Goal: Task Accomplishment & Management: Use online tool/utility

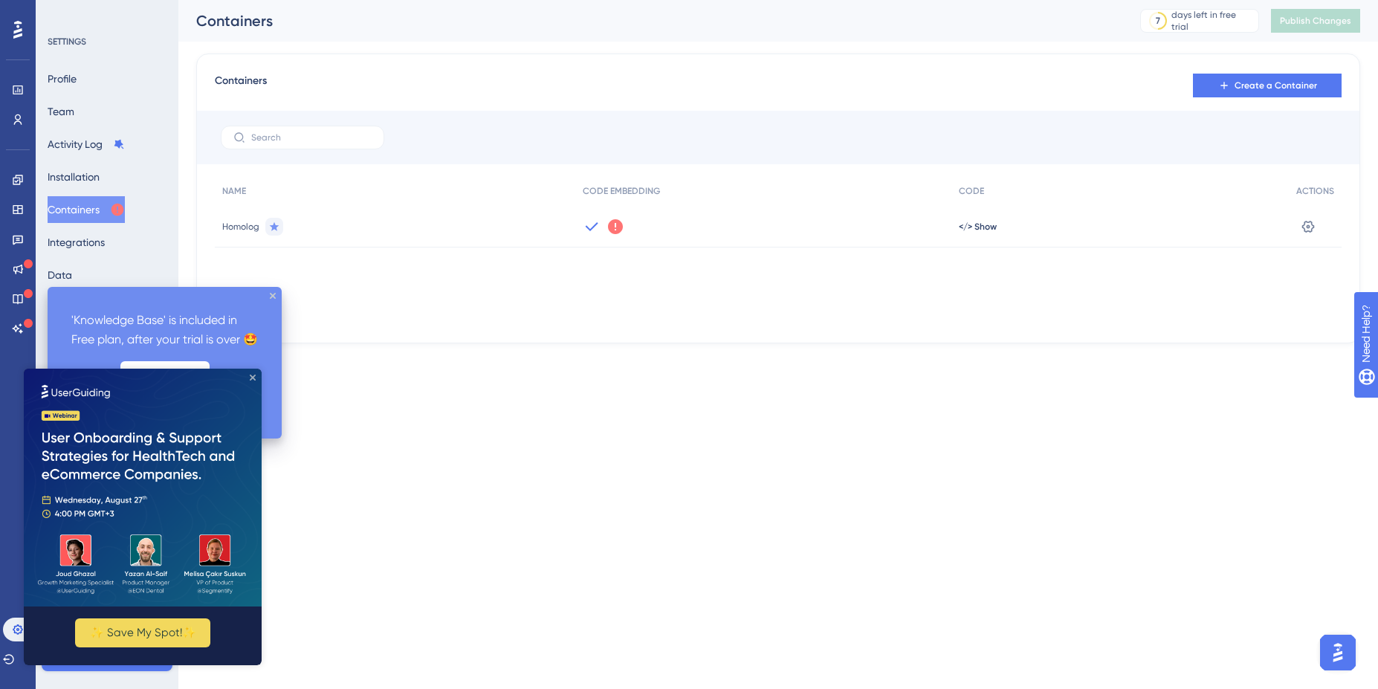
click at [255, 375] on icon "Close Preview" at bounding box center [253, 378] width 6 height 6
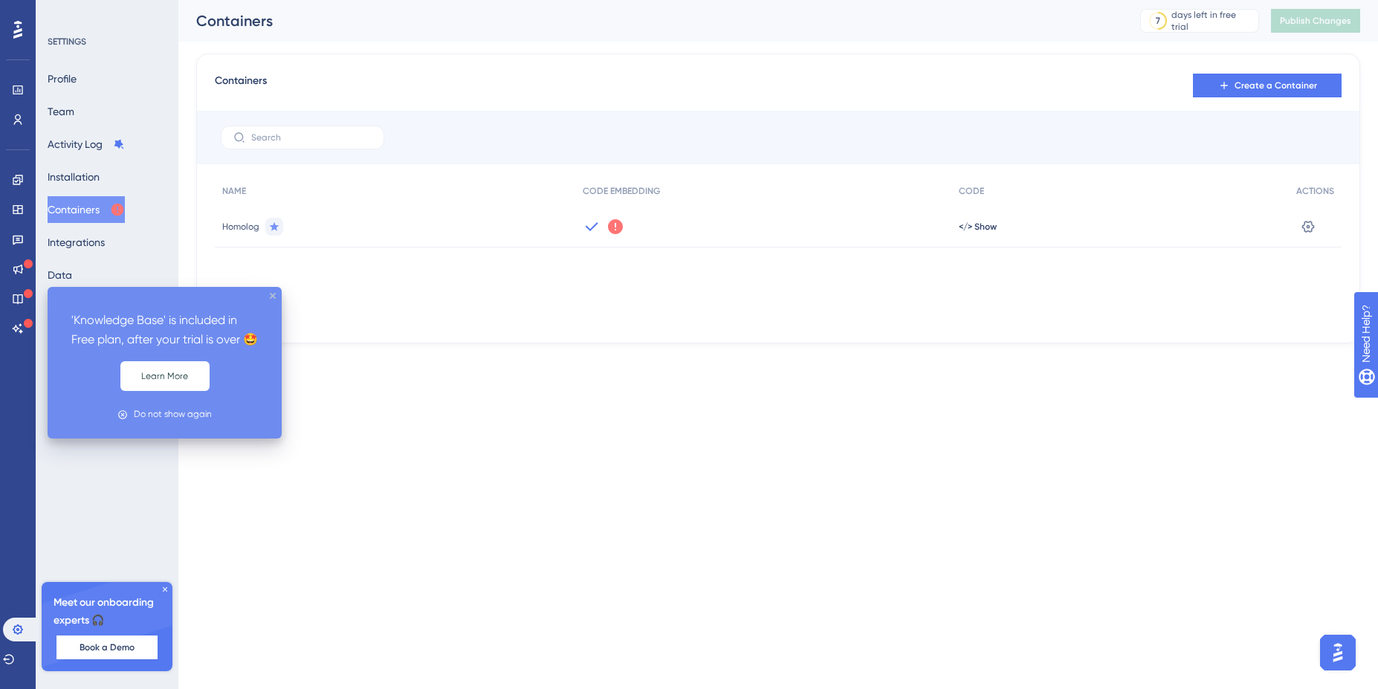
click at [270, 294] on icon "close tooltip" at bounding box center [273, 296] width 6 height 6
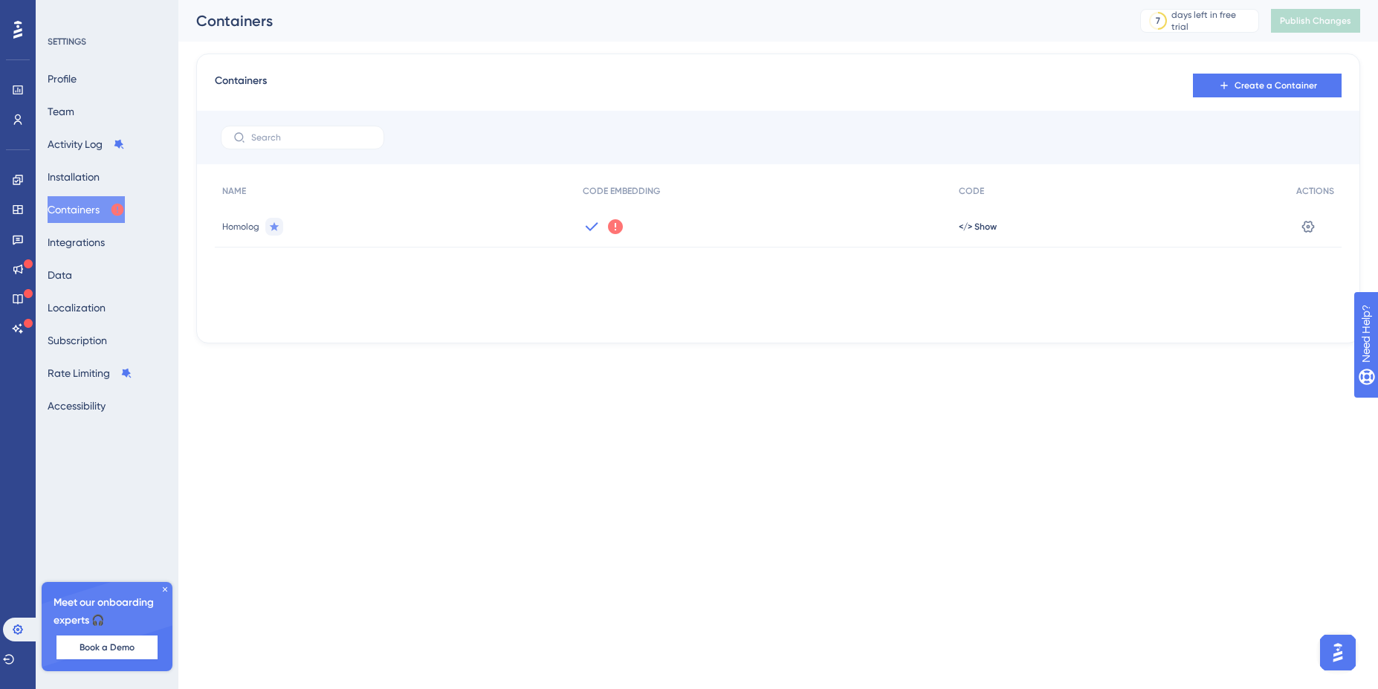
click at [1323, 651] on button "Open AI Assistant Launcher" at bounding box center [1338, 653] width 36 height 36
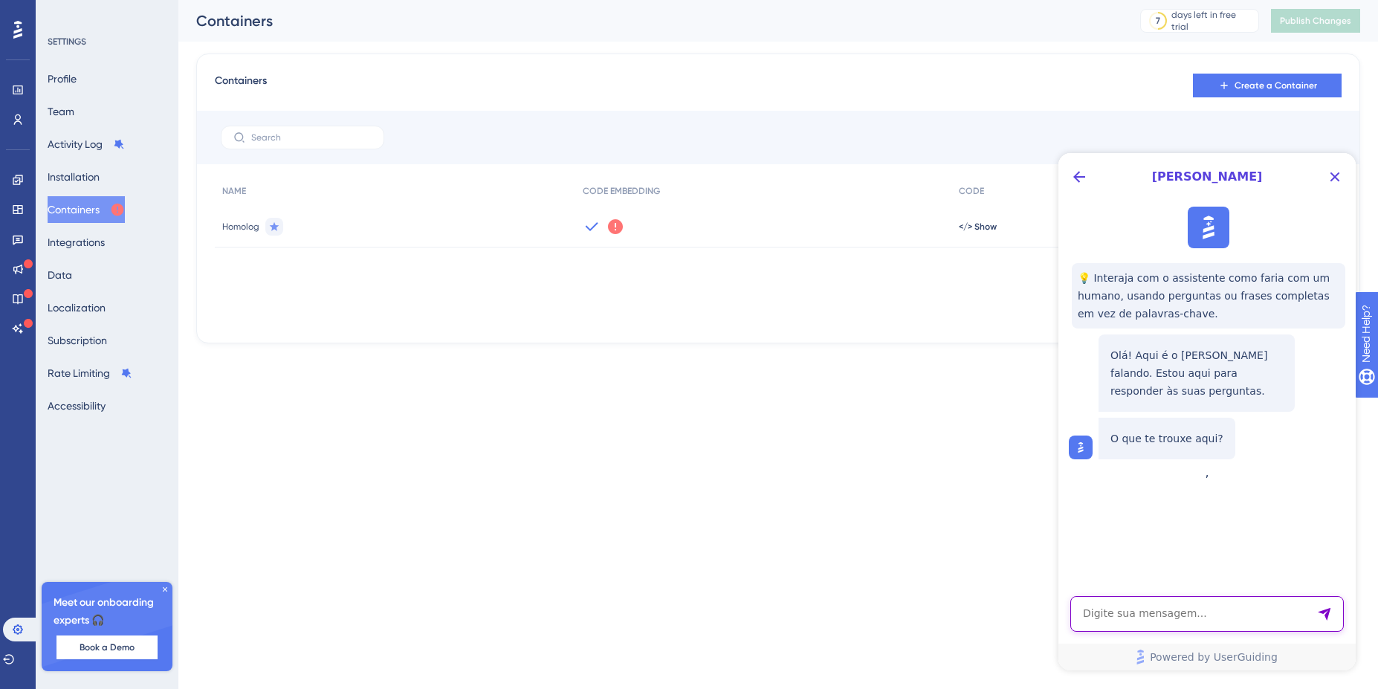
click at [1177, 623] on textarea "AI Assistant Text Input" at bounding box center [1207, 614] width 274 height 36
type textarea "quero saber como configurar nps"
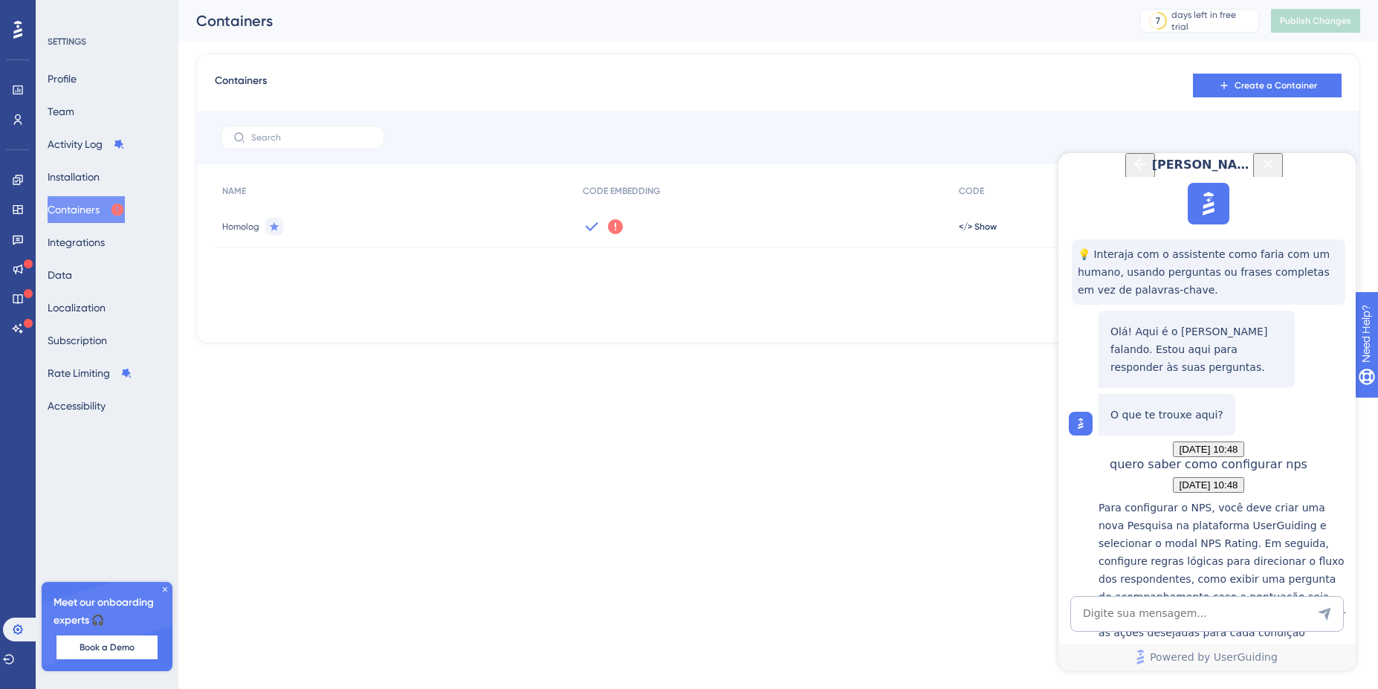
scroll to position [269, 0]
click at [1058, 567] on html "[PERSON_NAME] 💡 Interaja com o assistente como faria com um humano, usando perg…" at bounding box center [1206, 411] width 297 height 517
click at [1249, 673] on div "Criando regras lógicas para as Pesquisas" at bounding box center [1223, 689] width 250 height 32
click at [166, 587] on icon at bounding box center [165, 589] width 9 height 9
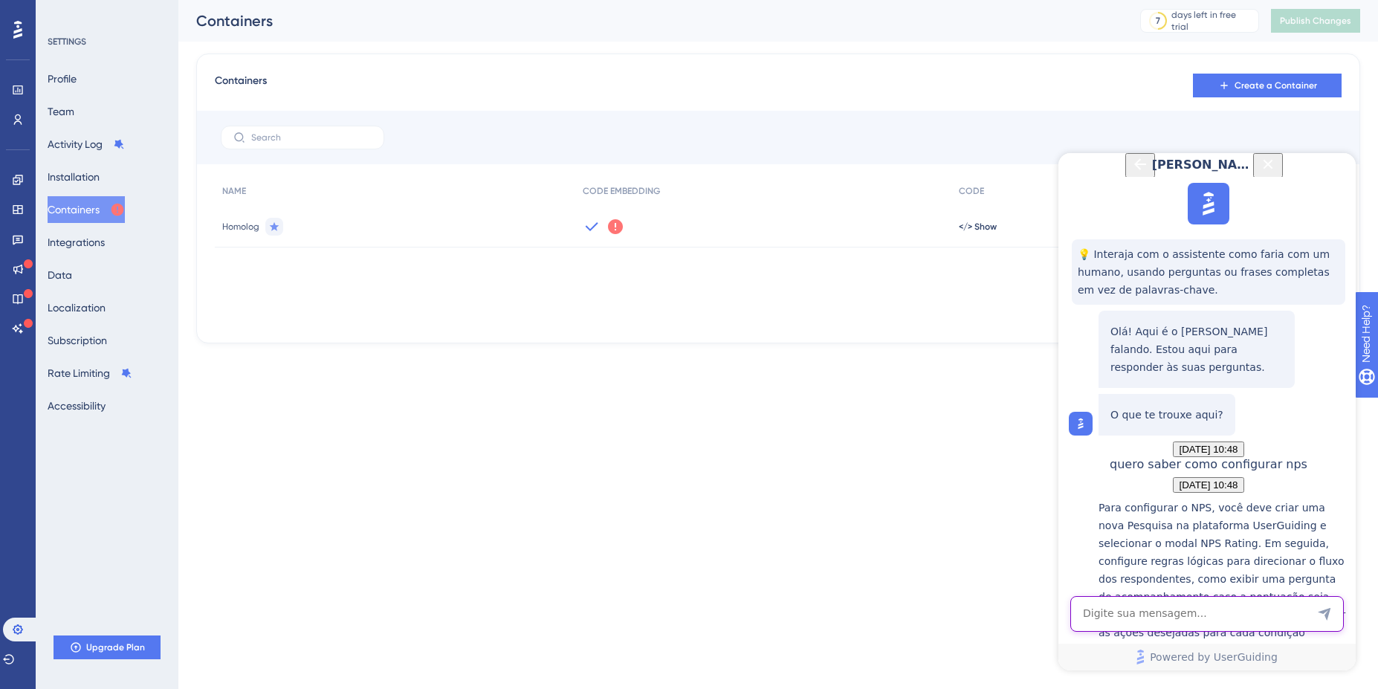
click at [1157, 615] on textarea "AI Assistant Text Input" at bounding box center [1207, 614] width 274 height 36
type textarea "quak menu eu acesso?"
click at [21, 27] on icon at bounding box center [17, 29] width 9 height 19
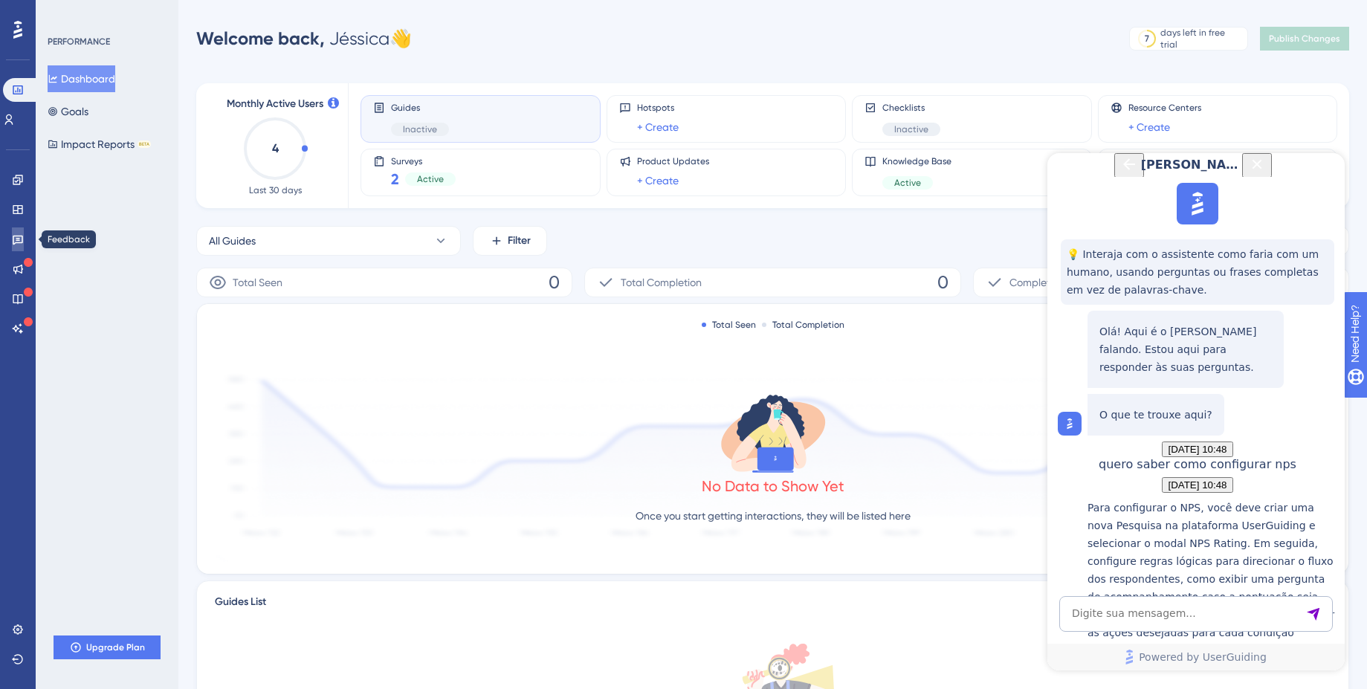
click at [19, 239] on icon at bounding box center [18, 241] width 10 height 10
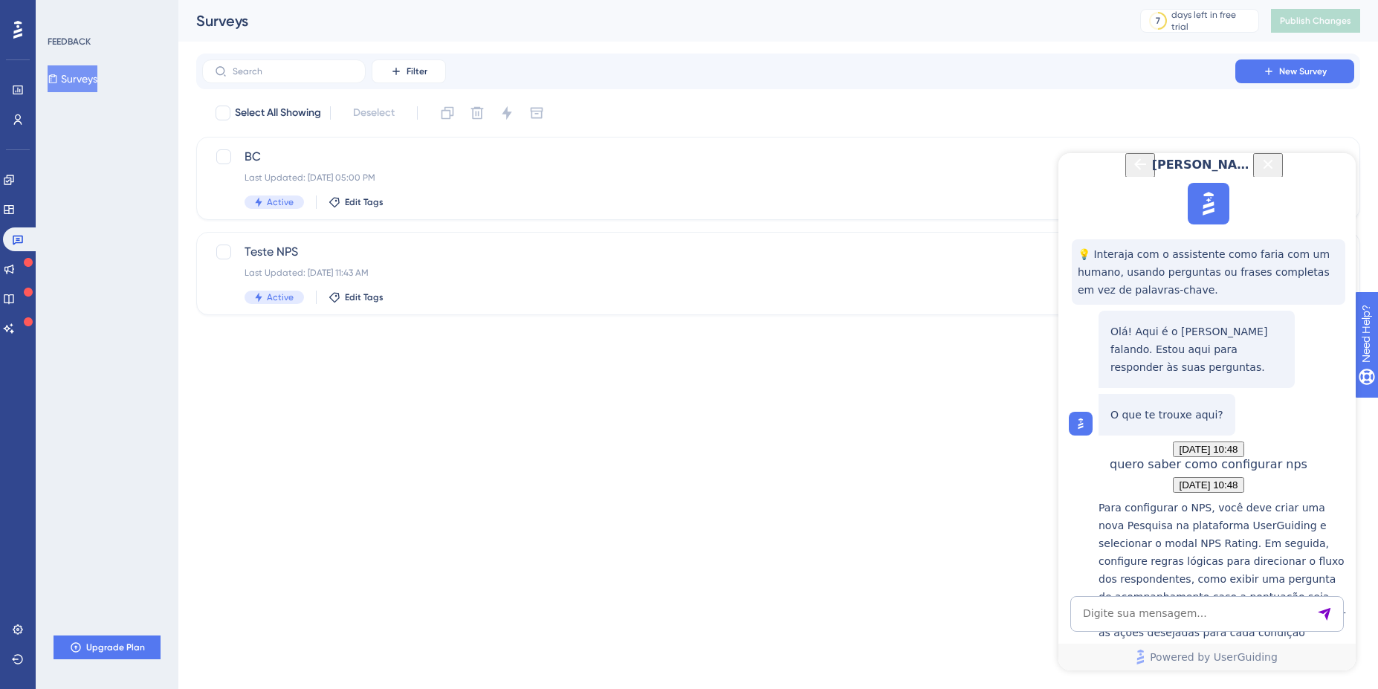
click at [77, 85] on button "Surveys" at bounding box center [73, 78] width 50 height 27
click at [1273, 169] on icon "Close Button" at bounding box center [1268, 164] width 10 height 10
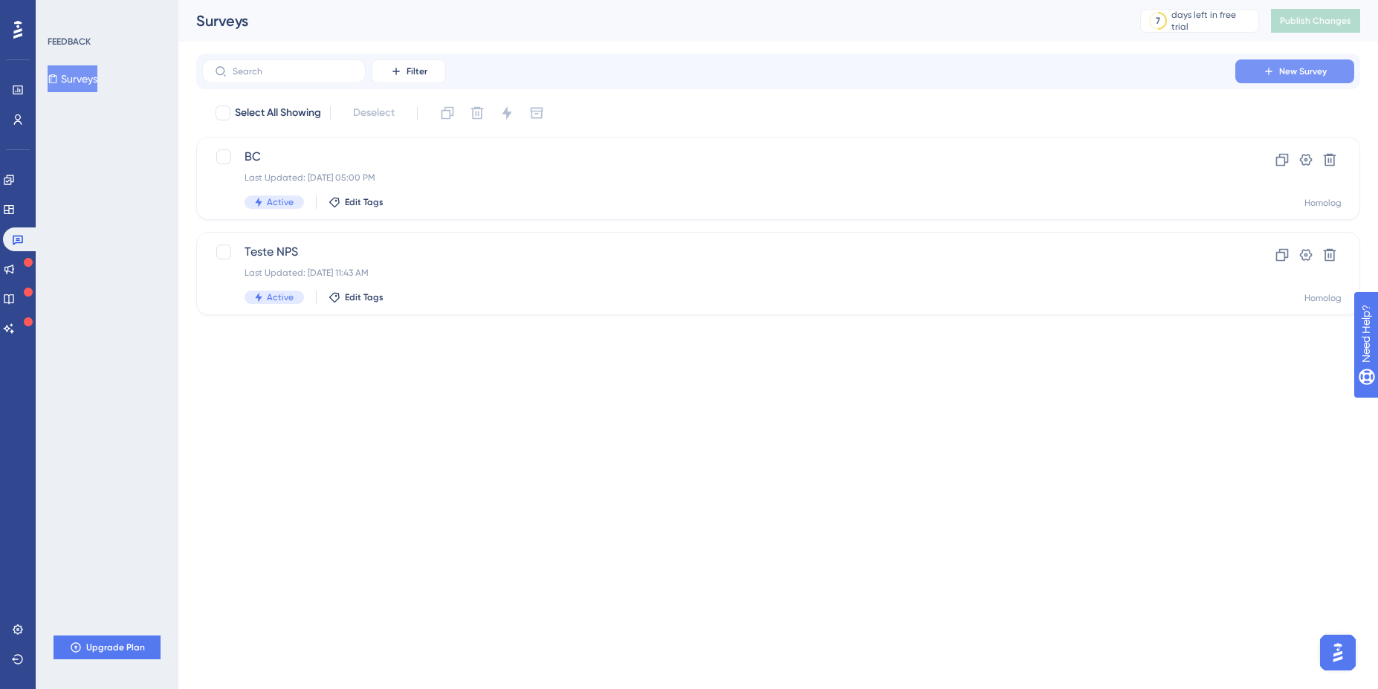
click at [1272, 71] on icon at bounding box center [1268, 71] width 7 height 7
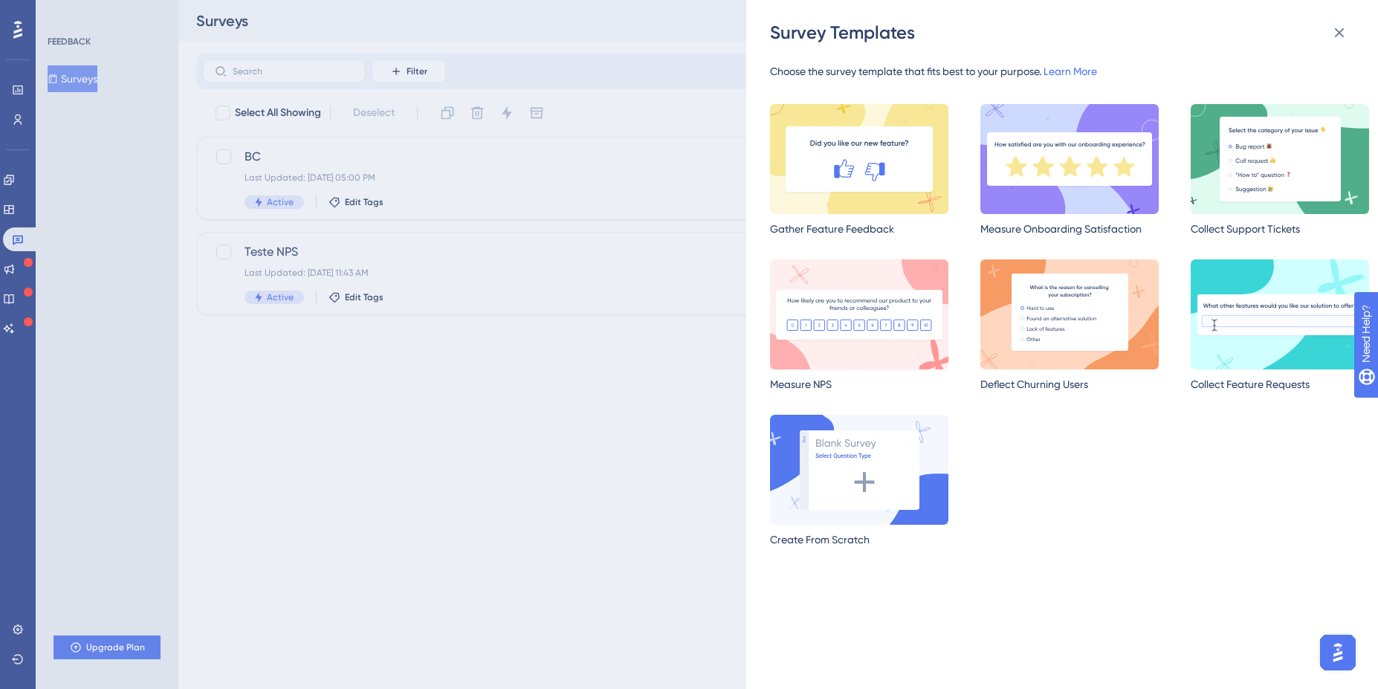
click at [851, 290] on img at bounding box center [859, 314] width 178 height 110
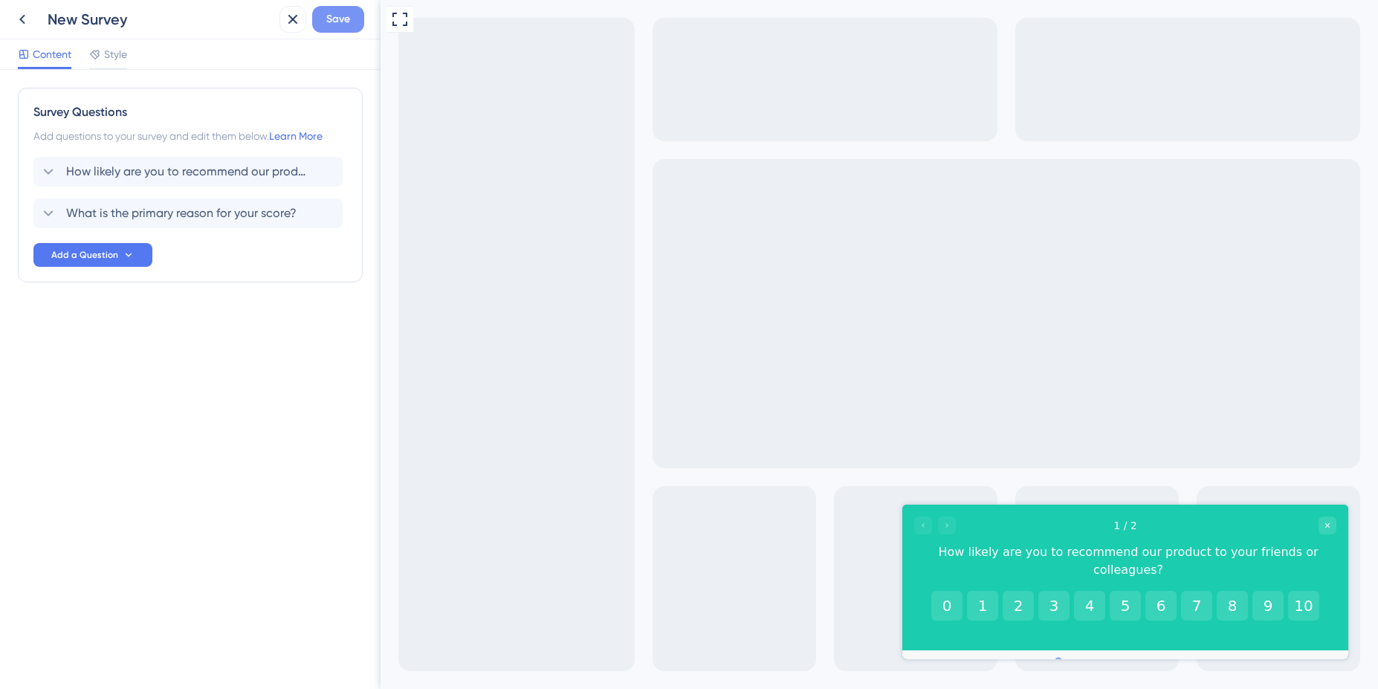
click at [344, 20] on span "Save" at bounding box center [338, 19] width 24 height 18
click at [285, 30] on icon at bounding box center [282, 28] width 8 height 8
click at [15, 17] on icon at bounding box center [22, 19] width 18 height 18
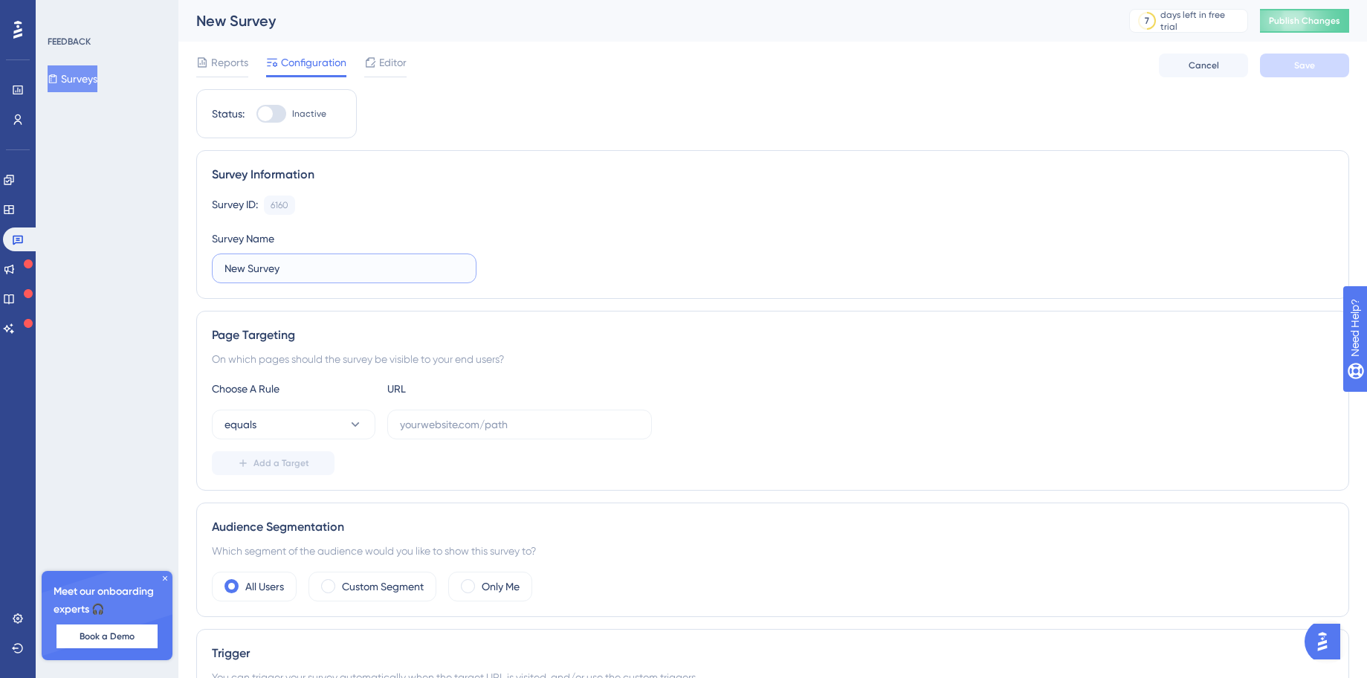
click at [319, 263] on input "New Survey" at bounding box center [343, 268] width 239 height 16
type input "NPS equipe produtos"
click at [437, 433] on label at bounding box center [519, 425] width 265 height 30
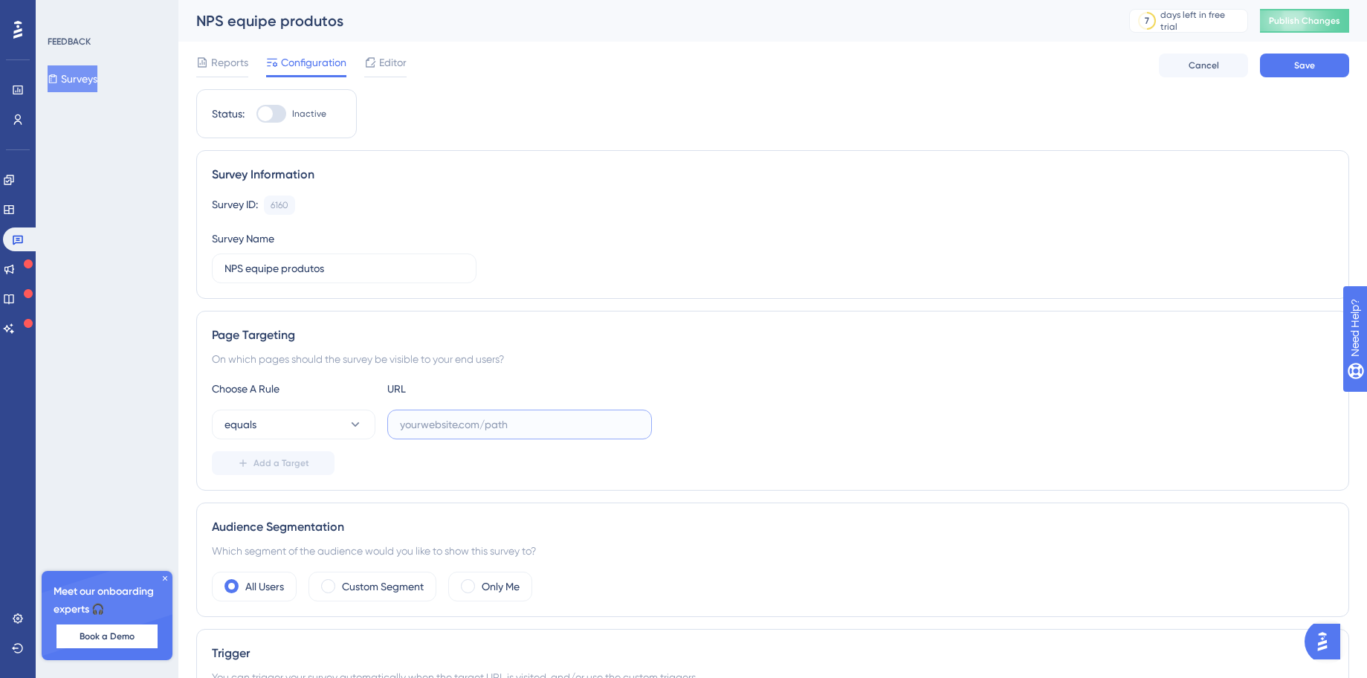
click at [437, 433] on input "text" at bounding box center [519, 424] width 239 height 16
paste input "[URL][DOMAIN_NAME]"
type input "[URL][DOMAIN_NAME]"
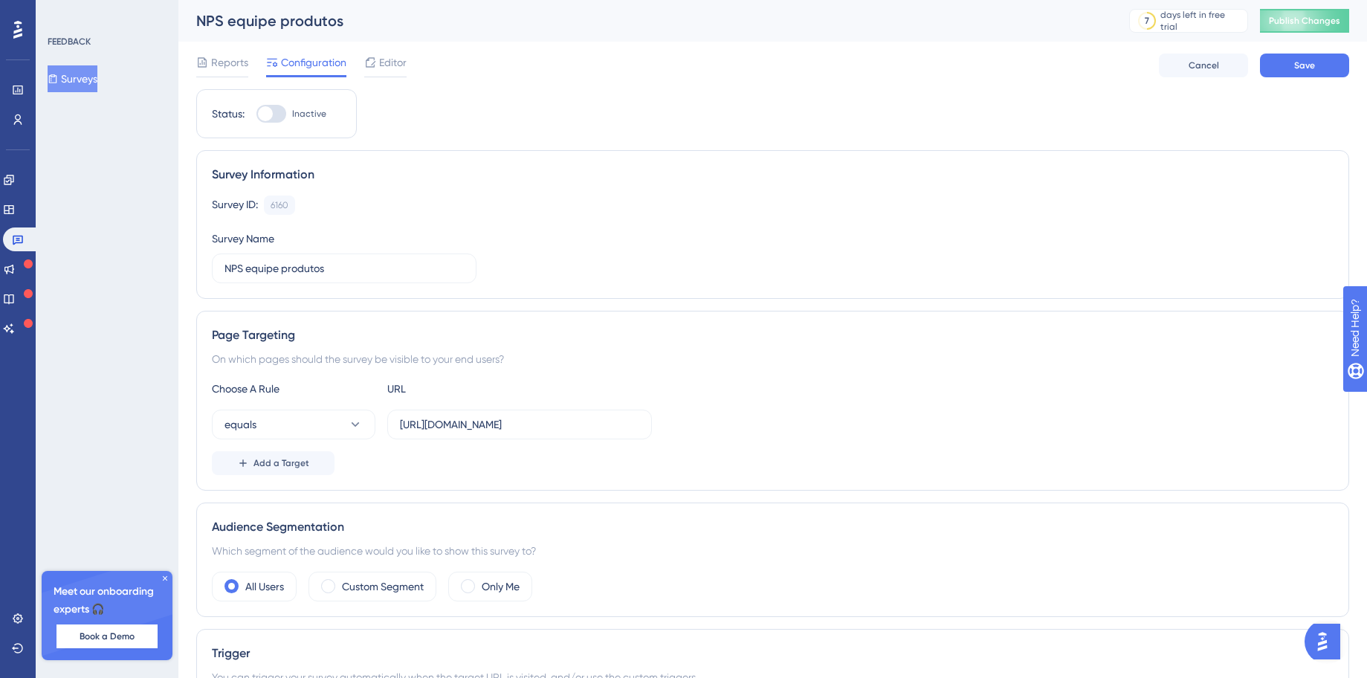
click at [435, 456] on div "Add a Target" at bounding box center [773, 463] width 1122 height 24
drag, startPoint x: 507, startPoint y: 412, endPoint x: 766, endPoint y: 412, distance: 258.6
click at [766, 412] on div "equals [URL][DOMAIN_NAME]" at bounding box center [773, 425] width 1122 height 30
click at [585, 422] on input "[URL][DOMAIN_NAME]" at bounding box center [519, 424] width 239 height 16
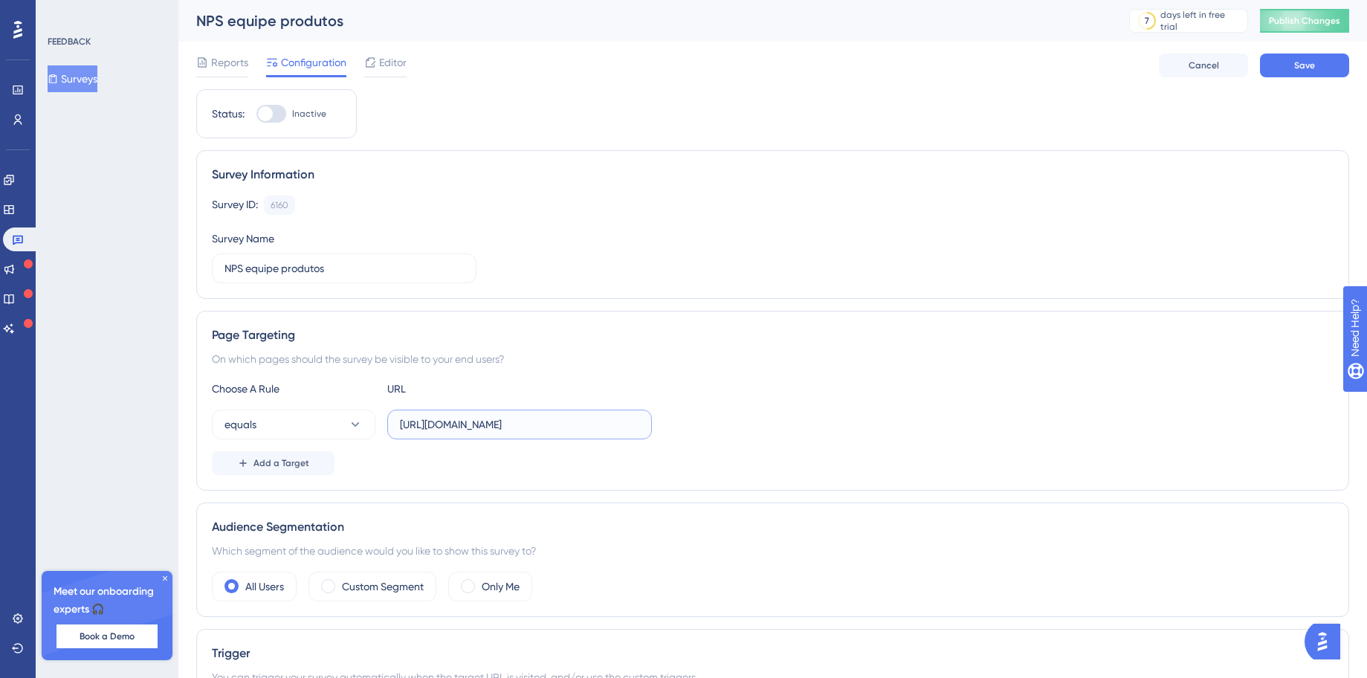
click at [543, 424] on input "[URL][DOMAIN_NAME]" at bounding box center [519, 424] width 239 height 16
drag, startPoint x: 551, startPoint y: 424, endPoint x: 702, endPoint y: 424, distance: 151.6
click at [702, 424] on div "equals [URL][DOMAIN_NAME]" at bounding box center [773, 425] width 1122 height 30
click at [289, 469] on button "Add a Target" at bounding box center [273, 463] width 123 height 24
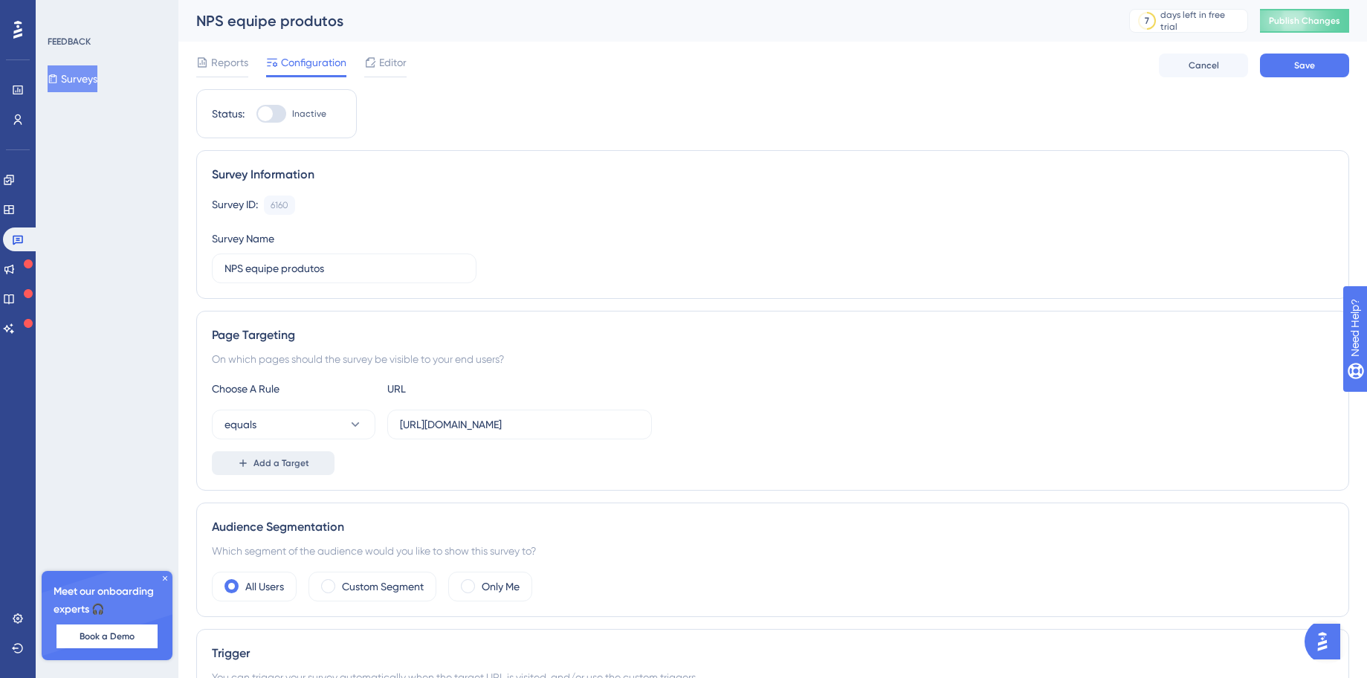
scroll to position [0, 0]
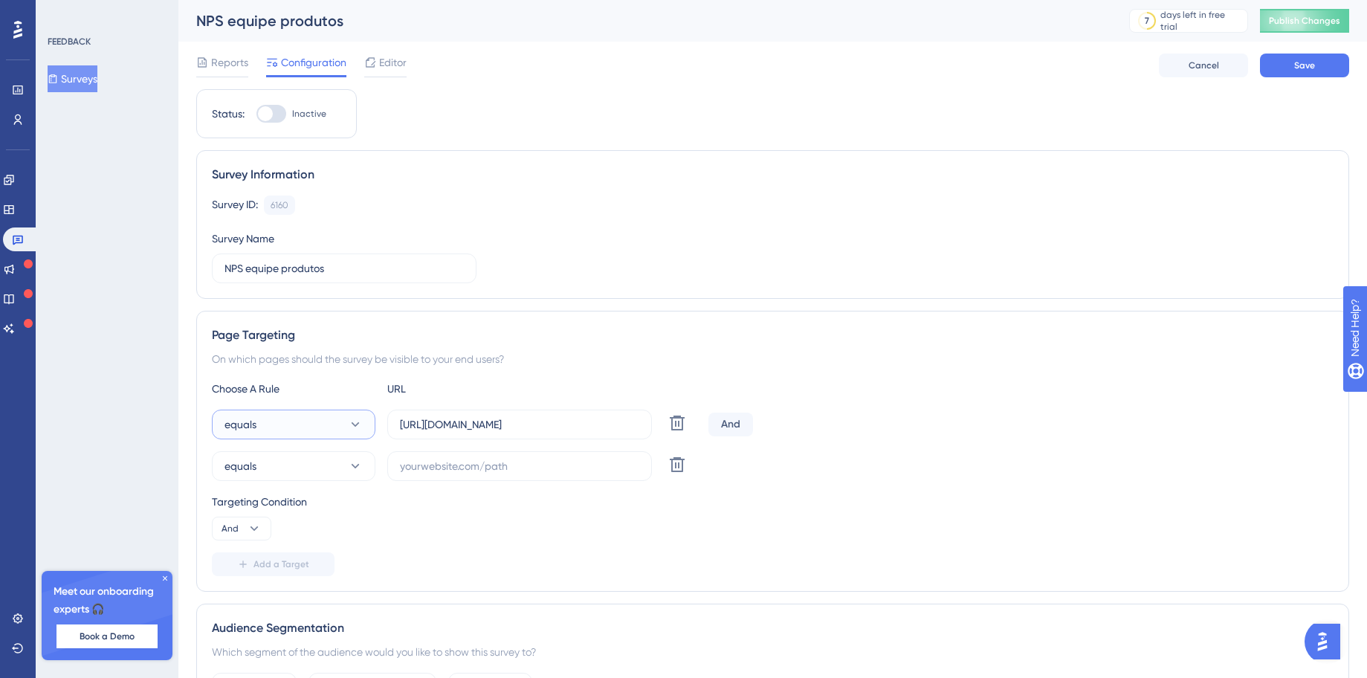
click at [305, 425] on button "equals" at bounding box center [294, 425] width 164 height 30
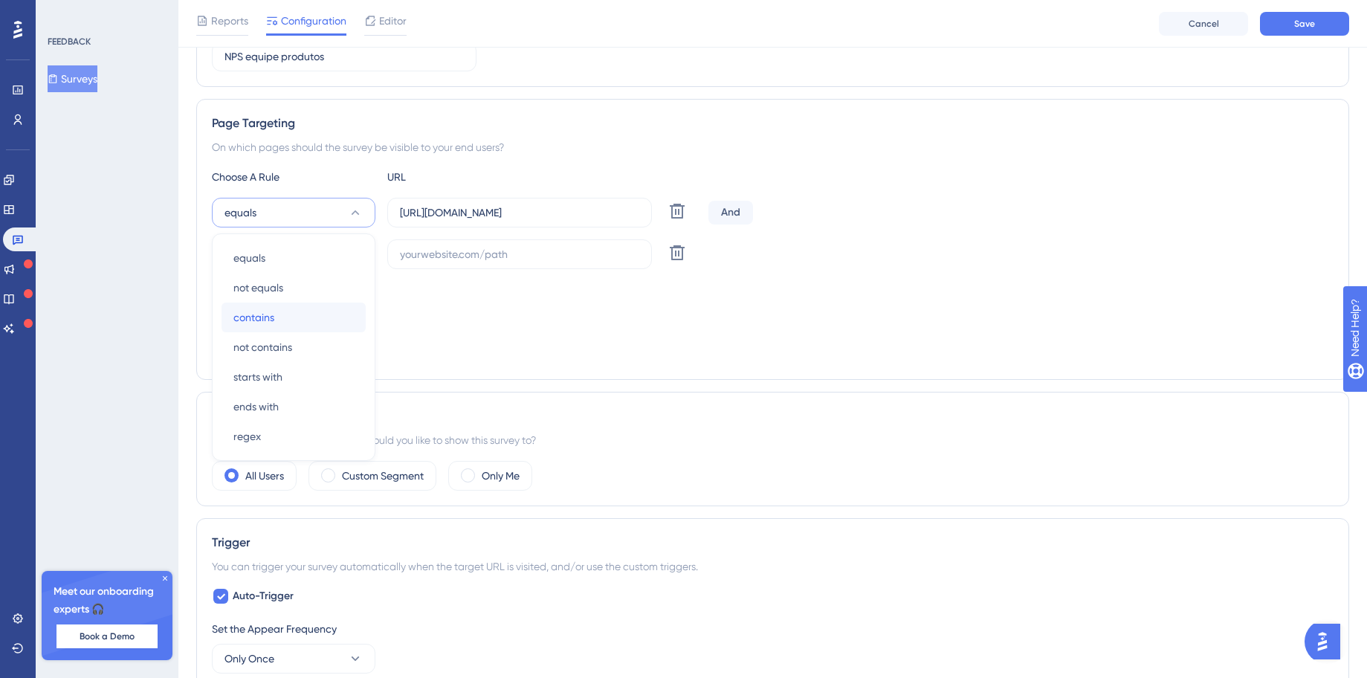
click at [307, 320] on div "contains contains" at bounding box center [293, 317] width 120 height 30
click at [457, 257] on input "text" at bounding box center [519, 254] width 239 height 16
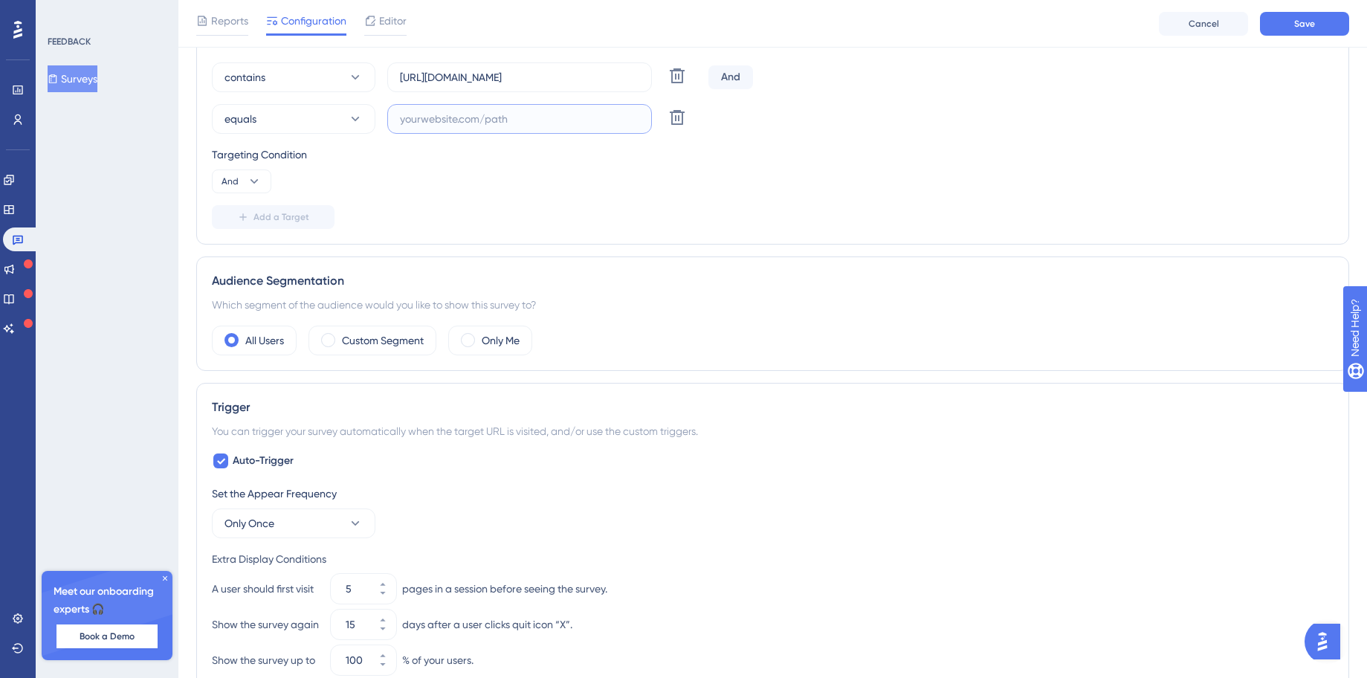
scroll to position [396, 0]
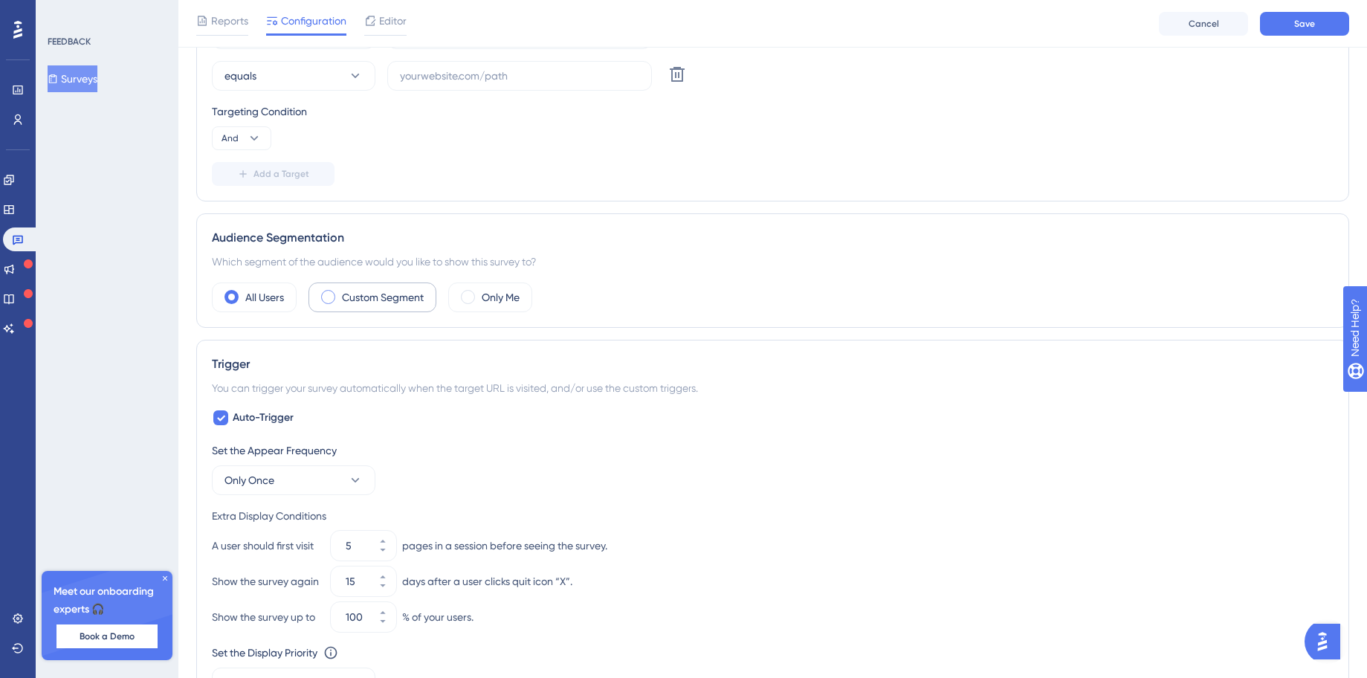
click at [377, 294] on label "Custom Segment" at bounding box center [383, 297] width 82 height 18
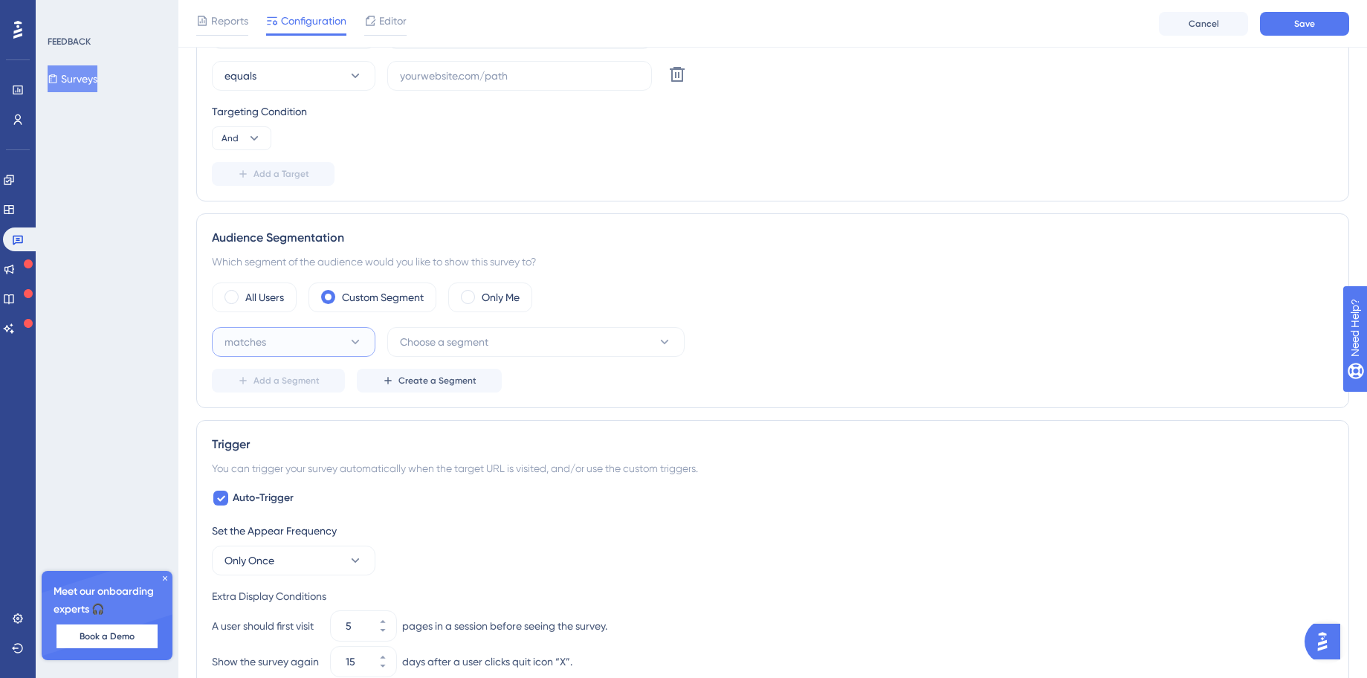
click at [314, 343] on button "matches" at bounding box center [294, 342] width 164 height 30
click at [440, 345] on span "Choose a segment" at bounding box center [444, 342] width 88 height 18
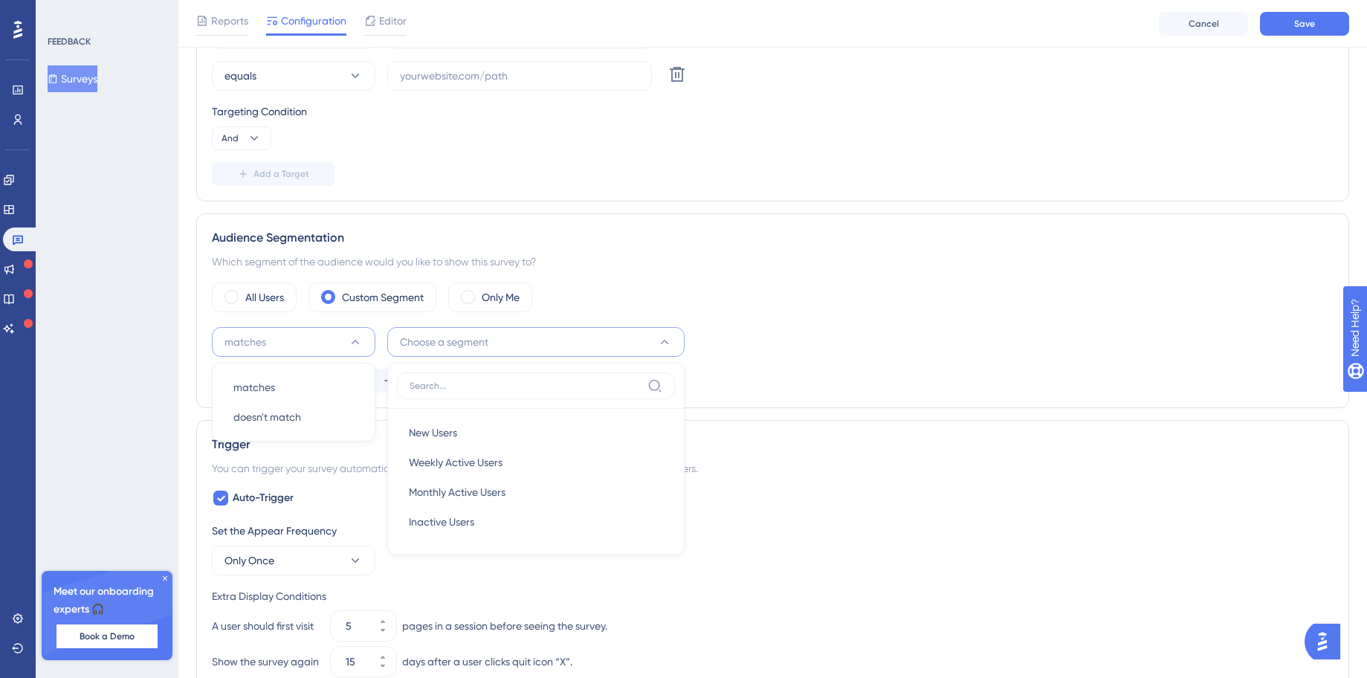
scroll to position [517, 0]
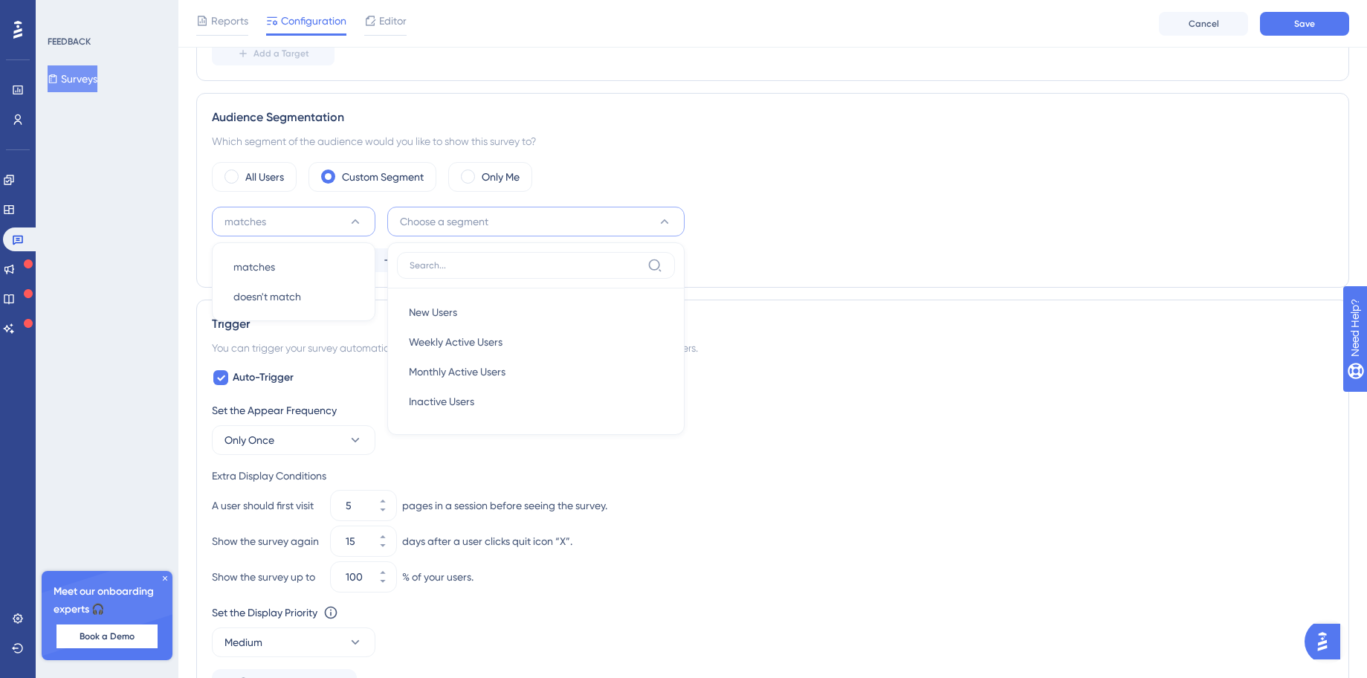
click at [314, 221] on button "matches" at bounding box center [294, 222] width 164 height 30
click at [264, 186] on div "All Users" at bounding box center [254, 177] width 85 height 30
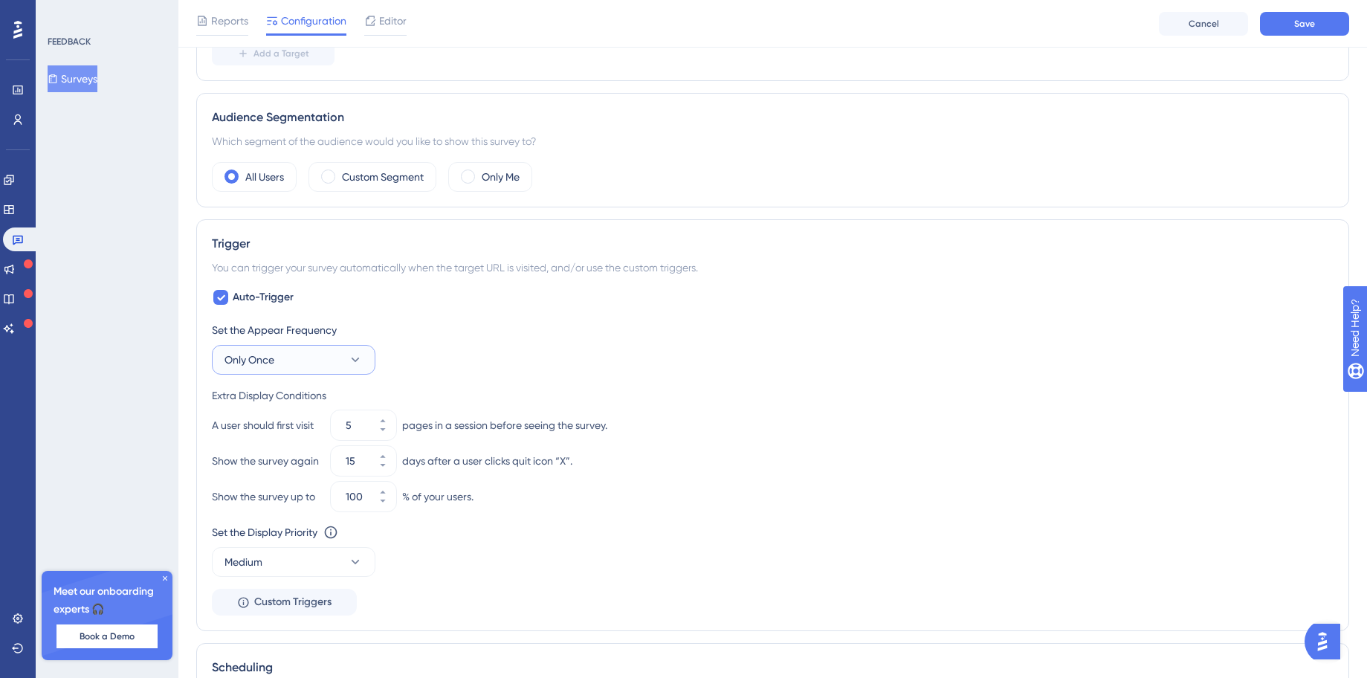
click at [331, 358] on button "Only Once" at bounding box center [294, 360] width 164 height 30
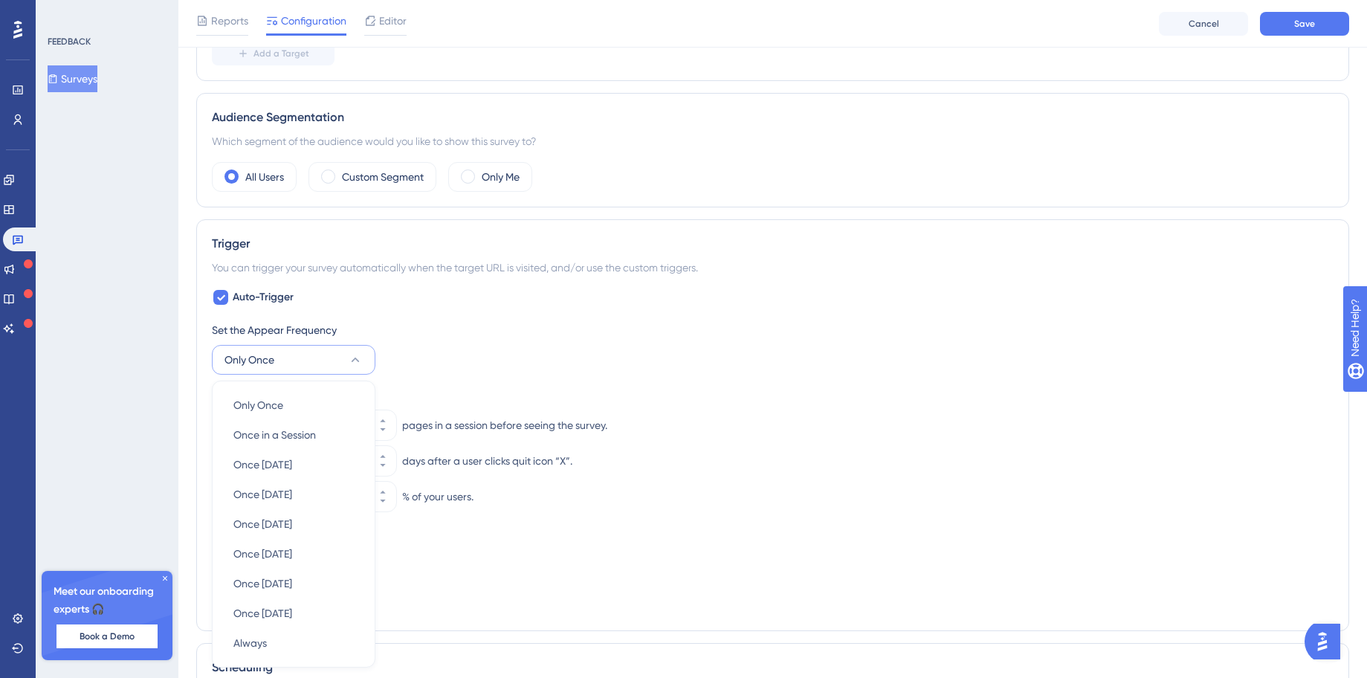
scroll to position [699, 0]
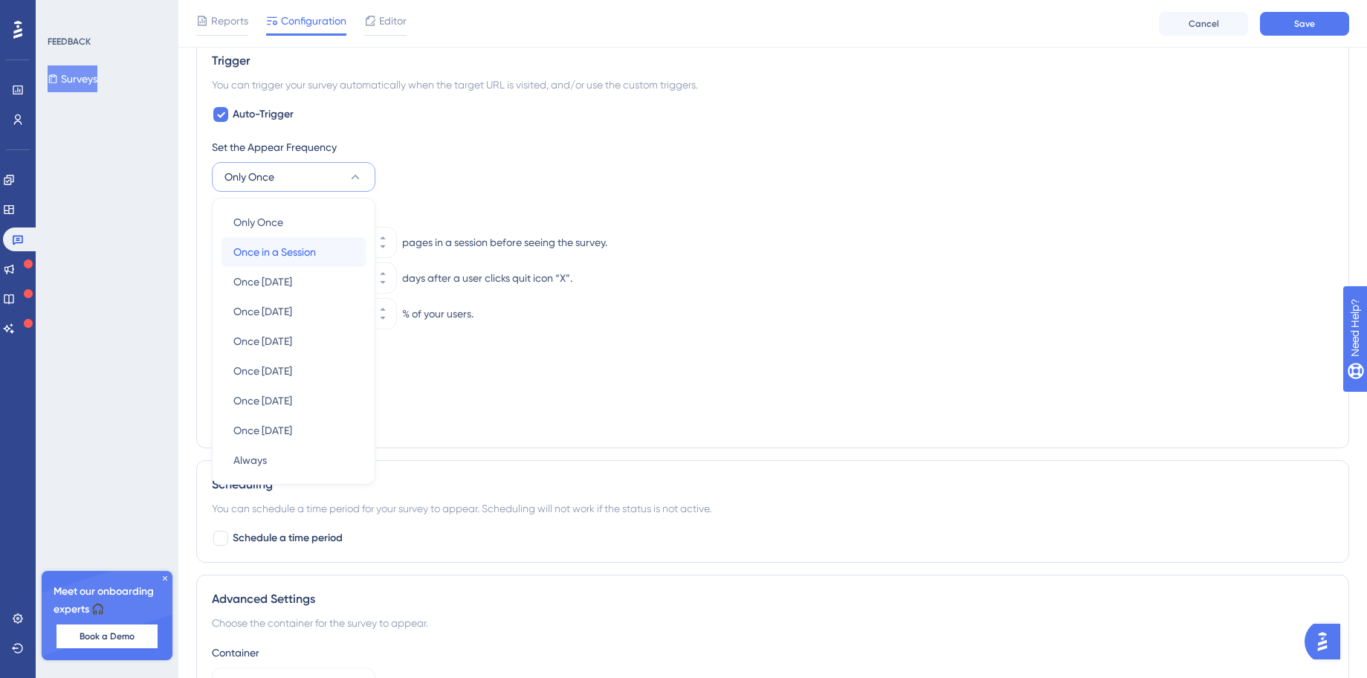
click at [324, 256] on div "Once in a Session Once in a Session" at bounding box center [293, 252] width 120 height 30
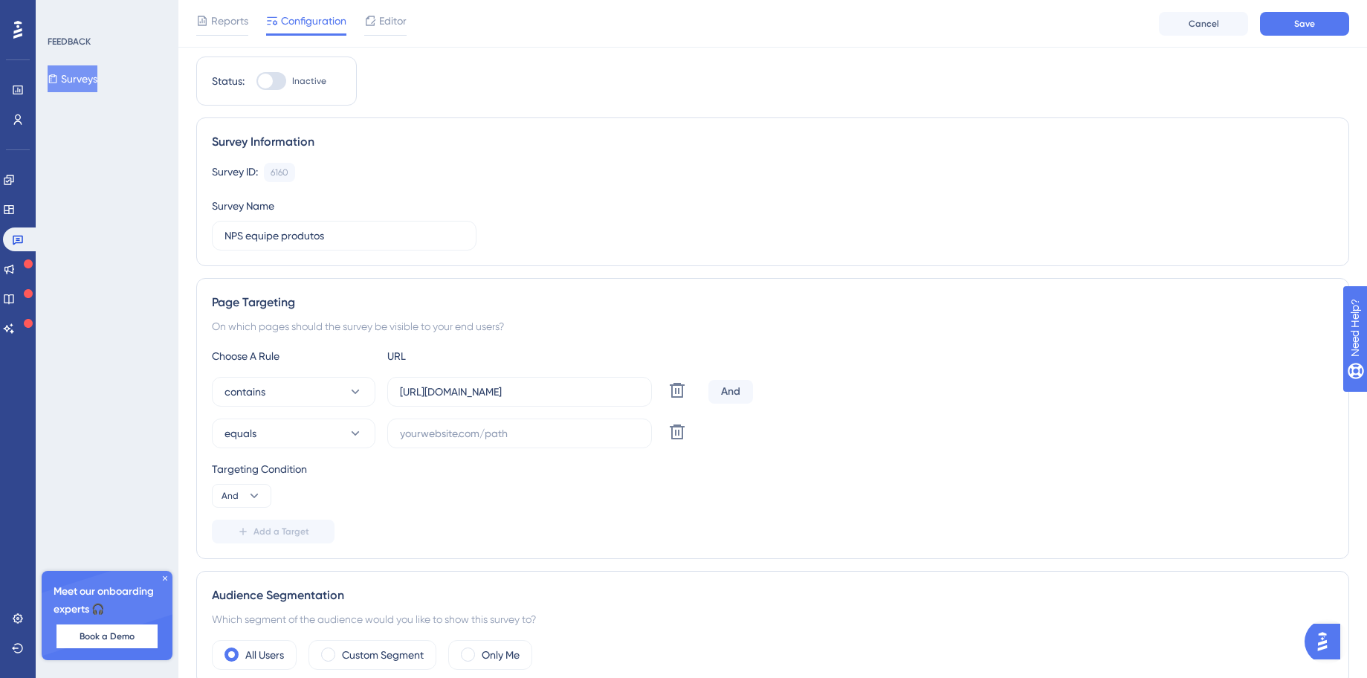
scroll to position [0, 0]
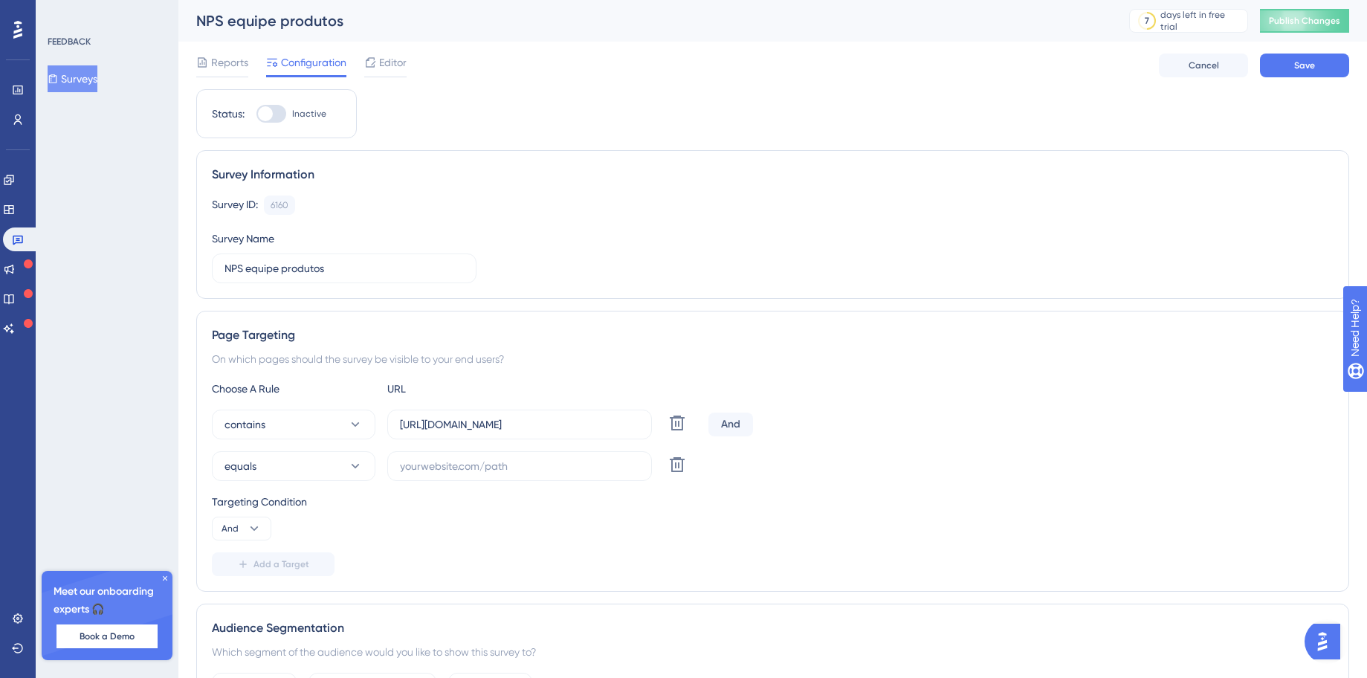
click at [259, 109] on div at bounding box center [265, 113] width 15 height 15
click at [256, 114] on input "Inactive" at bounding box center [256, 114] width 1 height 1
checkbox input "true"
click at [477, 457] on label at bounding box center [519, 466] width 265 height 30
click at [477, 458] on input "text" at bounding box center [519, 466] width 239 height 16
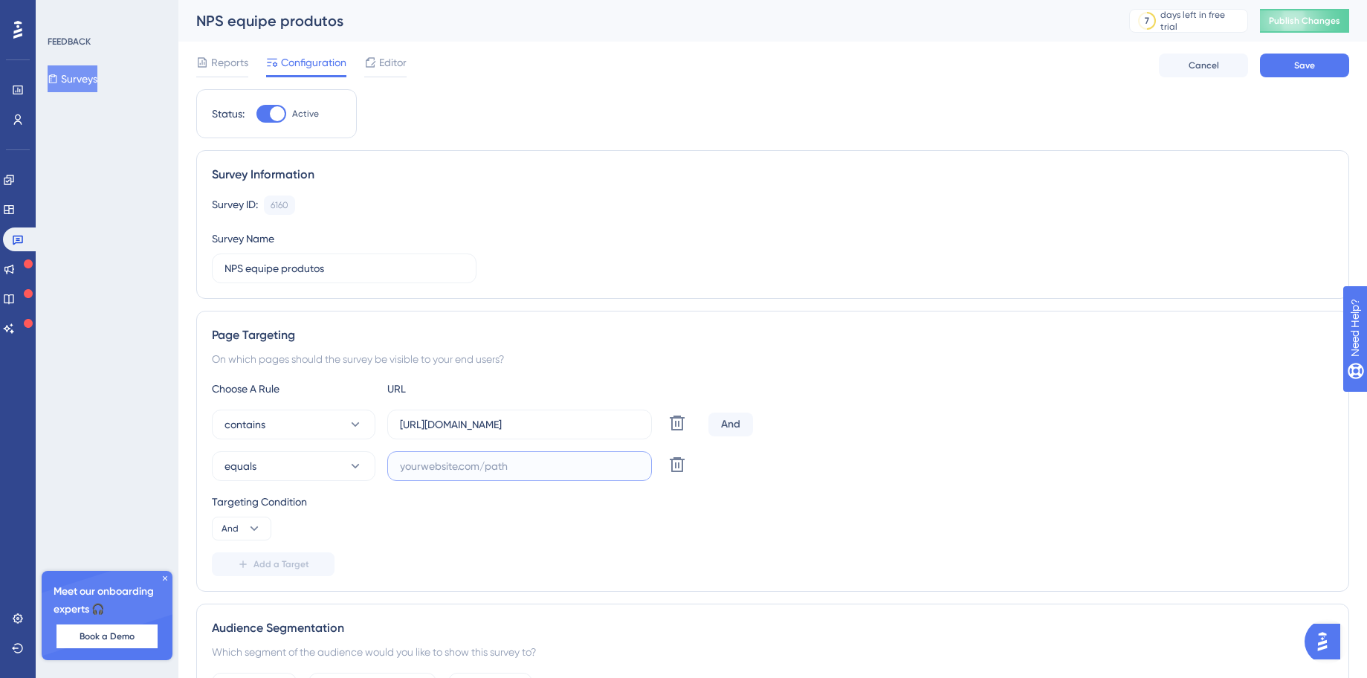
paste input "[URL][DOMAIN_NAME]"
type input "[URL][DOMAIN_NAME]"
click at [413, 539] on div "Targeting Condition And" at bounding box center [773, 517] width 1122 height 48
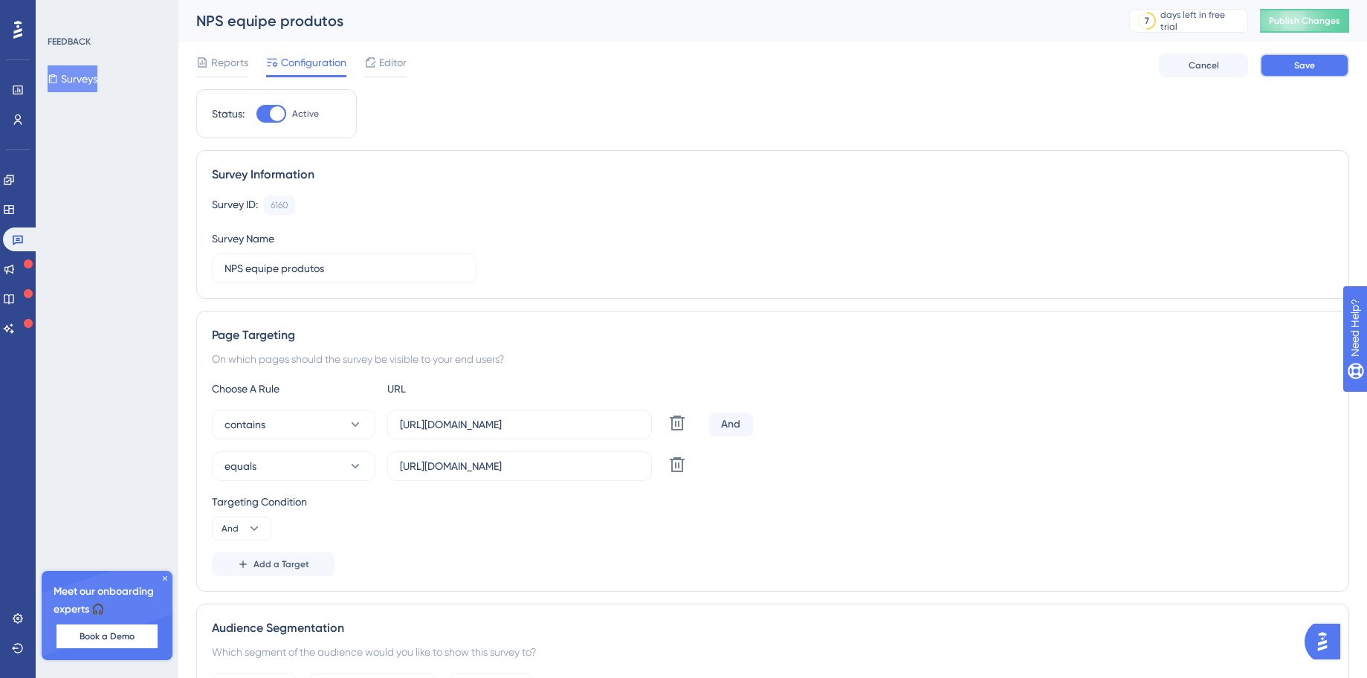
click at [1298, 71] on span "Save" at bounding box center [1304, 65] width 21 height 12
click at [1292, 26] on span "Publish Changes" at bounding box center [1304, 21] width 71 height 12
click at [403, 69] on span "Editor" at bounding box center [392, 63] width 27 height 18
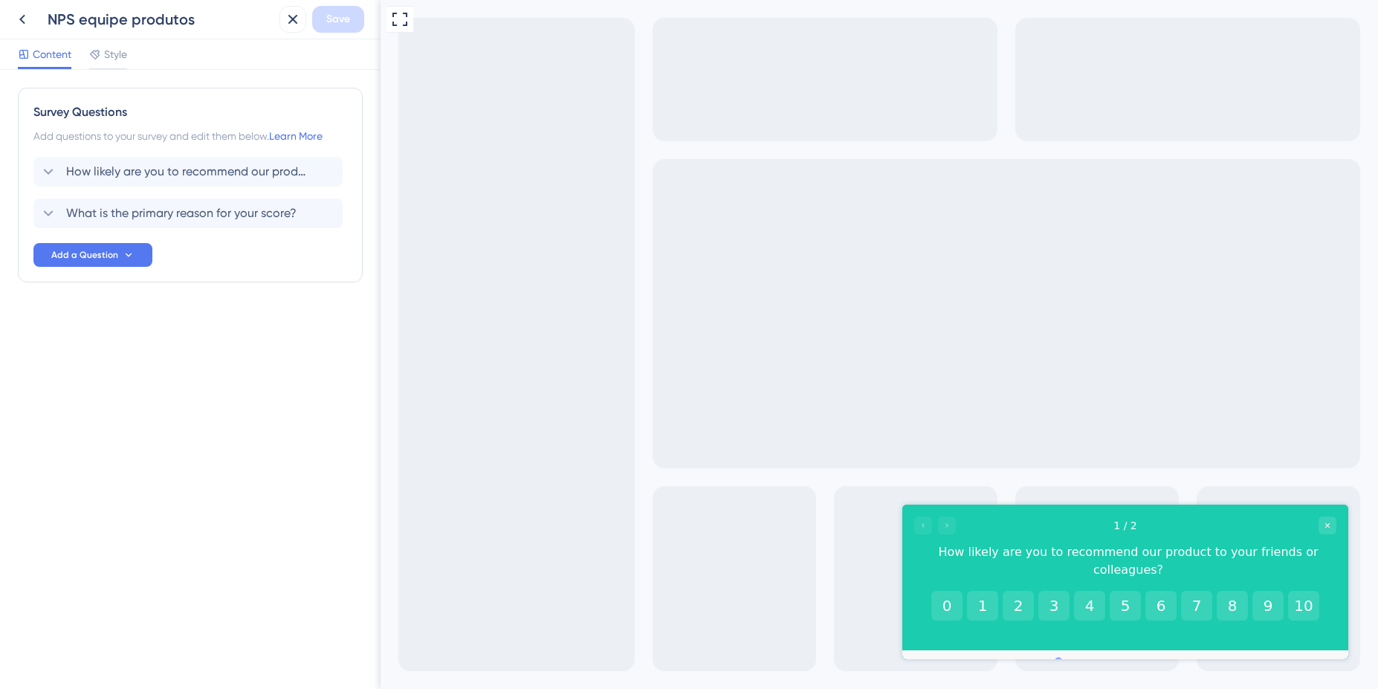
click at [1026, 533] on div "1 / 2" at bounding box center [1125, 526] width 422 height 18
click at [213, 175] on span "How likely are you to recommend our product to your friends or colleagues?" at bounding box center [188, 172] width 245 height 18
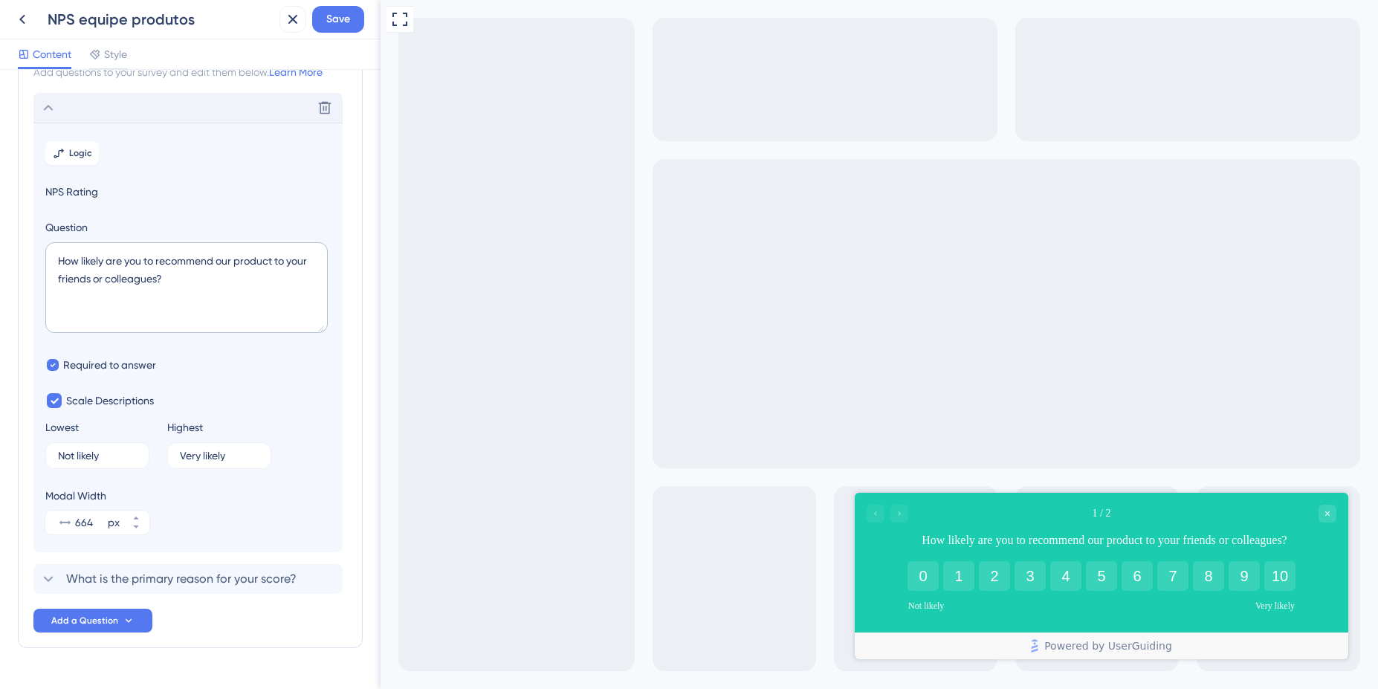
scroll to position [87, 0]
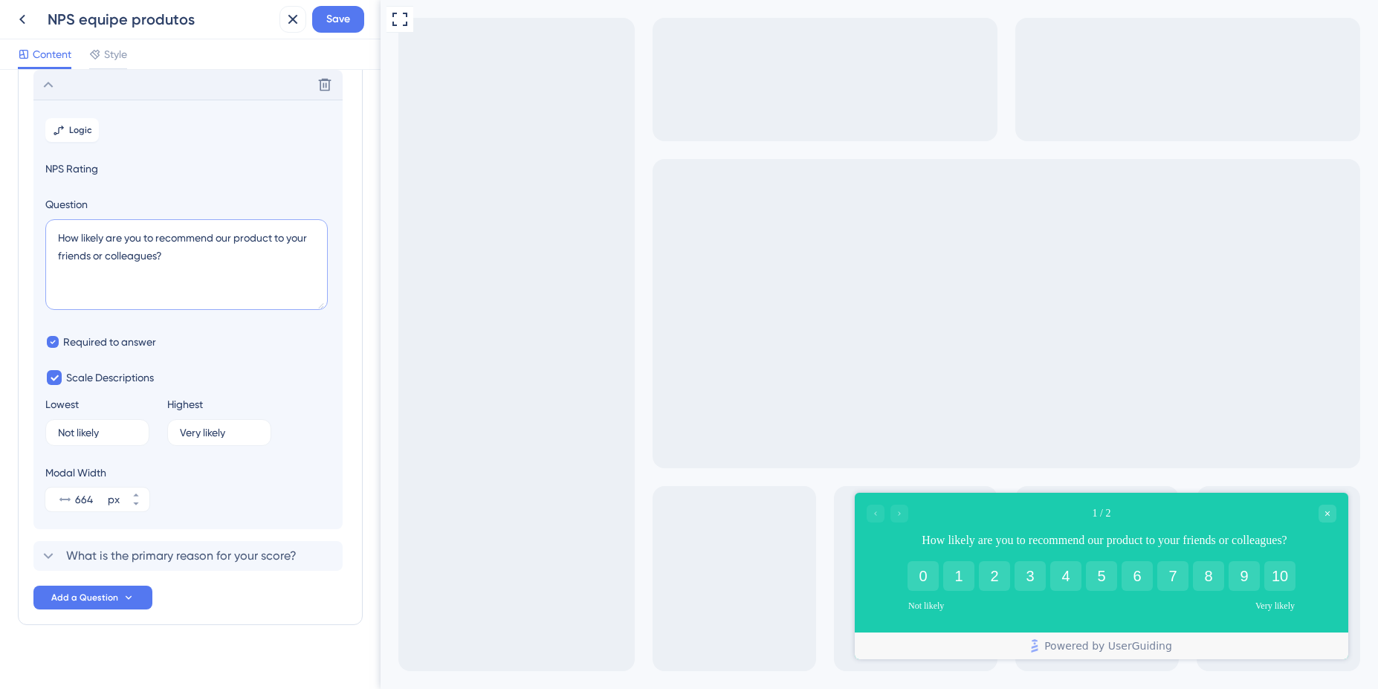
click at [175, 262] on textarea "How likely are you to recommend our product to your friends or colleagues?" at bounding box center [186, 264] width 282 height 91
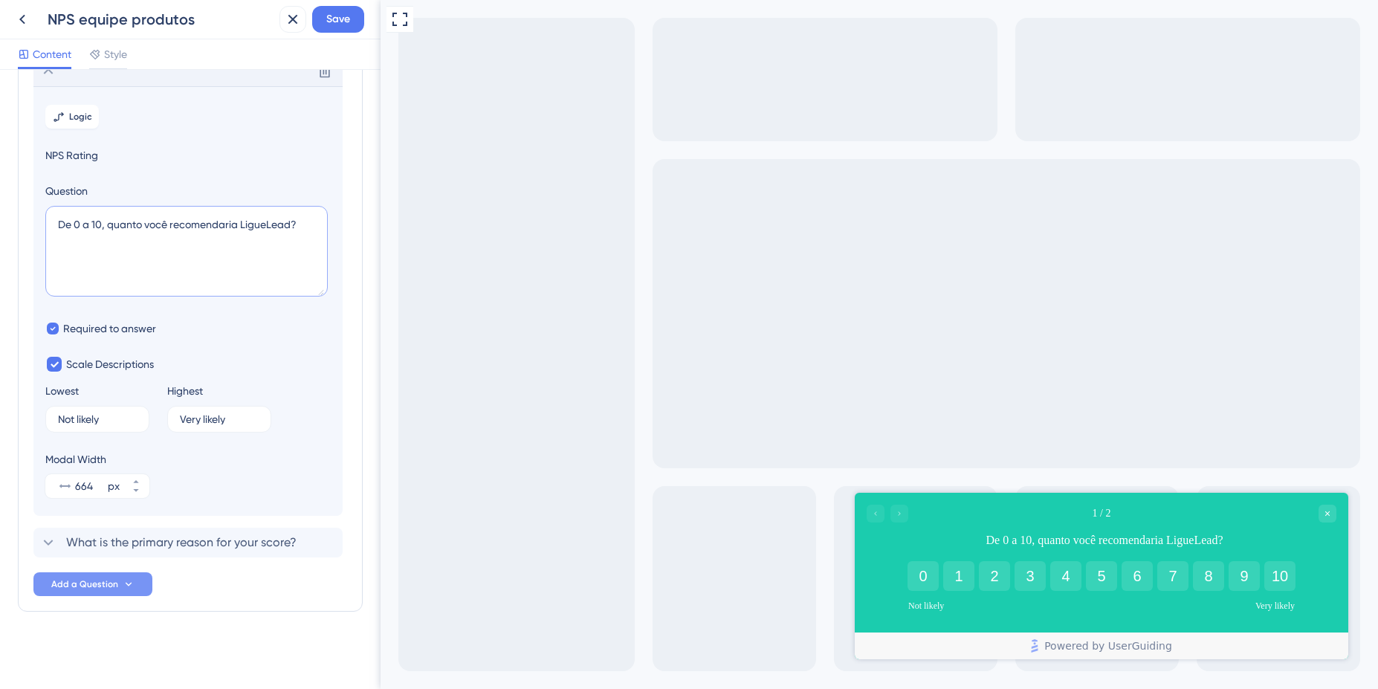
type textarea "De 0 a 10, quanto você recomendaria LigueLead?"
click at [87, 579] on span "Add a Question" at bounding box center [84, 584] width 67 height 12
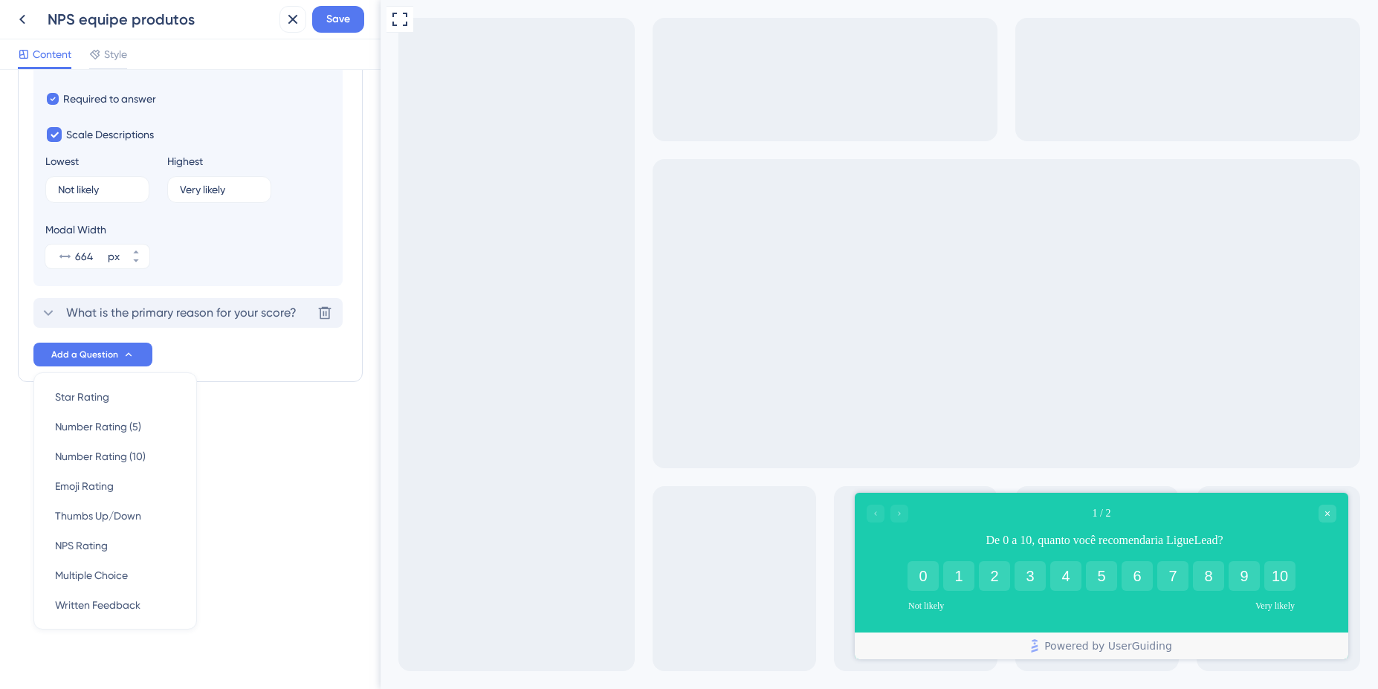
click at [178, 316] on span "What is the primary reason for your score?" at bounding box center [181, 313] width 230 height 18
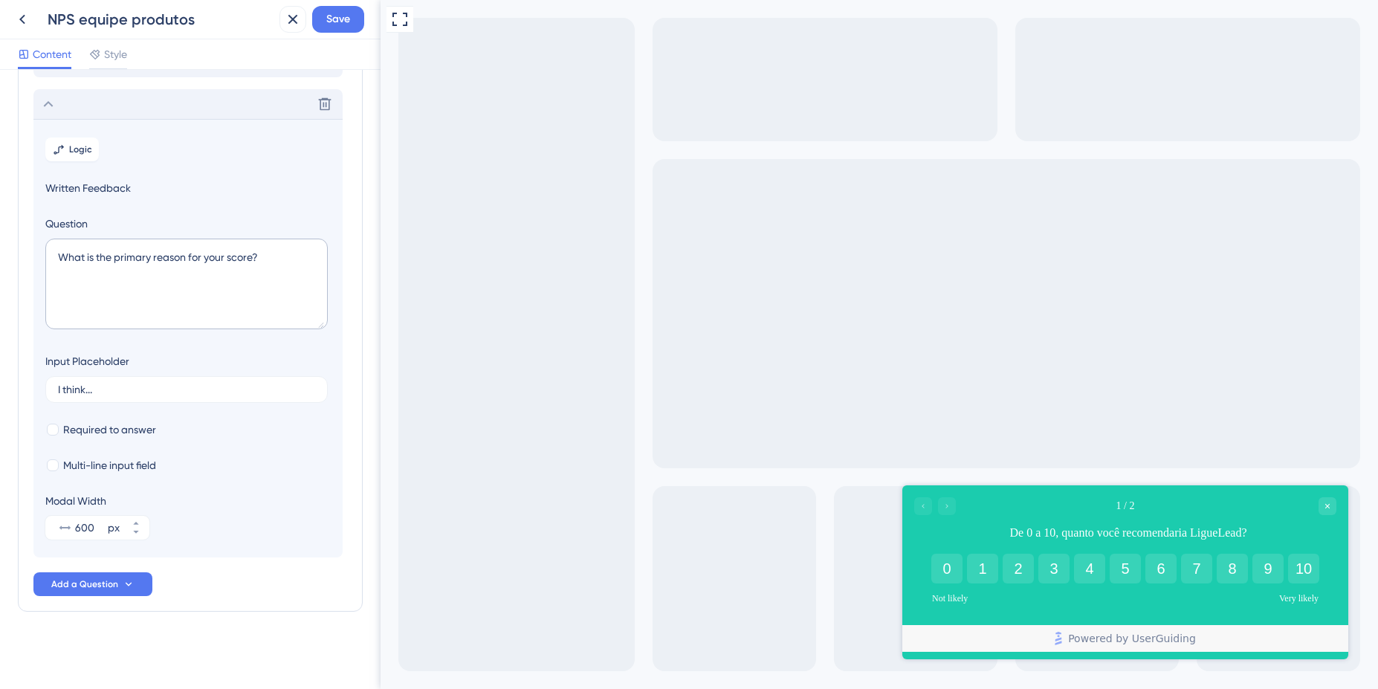
scroll to position [109, 0]
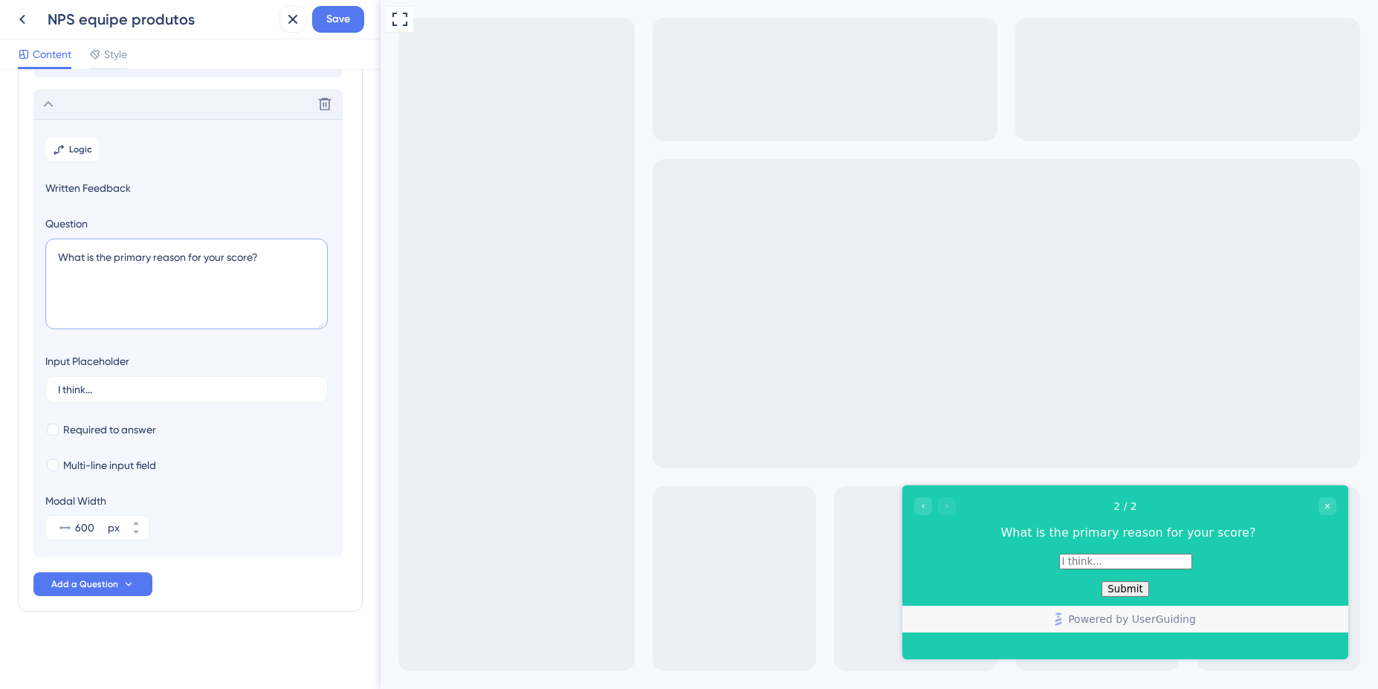
click at [87, 262] on textarea "What is the primary reason for your score?" at bounding box center [186, 284] width 282 height 91
type textarea "O que te motivou a dar essa nota?"
click at [83, 588] on span "Add a Question" at bounding box center [84, 584] width 67 height 12
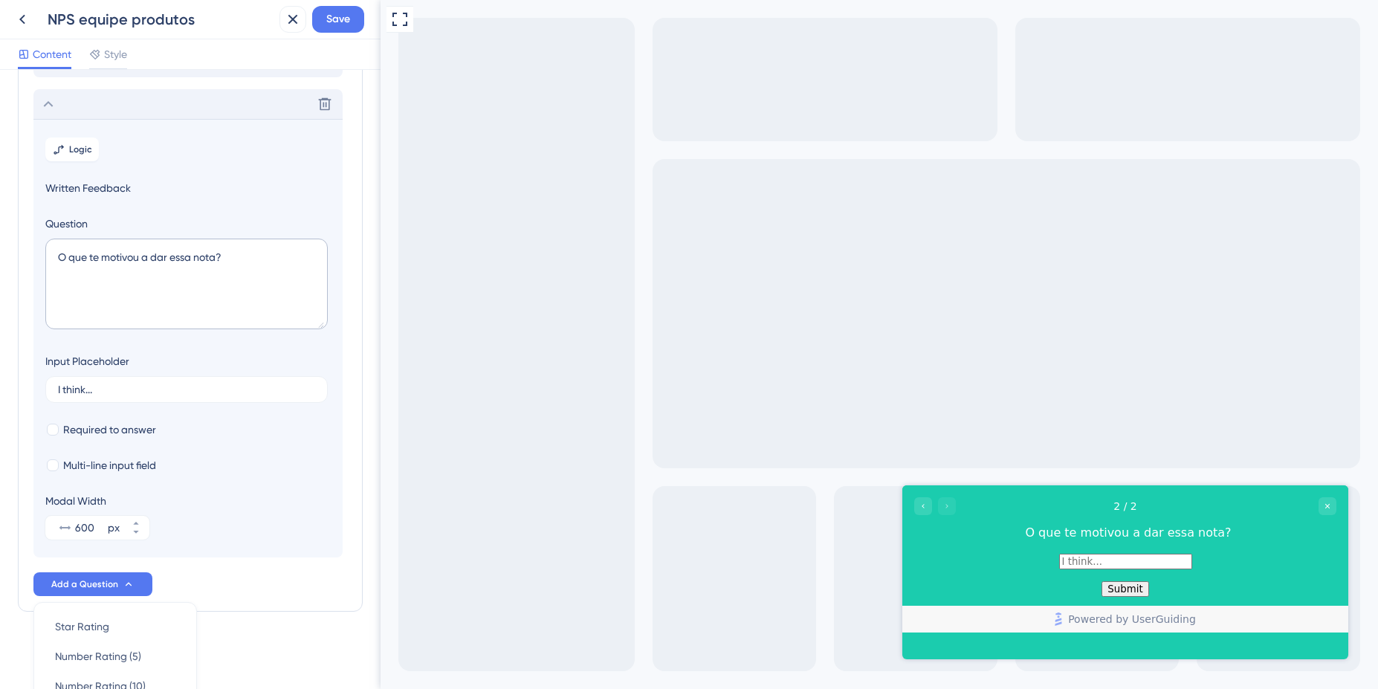
scroll to position [339, 0]
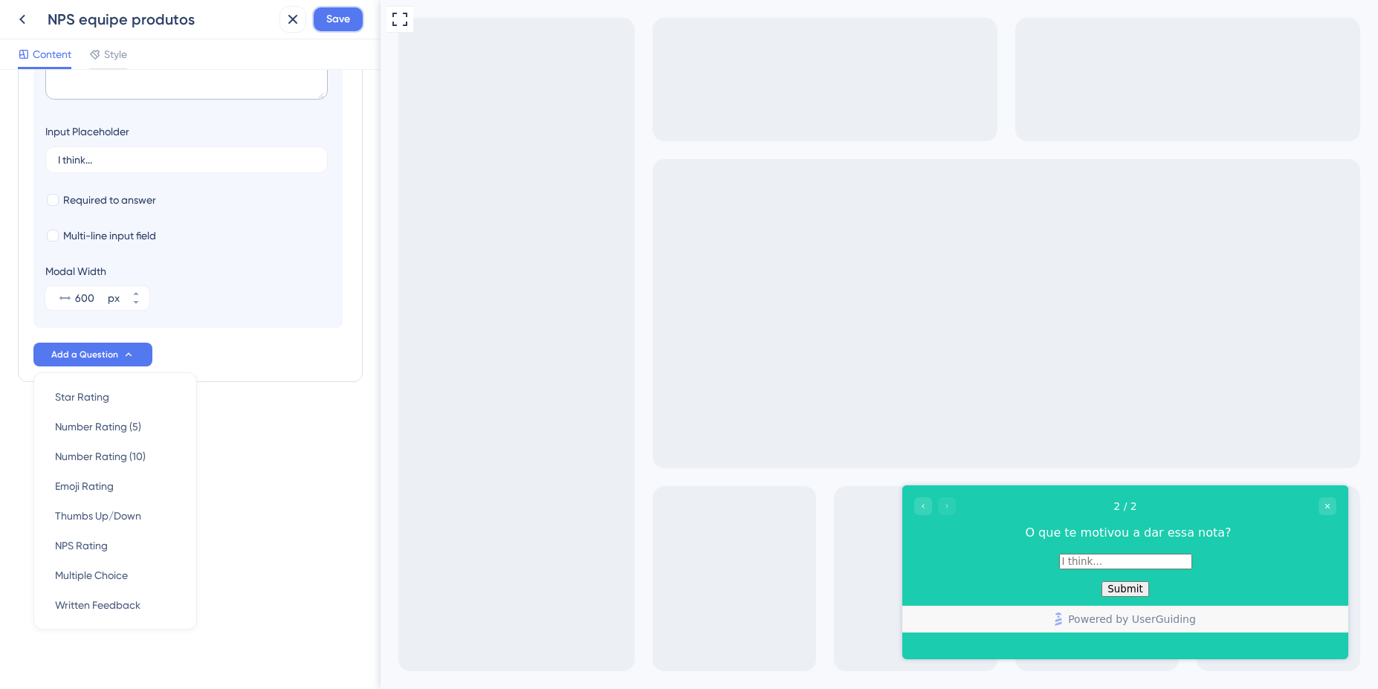
click at [344, 22] on span "Save" at bounding box center [338, 19] width 24 height 18
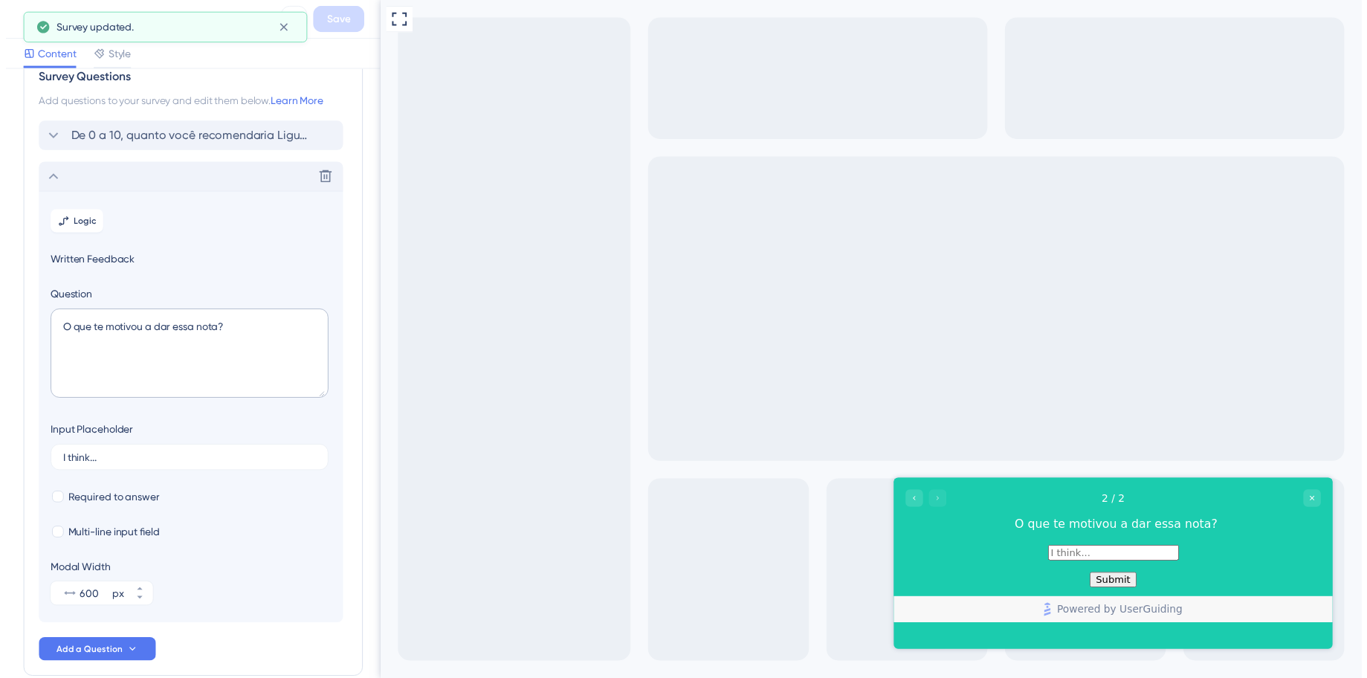
scroll to position [0, 0]
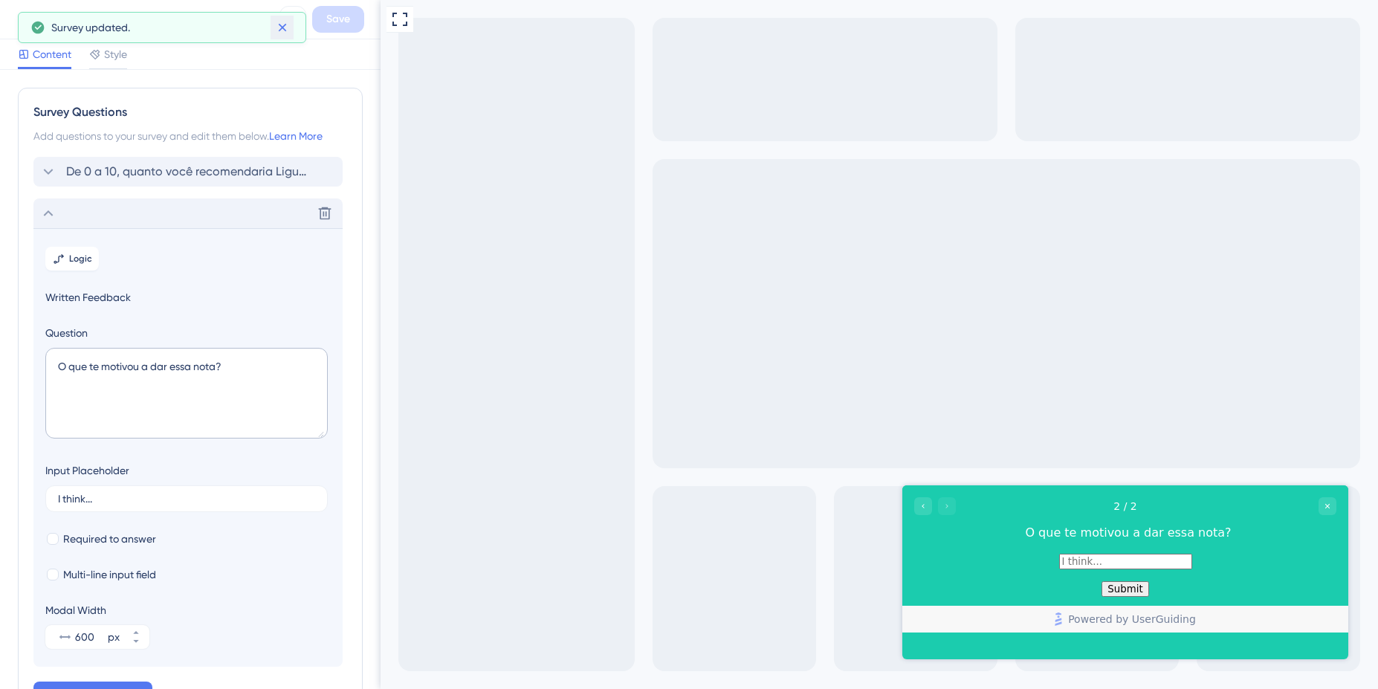
click at [279, 25] on icon at bounding box center [282, 28] width 8 height 8
click at [21, 16] on icon at bounding box center [22, 19] width 18 height 18
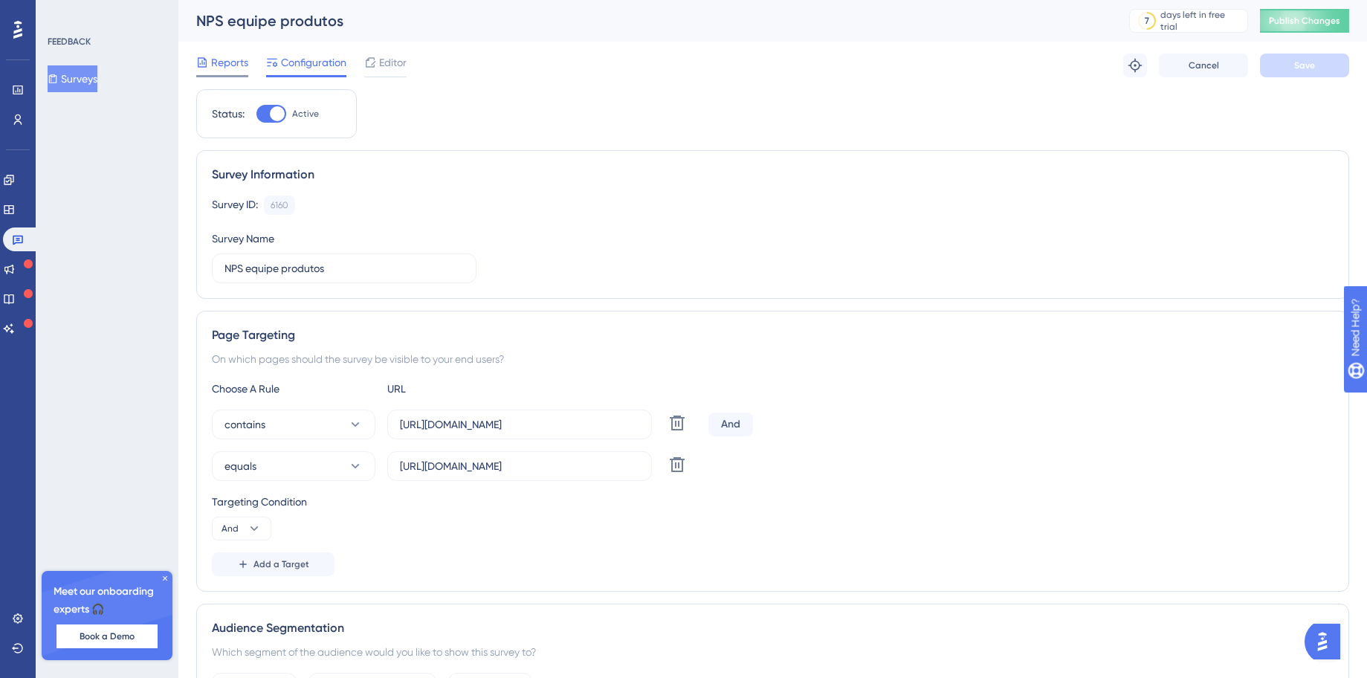
click at [221, 58] on span "Reports" at bounding box center [229, 63] width 37 height 18
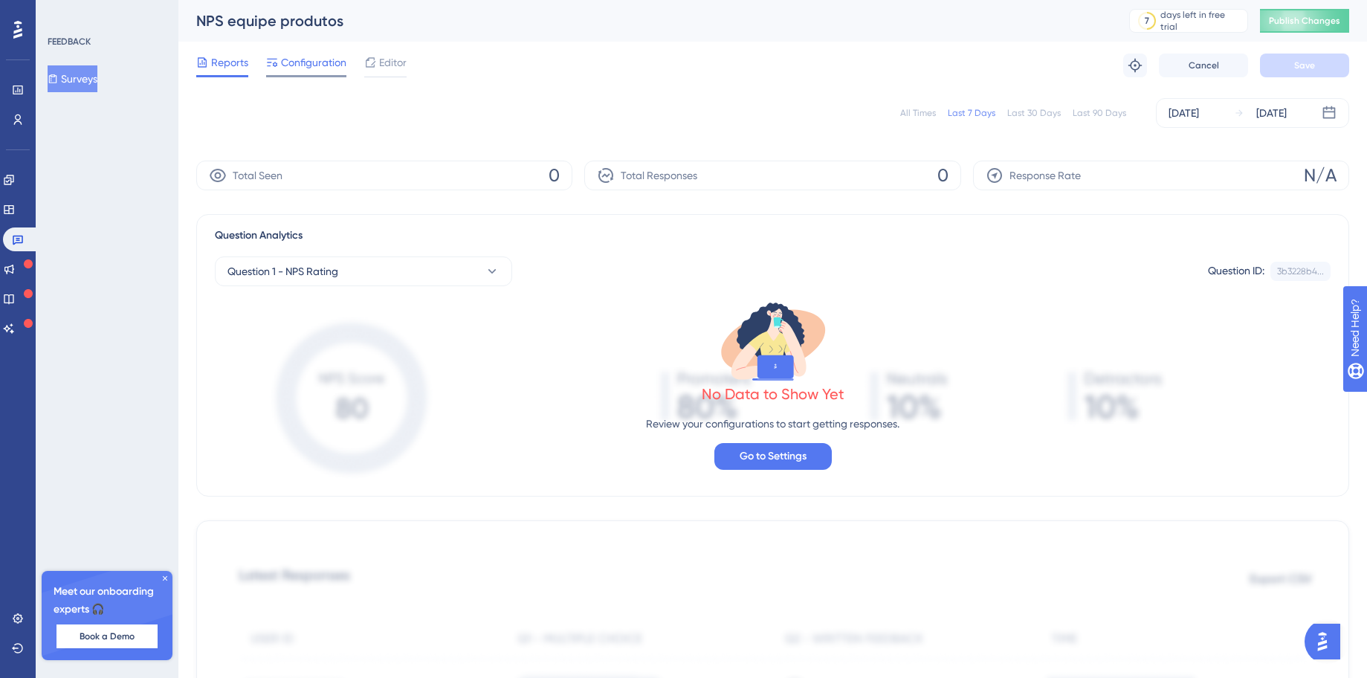
click at [306, 64] on span "Configuration" at bounding box center [313, 63] width 65 height 18
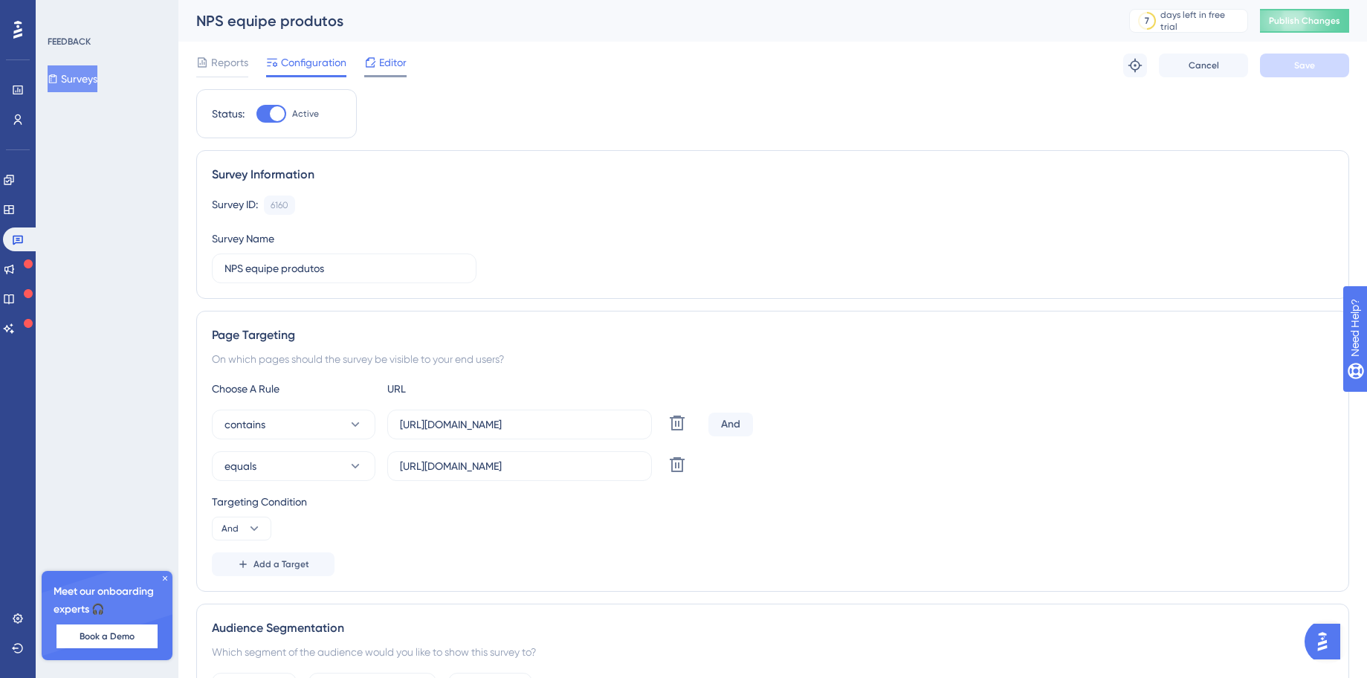
click at [396, 64] on span "Editor" at bounding box center [392, 63] width 27 height 18
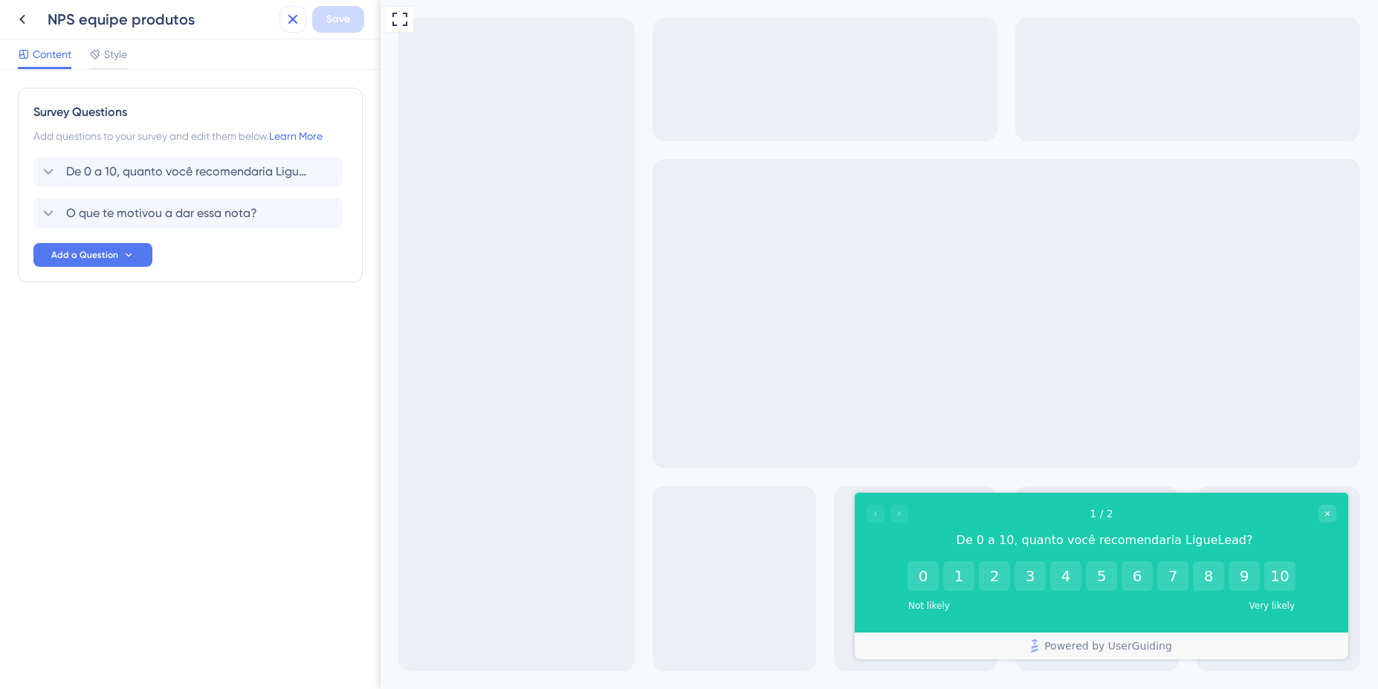
click at [298, 22] on icon at bounding box center [293, 19] width 18 height 18
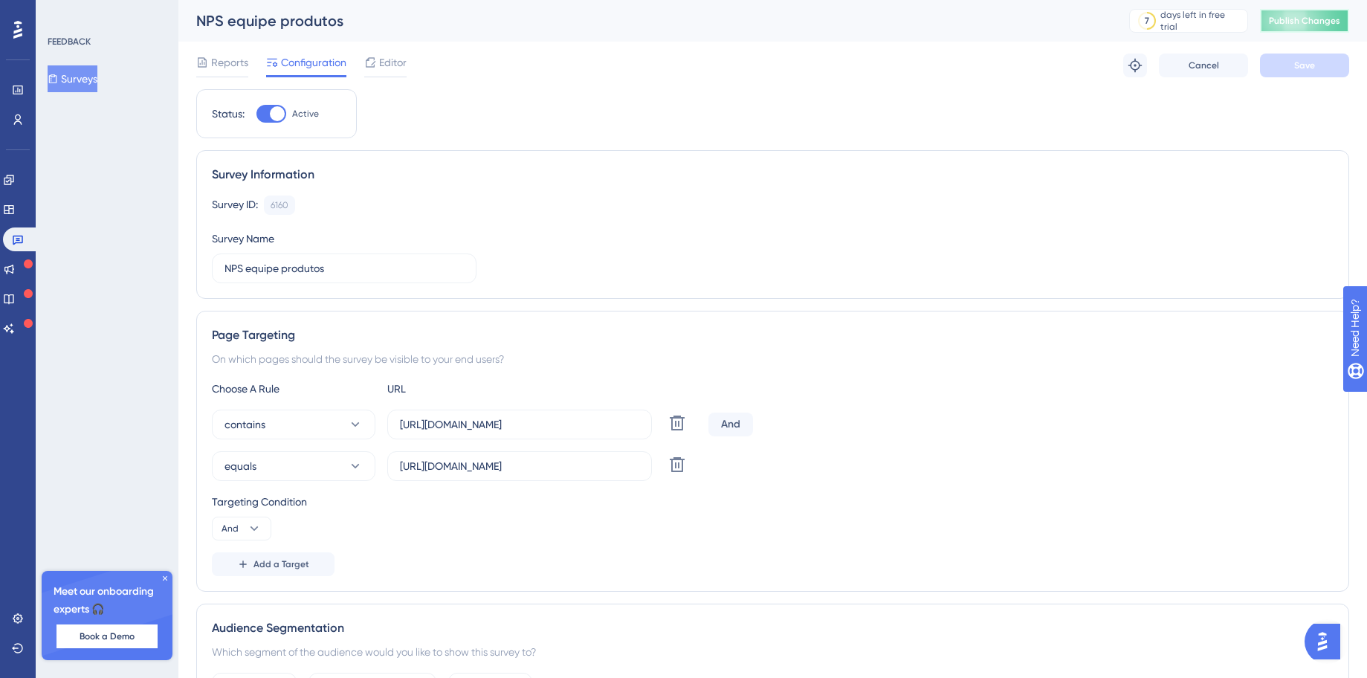
click at [1320, 31] on button "Publish Changes" at bounding box center [1304, 21] width 89 height 24
click at [202, 62] on icon at bounding box center [202, 62] width 9 height 10
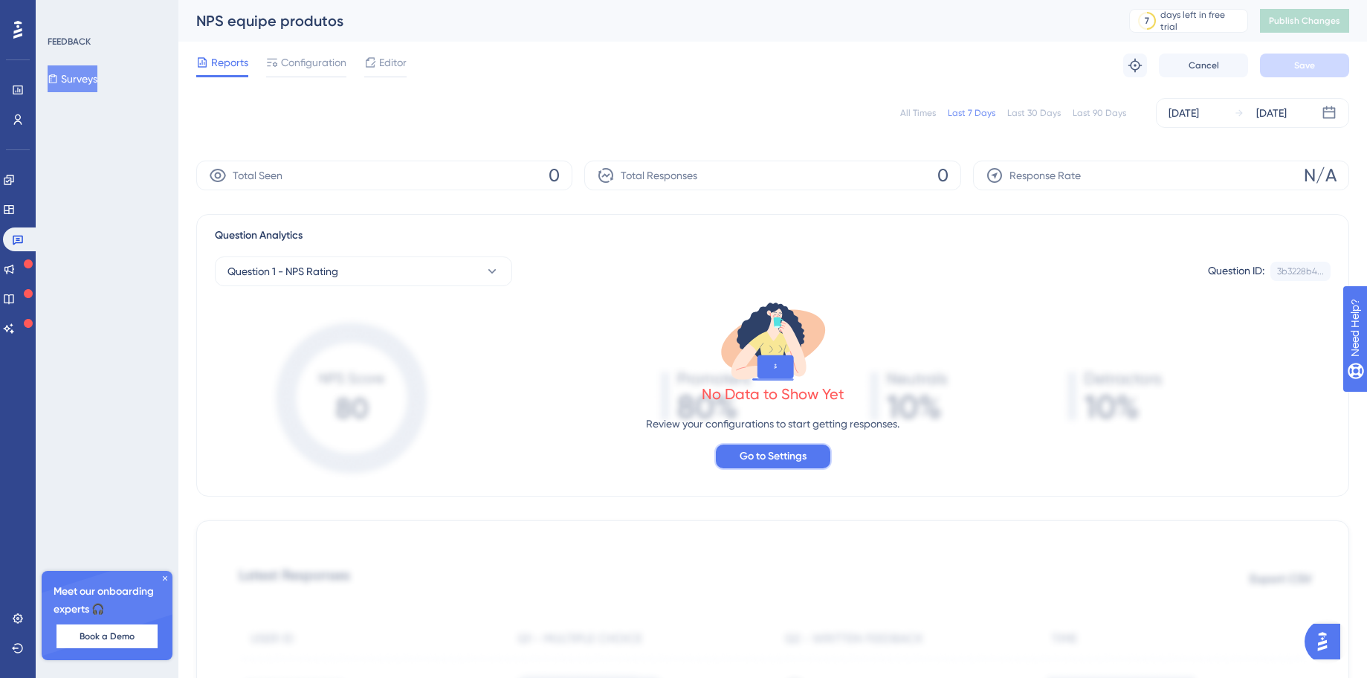
click at [749, 457] on span "Go to Settings" at bounding box center [773, 456] width 67 height 18
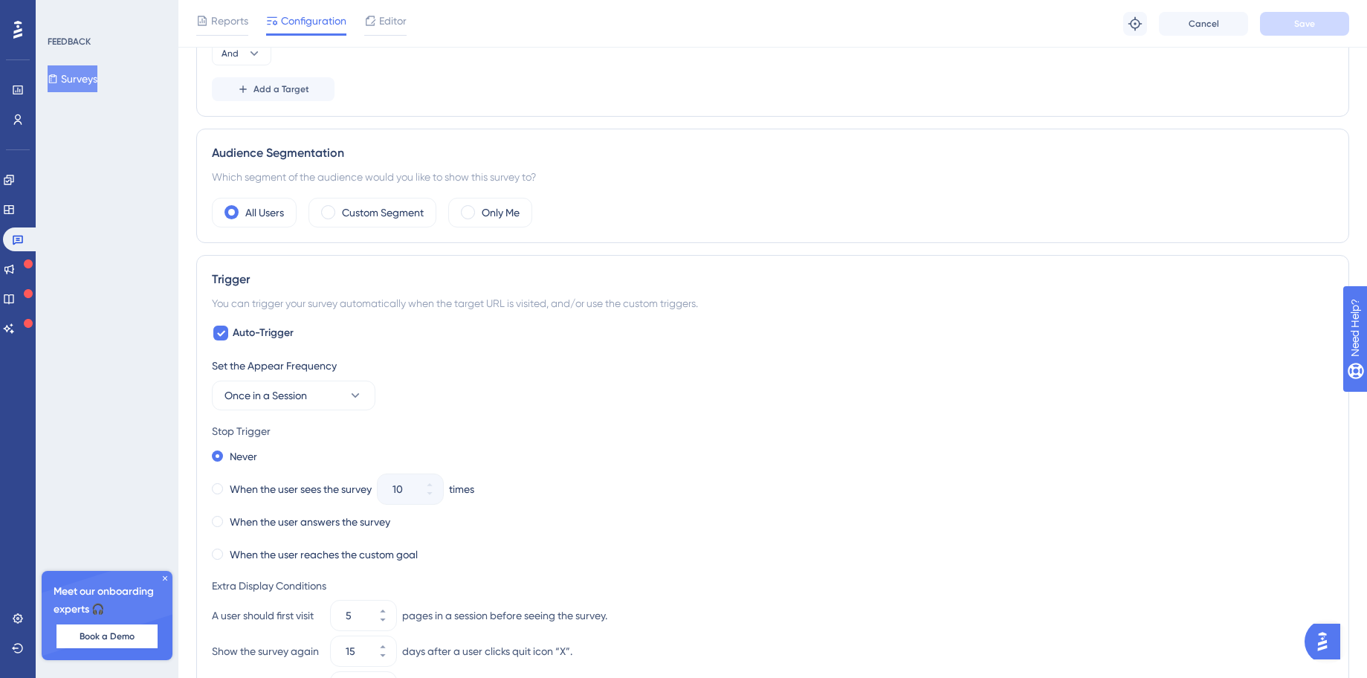
scroll to position [535, 0]
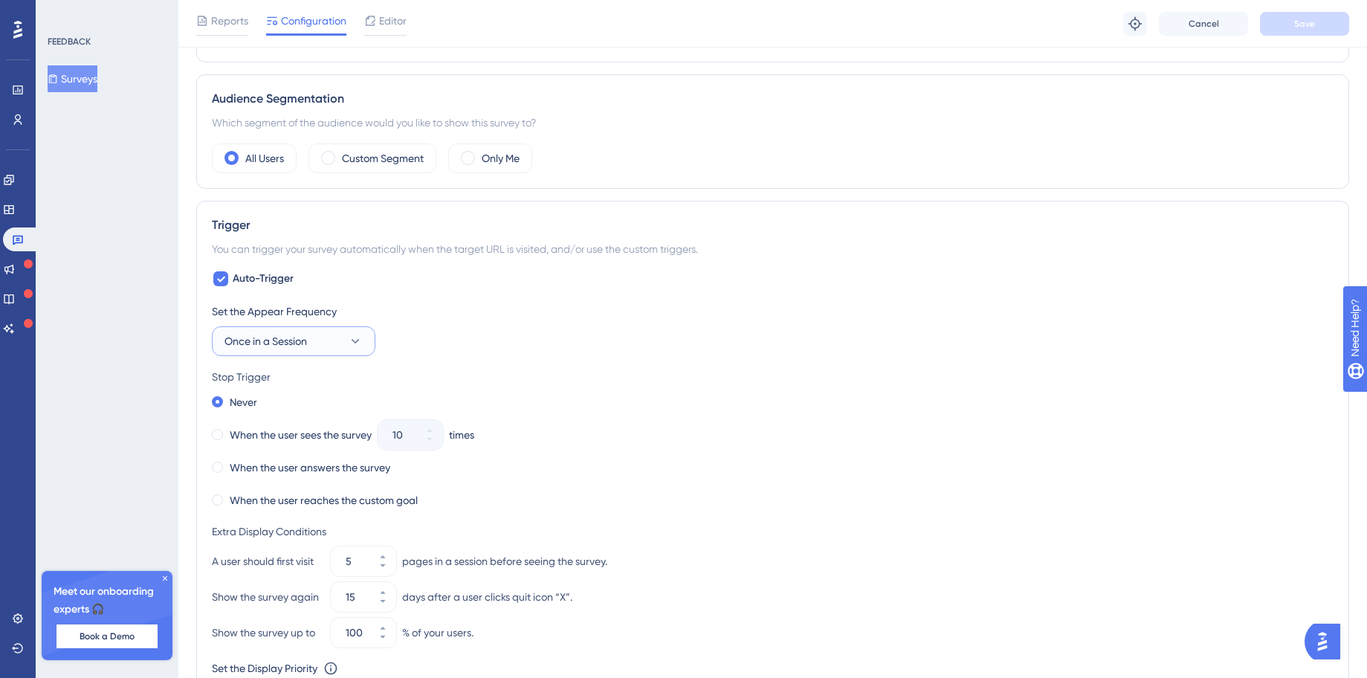
click at [318, 351] on button "Once in a Session" at bounding box center [294, 341] width 164 height 30
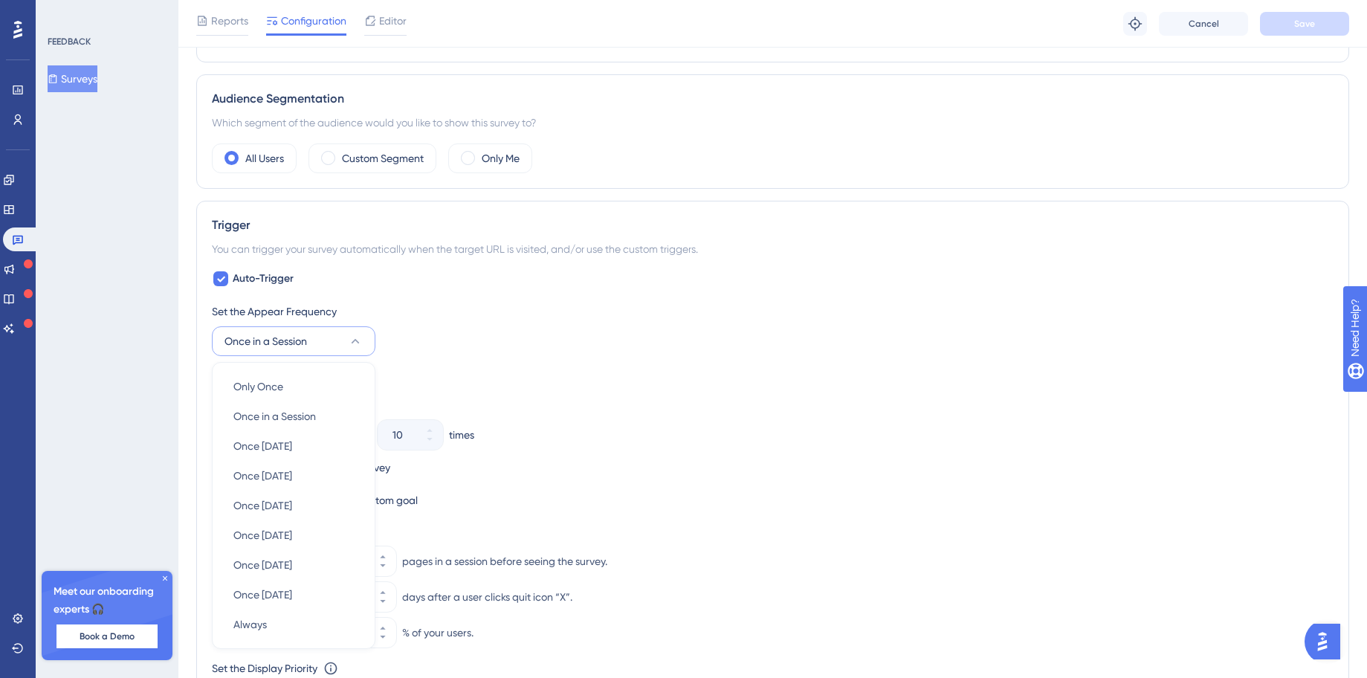
scroll to position [699, 0]
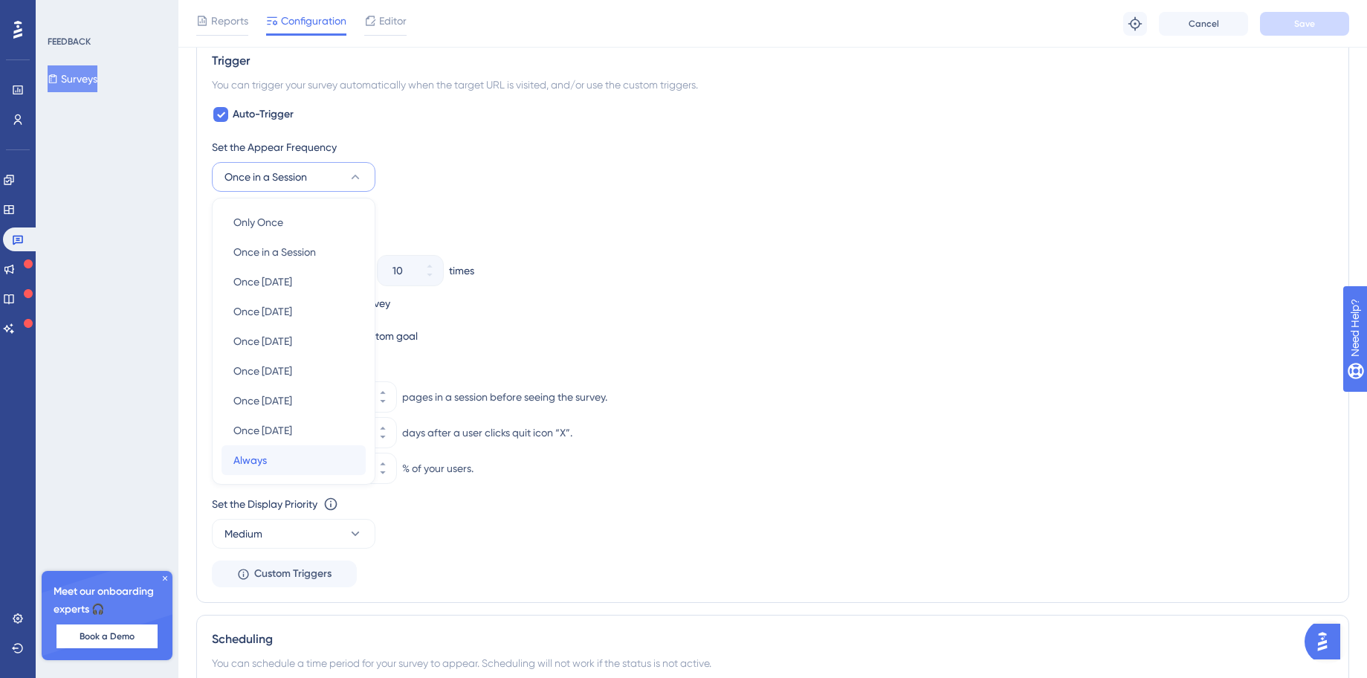
click at [302, 455] on div "Always Always" at bounding box center [293, 460] width 120 height 30
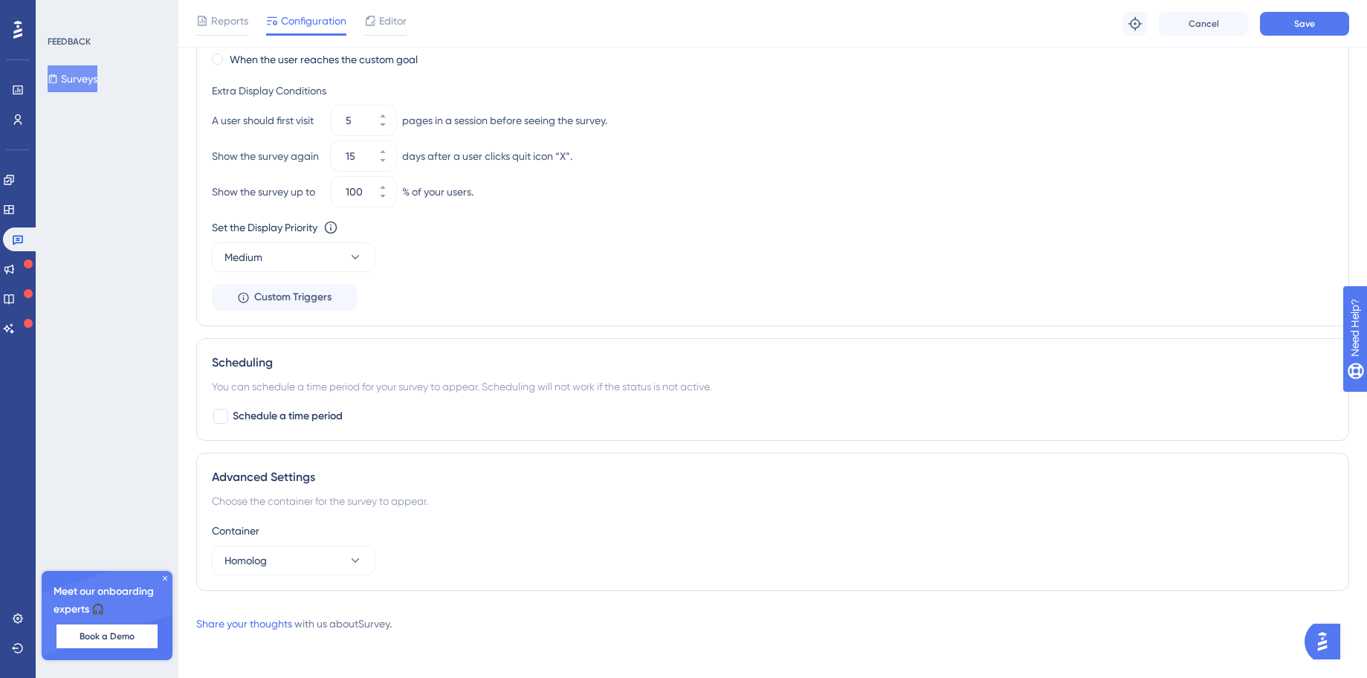
scroll to position [978, 0]
click at [295, 558] on button "Homolog" at bounding box center [294, 558] width 164 height 30
click at [1316, 29] on button "Save" at bounding box center [1304, 24] width 89 height 24
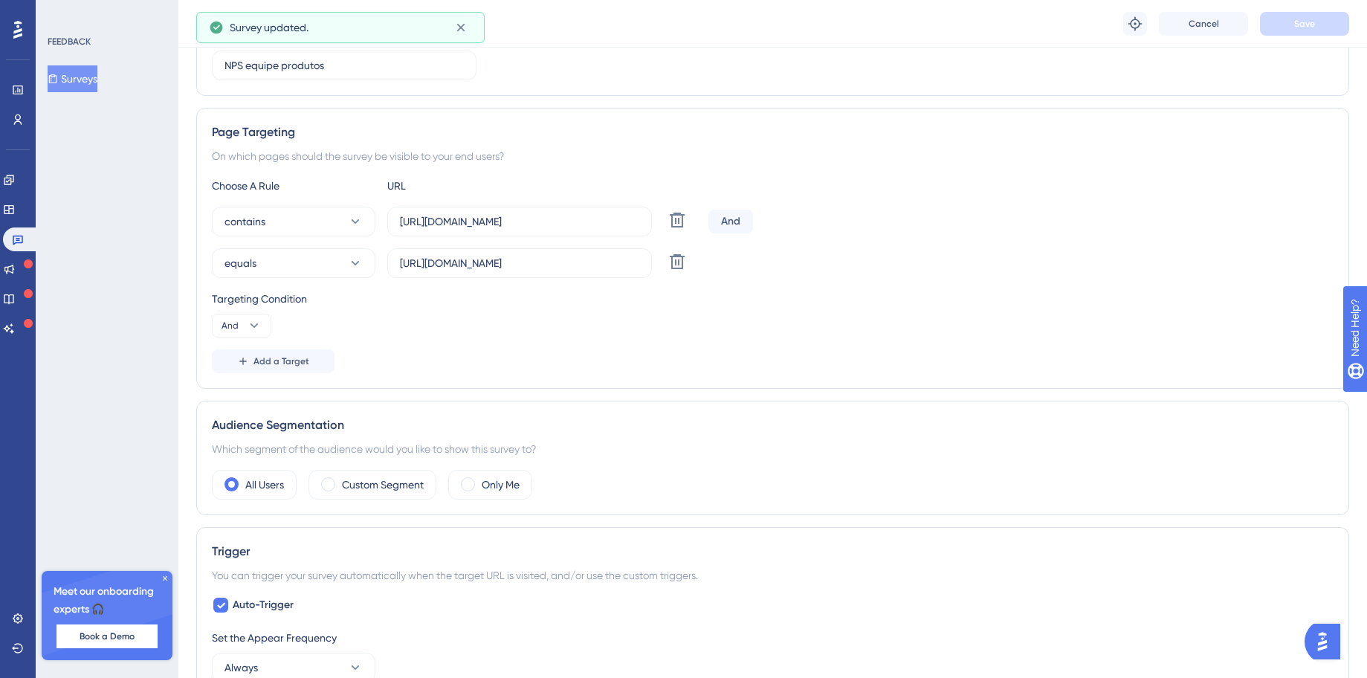
scroll to position [0, 0]
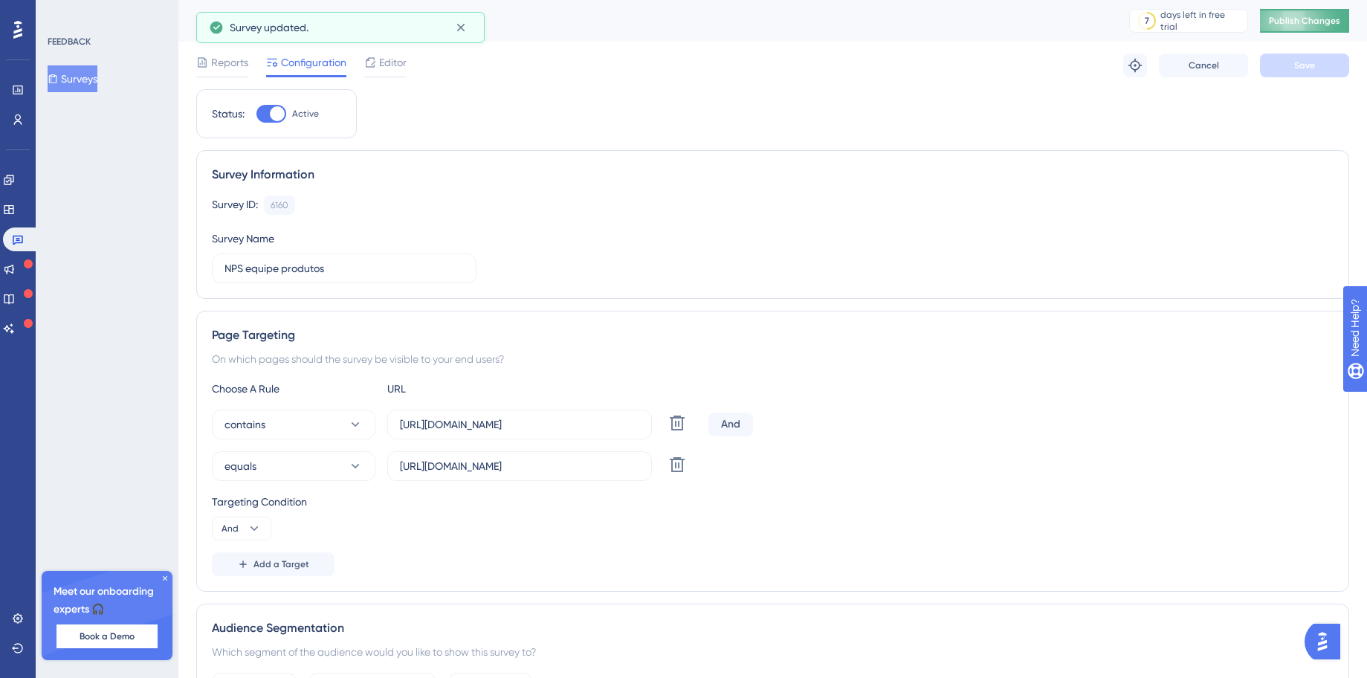
click at [1313, 23] on span "Publish Changes" at bounding box center [1304, 21] width 71 height 12
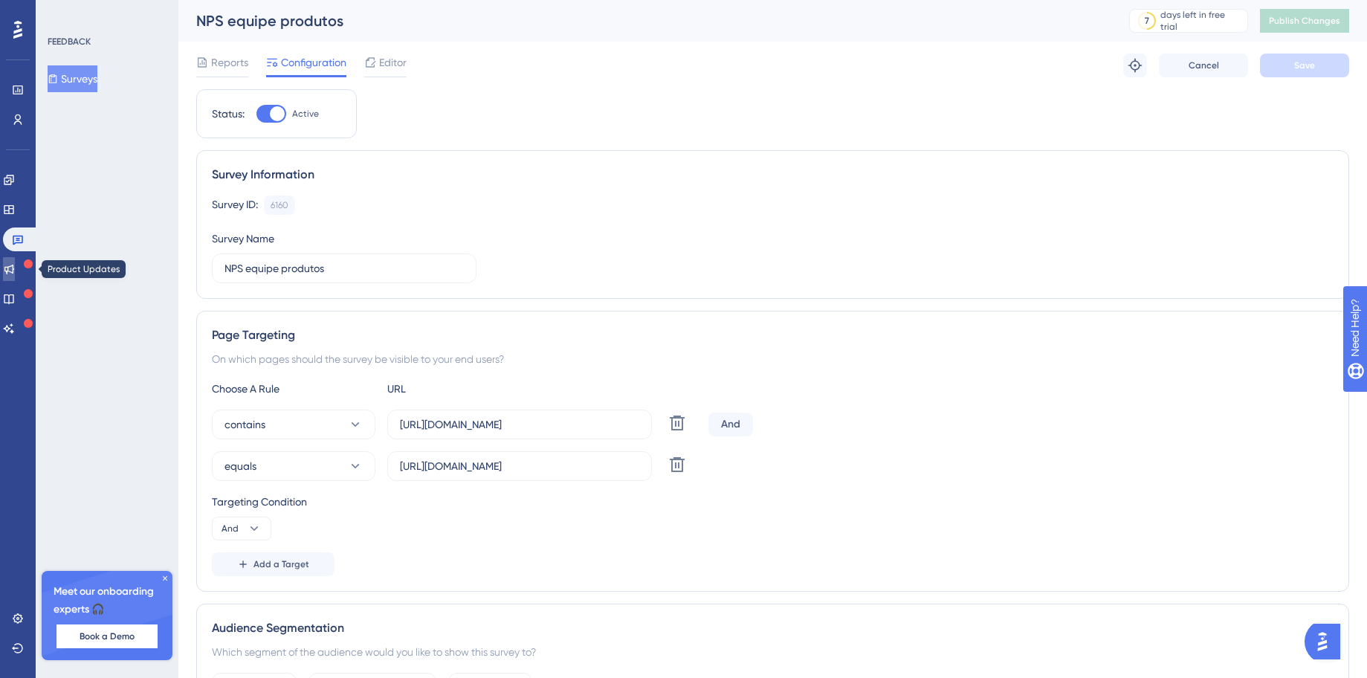
click at [9, 273] on link at bounding box center [9, 269] width 12 height 24
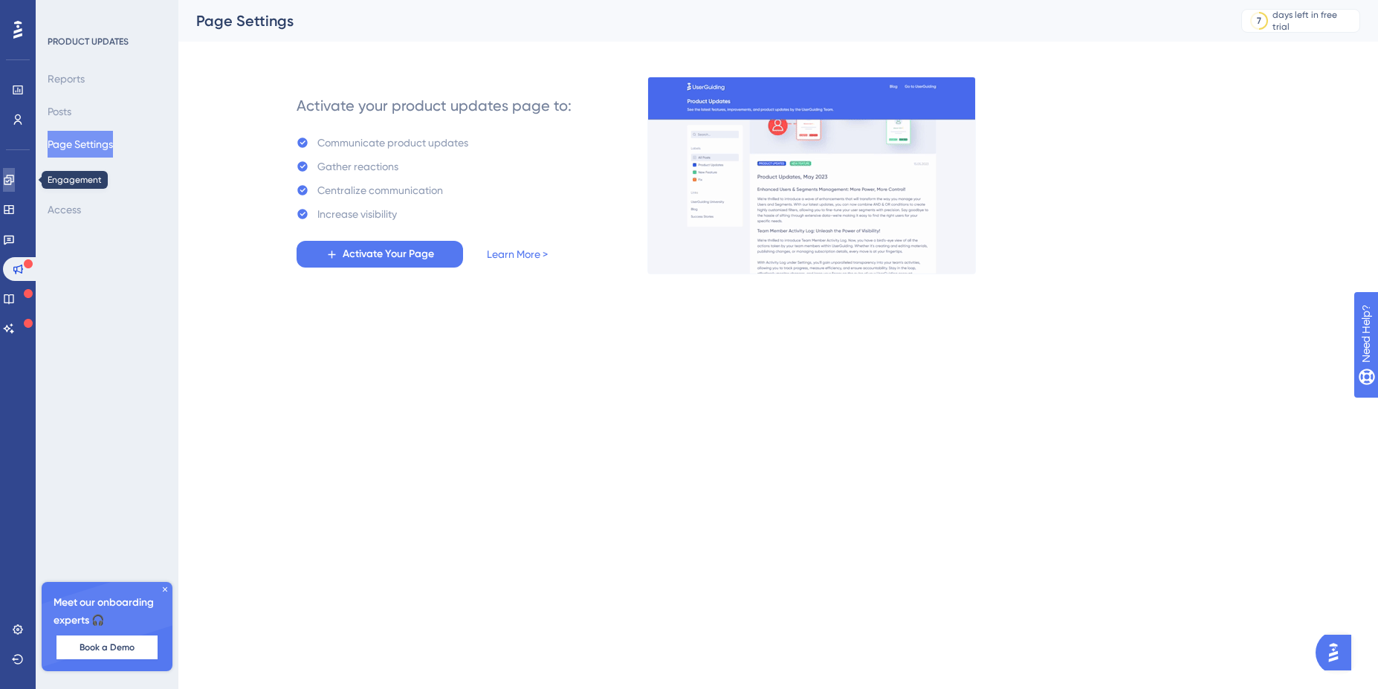
click at [15, 184] on link at bounding box center [9, 180] width 12 height 24
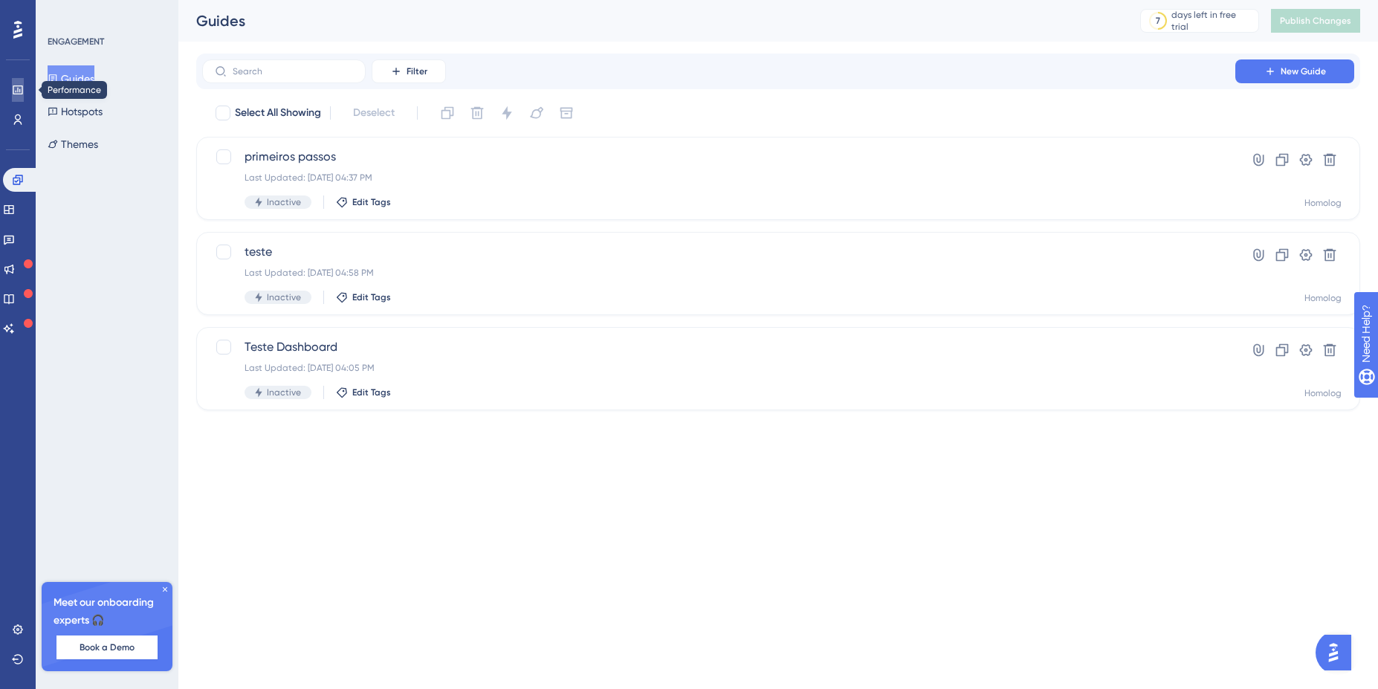
click at [17, 91] on icon at bounding box center [18, 90] width 12 height 12
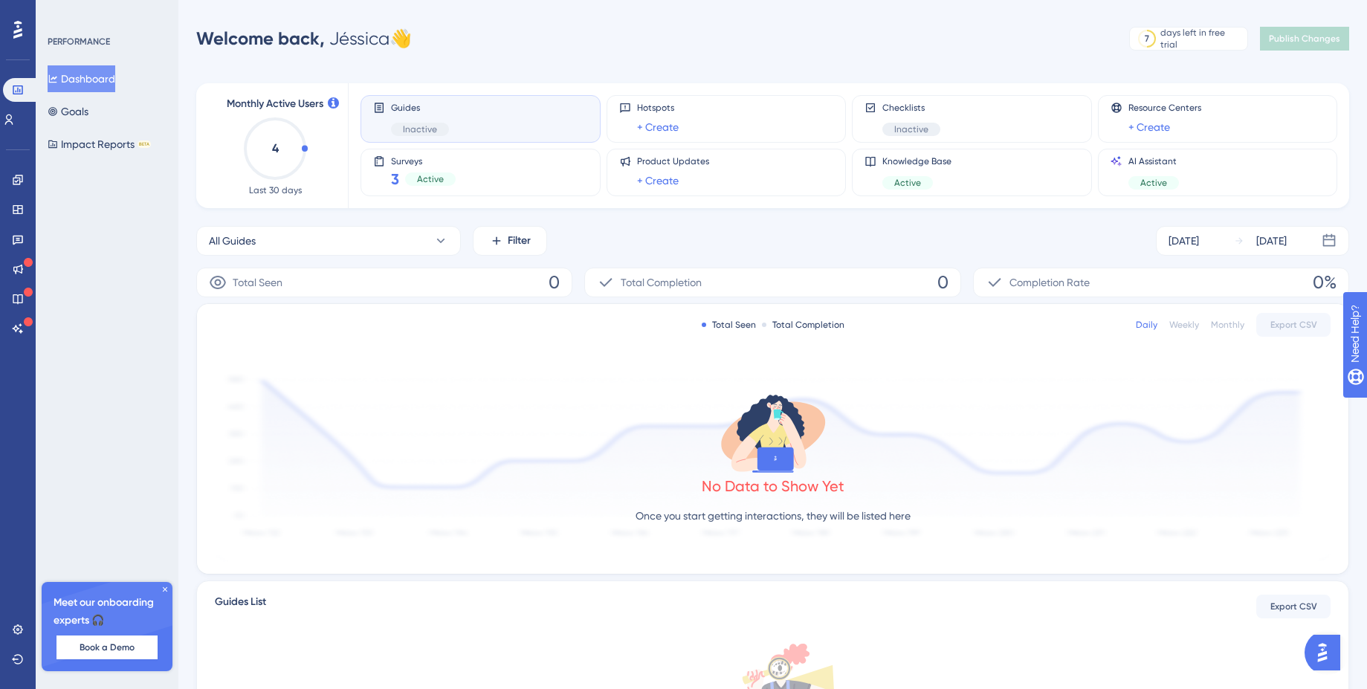
click at [803, 512] on p "Once you start getting interactions, they will be listed here" at bounding box center [772, 516] width 275 height 18
click at [16, 635] on link at bounding box center [18, 630] width 12 height 24
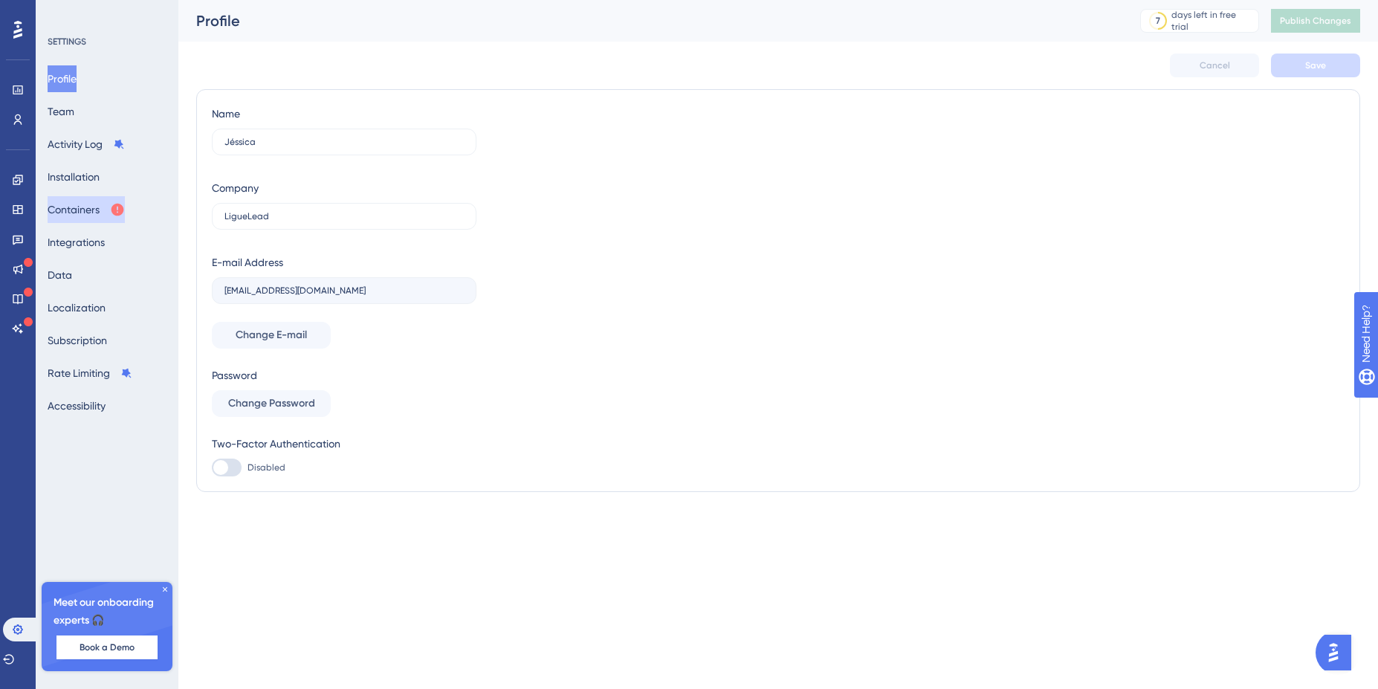
click at [89, 214] on button "Containers" at bounding box center [86, 209] width 77 height 27
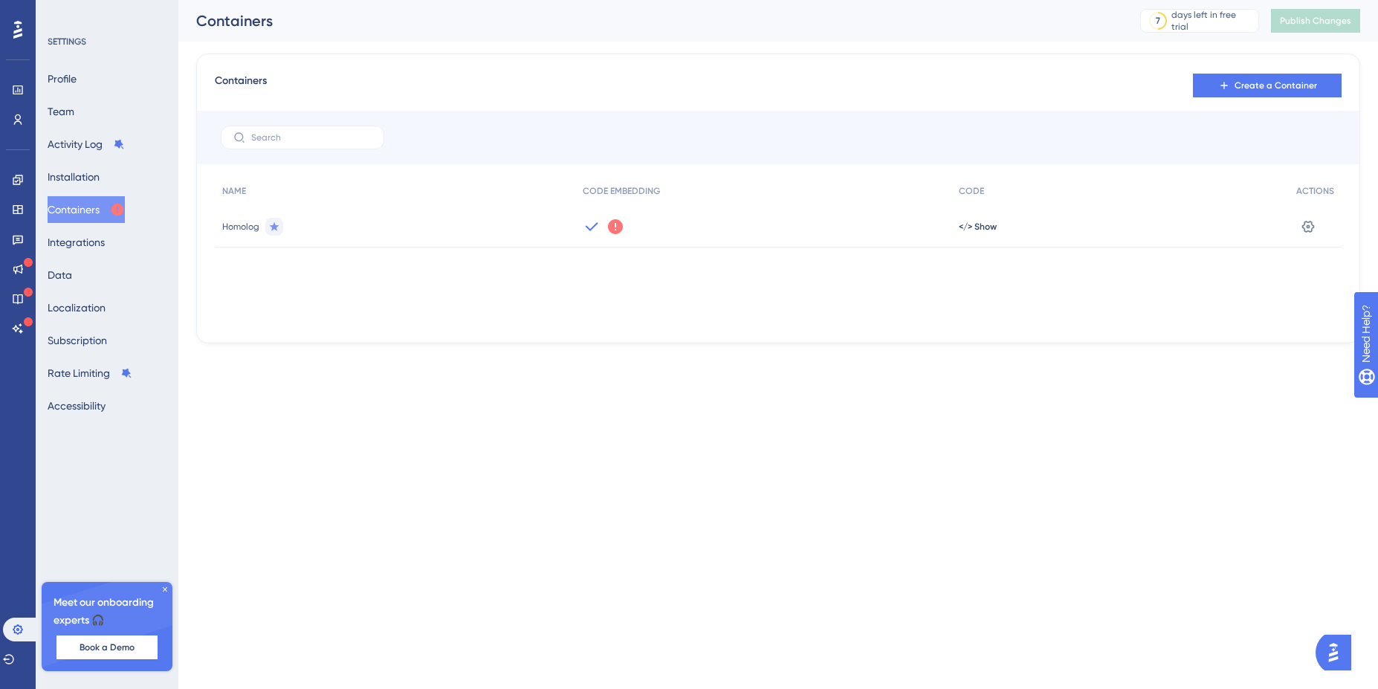
click at [614, 224] on icon at bounding box center [615, 226] width 15 height 15
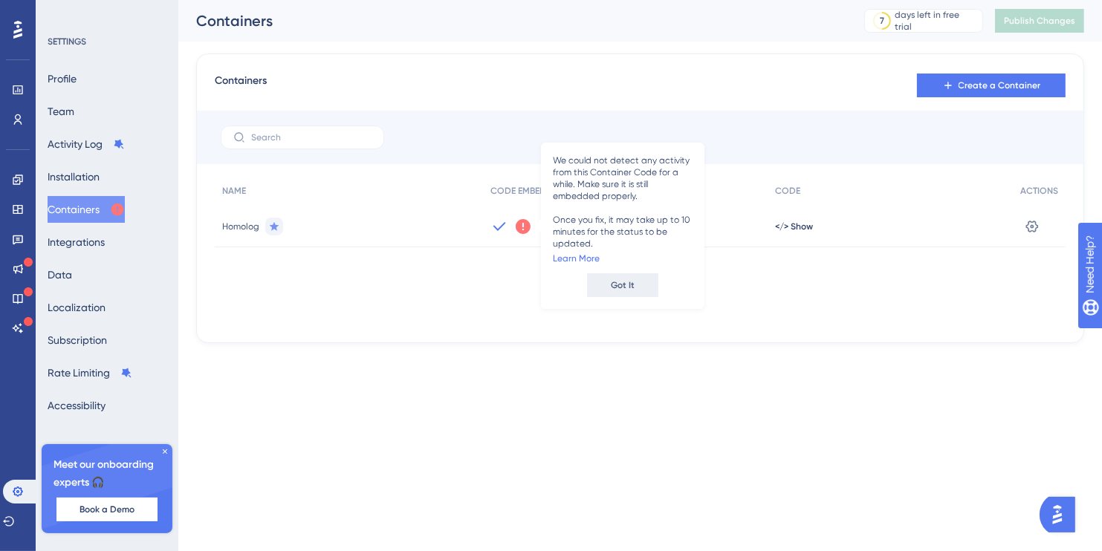
click at [630, 282] on span "Got It" at bounding box center [623, 285] width 24 height 12
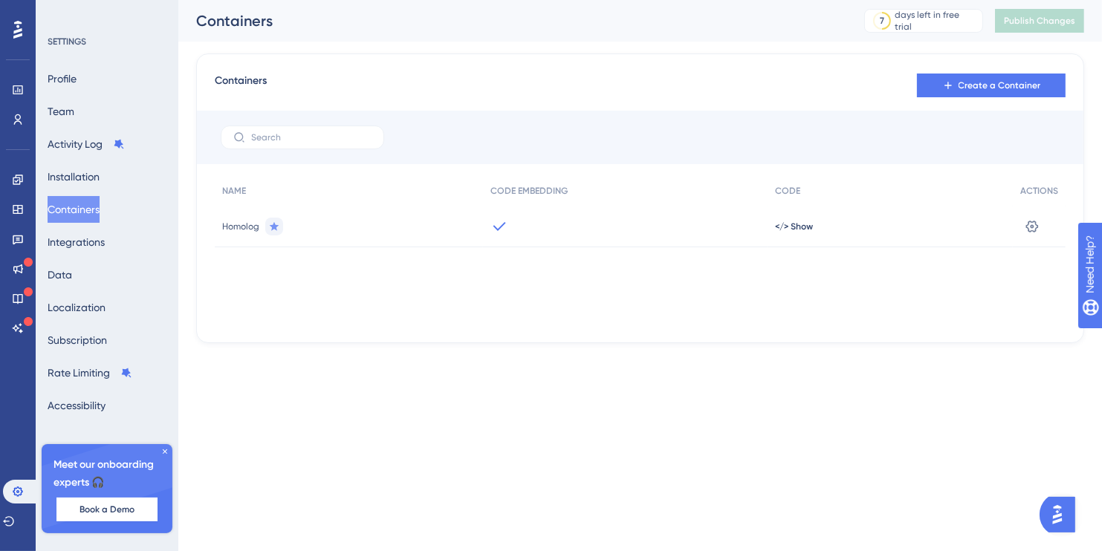
click at [566, 0] on html "Performance Users Engagement Widgets Feedback Product Updates Knowledge Base AI…" at bounding box center [551, 0] width 1102 height 0
click at [792, 227] on span "</> Show" at bounding box center [794, 227] width 38 height 12
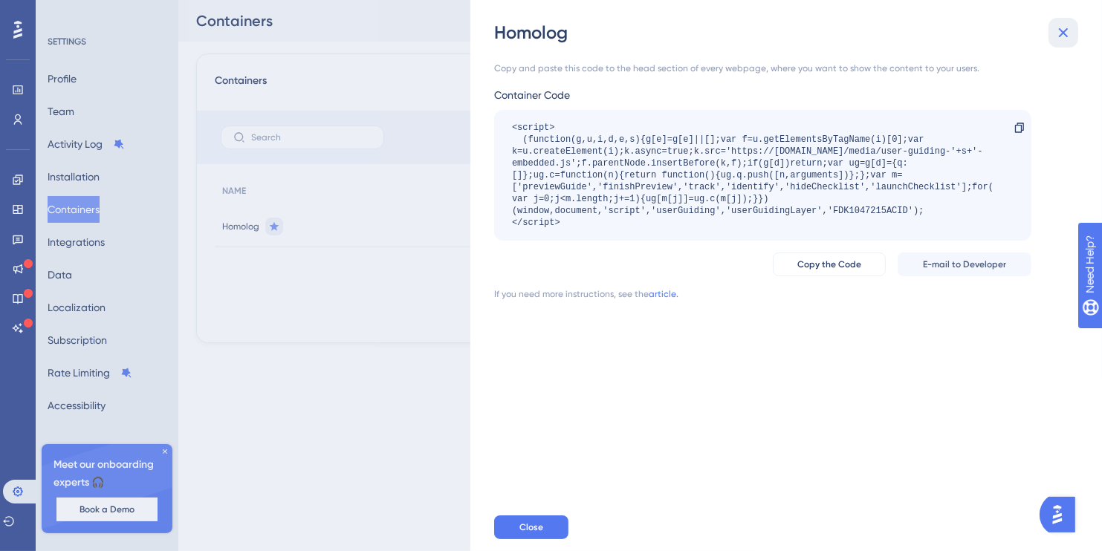
click at [1067, 33] on icon at bounding box center [1064, 33] width 18 height 18
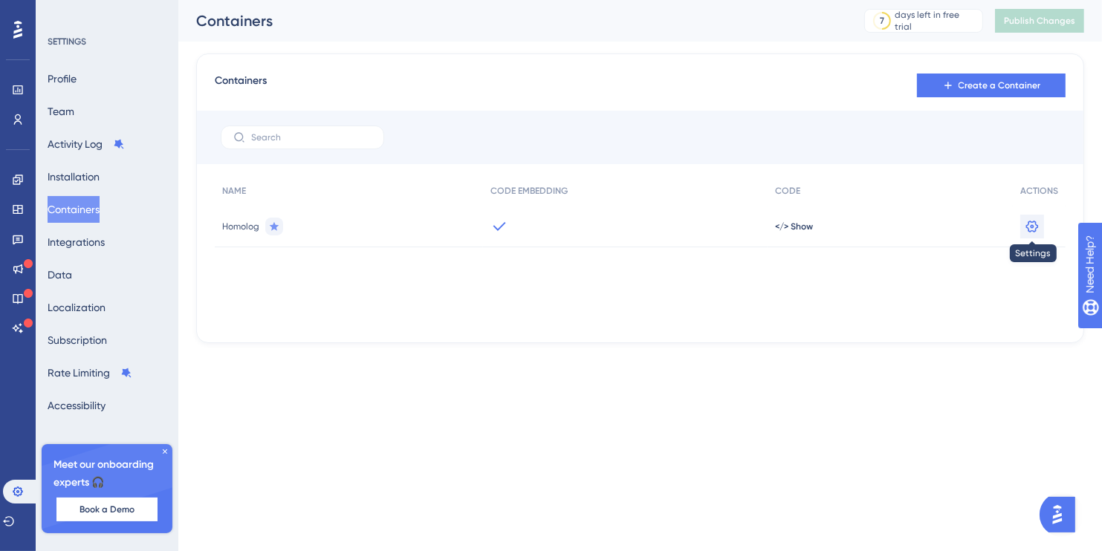
click at [1035, 223] on icon at bounding box center [1032, 226] width 15 height 15
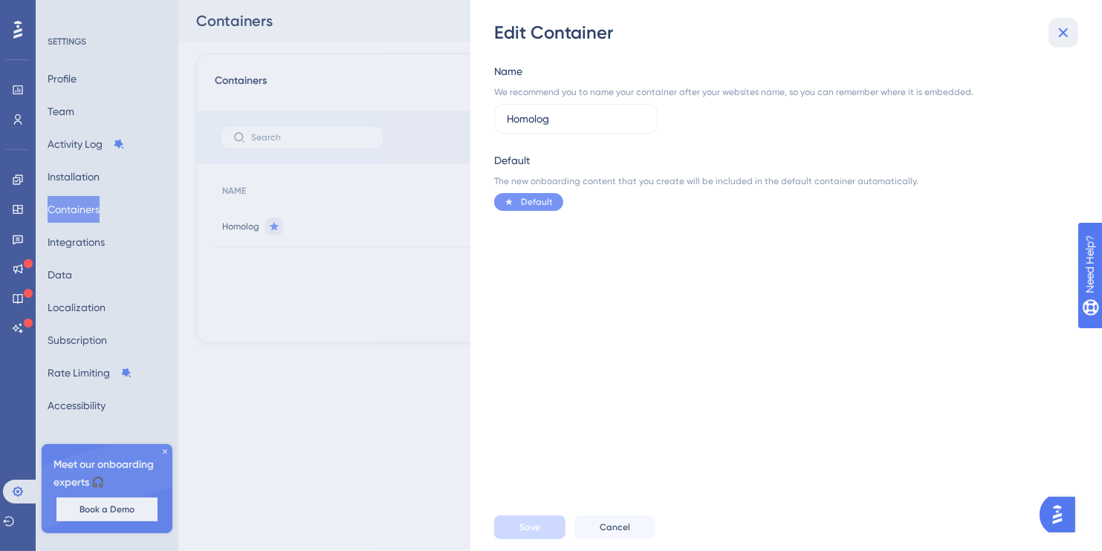
click at [1067, 30] on icon at bounding box center [1064, 33] width 18 height 18
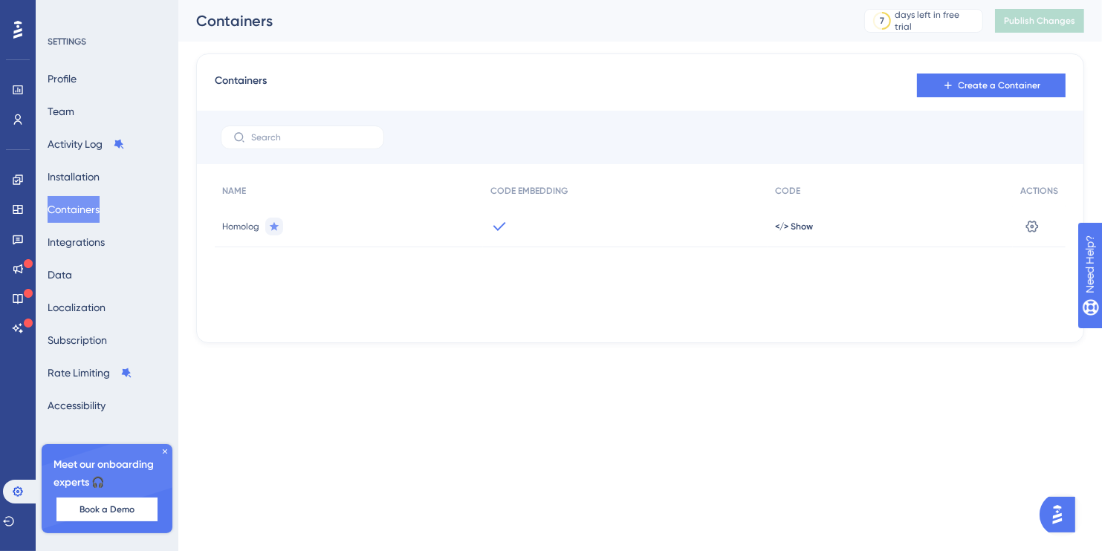
click at [165, 456] on div "Meet our onboarding experts 🎧 Book a Demo" at bounding box center [107, 488] width 131 height 89
click at [165, 449] on icon at bounding box center [165, 451] width 9 height 9
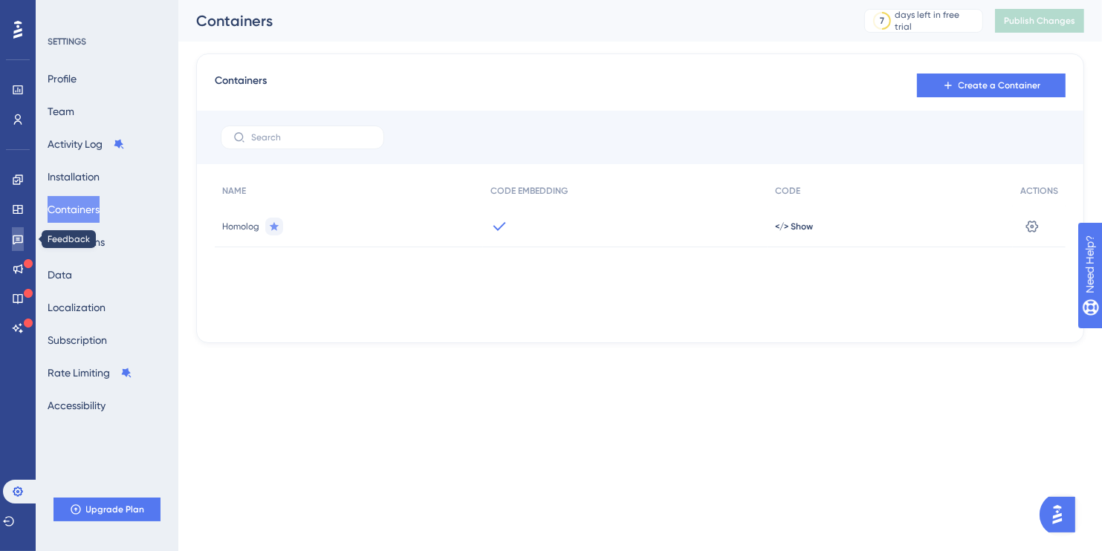
click at [15, 237] on icon at bounding box center [18, 239] width 12 height 12
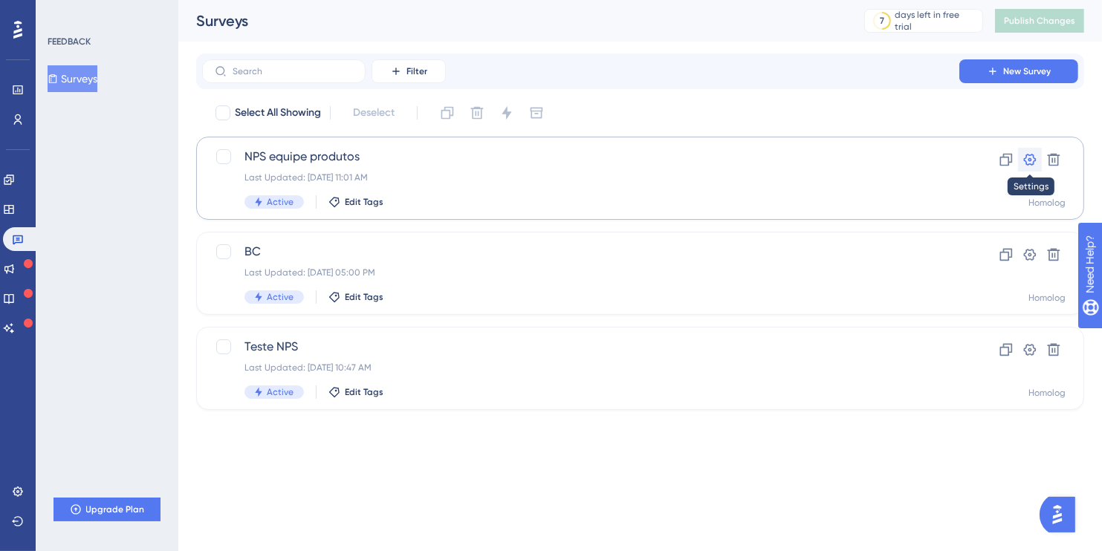
click at [1018, 159] on button at bounding box center [1030, 160] width 24 height 24
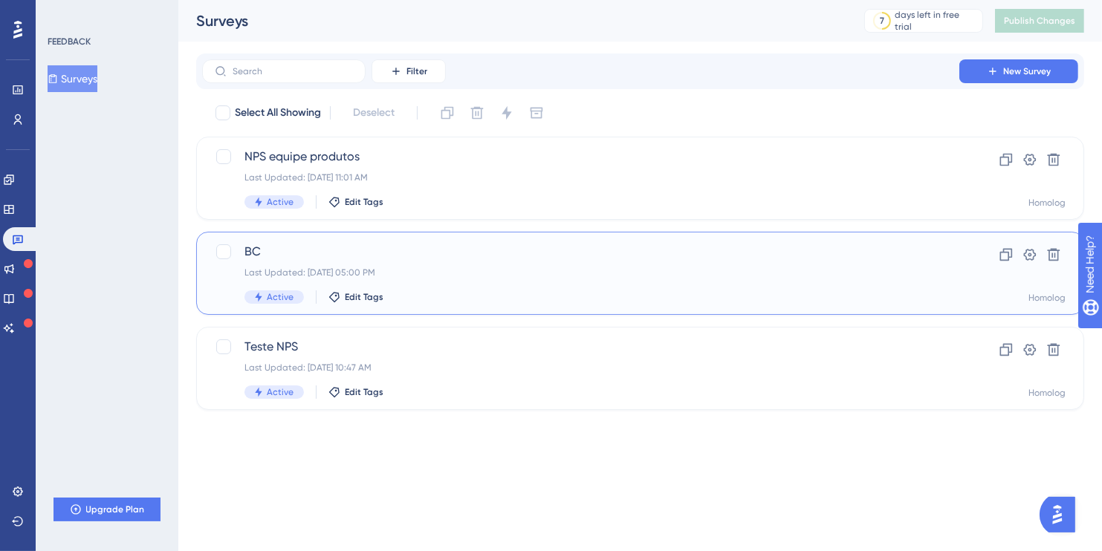
click at [260, 300] on icon at bounding box center [258, 297] width 10 height 10
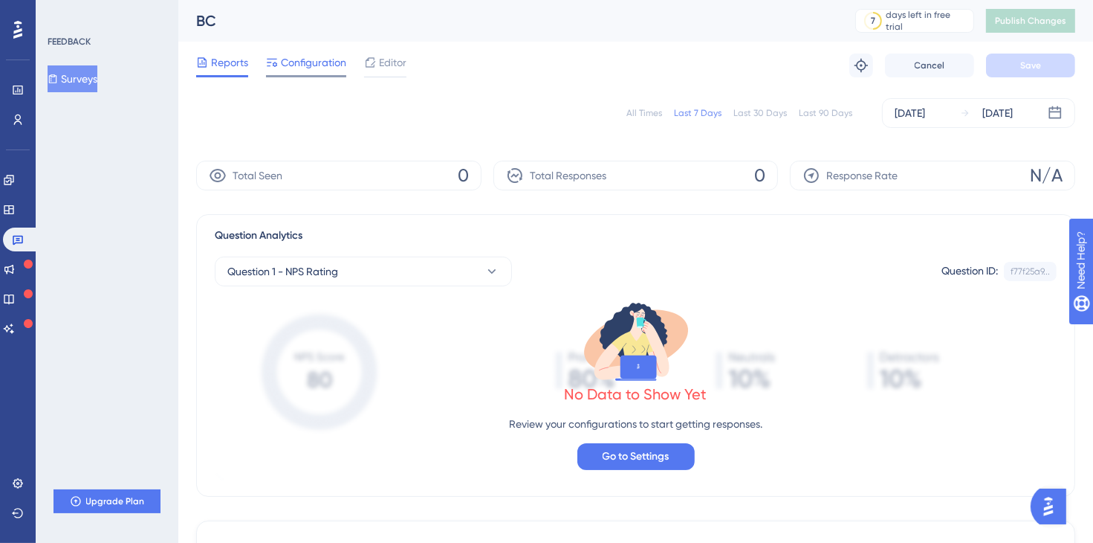
click at [305, 63] on span "Configuration" at bounding box center [313, 63] width 65 height 18
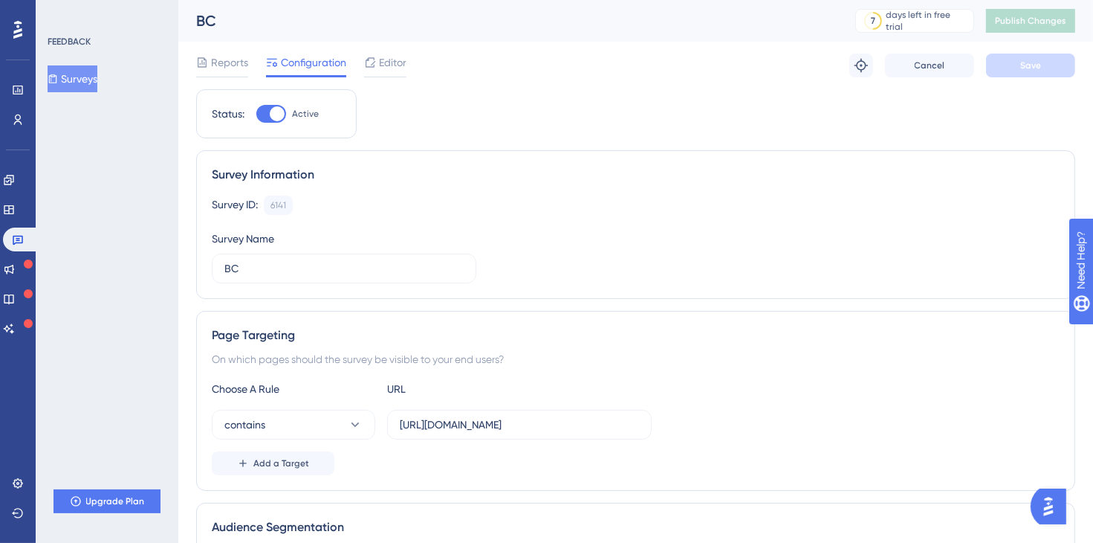
click at [276, 111] on div at bounding box center [277, 113] width 15 height 15
click at [256, 114] on input "Active" at bounding box center [256, 114] width 1 height 1
checkbox input "false"
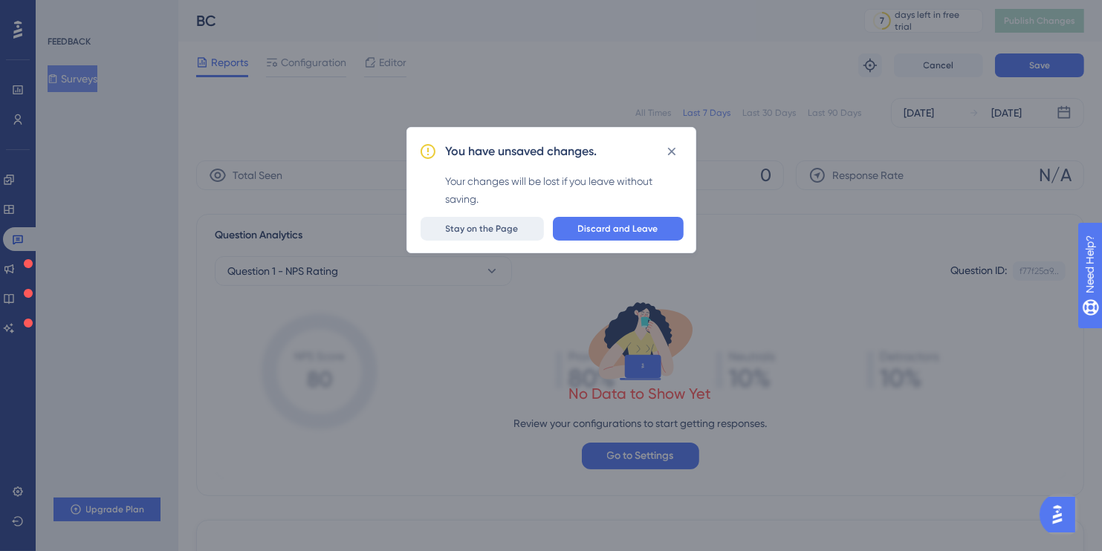
click at [473, 226] on span "Stay on the Page" at bounding box center [482, 229] width 73 height 12
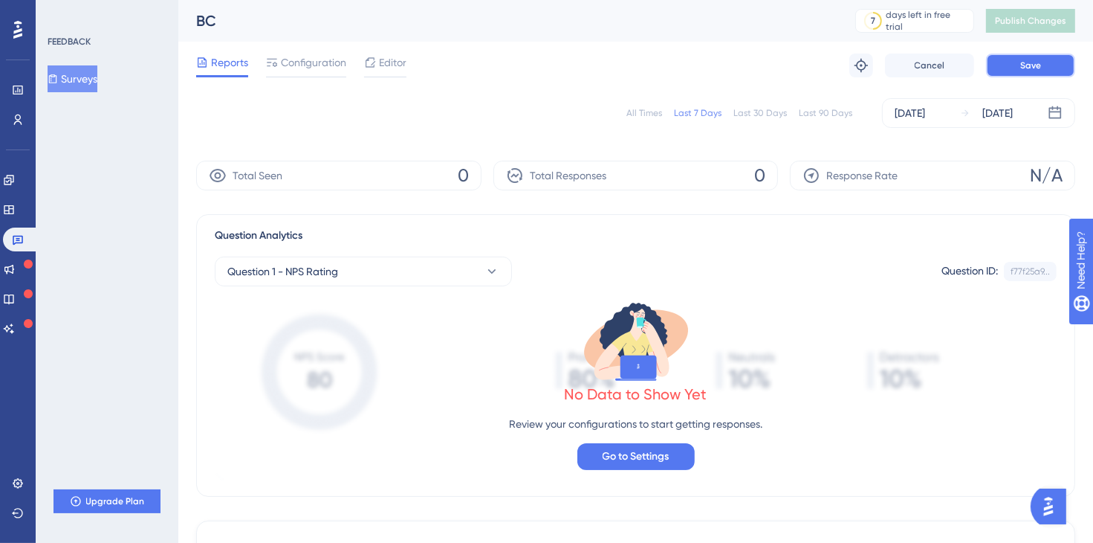
click at [1013, 65] on button "Save" at bounding box center [1030, 66] width 89 height 24
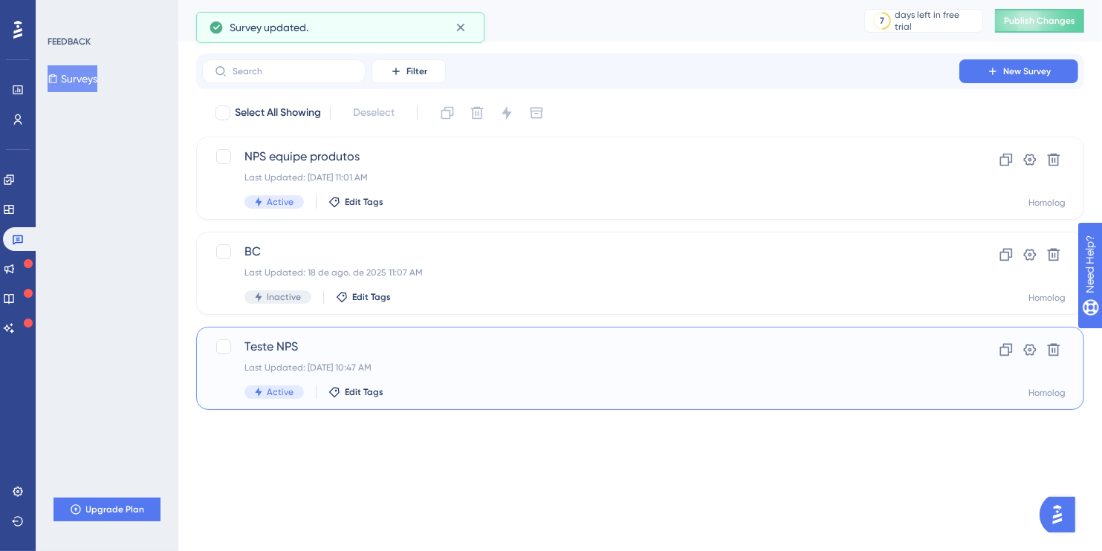
click at [346, 343] on span "Teste NPS" at bounding box center [581, 347] width 673 height 18
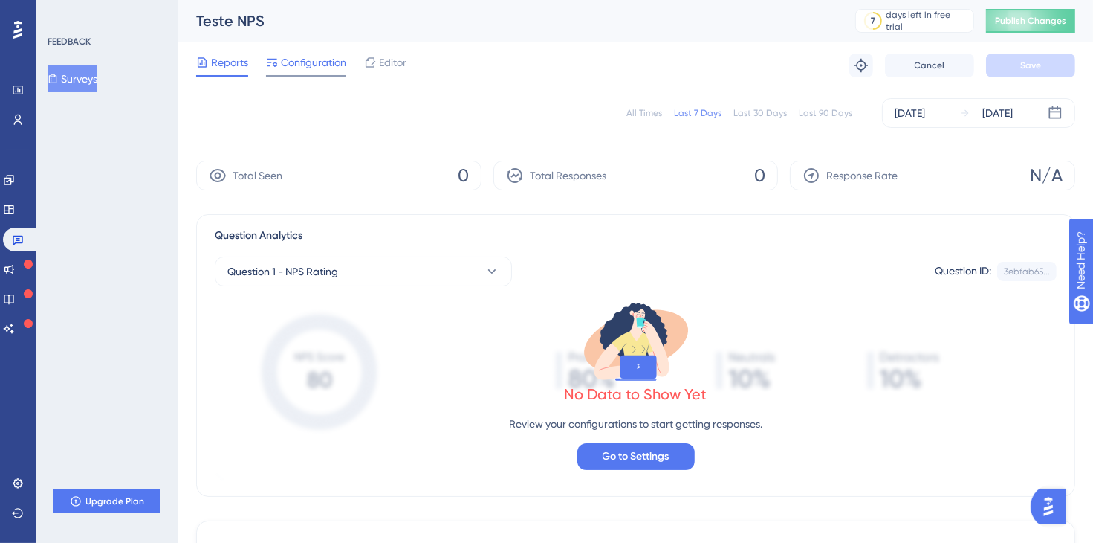
click at [334, 62] on span "Configuration" at bounding box center [313, 63] width 65 height 18
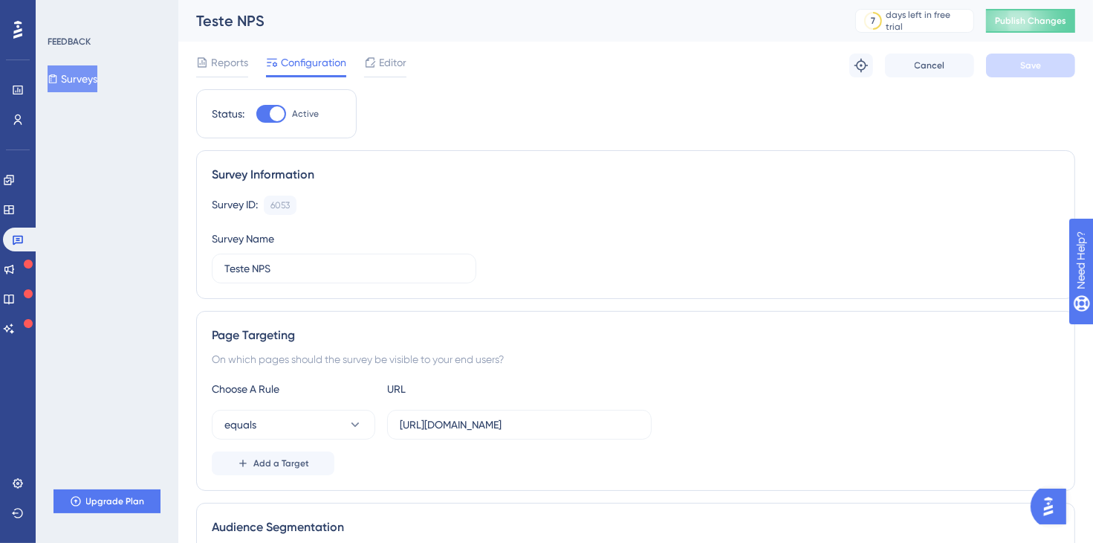
click at [286, 115] on label "Active" at bounding box center [287, 114] width 62 height 18
click at [256, 114] on input "Active" at bounding box center [256, 114] width 1 height 1
checkbox input "false"
click at [1027, 69] on span "Save" at bounding box center [1030, 65] width 21 height 12
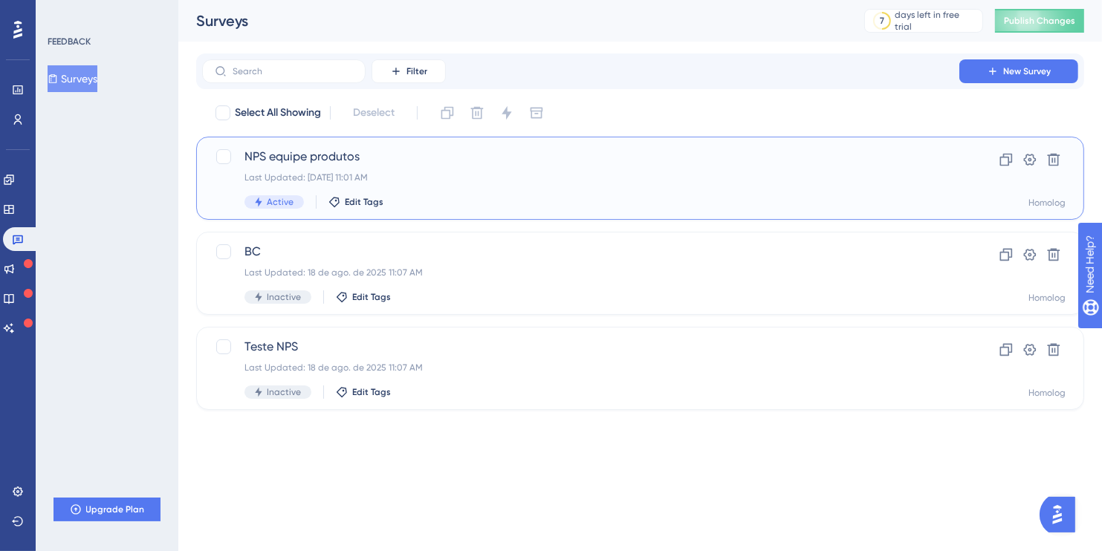
click at [496, 179] on div "Last Updated: 18 de ago. de 2025 11:01 AM" at bounding box center [581, 178] width 673 height 12
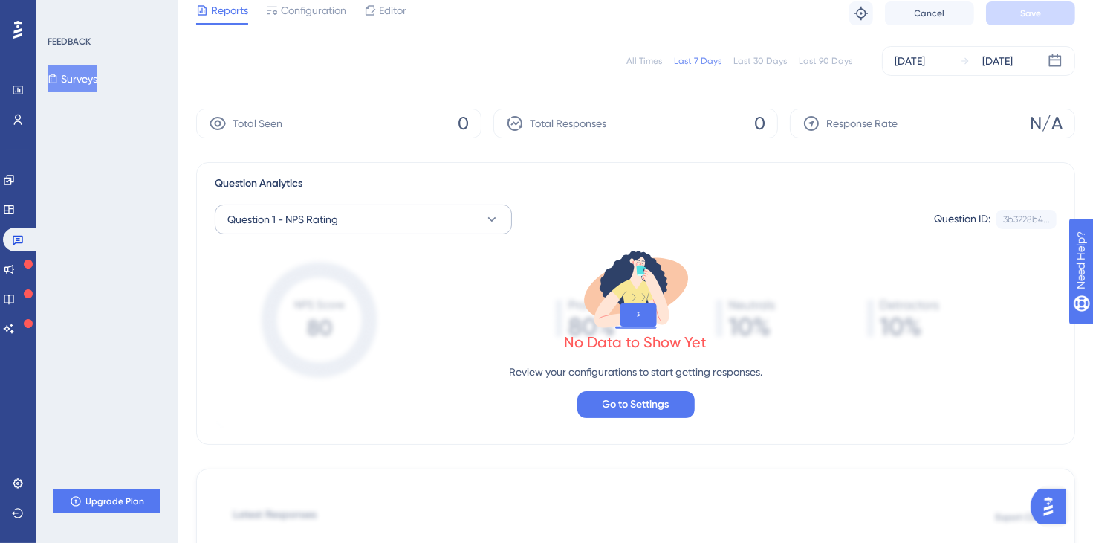
scroll to position [143, 0]
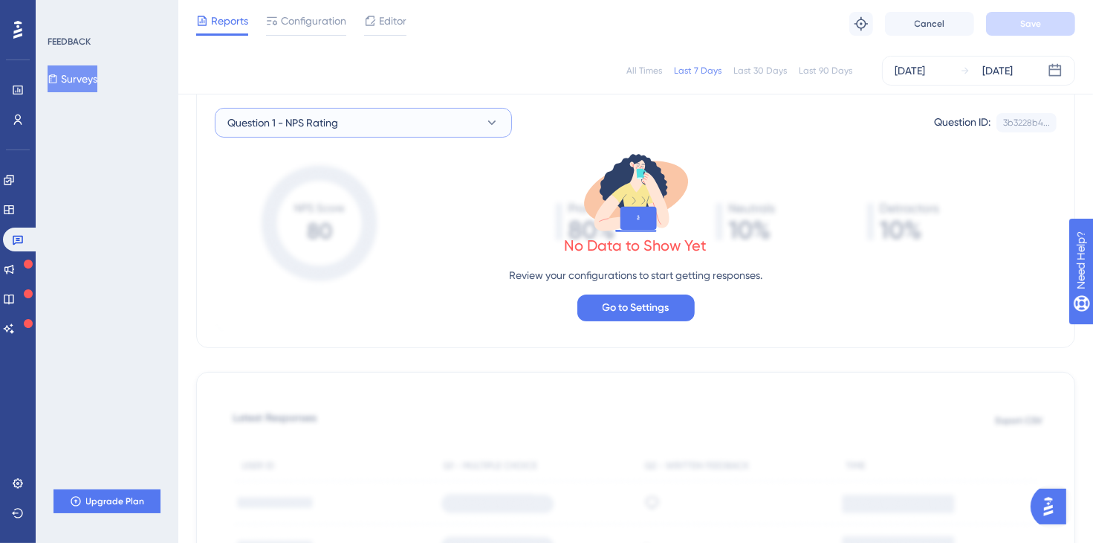
click at [368, 116] on button "Question 1 - NPS Rating" at bounding box center [363, 123] width 297 height 30
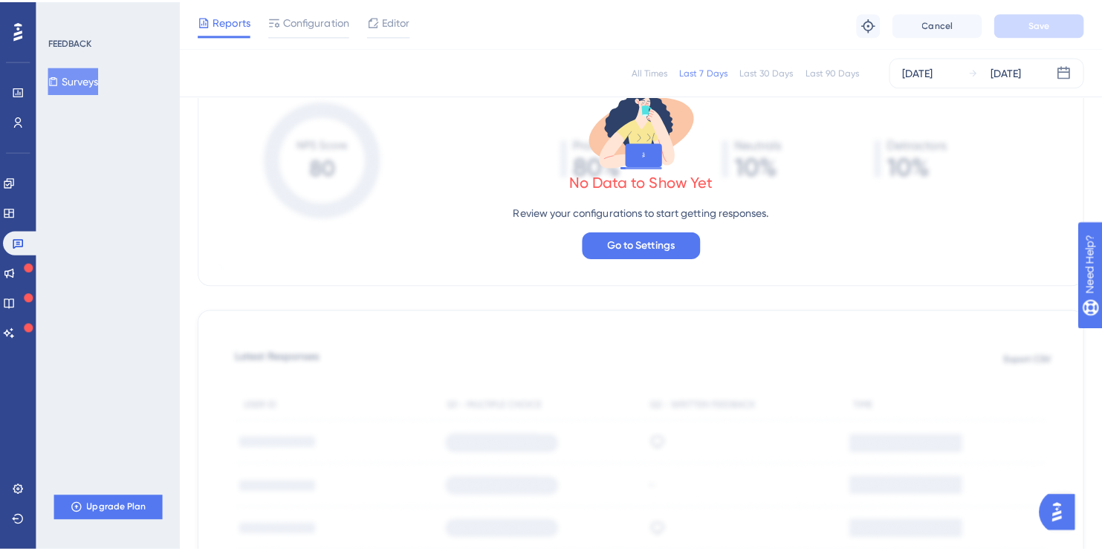
scroll to position [0, 0]
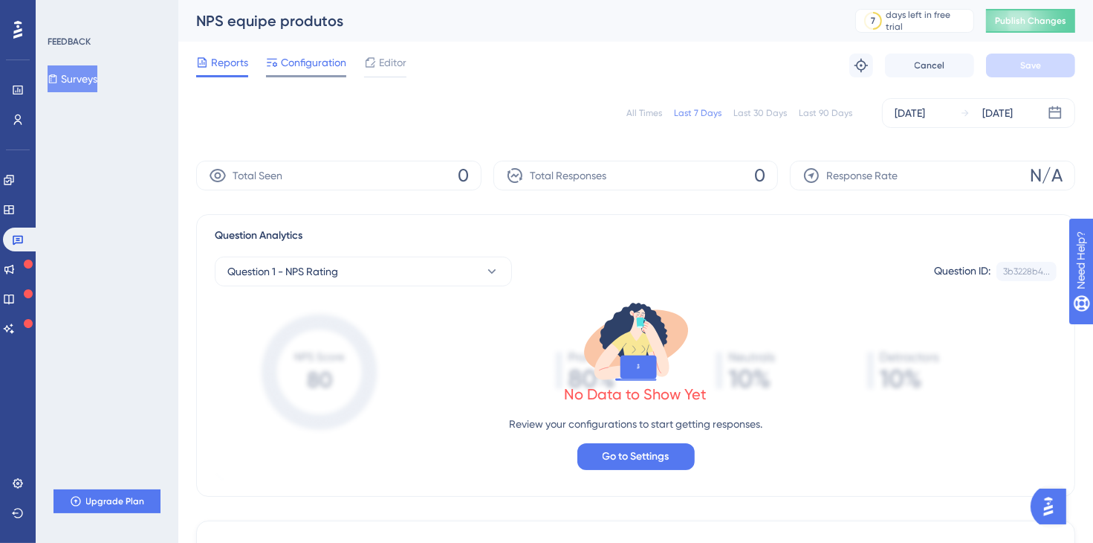
click at [291, 58] on span "Configuration" at bounding box center [313, 63] width 65 height 18
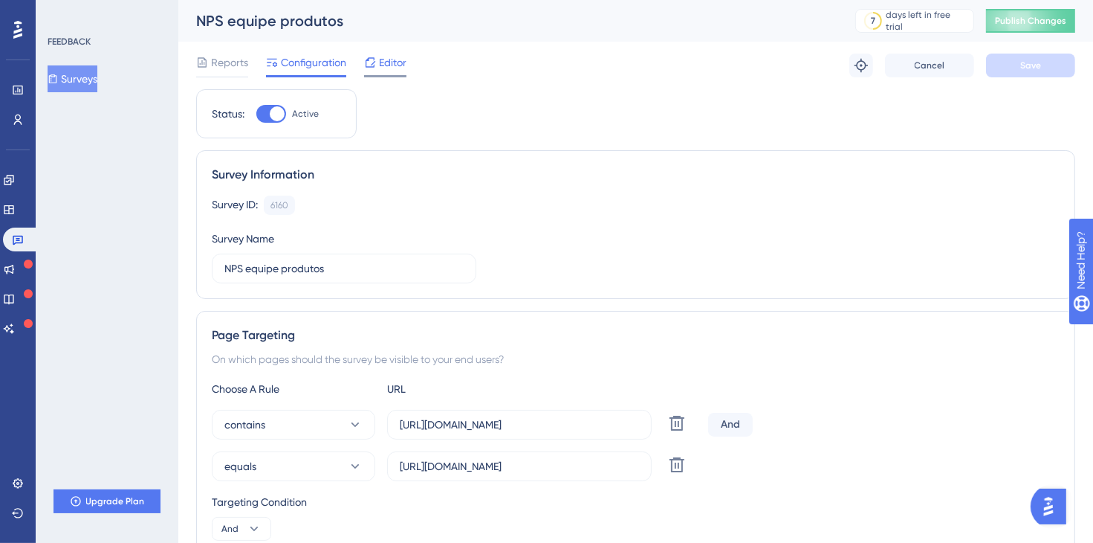
click at [389, 60] on span "Editor" at bounding box center [392, 63] width 27 height 18
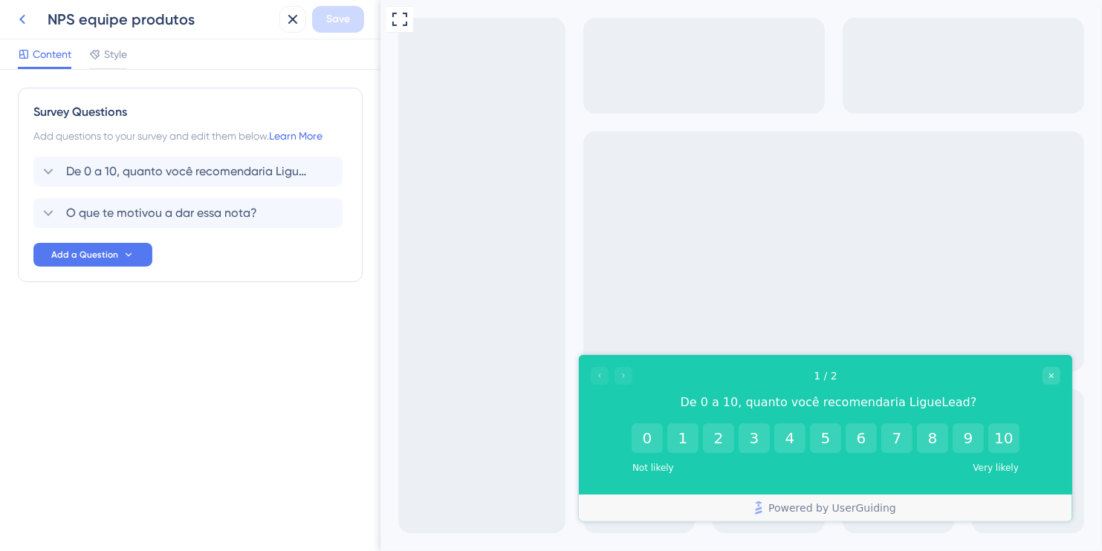
click at [25, 21] on icon at bounding box center [22, 19] width 18 height 18
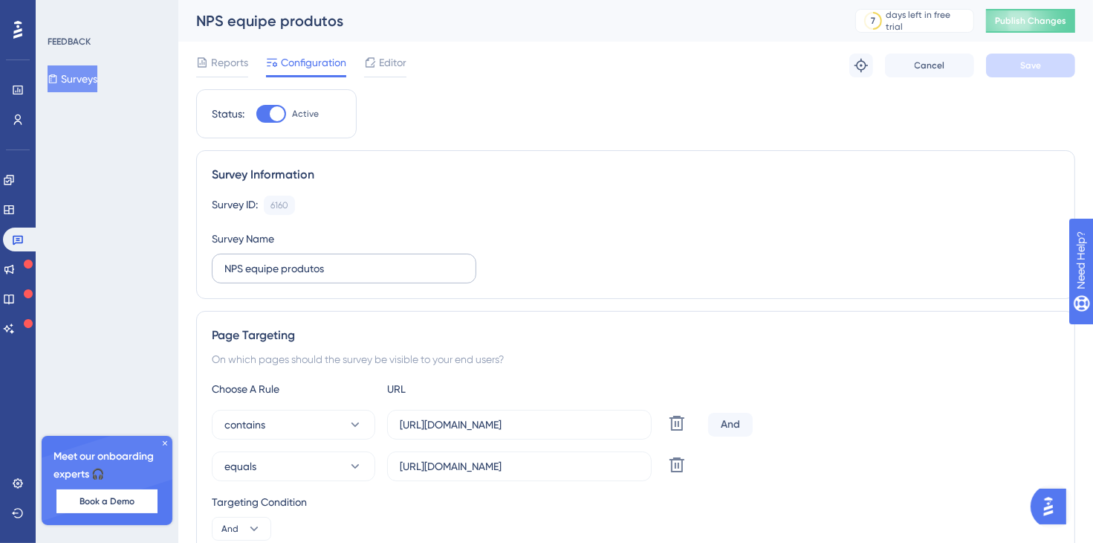
scroll to position [143, 0]
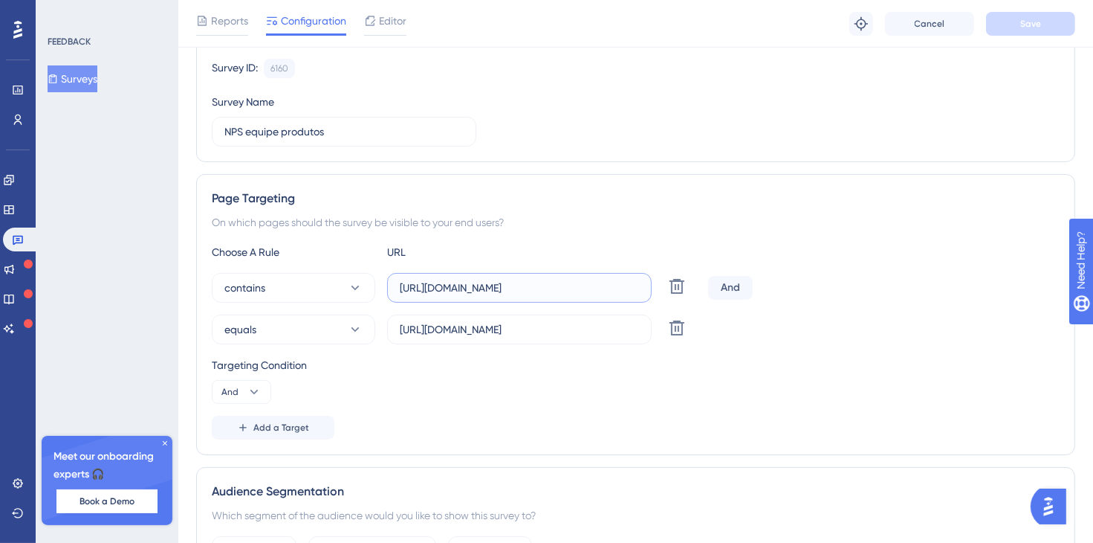
click at [433, 284] on input "[URL][DOMAIN_NAME]" at bounding box center [519, 287] width 239 height 16
drag, startPoint x: 437, startPoint y: 288, endPoint x: 337, endPoint y: 288, distance: 100.3
click at [337, 288] on div "contains https://homolog-areadocliente.liguelead.com.br/dashboard Delete" at bounding box center [457, 288] width 491 height 30
type input "homolog-areadocliente.liguelead.com.br/dashboard"
drag, startPoint x: 439, startPoint y: 329, endPoint x: 406, endPoint y: 329, distance: 32.7
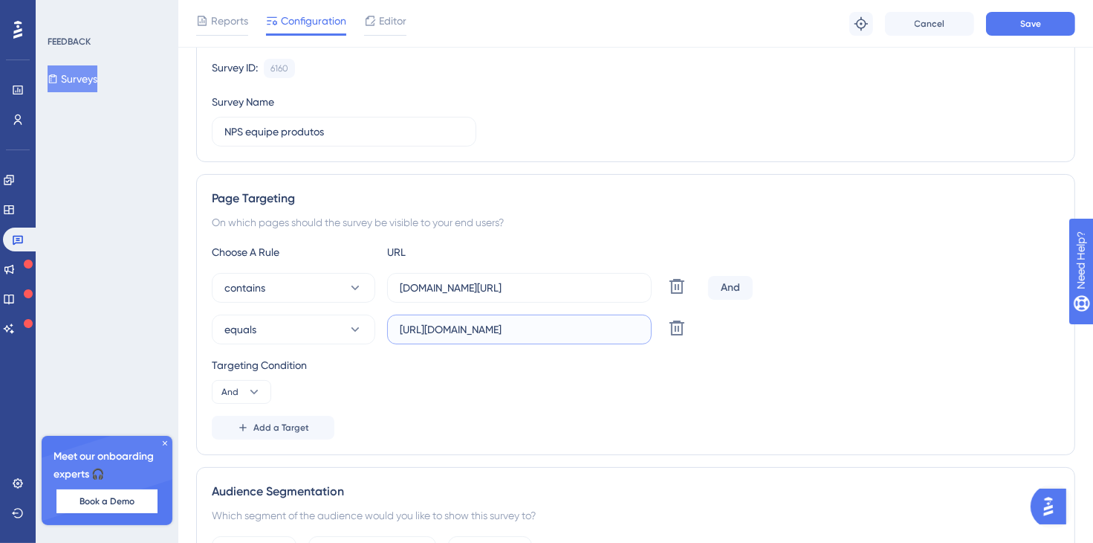
click at [406, 329] on input "[URL][DOMAIN_NAME]" at bounding box center [519, 329] width 239 height 16
type input "homolog-areadocliente.liguelead.com.br/campanhas/acoes"
drag, startPoint x: 548, startPoint y: 288, endPoint x: 693, endPoint y: 283, distance: 144.3
click at [693, 283] on div "contains homolog-areadocliente.liguelead.com.br/dashboard Delete" at bounding box center [457, 288] width 491 height 30
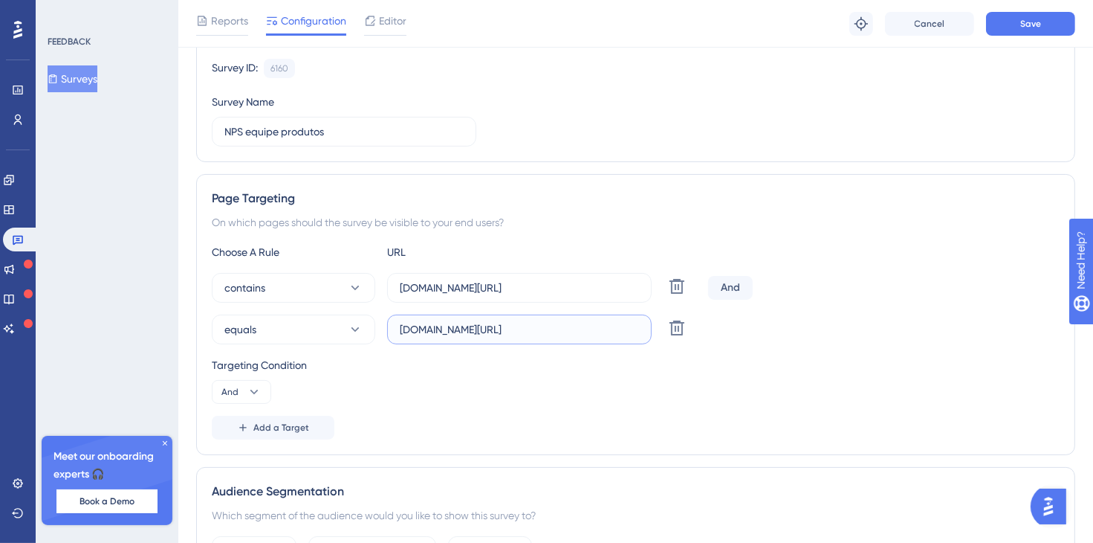
click at [548, 324] on input "homolog-areadocliente.liguelead.com.br/campanhas/acoes" at bounding box center [519, 329] width 239 height 16
drag, startPoint x: 515, startPoint y: 327, endPoint x: 681, endPoint y: 327, distance: 165.7
click at [681, 327] on div "equals homolog-areadocliente.liguelead.com.br/campanhas/acoes Delete" at bounding box center [457, 329] width 491 height 30
click at [826, 376] on div "Targeting Condition And" at bounding box center [636, 380] width 848 height 48
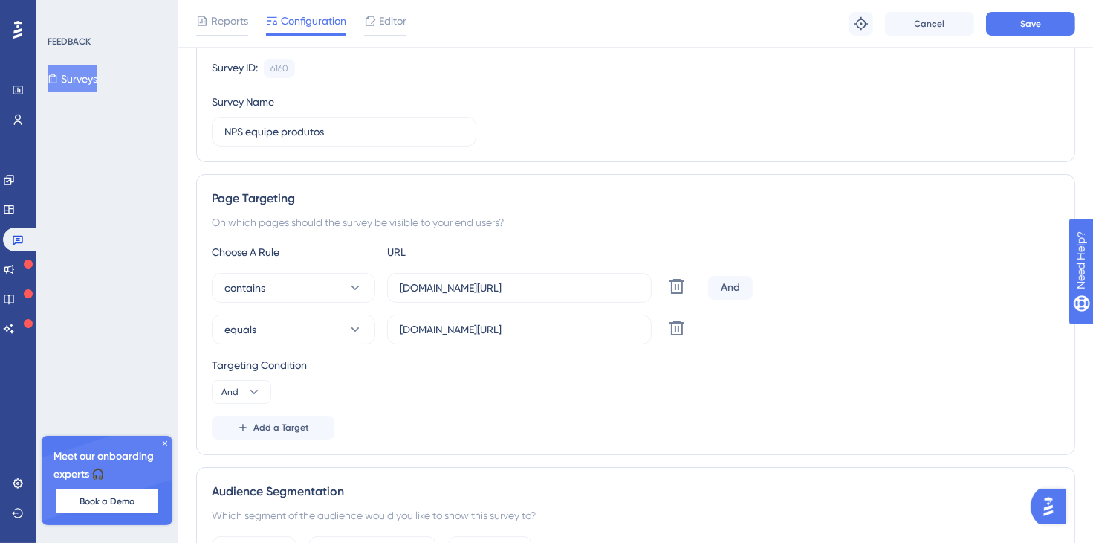
scroll to position [0, 0]
click at [1008, 30] on button "Save" at bounding box center [1030, 24] width 89 height 24
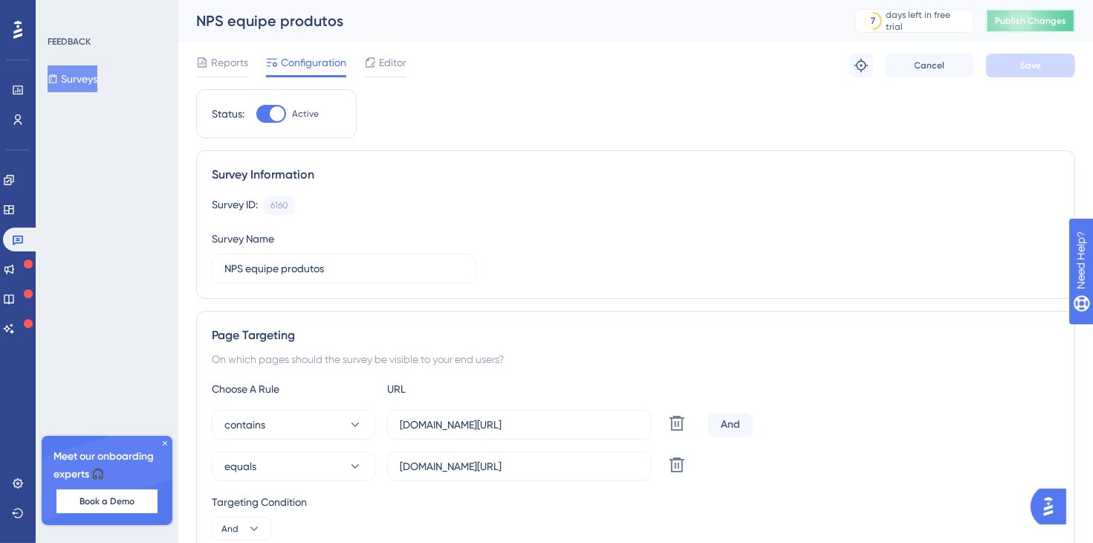
click at [1030, 24] on span "Publish Changes" at bounding box center [1030, 21] width 71 height 12
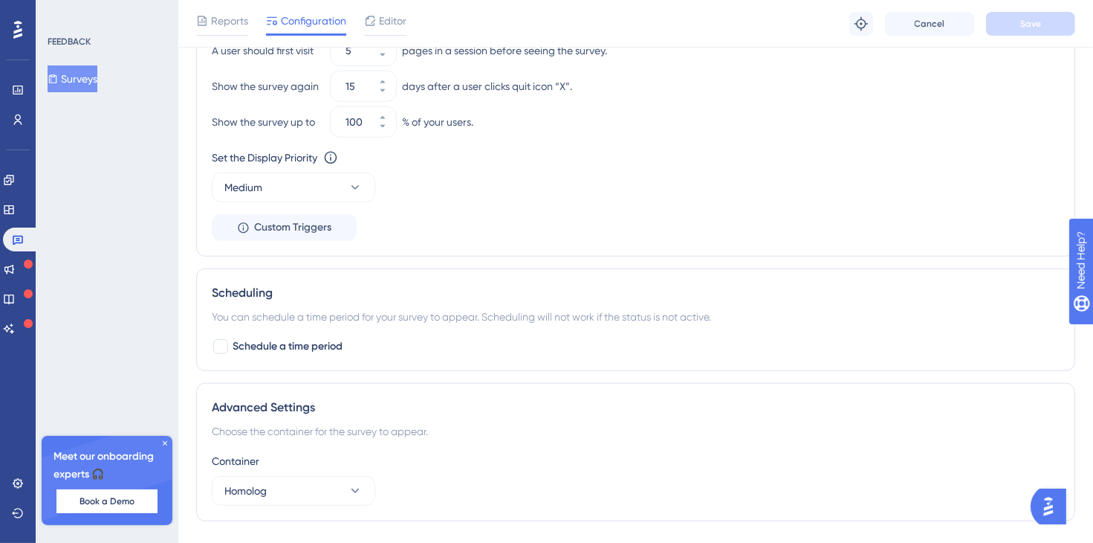
scroll to position [1070, 0]
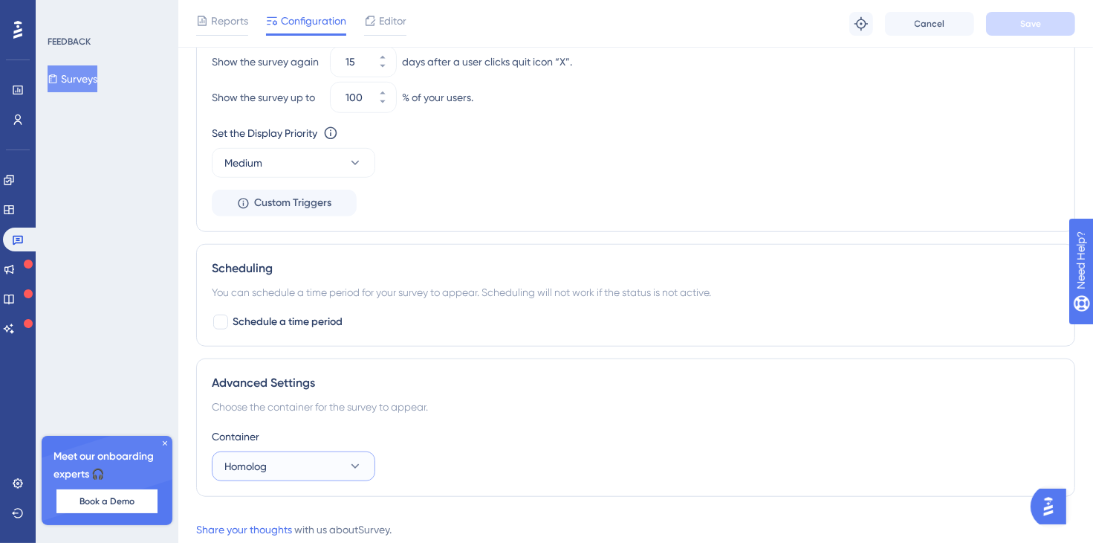
click at [338, 465] on button "Homolog" at bounding box center [294, 466] width 164 height 30
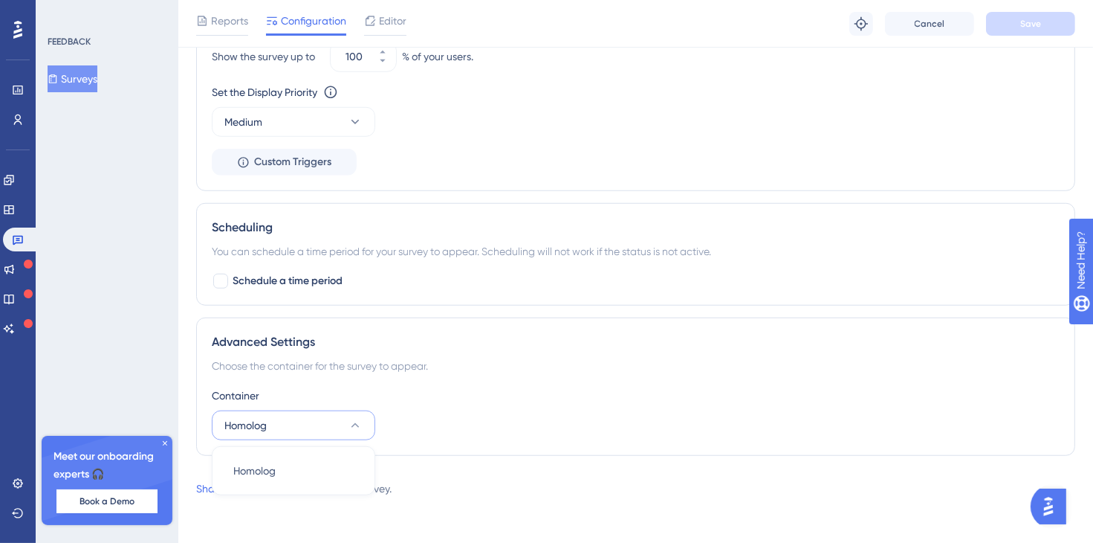
click at [355, 422] on icon at bounding box center [355, 425] width 15 height 15
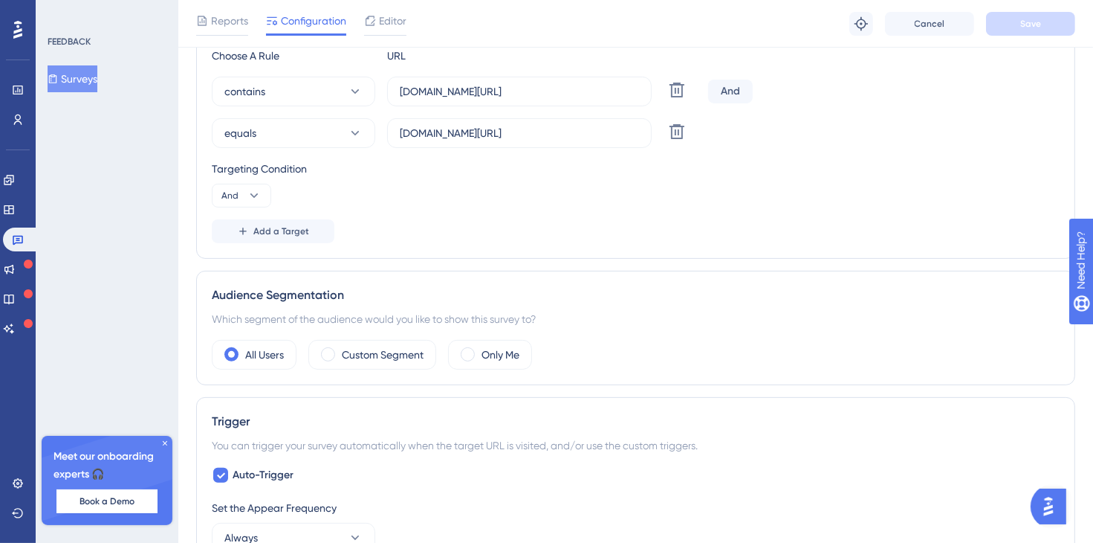
scroll to position [255, 0]
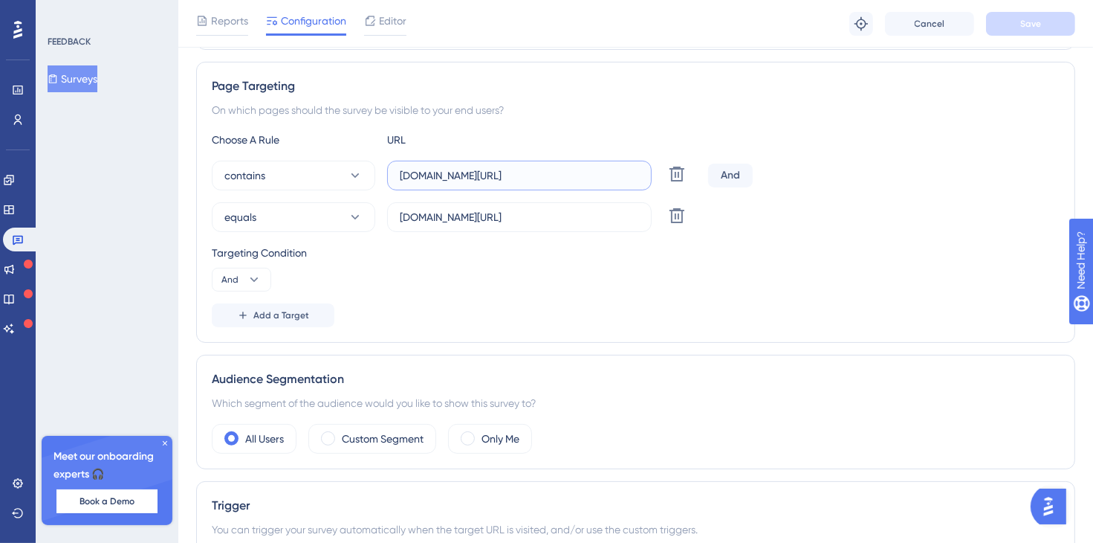
click at [497, 176] on input "homolog-areadocliente.liguelead.com.br/dashboard" at bounding box center [519, 175] width 239 height 16
click at [515, 172] on input "homolog-areadocliente.liguelead.com.br/dashboard" at bounding box center [519, 175] width 239 height 16
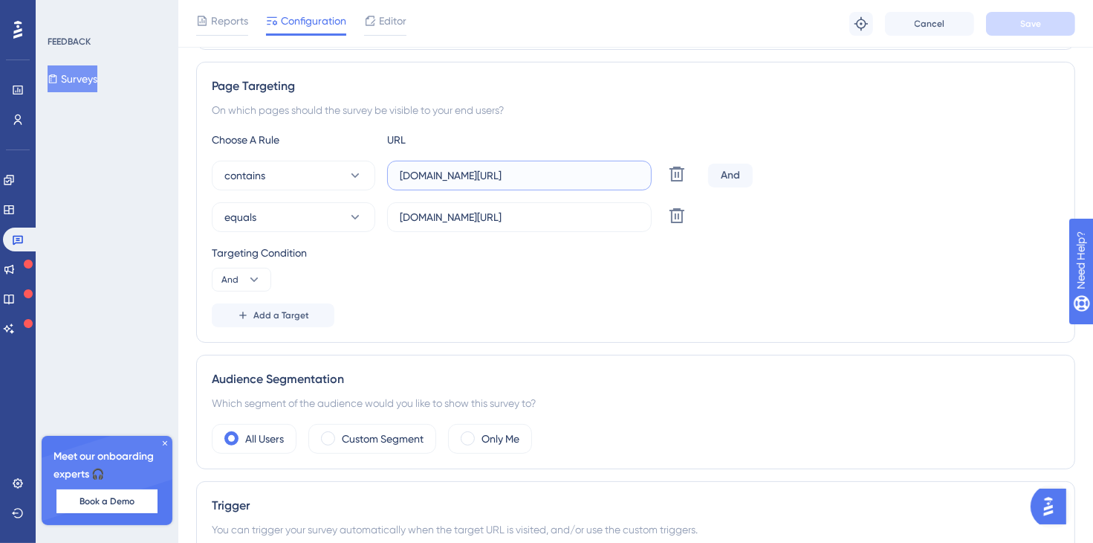
drag, startPoint x: 547, startPoint y: 175, endPoint x: 803, endPoint y: 172, distance: 256.4
click at [803, 172] on div "contains homolog-areadocliente.liguelead.com.br/dashboard Delete And" at bounding box center [636, 176] width 848 height 30
click at [470, 209] on input "homolog-areadocliente.liguelead.com.br/campanhas/acoes" at bounding box center [519, 217] width 239 height 16
drag, startPoint x: 477, startPoint y: 222, endPoint x: 731, endPoint y: 219, distance: 254.2
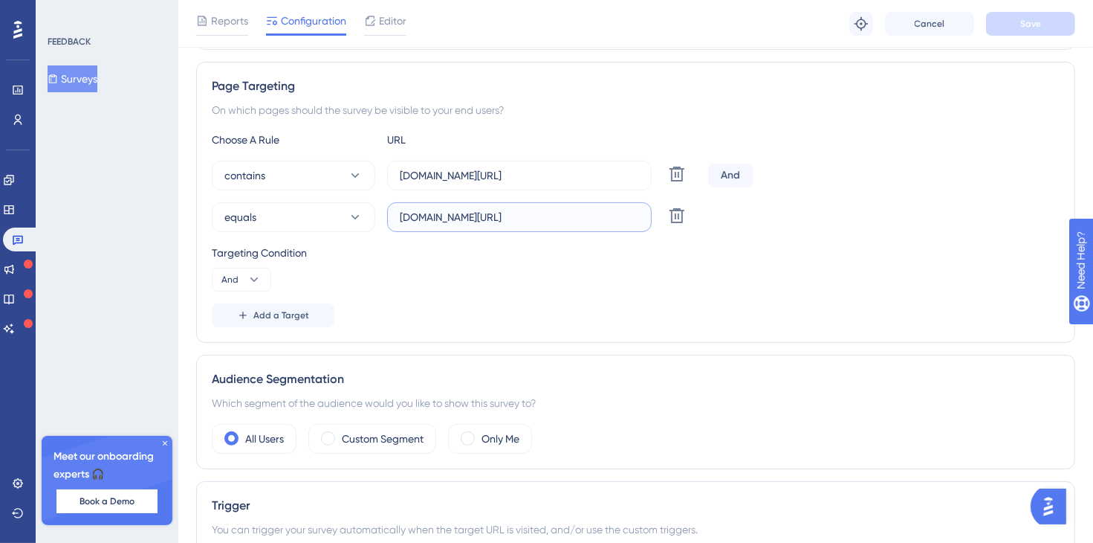
click at [731, 219] on div "equals homolog-areadocliente.liguelead.com.br/campanhas/acoes Delete" at bounding box center [636, 217] width 848 height 30
click at [690, 271] on div "Targeting Condition And" at bounding box center [636, 268] width 848 height 48
click at [599, 216] on input "homolog-areadocliente.liguelead.com.br/campanhas/acoes" at bounding box center [519, 217] width 239 height 16
click at [476, 273] on div "Targeting Condition And" at bounding box center [636, 268] width 848 height 48
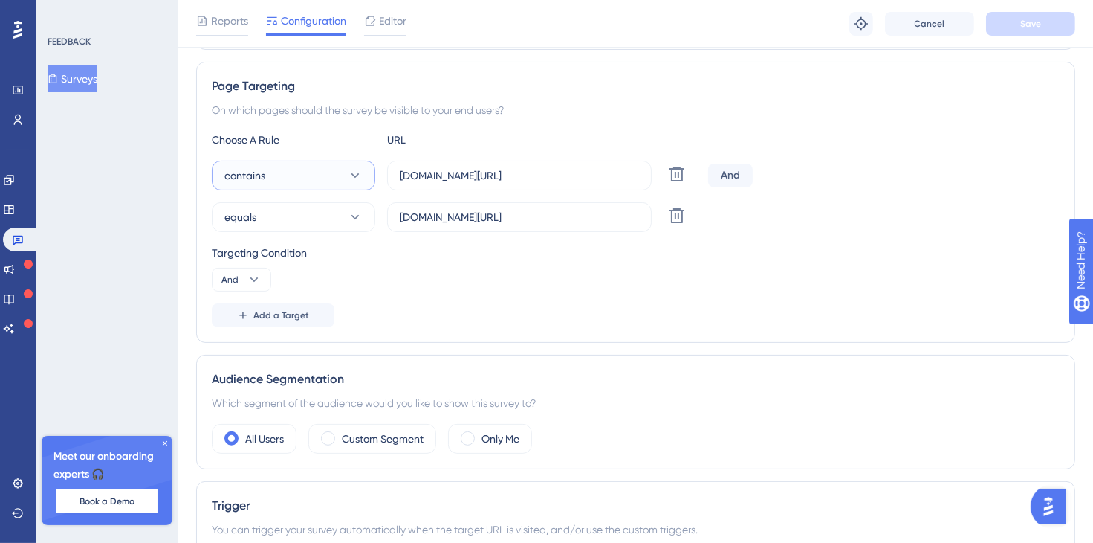
click at [304, 181] on button "contains" at bounding box center [294, 176] width 164 height 30
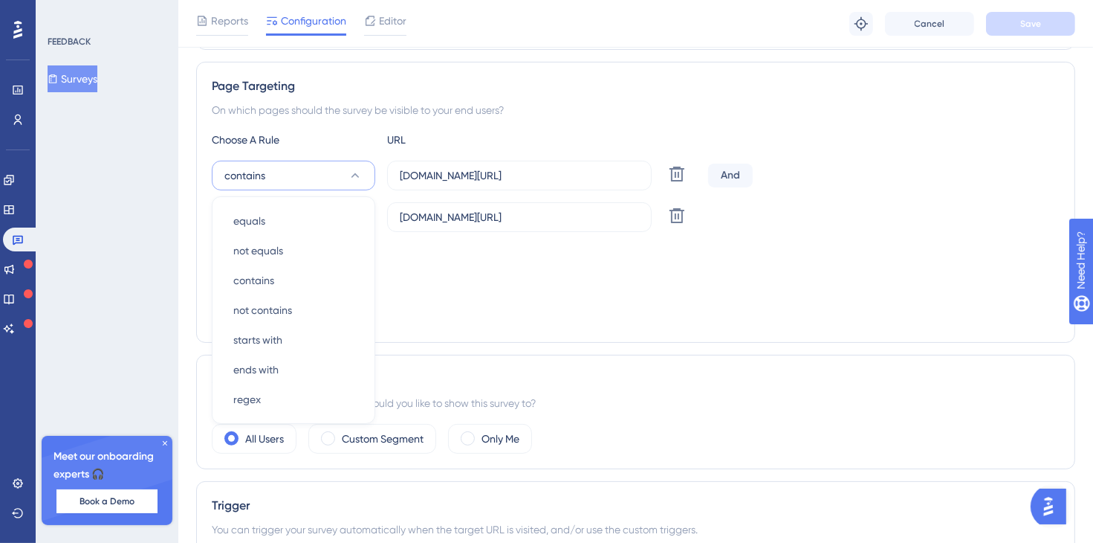
scroll to position [291, 0]
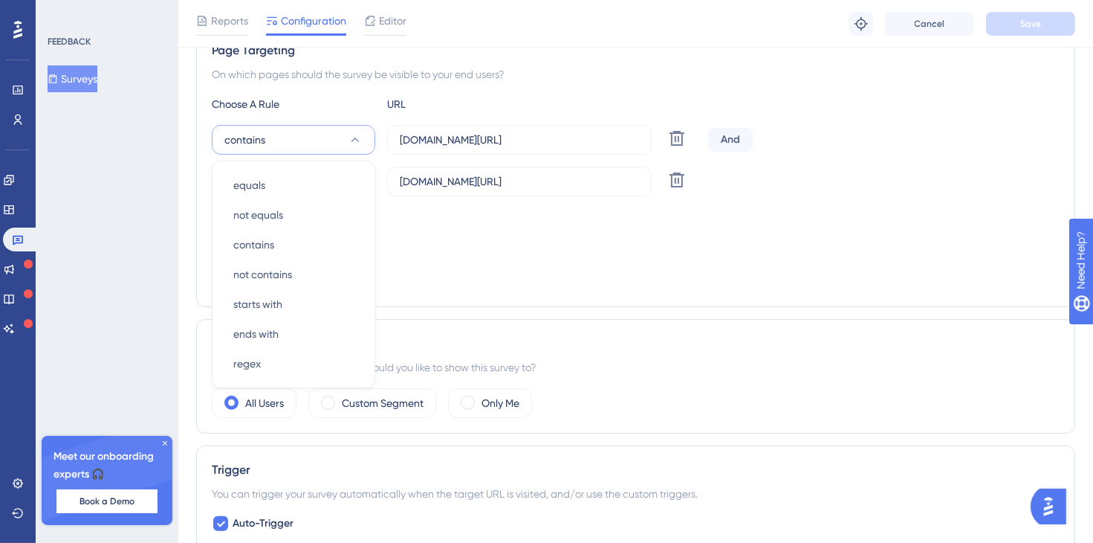
click at [321, 137] on button "contains" at bounding box center [294, 140] width 164 height 30
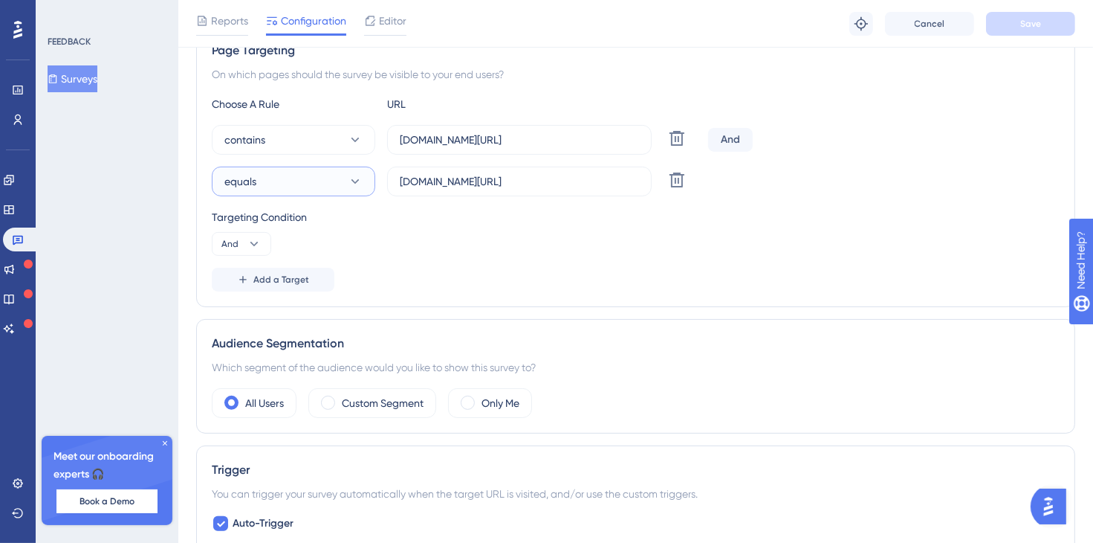
click at [306, 186] on button "equals" at bounding box center [294, 181] width 164 height 30
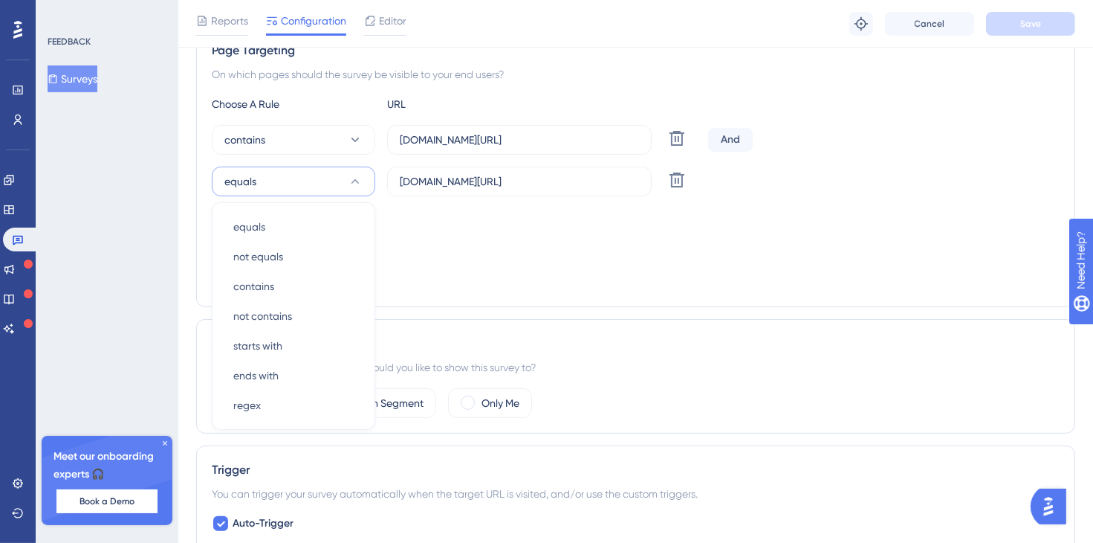
scroll to position [332, 0]
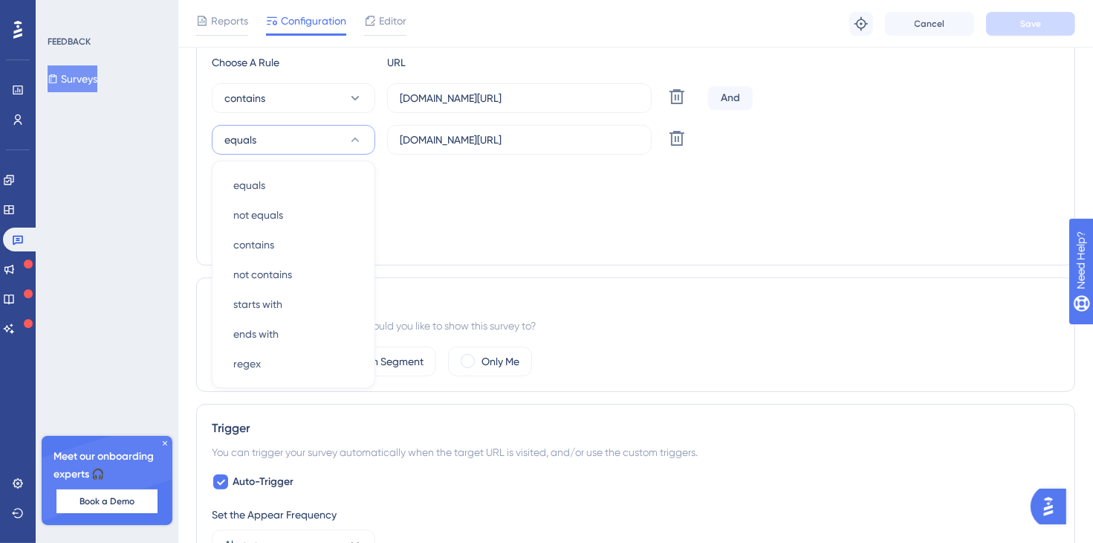
click at [331, 139] on button "equals" at bounding box center [294, 140] width 164 height 30
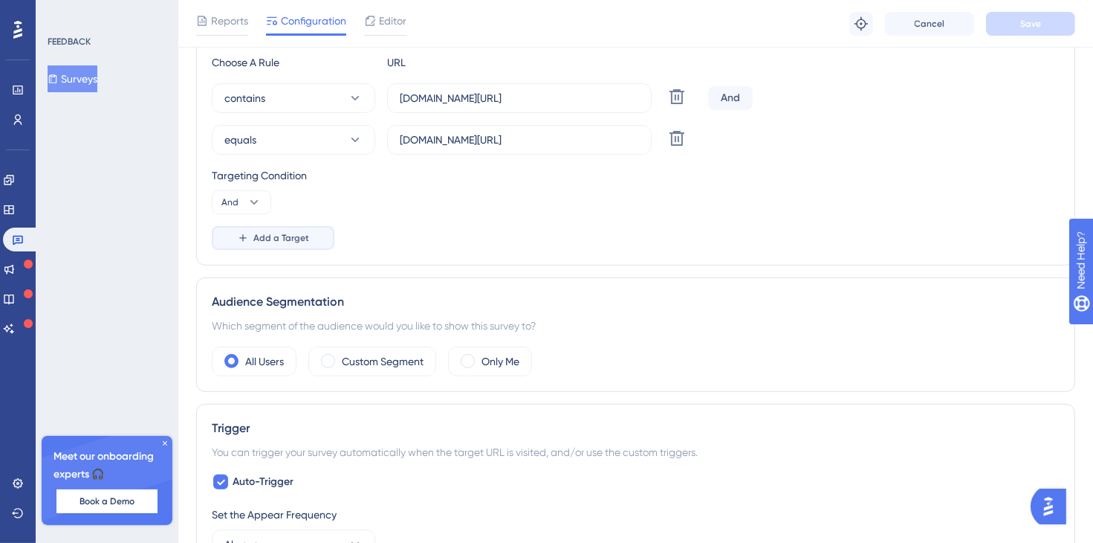
click at [285, 239] on span "Add a Target" at bounding box center [281, 238] width 56 height 12
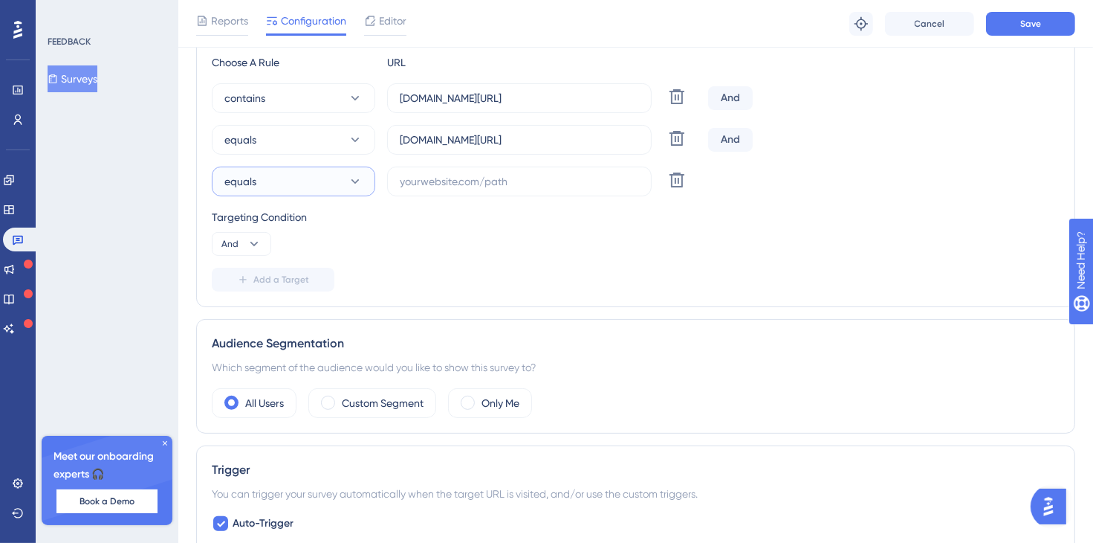
click at [321, 180] on button "equals" at bounding box center [294, 181] width 164 height 30
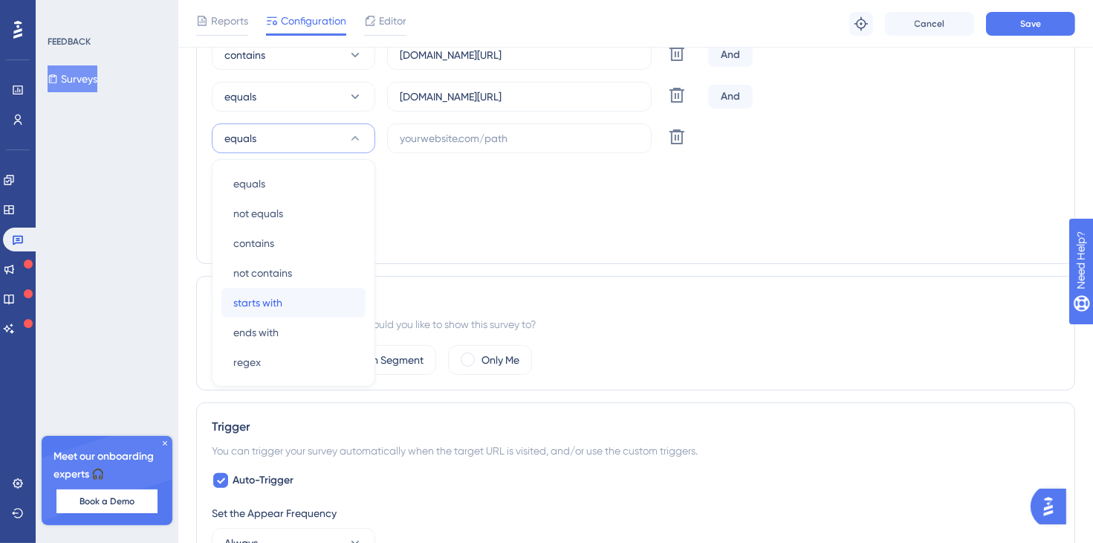
click at [300, 294] on div "starts with starts with" at bounding box center [293, 303] width 120 height 30
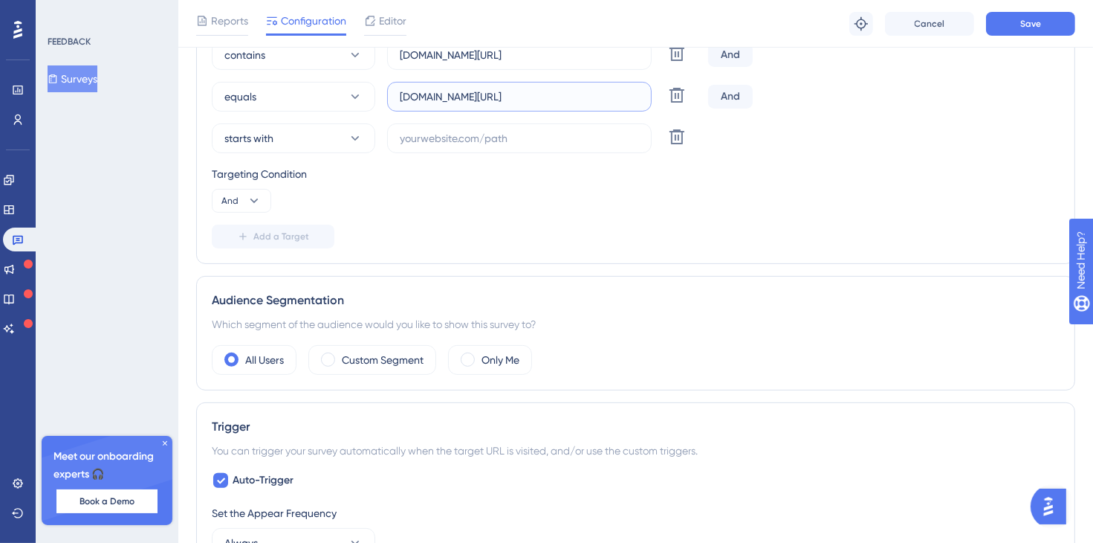
drag, startPoint x: 400, startPoint y: 95, endPoint x: 598, endPoint y: 95, distance: 197.7
click at [598, 95] on input "homolog-areadocliente.liguelead.com.br/campanhas/acoes" at bounding box center [519, 96] width 239 height 16
click at [456, 140] on input "text" at bounding box center [519, 138] width 239 height 16
paste input "homolog-areadocliente.liguelead.com.br"
type input "homolog-areadocliente.liguelead.com.br"
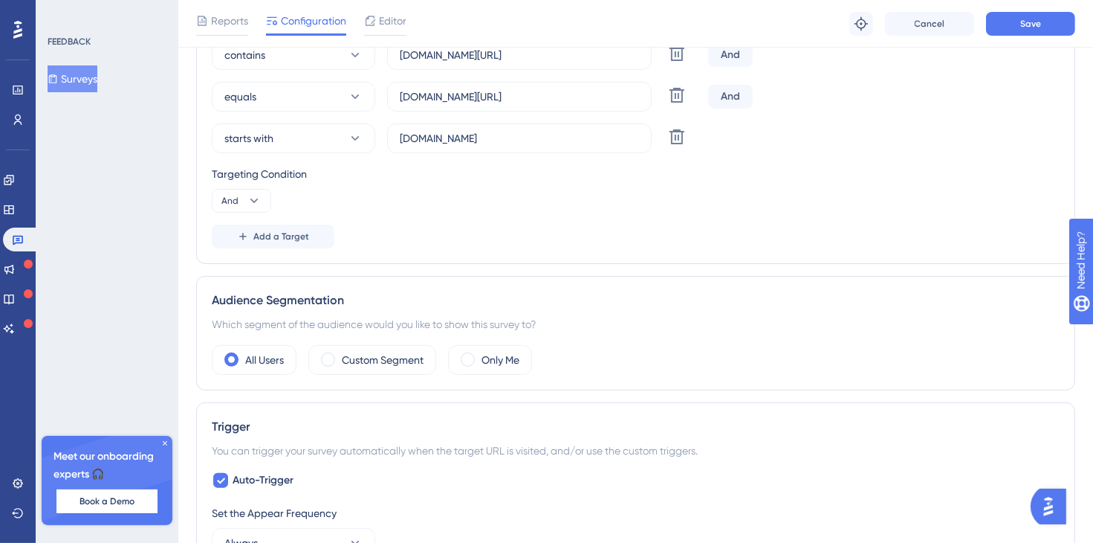
click at [725, 218] on div "Choose A Rule URL contains homolog-areadocliente.liguelead.com.br/dashboard Del…" at bounding box center [636, 129] width 848 height 238
click at [1030, 34] on button "Save" at bounding box center [1030, 24] width 89 height 24
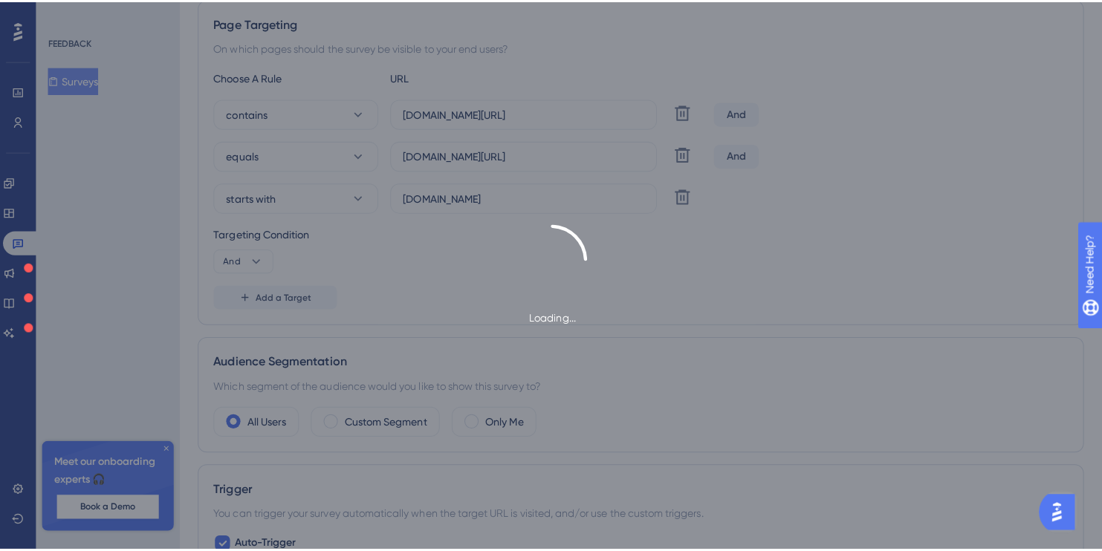
scroll to position [0, 0]
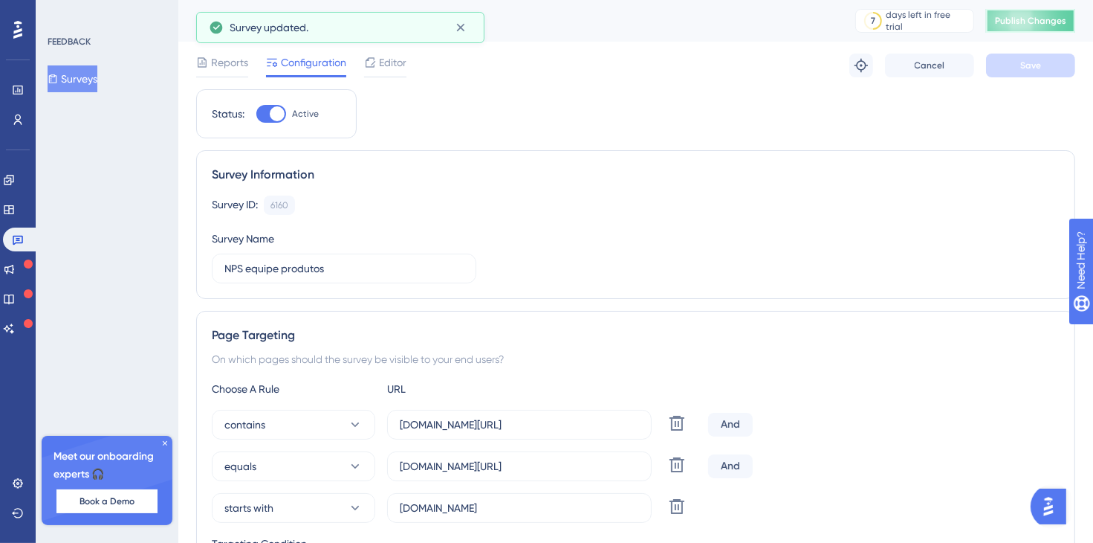
click at [1061, 21] on span "Publish Changes" at bounding box center [1030, 21] width 71 height 12
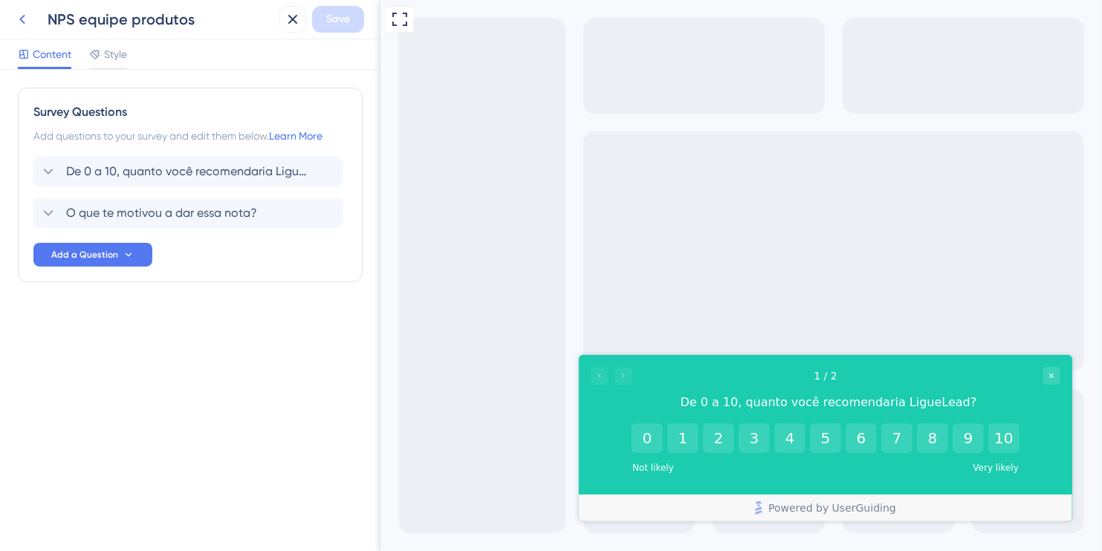
click at [27, 22] on icon at bounding box center [22, 19] width 18 height 18
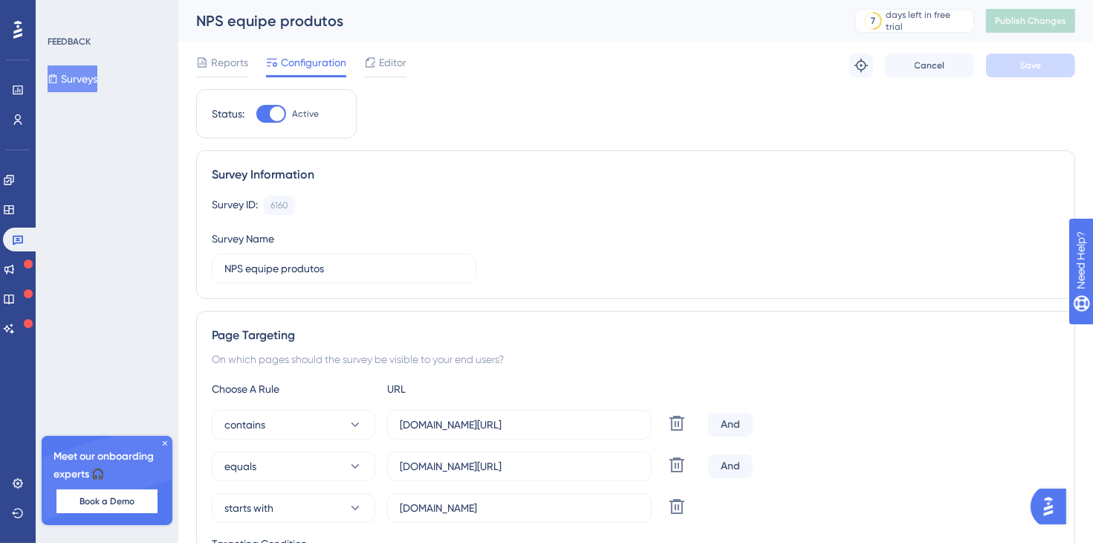
click at [231, 175] on div "Survey Information" at bounding box center [636, 175] width 848 height 18
copy div "Survey"
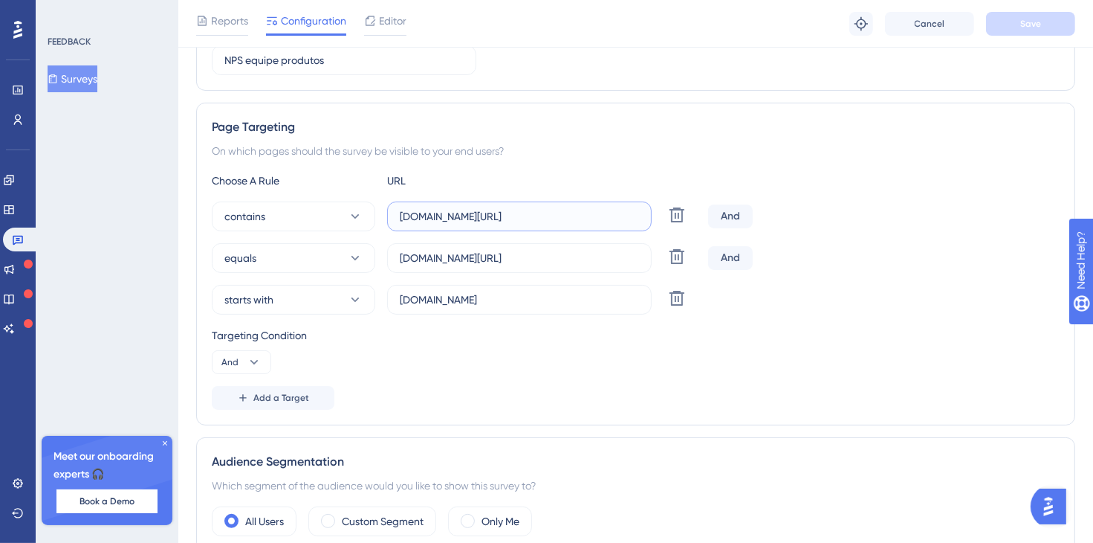
scroll to position [0, 15]
drag, startPoint x: 509, startPoint y: 216, endPoint x: 745, endPoint y: 216, distance: 236.3
click at [745, 216] on div "contains homolog-areadocliente.liguelead.com.br/dashboard Delete And" at bounding box center [636, 216] width 848 height 30
click at [410, 256] on input "homolog-areadocliente.liguelead.com.br/campanhas/acoes" at bounding box center [519, 258] width 239 height 16
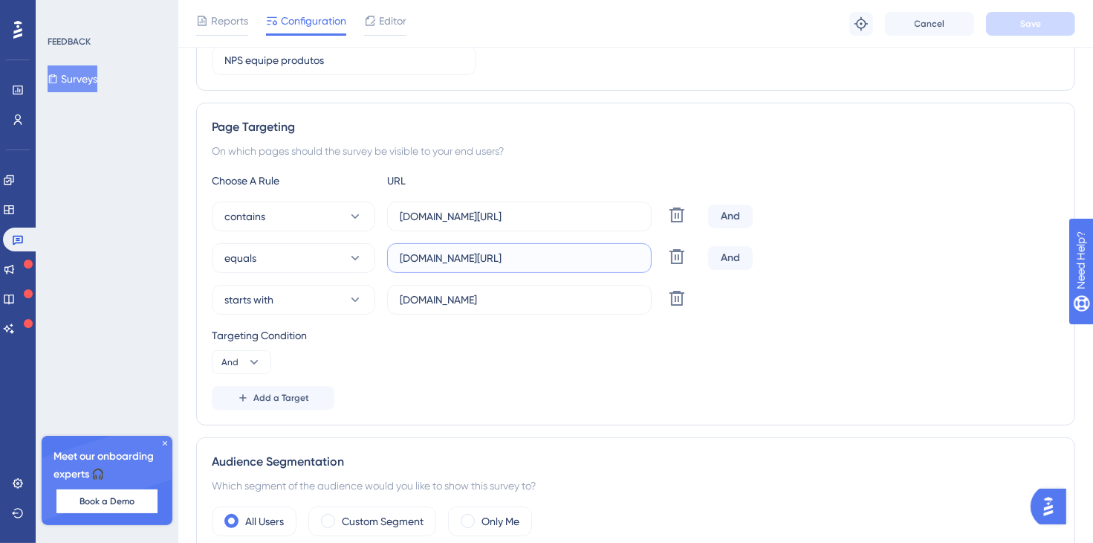
click at [410, 256] on input "homolog-areadocliente.liguelead.com.br/campanhas/acoes" at bounding box center [519, 258] width 239 height 16
click at [447, 259] on input "homolog-areadocliente.liguelead.com.br/campanhas/acoes" at bounding box center [519, 258] width 239 height 16
drag, startPoint x: 405, startPoint y: 258, endPoint x: 681, endPoint y: 256, distance: 275.7
click at [681, 256] on div "equals homolog-areadocliente.liguelead.com.br/campanhas/acoes Delete" at bounding box center [457, 258] width 491 height 30
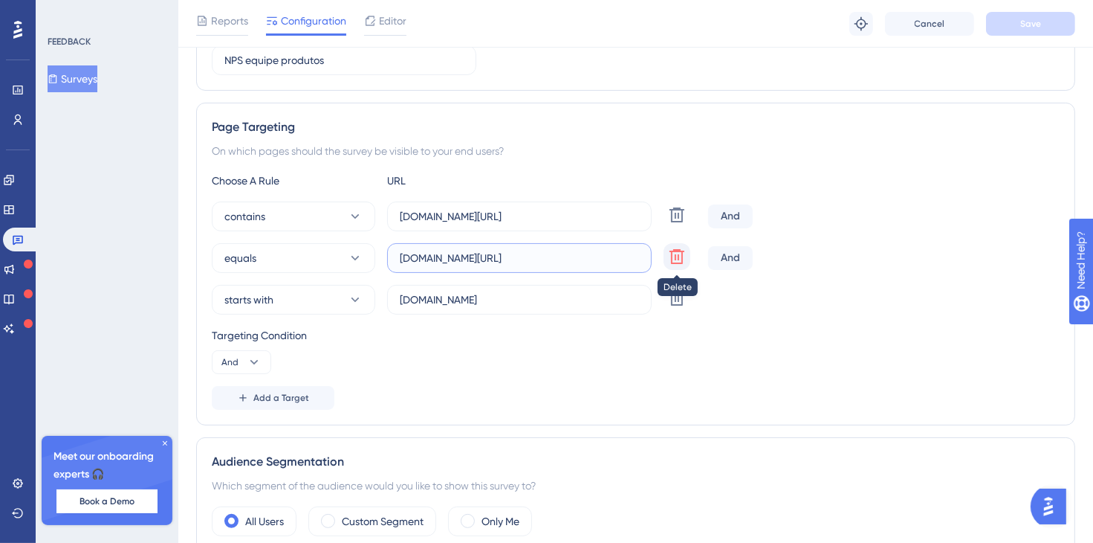
scroll to position [0, 54]
click at [467, 298] on input "homolog-areadocliente.liguelead.com.br" at bounding box center [519, 299] width 239 height 16
click at [393, 300] on label "homolog-areadocliente.liguelead.com.br" at bounding box center [519, 300] width 265 height 30
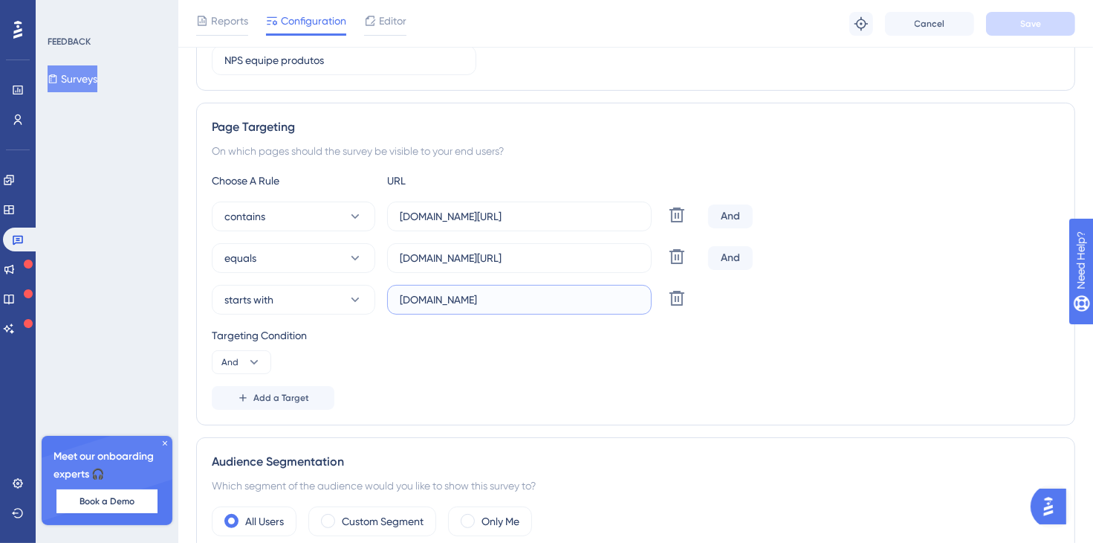
click at [400, 300] on input "homolog-areadocliente.liguelead.com.br" at bounding box center [519, 299] width 239 height 16
click at [274, 297] on span "starts with" at bounding box center [248, 300] width 49 height 18
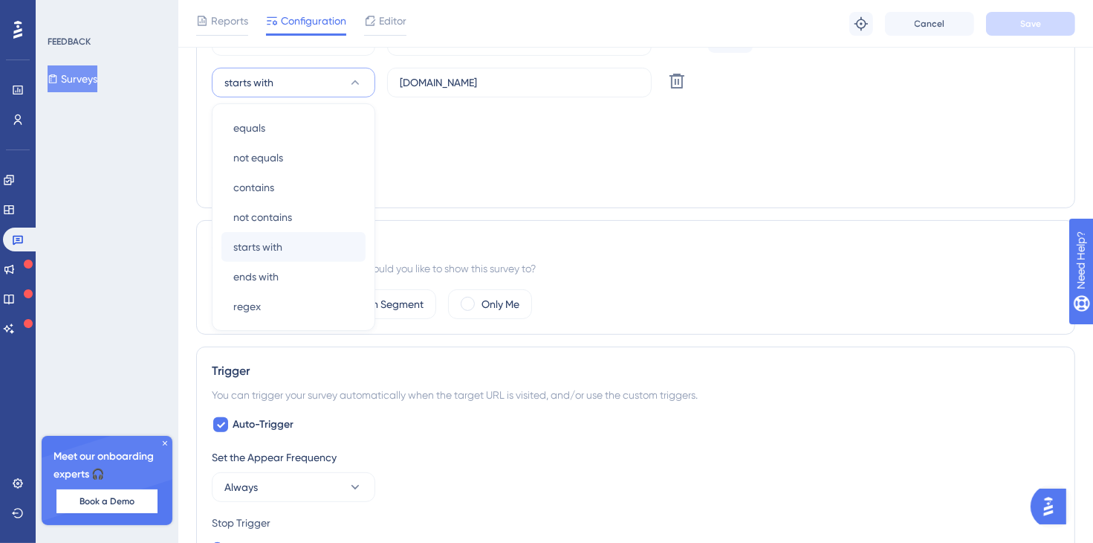
scroll to position [447, 0]
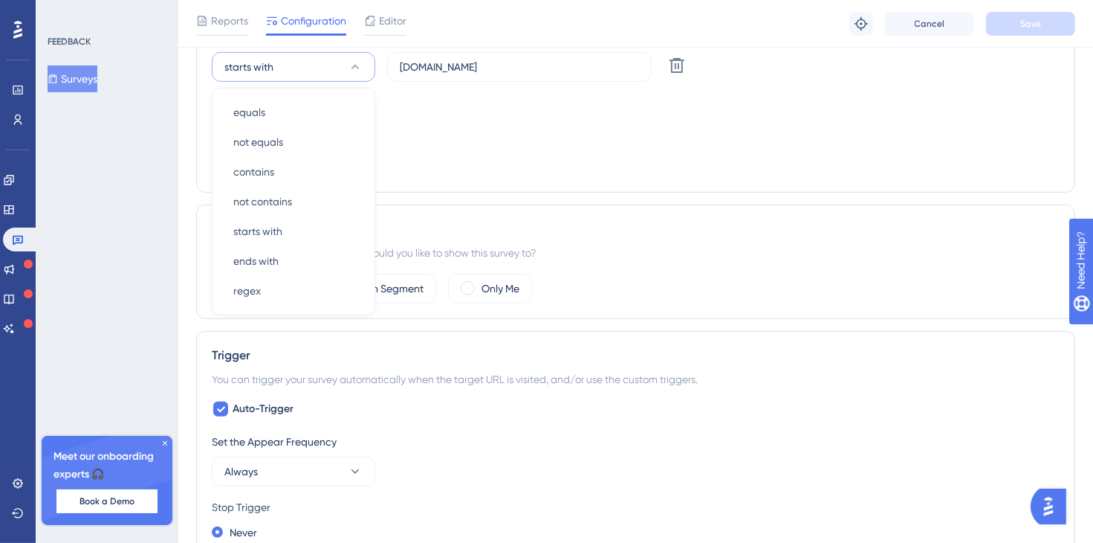
click at [492, 137] on div "Targeting Condition And" at bounding box center [636, 118] width 848 height 48
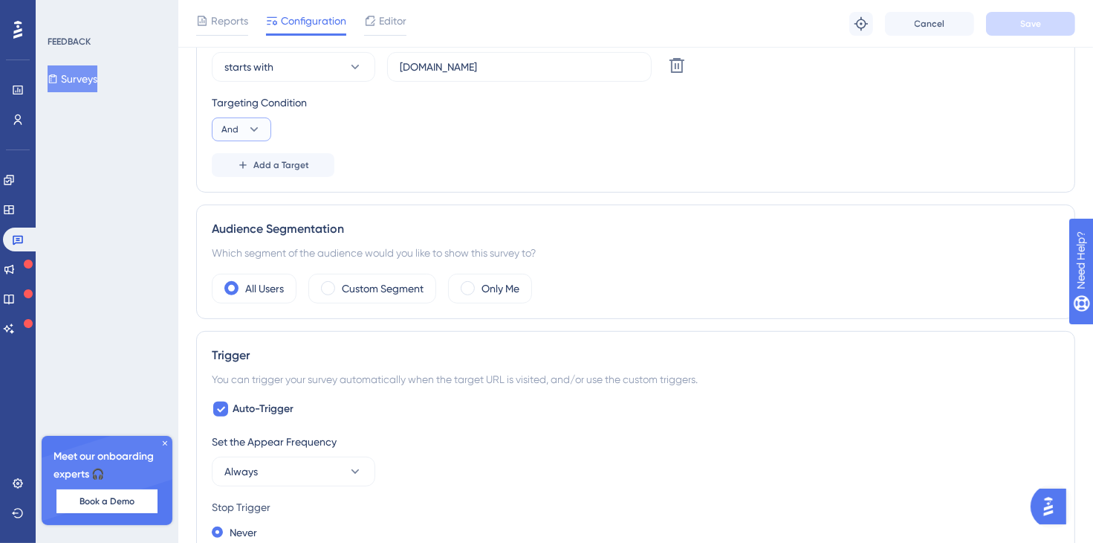
click at [256, 135] on icon at bounding box center [254, 129] width 15 height 15
click at [245, 205] on div "Or Or" at bounding box center [241, 202] width 28 height 30
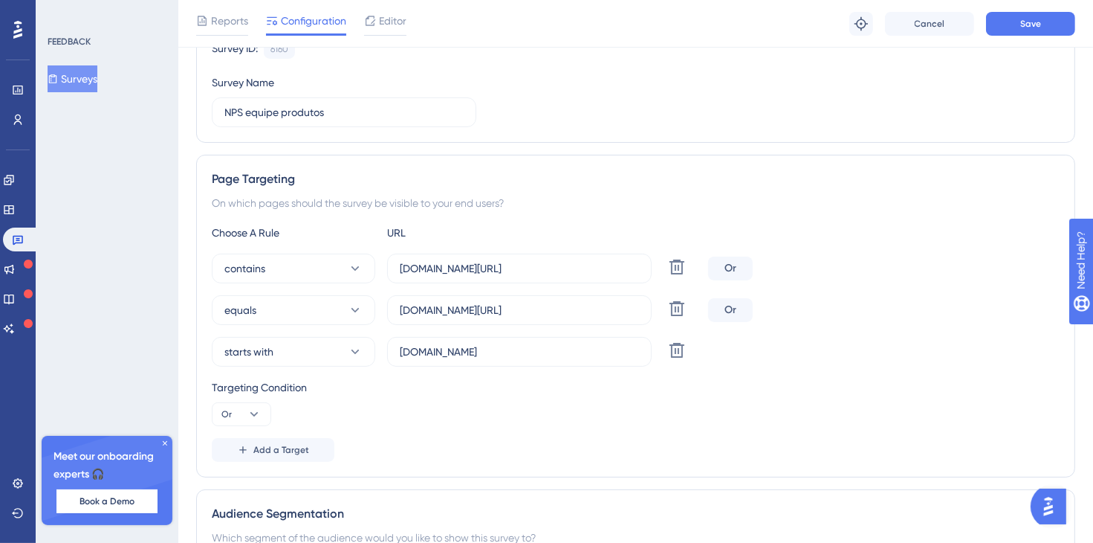
scroll to position [161, 0]
click at [1053, 23] on button "Save" at bounding box center [1030, 24] width 89 height 24
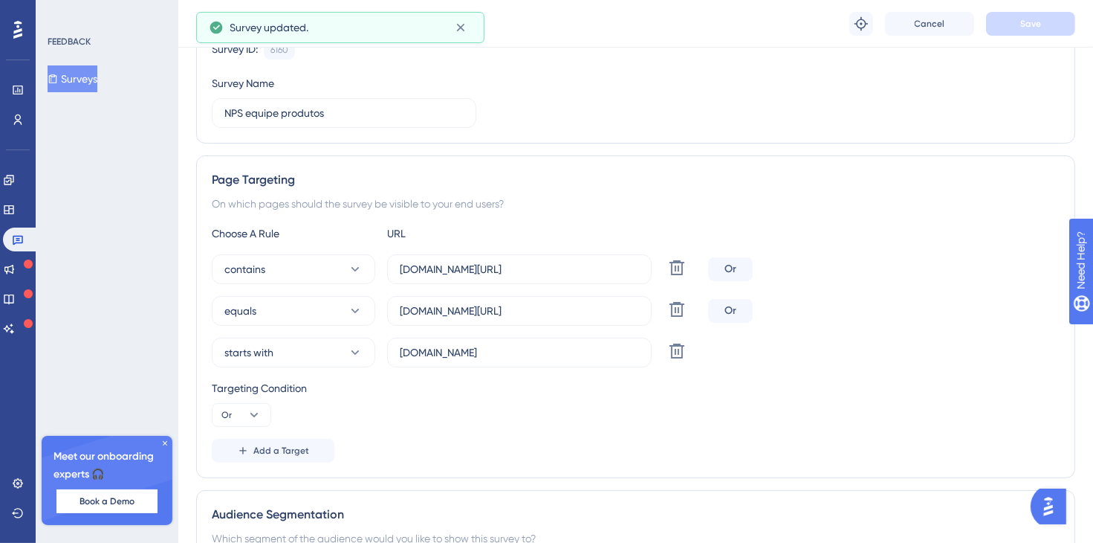
scroll to position [0, 0]
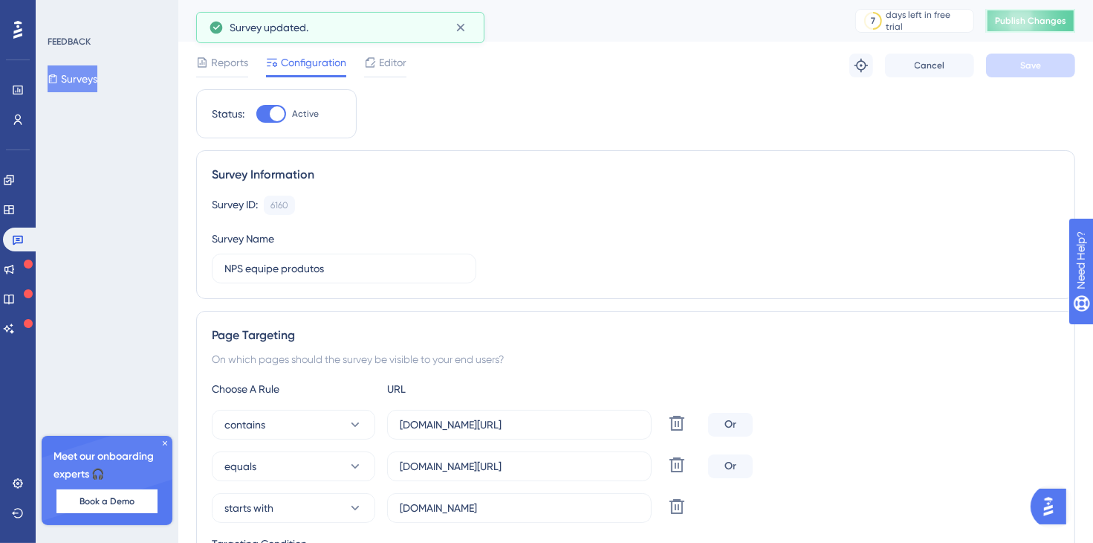
click at [1049, 23] on span "Publish Changes" at bounding box center [1030, 21] width 71 height 12
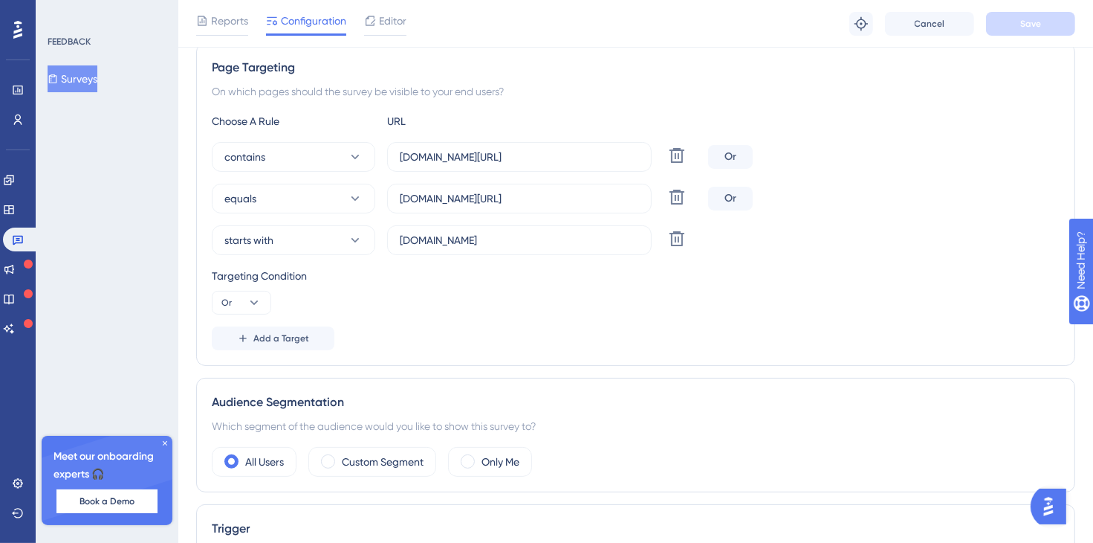
scroll to position [285, 0]
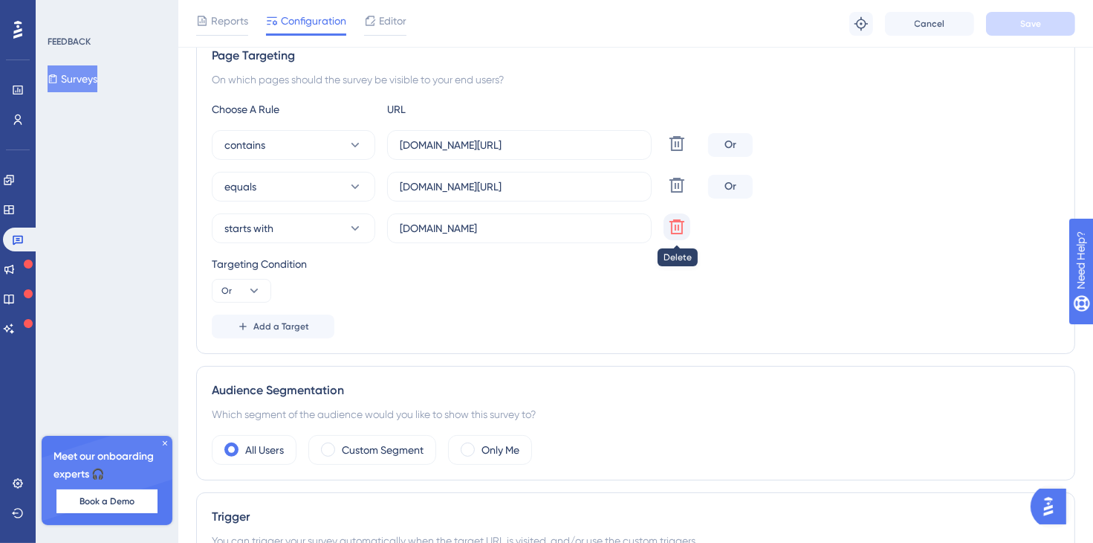
click at [682, 151] on icon at bounding box center [677, 143] width 15 height 15
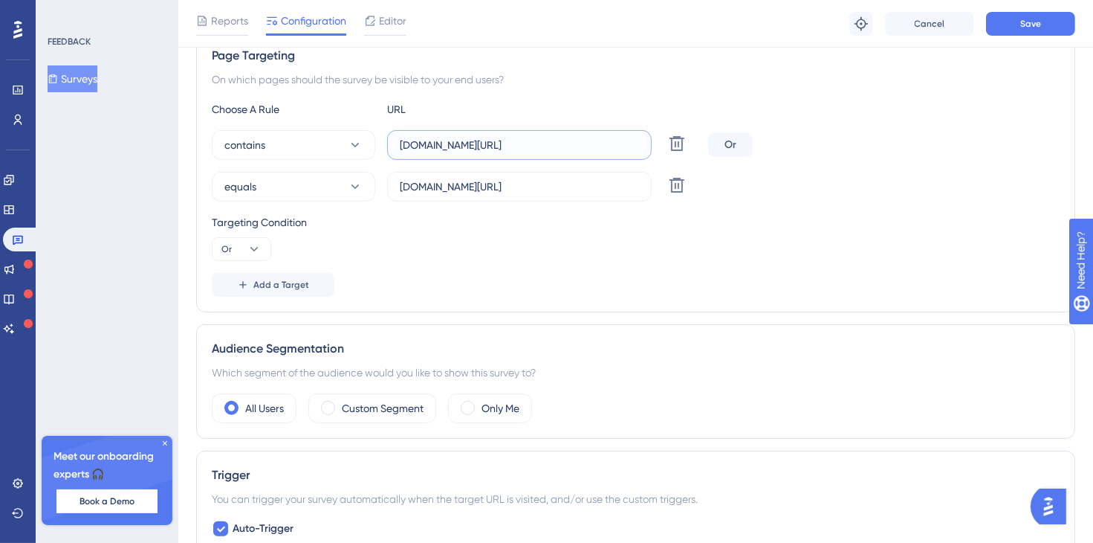
click at [477, 143] on input "homolog-areadocliente.liguelead.com.br/dashboard" at bounding box center [519, 145] width 239 height 16
click at [612, 148] on input "homolog-areadocliente.liguelead.com.br/dashboard" at bounding box center [519, 145] width 239 height 16
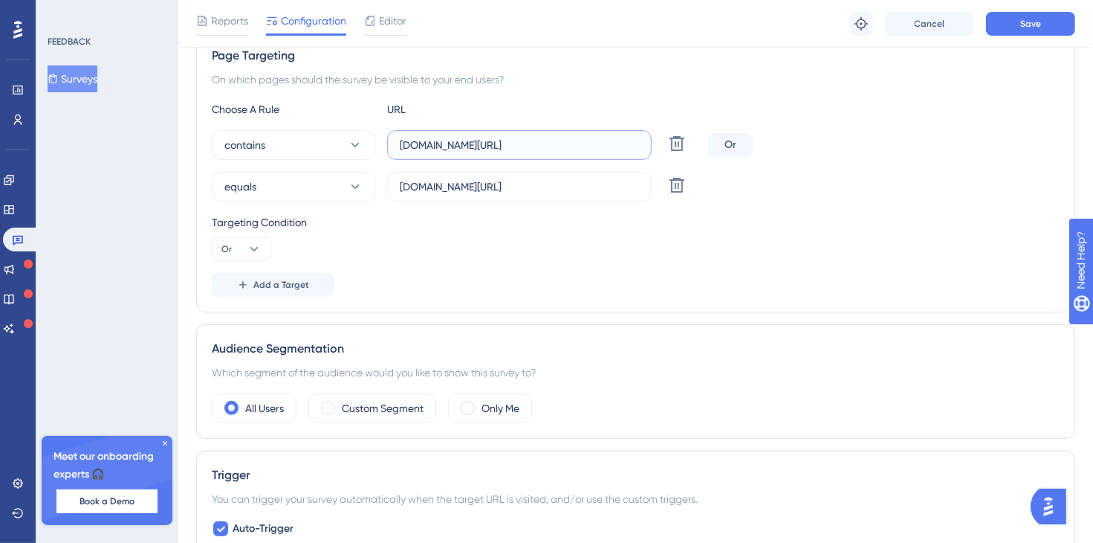
drag, startPoint x: 595, startPoint y: 144, endPoint x: 821, endPoint y: 146, distance: 225.2
click at [821, 146] on div "contains homolog-areadocliente.liguelead.com.br/dashboard Delete Or" at bounding box center [636, 145] width 848 height 30
type input "homolog-areadocliente.liguelead.com.br"
click at [564, 217] on div "Targeting Condition" at bounding box center [636, 222] width 848 height 18
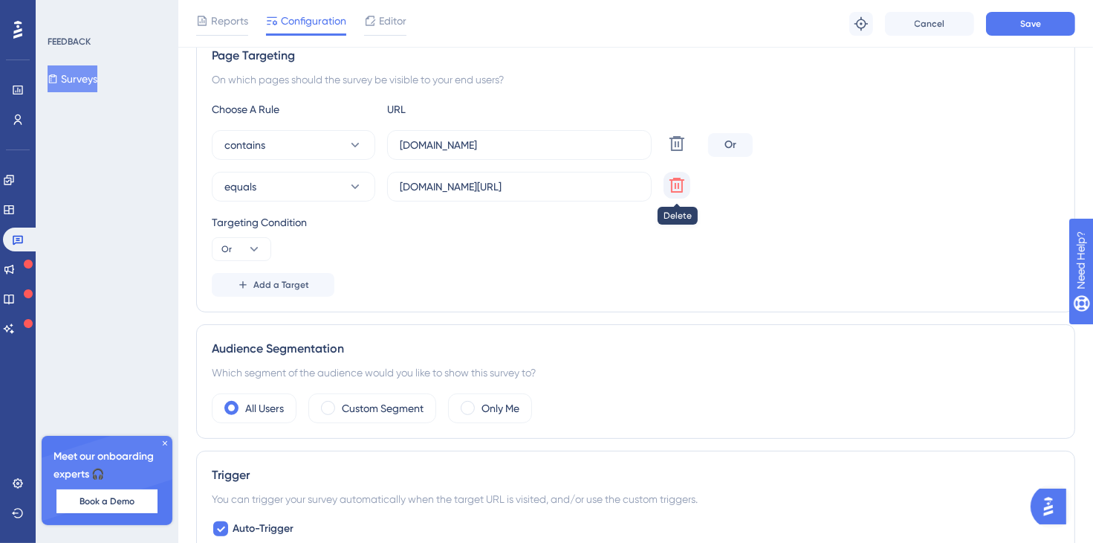
click at [686, 157] on button at bounding box center [677, 143] width 27 height 27
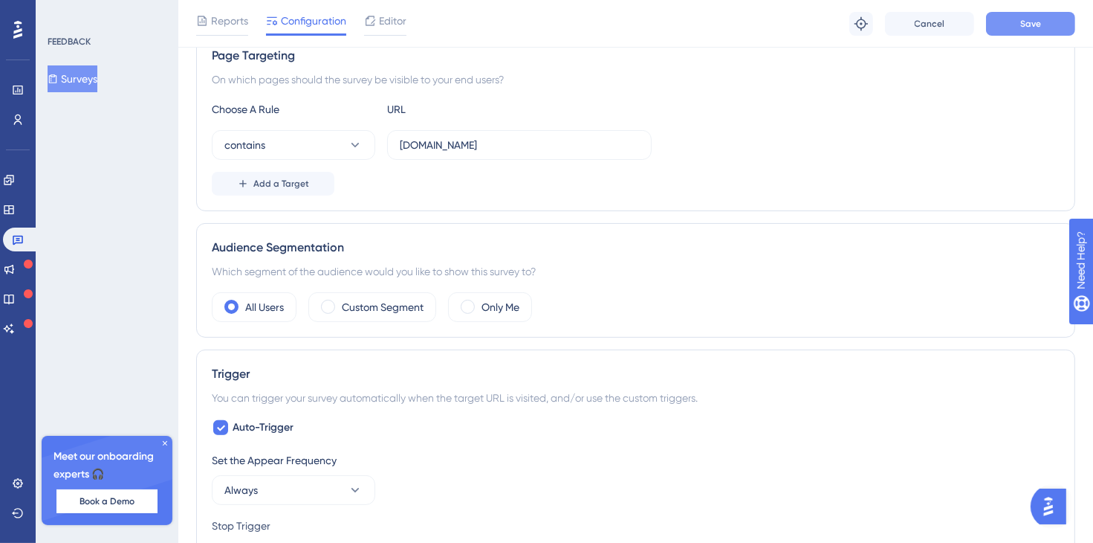
click at [1026, 20] on span "Save" at bounding box center [1030, 24] width 21 height 12
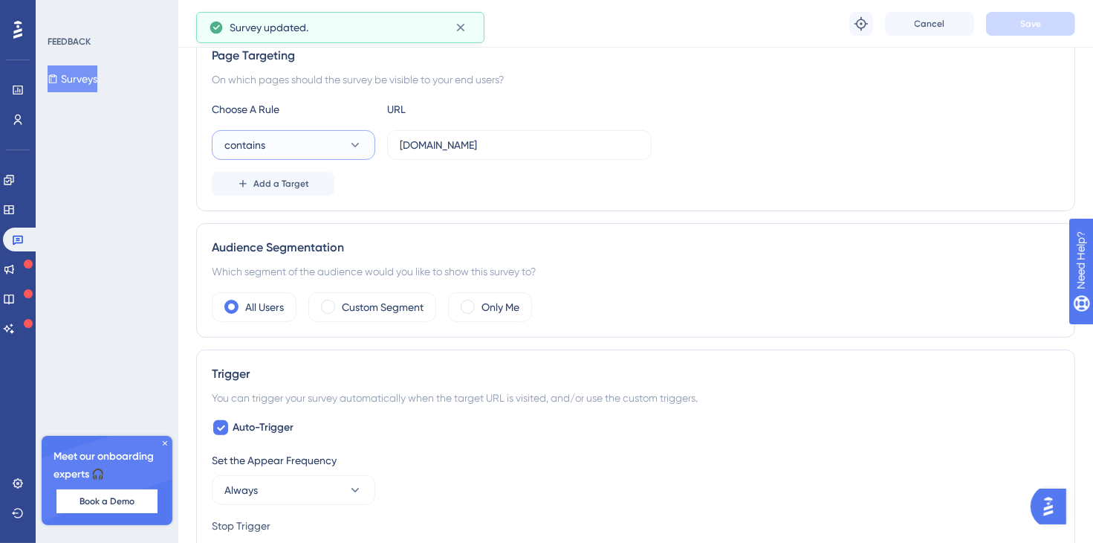
click at [327, 139] on button "contains" at bounding box center [294, 145] width 164 height 30
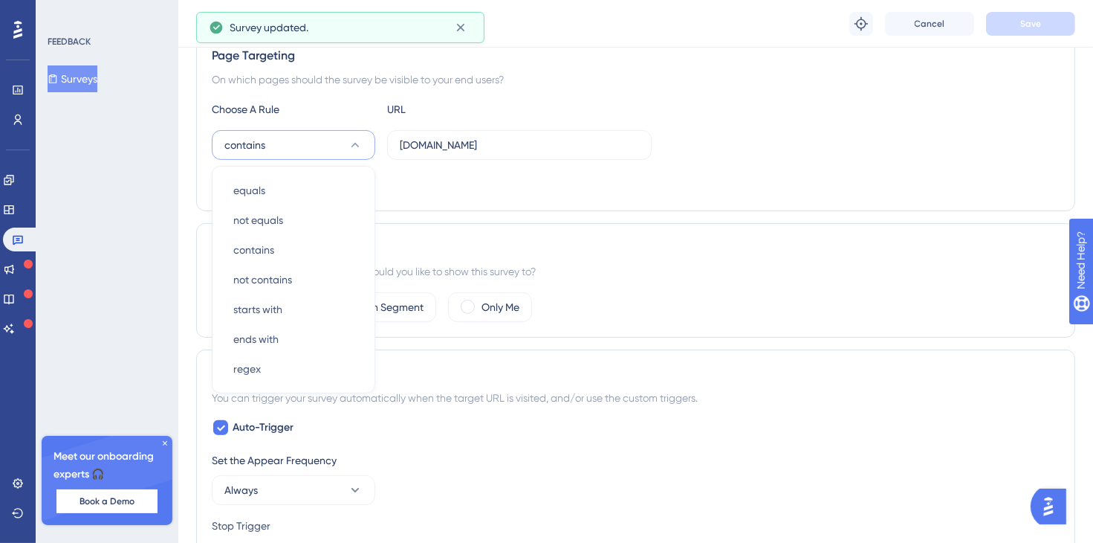
scroll to position [291, 0]
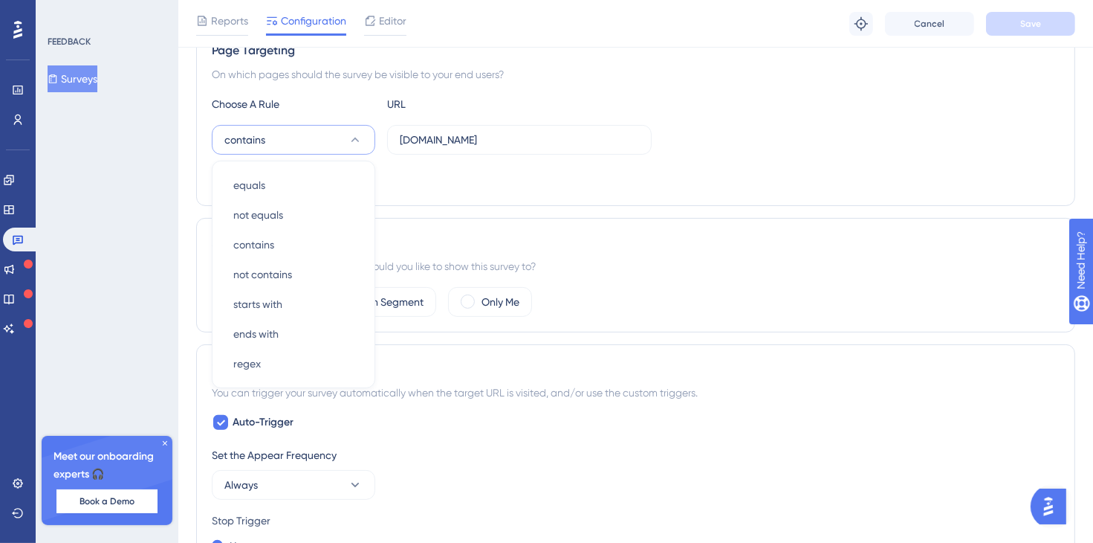
click at [720, 218] on div "Audience Segmentation Which segment of the audience would you like to show this…" at bounding box center [635, 275] width 879 height 114
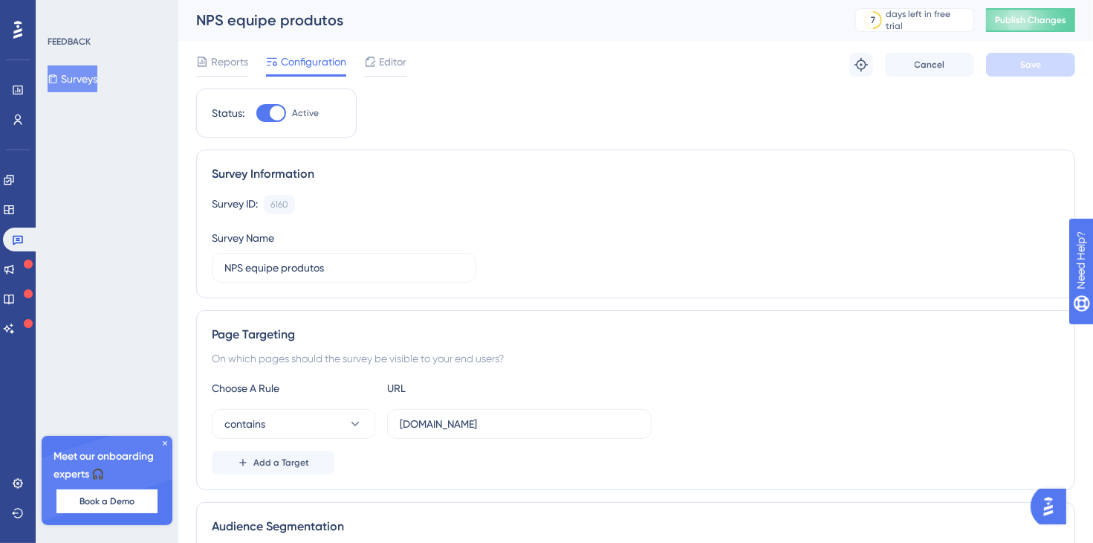
scroll to position [0, 0]
click at [1030, 18] on button "Publish Changes" at bounding box center [1030, 21] width 89 height 24
click at [21, 484] on icon at bounding box center [18, 483] width 10 height 10
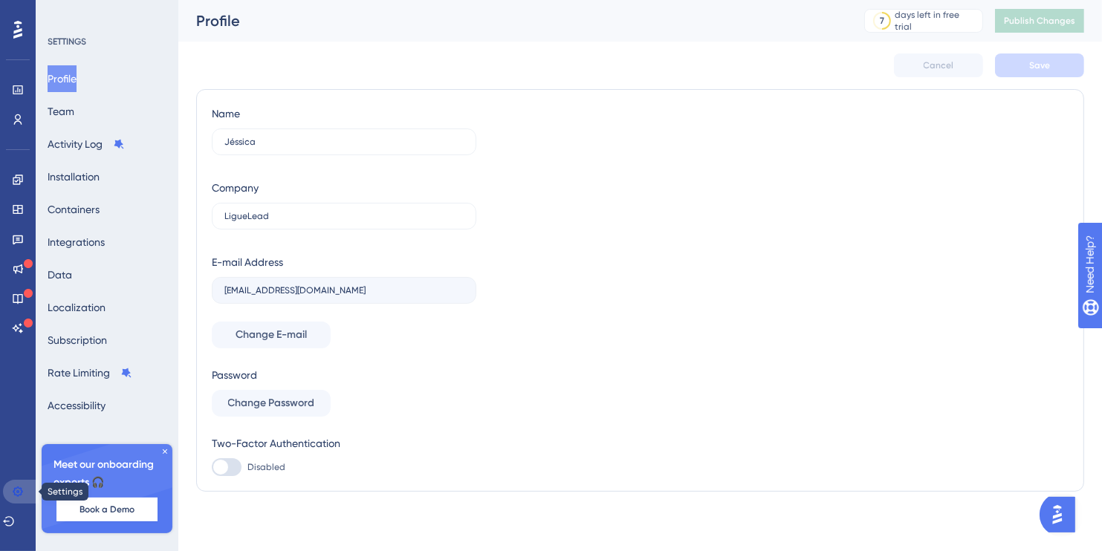
click at [19, 488] on icon at bounding box center [18, 492] width 12 height 12
click at [100, 207] on button "Containers" at bounding box center [74, 209] width 52 height 27
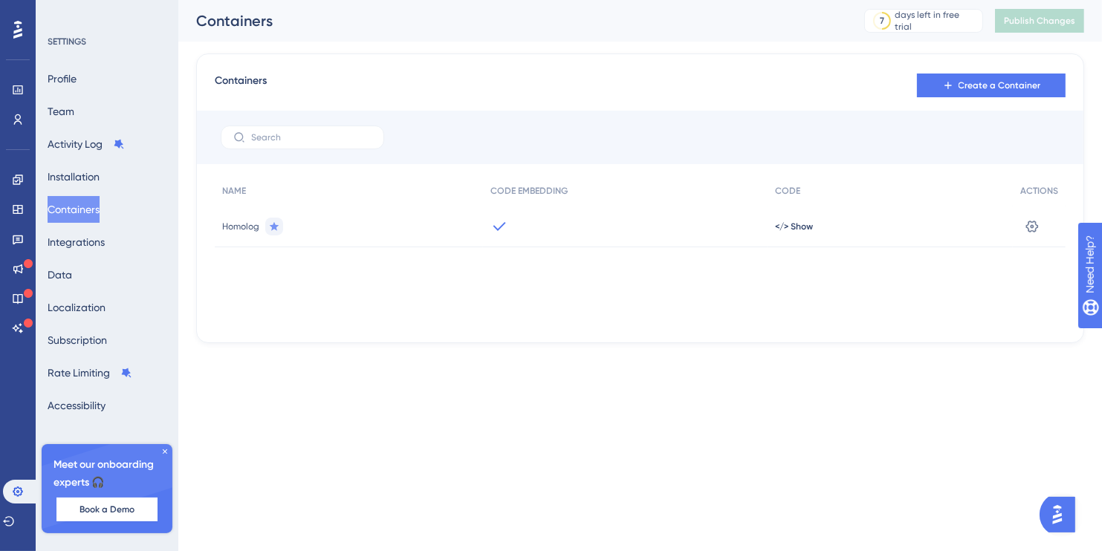
click at [500, 226] on icon at bounding box center [499, 225] width 13 height 9
click at [805, 224] on span "</> Show" at bounding box center [794, 227] width 38 height 12
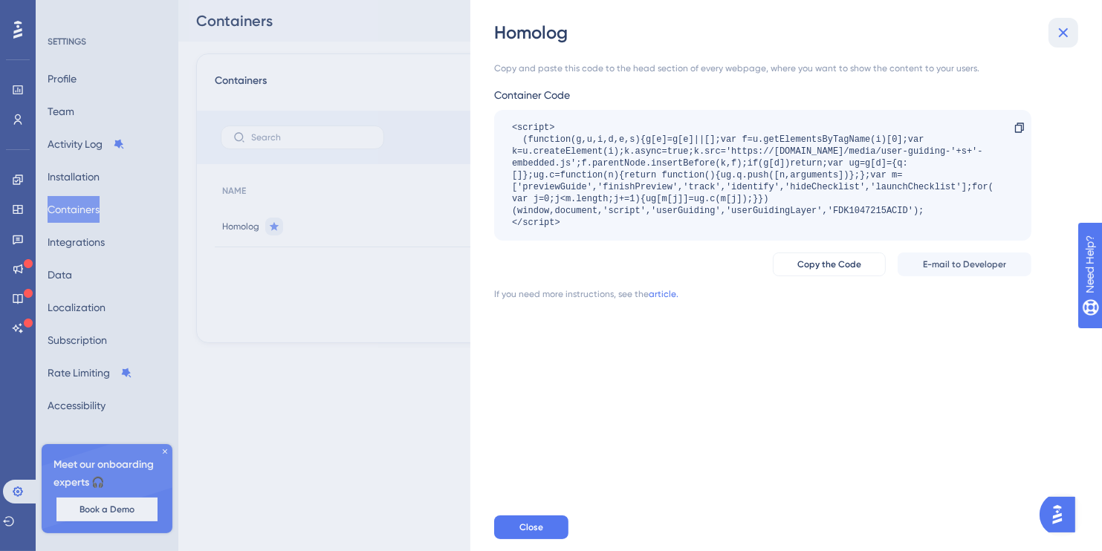
click at [1063, 33] on icon at bounding box center [1064, 33] width 10 height 10
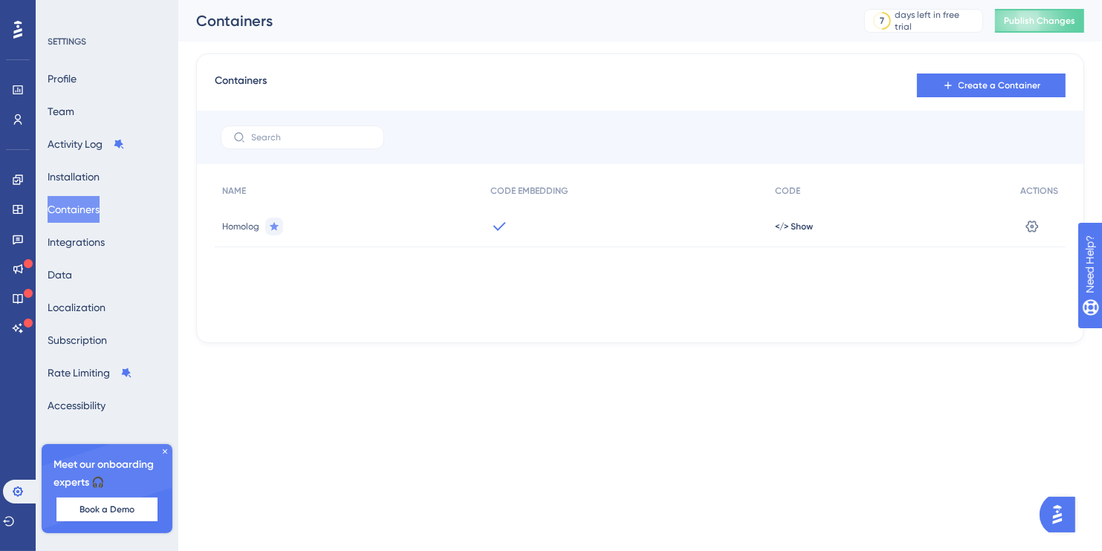
click at [166, 455] on icon at bounding box center [165, 451] width 9 height 9
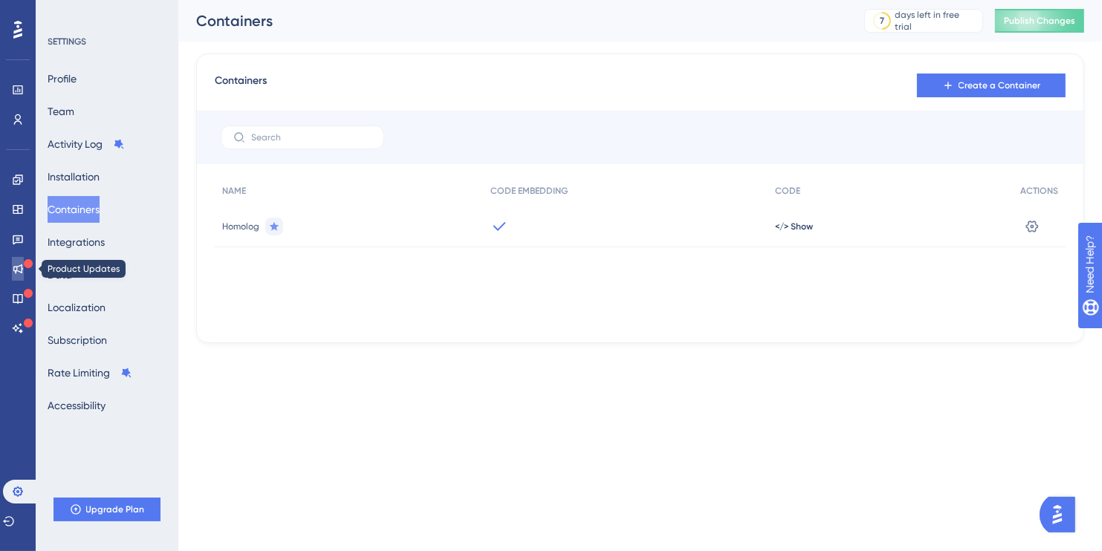
click at [21, 274] on icon at bounding box center [18, 269] width 12 height 12
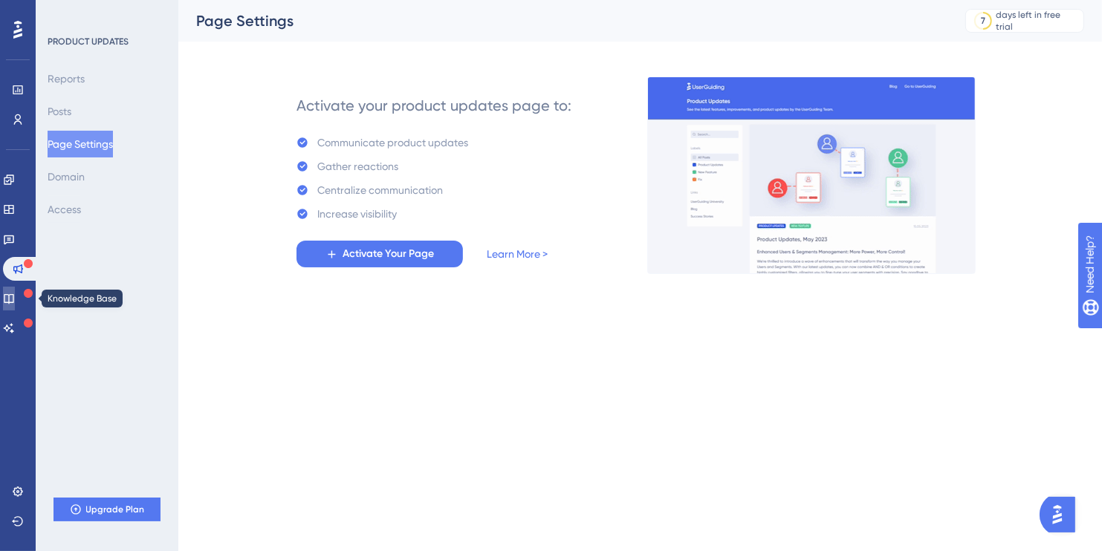
click at [13, 294] on icon at bounding box center [9, 299] width 10 height 10
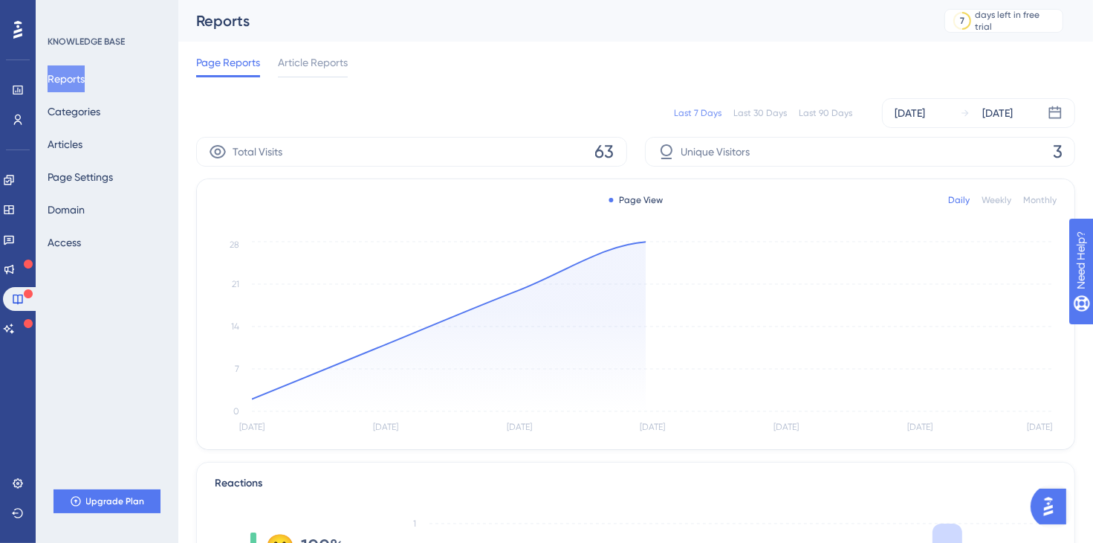
click at [1061, 502] on img "Open AI Assistant Launcher" at bounding box center [1048, 505] width 27 height 27
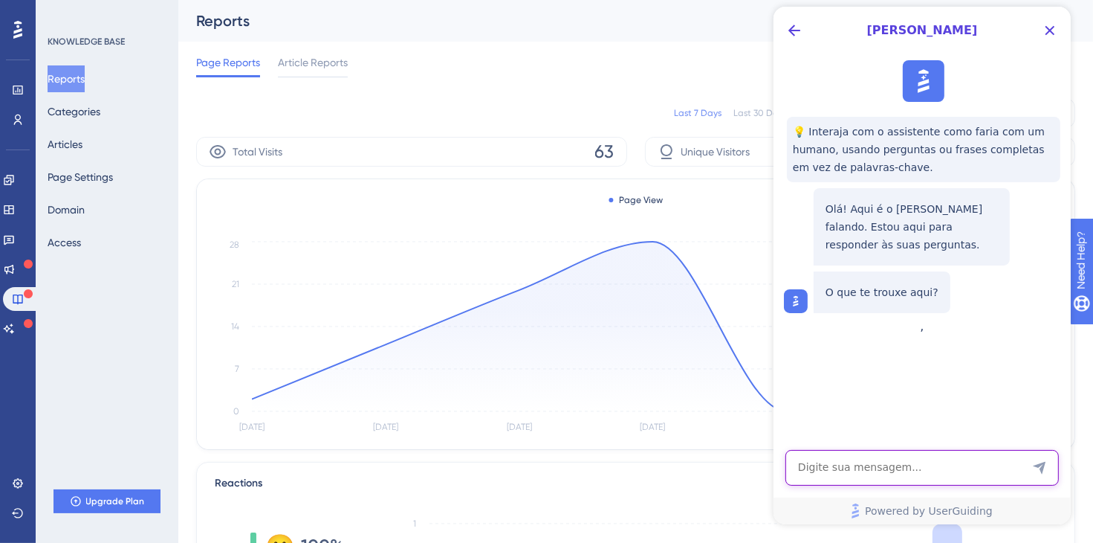
click at [870, 477] on textarea "AI Assistant Text Input" at bounding box center [922, 468] width 274 height 36
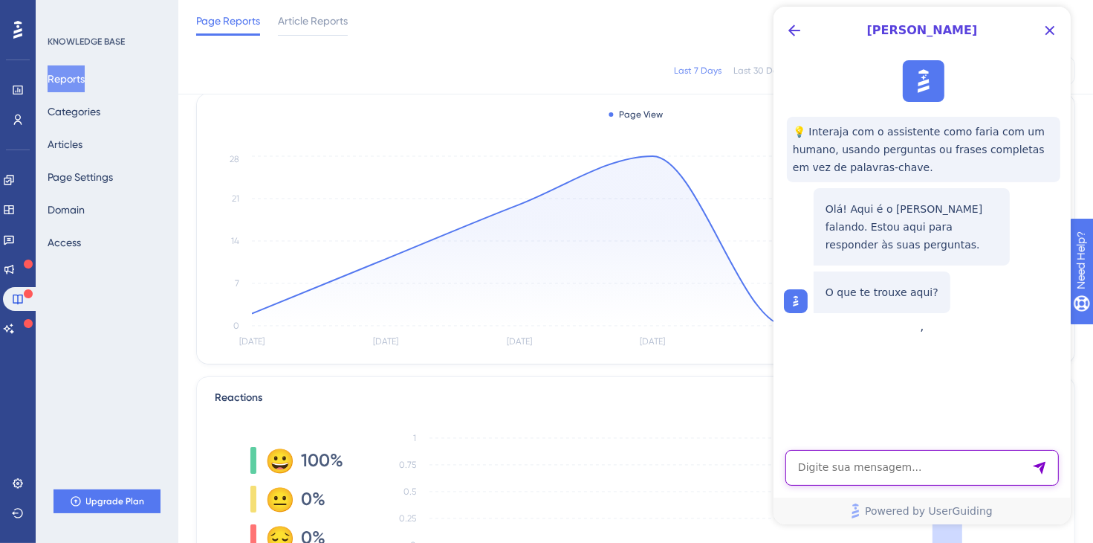
scroll to position [214, 0]
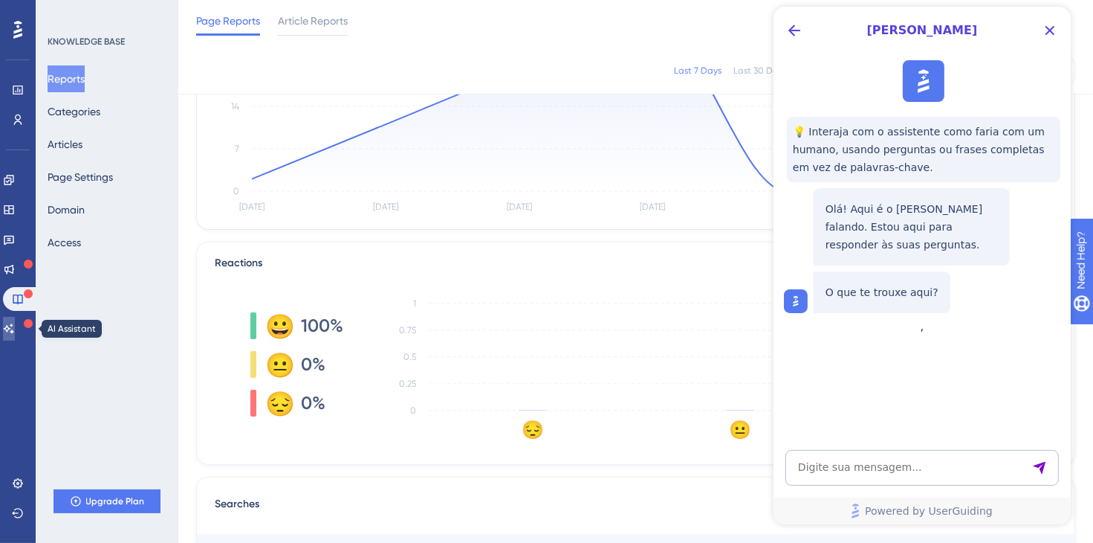
click at [13, 334] on link at bounding box center [9, 329] width 12 height 24
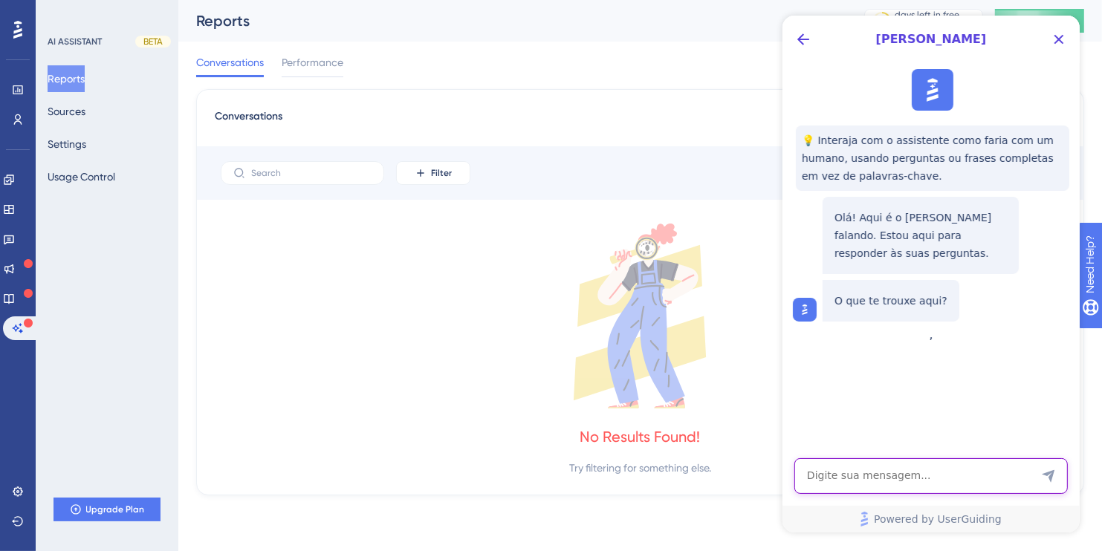
click at [902, 479] on textarea "AI Assistant Text Input" at bounding box center [931, 477] width 274 height 36
click at [826, 461] on textarea "oi dyan eu configurei meu" at bounding box center [931, 469] width 274 height 49
click at [937, 474] on textarea "oi dylan eu configurei meu" at bounding box center [931, 469] width 274 height 49
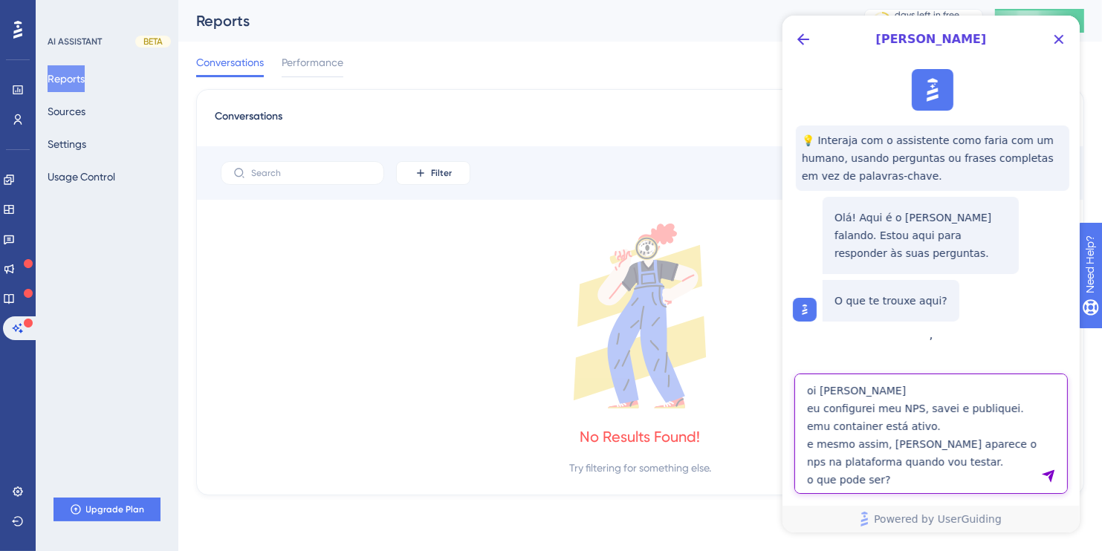
type textarea "oi dylan eu configurei meu NPS, savei e publiquei. emu container está ativo. e …"
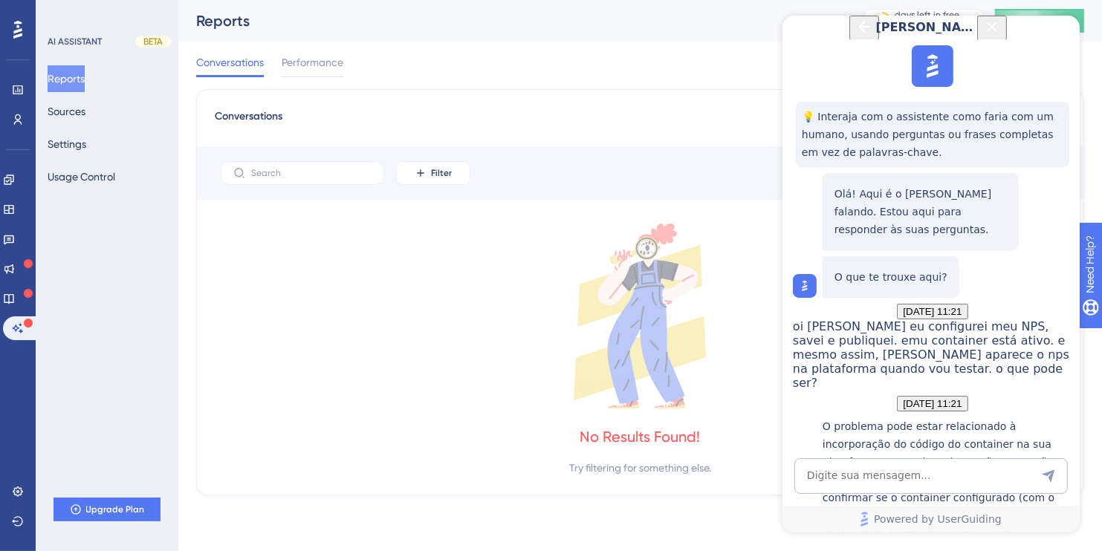
scroll to position [412, 0]
click at [13, 488] on icon at bounding box center [18, 492] width 12 height 12
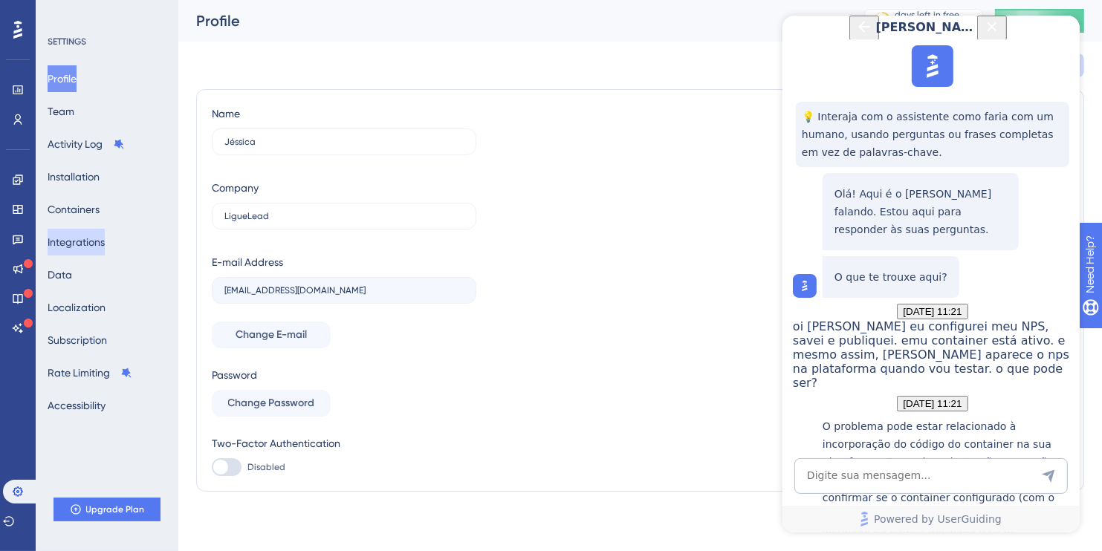
click at [100, 243] on button "Integrations" at bounding box center [76, 242] width 57 height 27
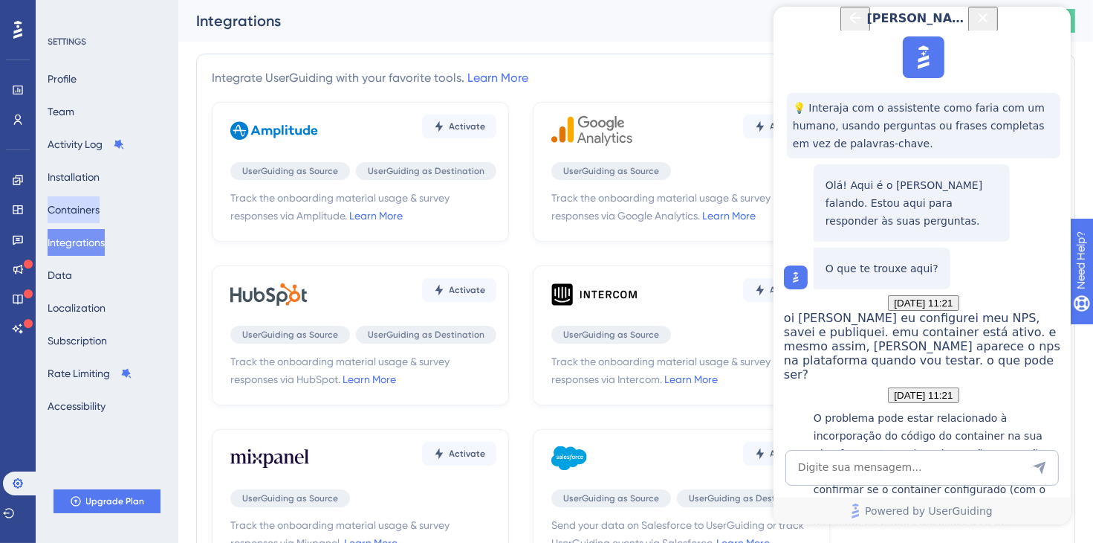
click at [94, 221] on button "Containers" at bounding box center [74, 209] width 52 height 27
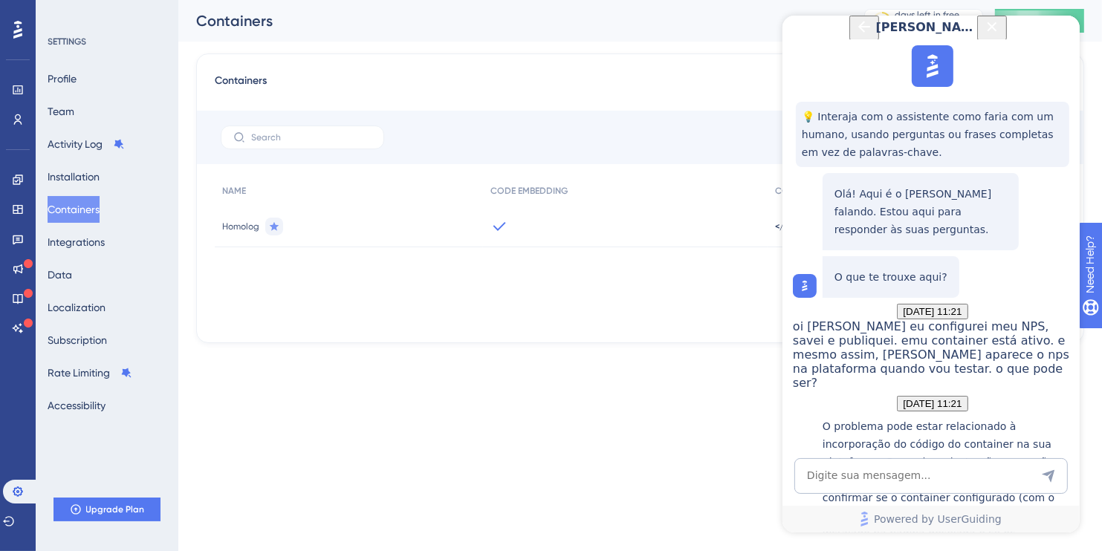
drag, startPoint x: 603, startPoint y: 448, endPoint x: 685, endPoint y: 305, distance: 165.1
click at [606, 0] on html "Performance Users Engagement Widgets Feedback Product Updates Knowledge Base AI…" at bounding box center [551, 0] width 1102 height 0
click at [1000, 36] on icon "Close Button" at bounding box center [992, 27] width 18 height 18
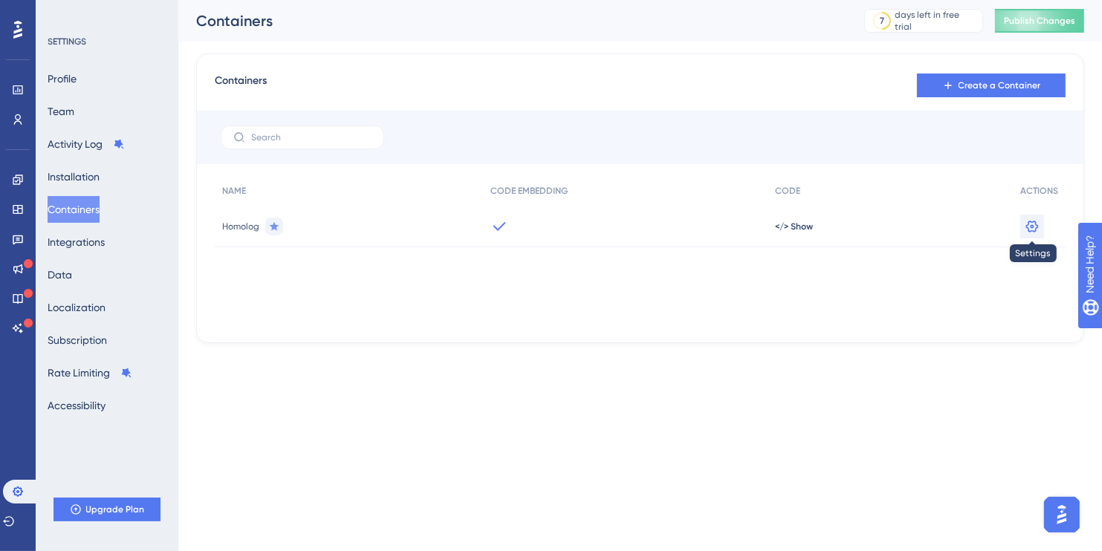
click at [1033, 229] on icon at bounding box center [1032, 226] width 15 height 15
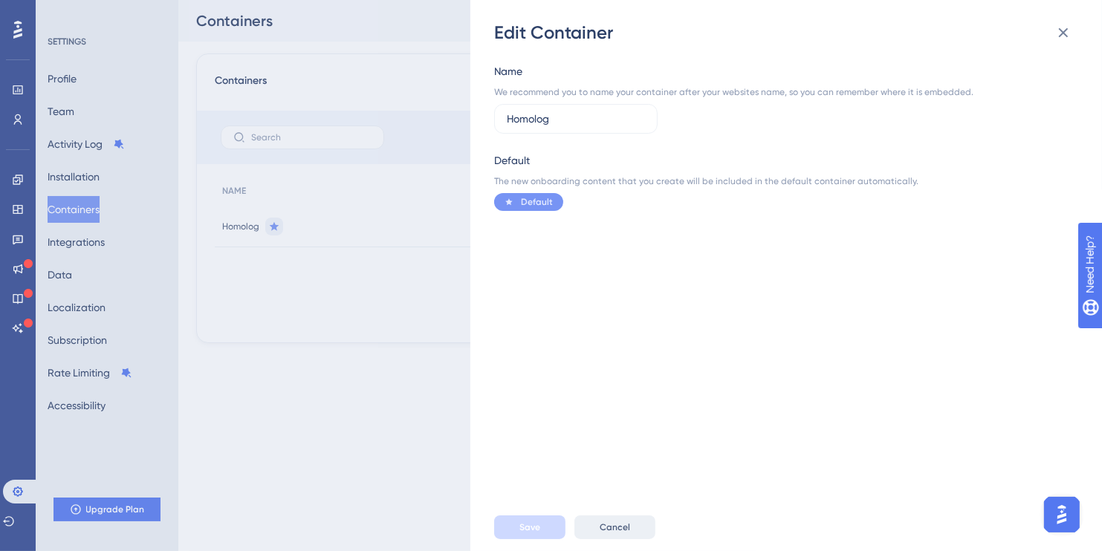
click at [623, 534] on button "Cancel" at bounding box center [615, 528] width 81 height 24
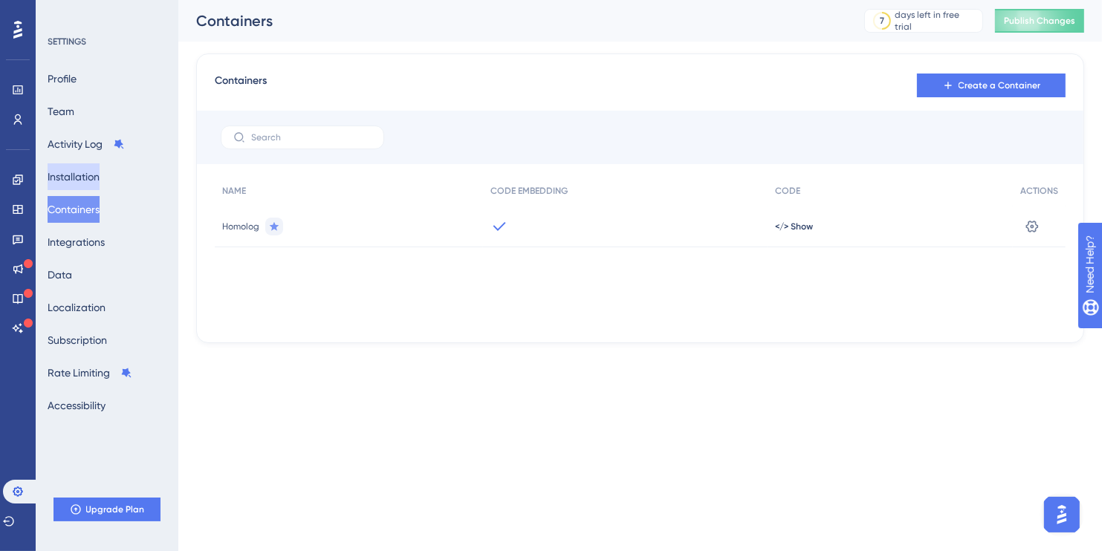
click at [92, 178] on button "Installation" at bounding box center [74, 177] width 52 height 27
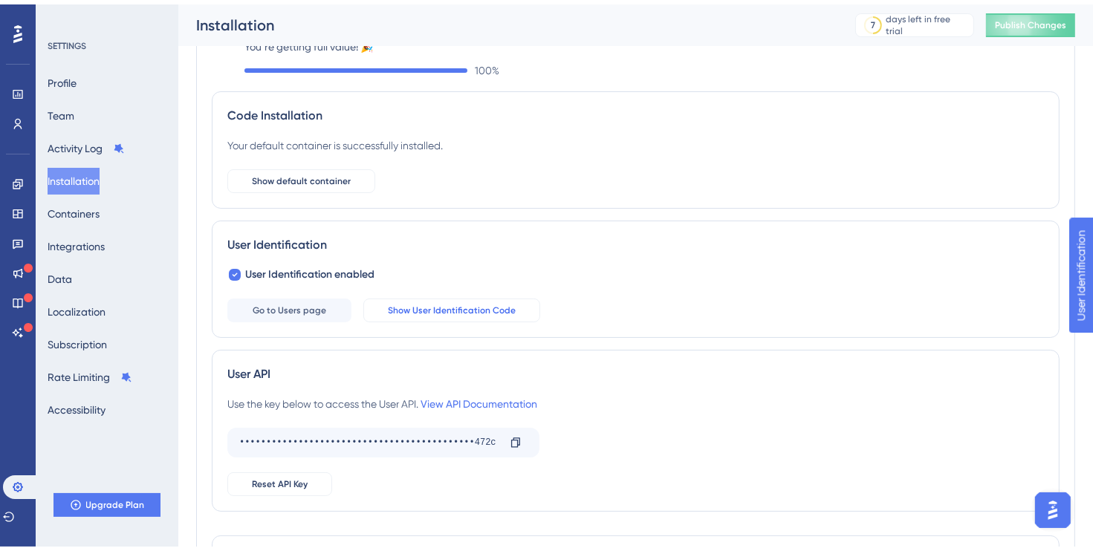
scroll to position [143, 0]
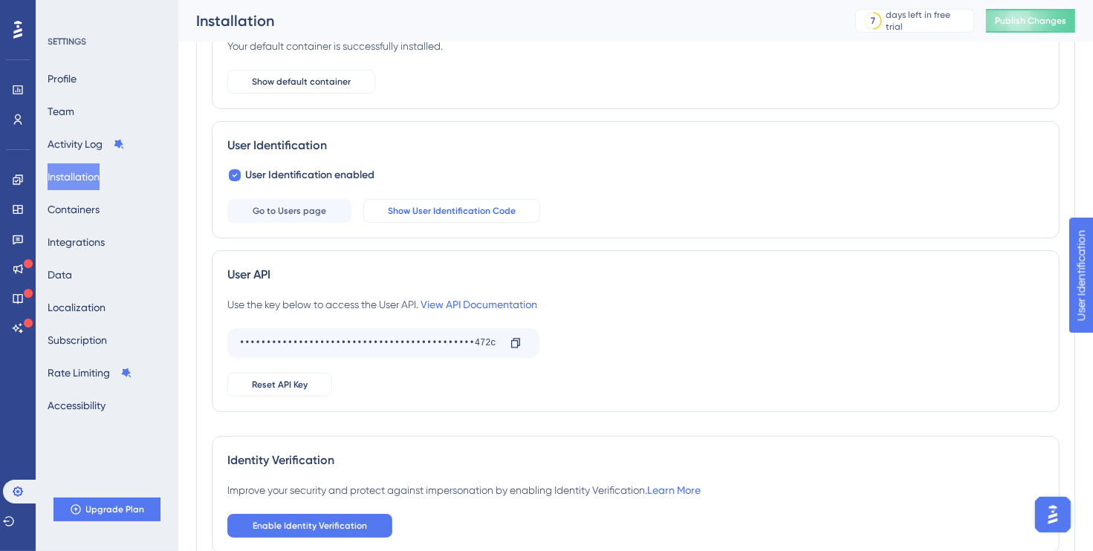
click at [487, 210] on span "Show User Identification Code" at bounding box center [452, 211] width 128 height 12
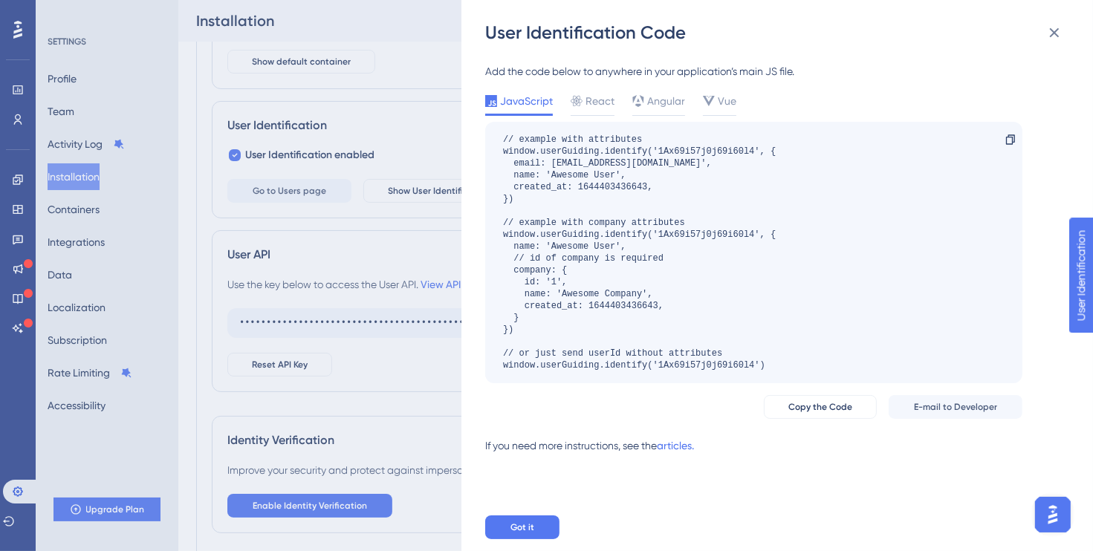
scroll to position [88, 0]
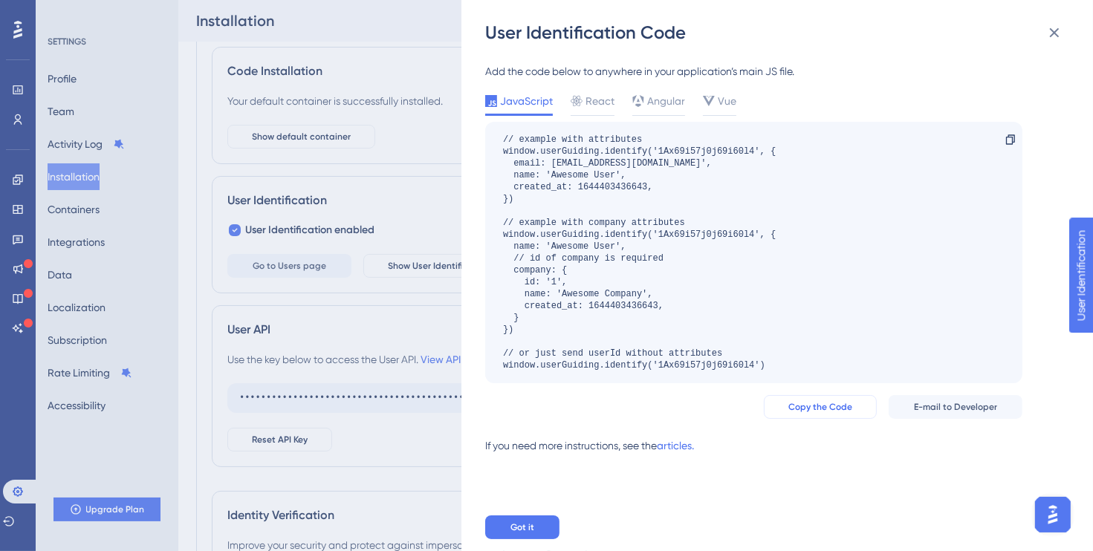
click at [823, 411] on span "Copy the Code" at bounding box center [821, 407] width 64 height 12
click at [1056, 33] on icon at bounding box center [1055, 33] width 18 height 18
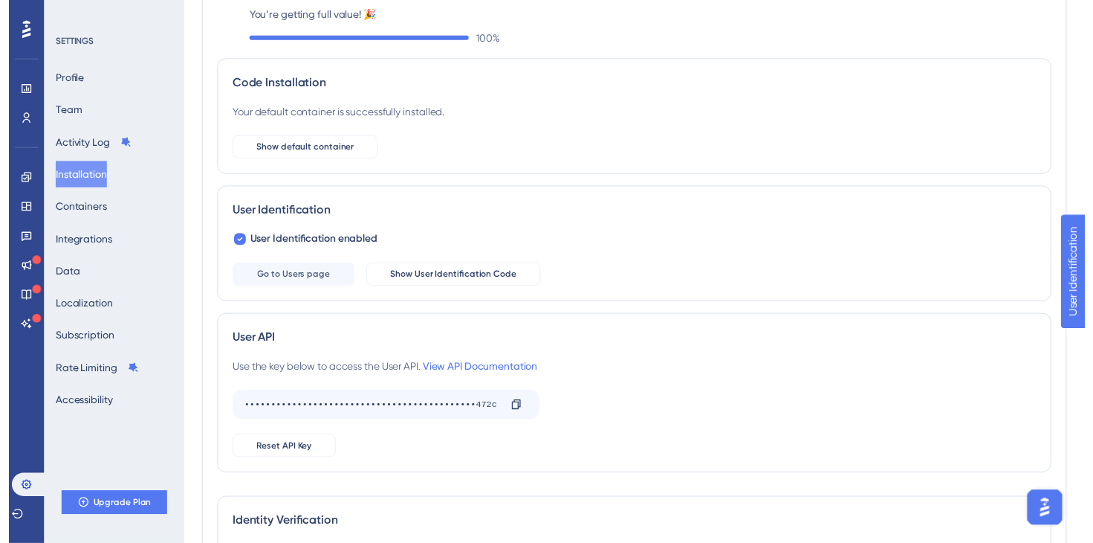
scroll to position [0, 0]
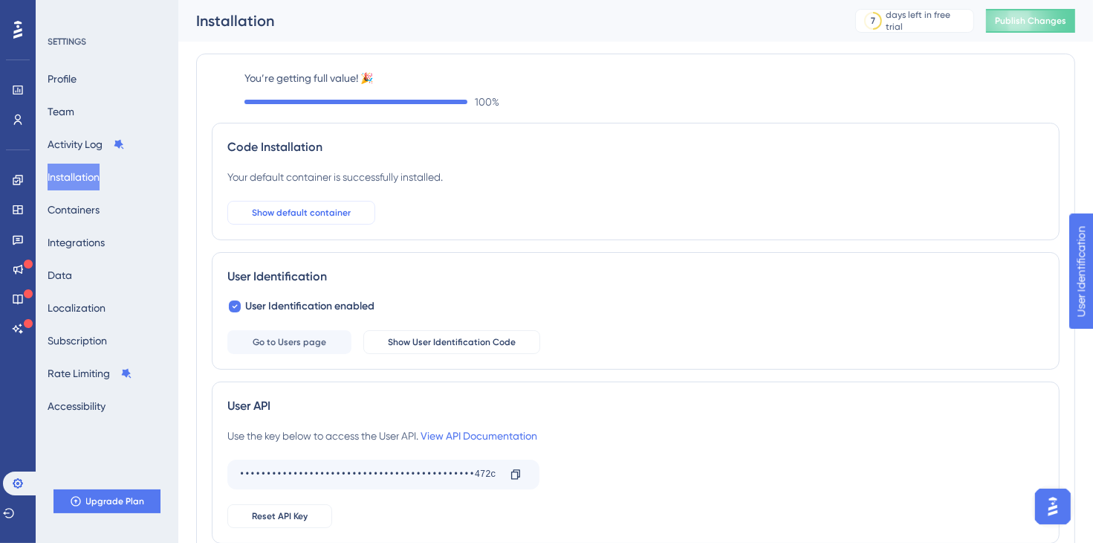
click at [294, 213] on span "Show default container" at bounding box center [301, 213] width 99 height 12
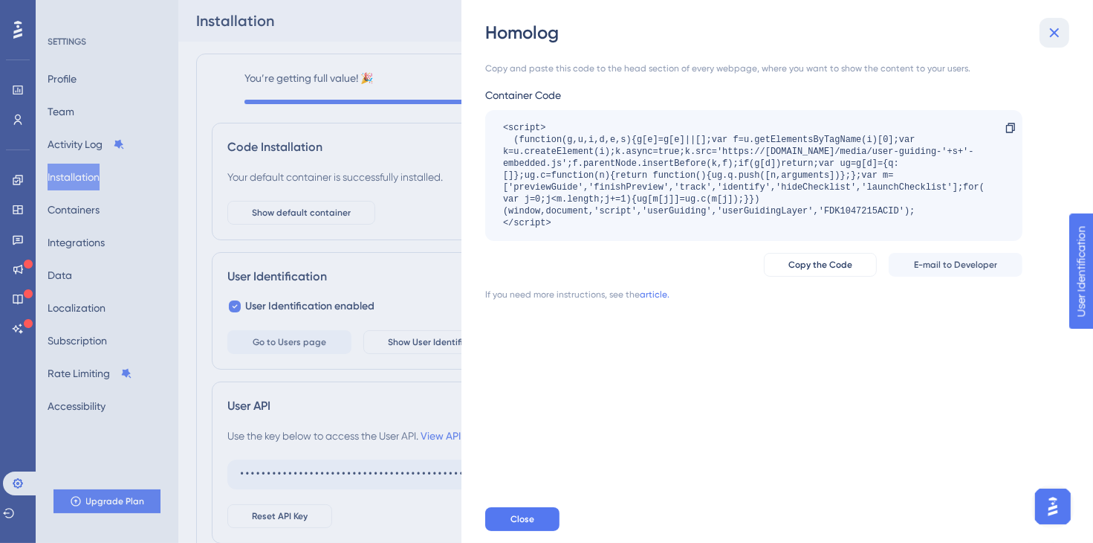
click at [1059, 29] on icon at bounding box center [1055, 33] width 18 height 18
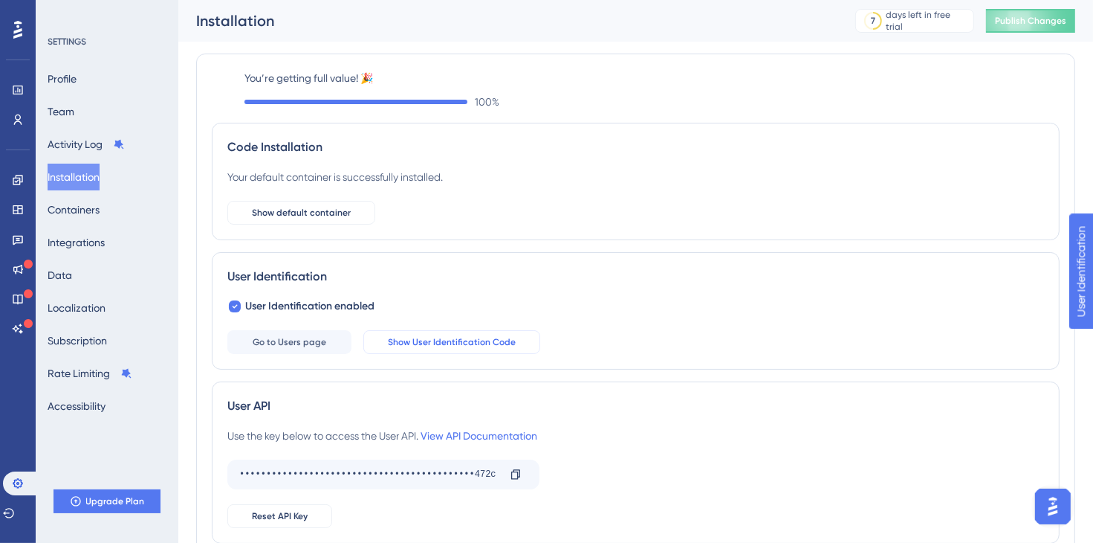
click at [449, 344] on span "Show User Identification Code" at bounding box center [452, 342] width 128 height 12
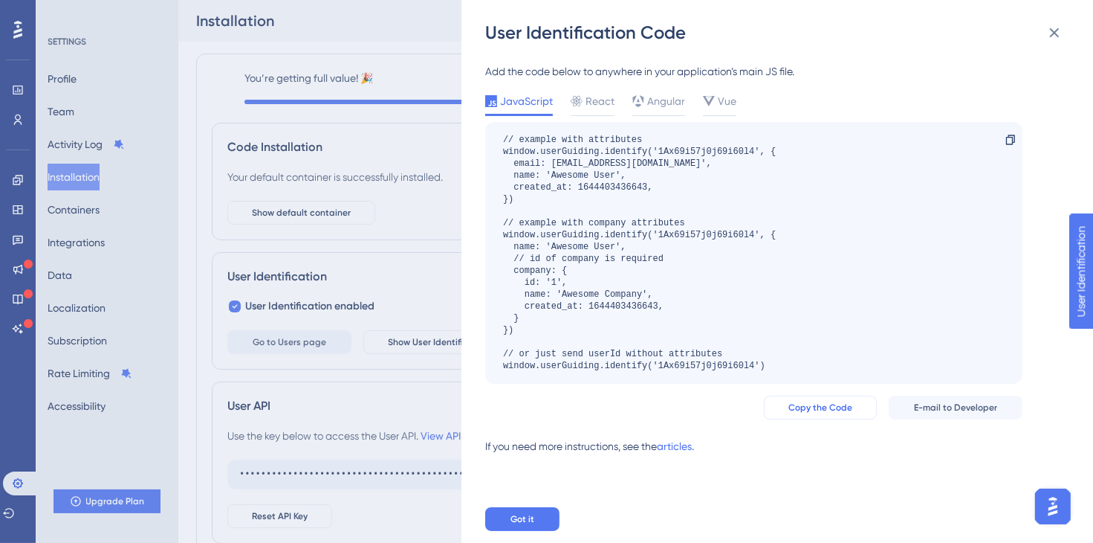
click at [786, 407] on button "Copy the Code" at bounding box center [820, 407] width 113 height 24
click at [684, 448] on link "articles." at bounding box center [675, 452] width 37 height 30
click at [1050, 33] on icon at bounding box center [1055, 33] width 18 height 18
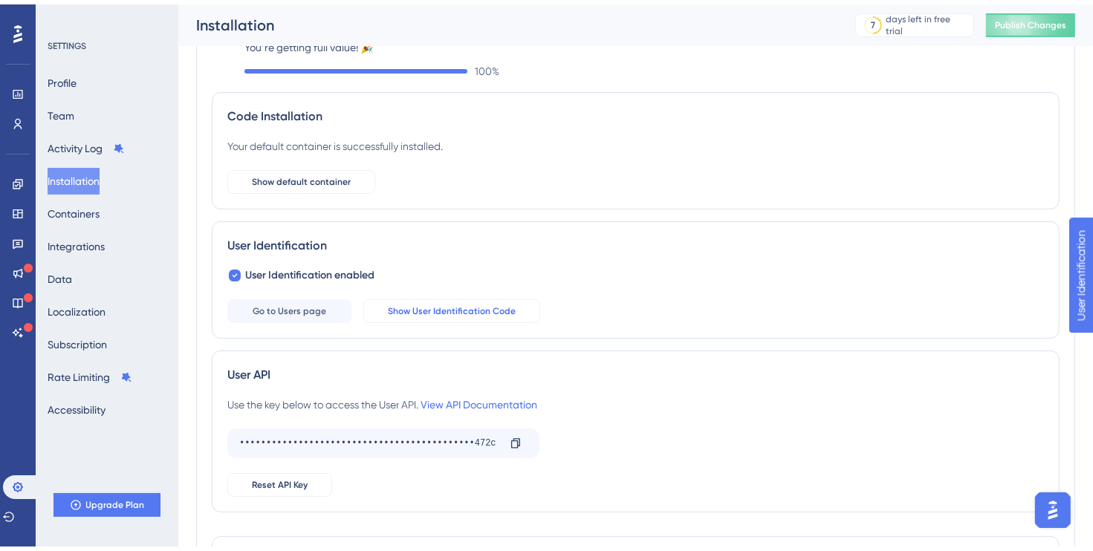
scroll to position [71, 0]
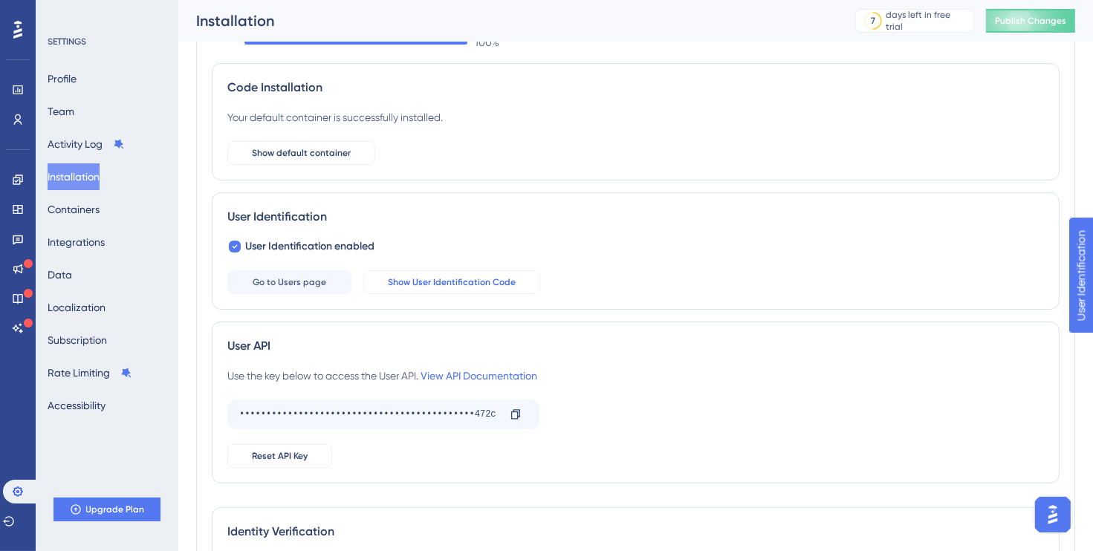
click at [485, 276] on span "Show User Identification Code" at bounding box center [452, 282] width 128 height 12
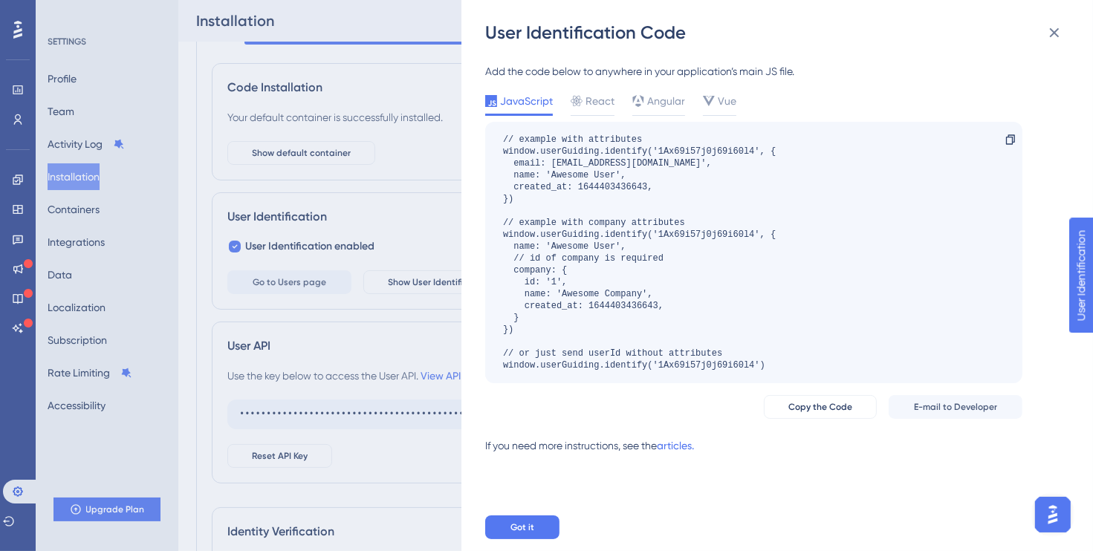
click at [688, 288] on div "// example with attributes window.userGuiding.identify('1Ax69i57j0j69i60l4', { …" at bounding box center [639, 253] width 273 height 238
click at [818, 407] on span "Copy the Code" at bounding box center [821, 407] width 64 height 12
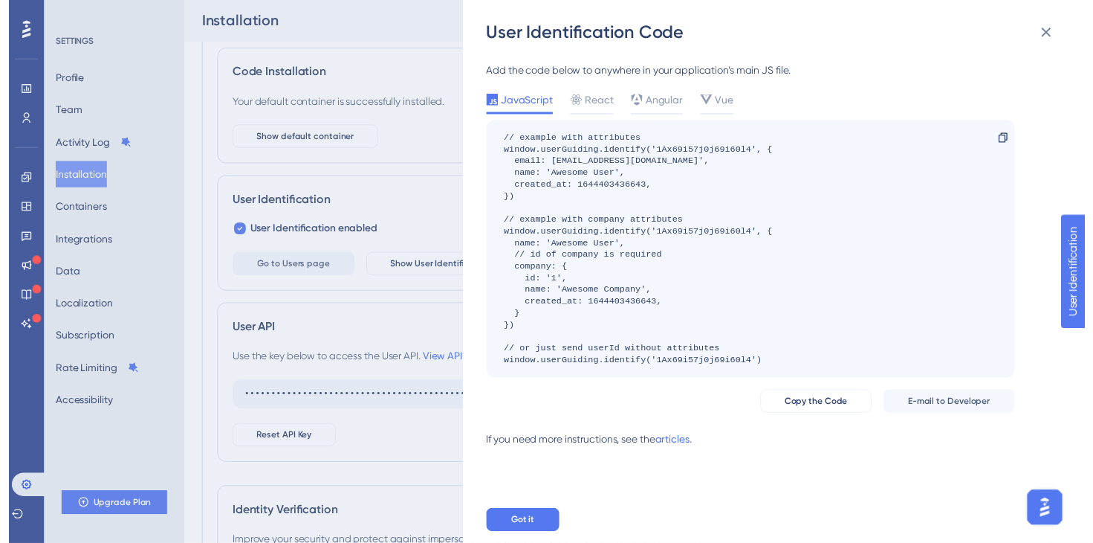
scroll to position [0, 0]
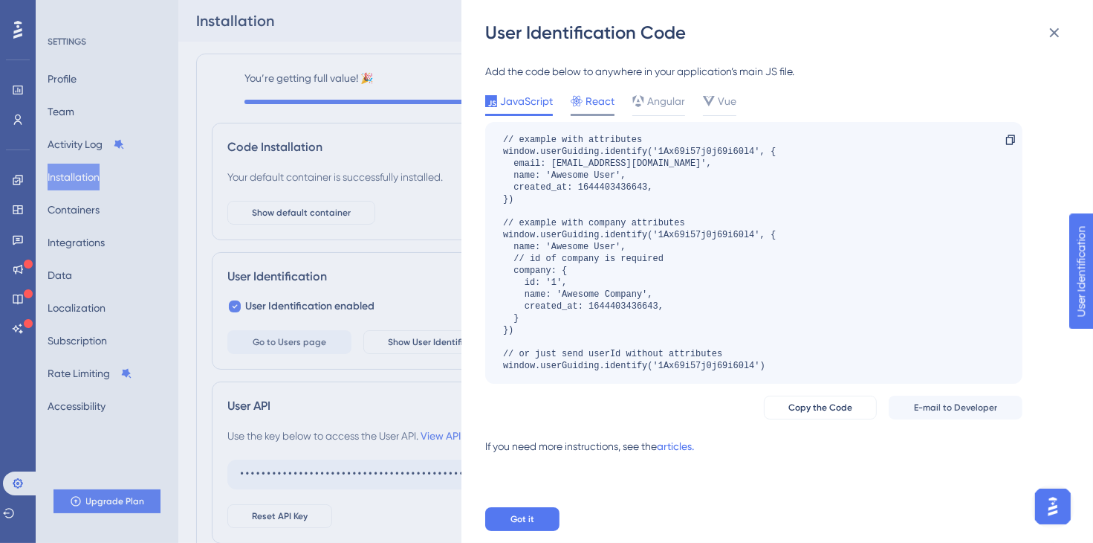
click at [604, 107] on span "React" at bounding box center [600, 101] width 29 height 18
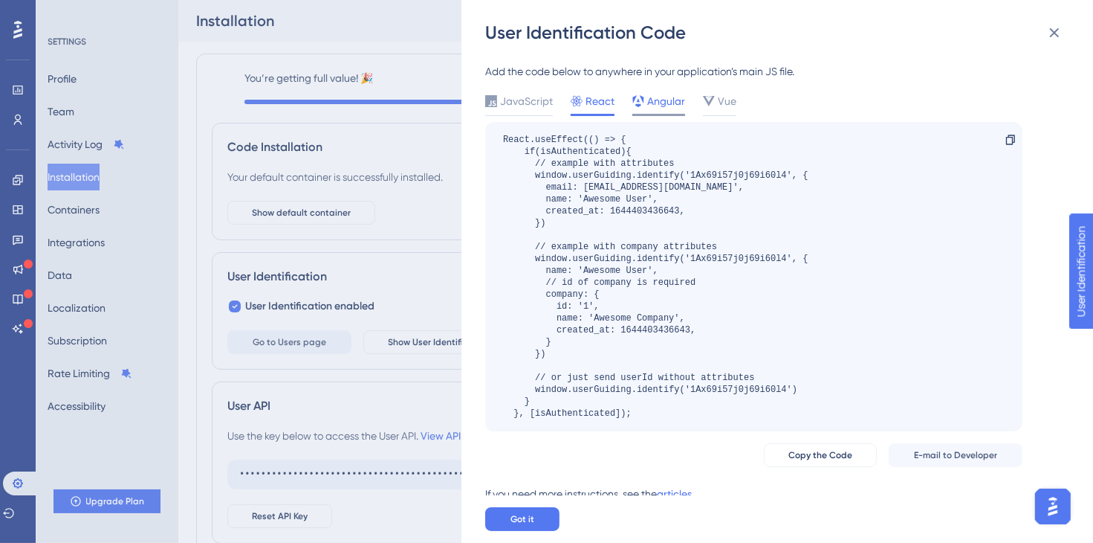
click at [649, 105] on span "Angular" at bounding box center [666, 101] width 38 height 18
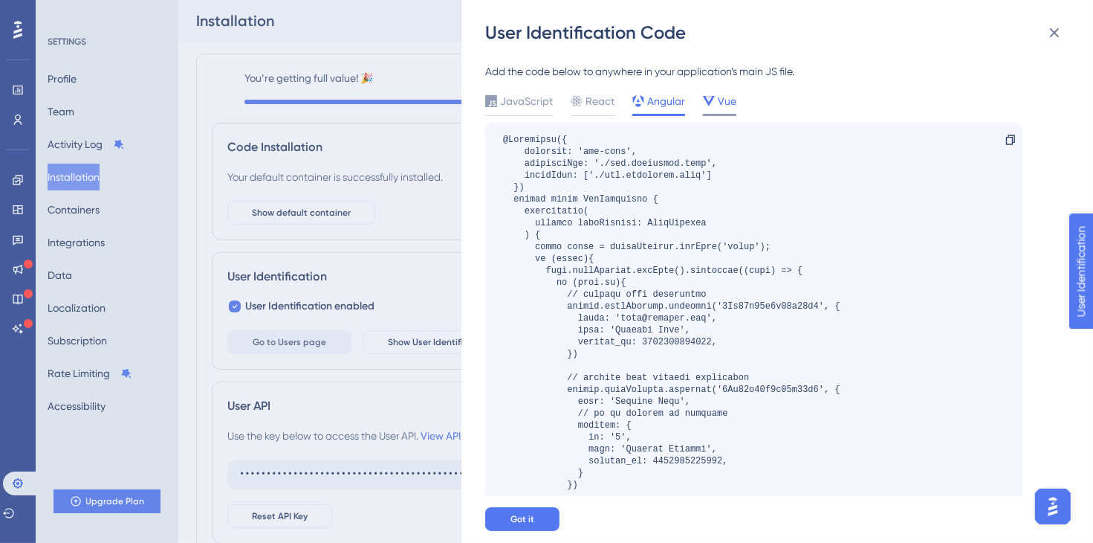
click at [718, 99] on span "Vue" at bounding box center [727, 101] width 19 height 18
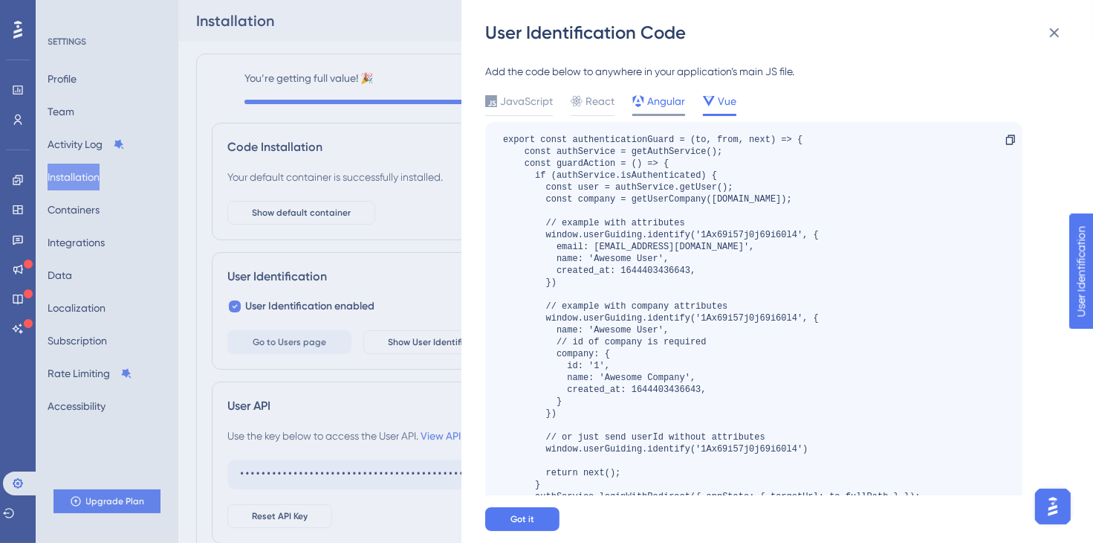
click at [654, 102] on span "Angular" at bounding box center [666, 101] width 38 height 18
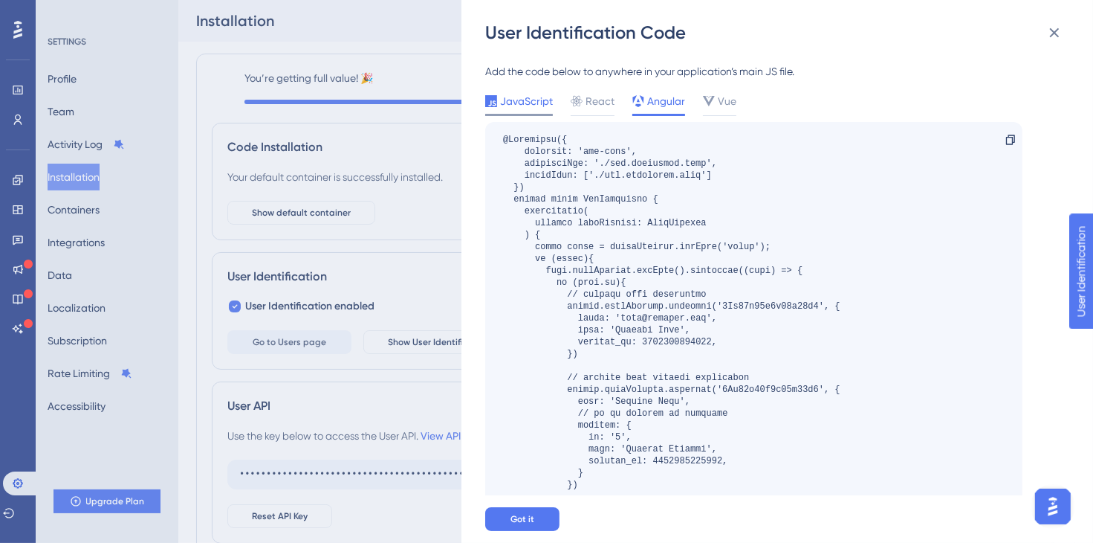
click at [499, 100] on div "JavaScript" at bounding box center [519, 101] width 68 height 18
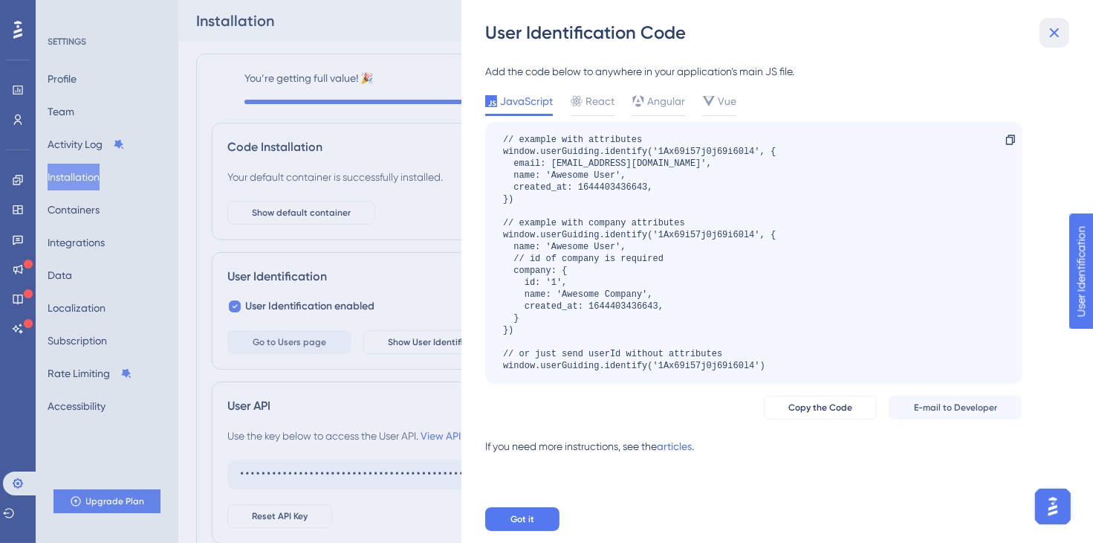
click at [1054, 33] on icon at bounding box center [1055, 33] width 10 height 10
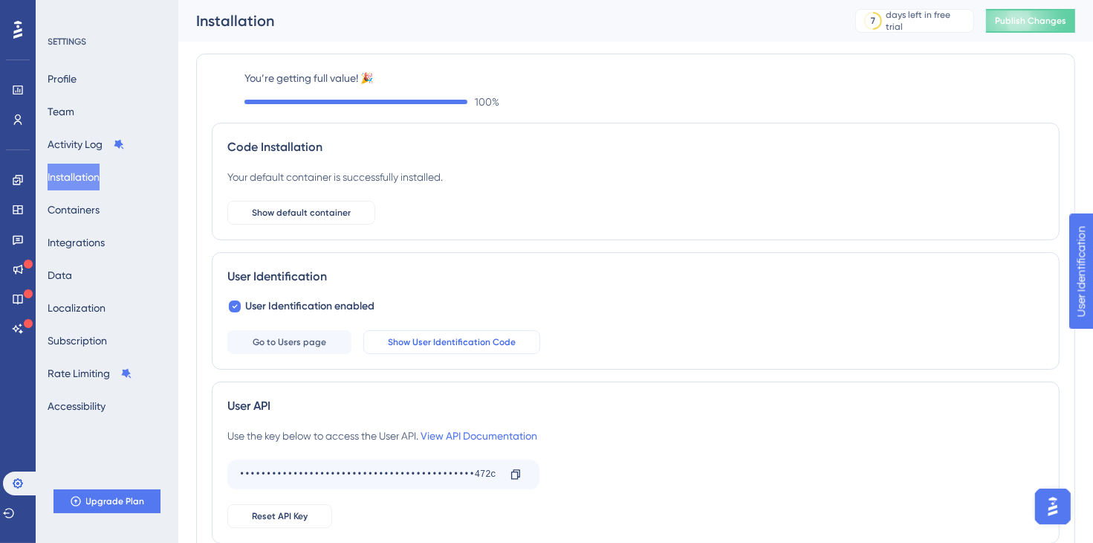
click at [446, 343] on span "Show User Identification Code" at bounding box center [452, 342] width 128 height 12
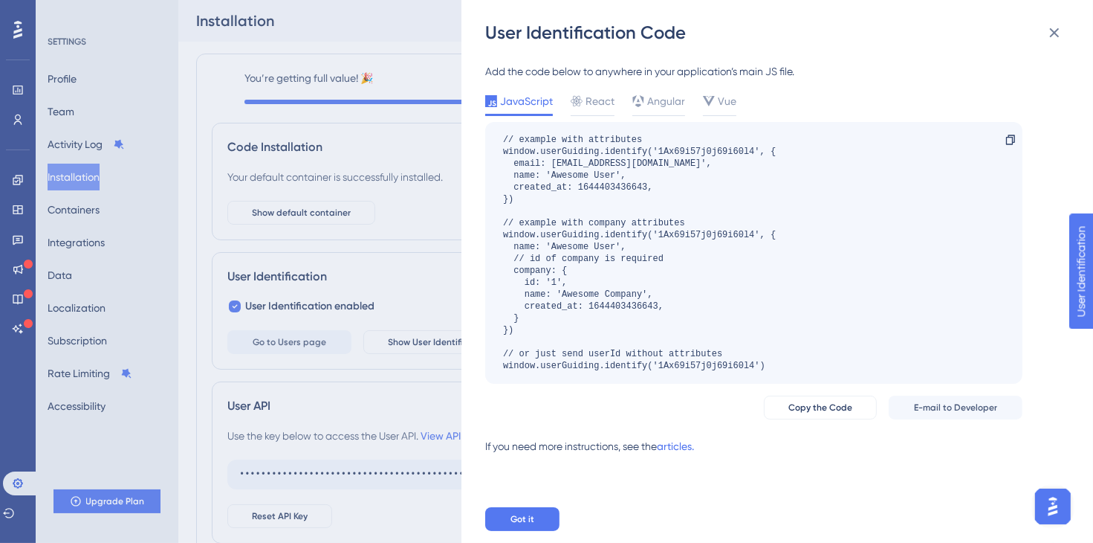
click at [396, 39] on div "User Identification Code Add the code below to anywhere in your application’s m…" at bounding box center [546, 271] width 1093 height 543
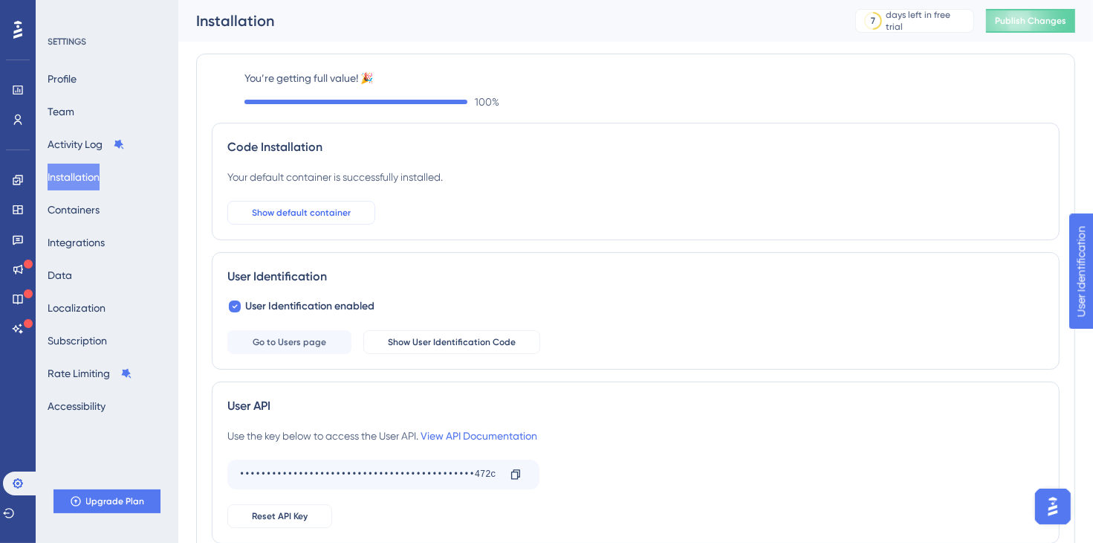
click at [314, 207] on span "Show default container" at bounding box center [301, 213] width 99 height 12
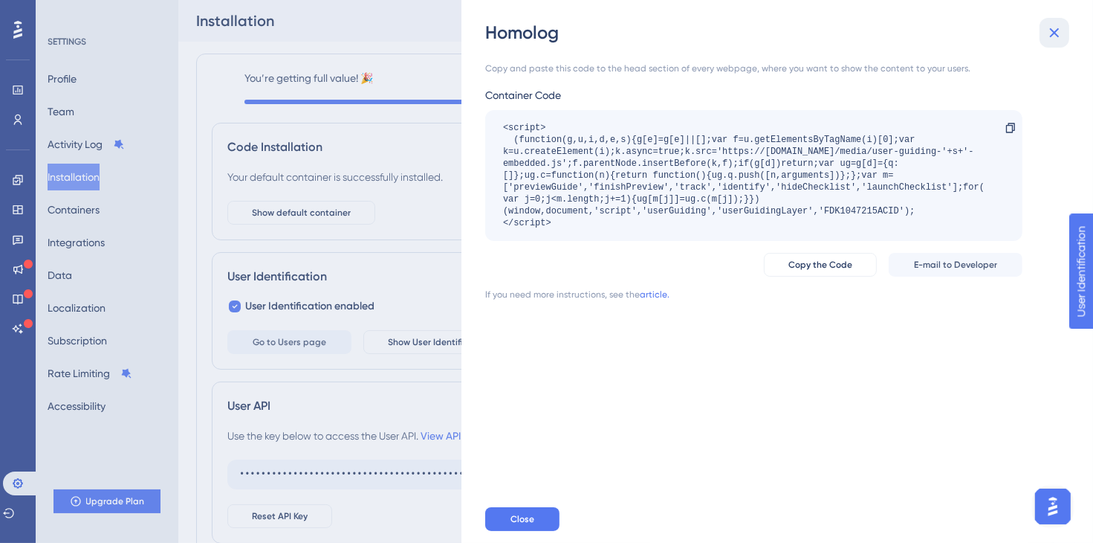
click at [1056, 36] on icon at bounding box center [1055, 33] width 18 height 18
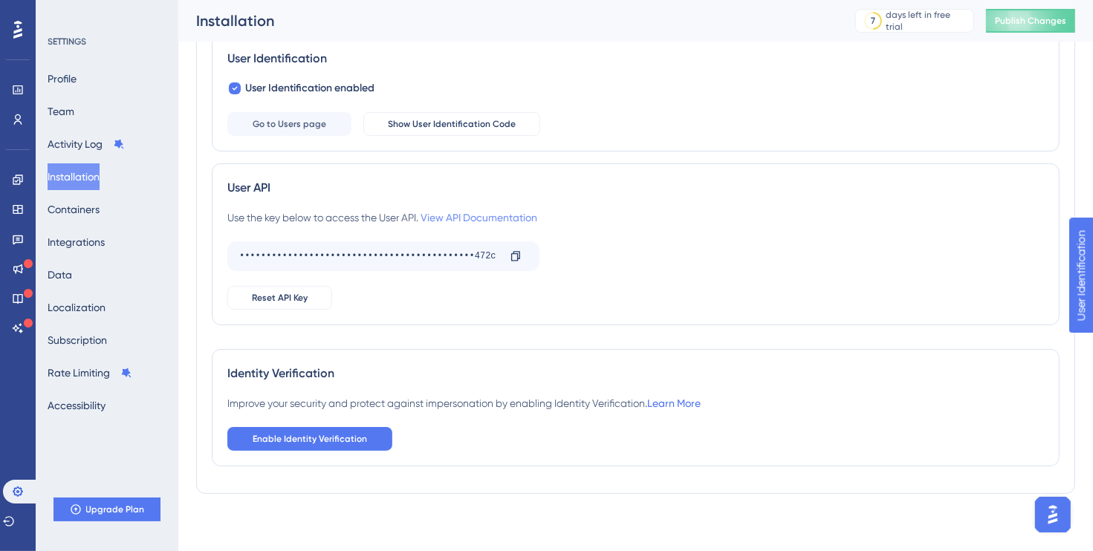
scroll to position [230, 0]
click at [12, 233] on link at bounding box center [18, 239] width 12 height 24
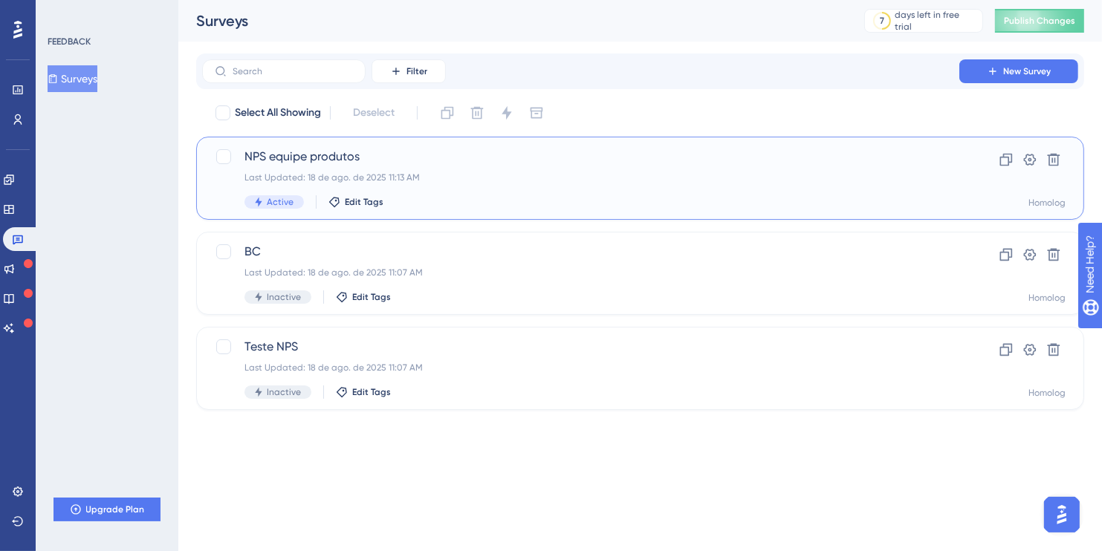
click at [413, 175] on div "Last Updated: 18 de ago. de 2025 11:13 AM" at bounding box center [581, 178] width 673 height 12
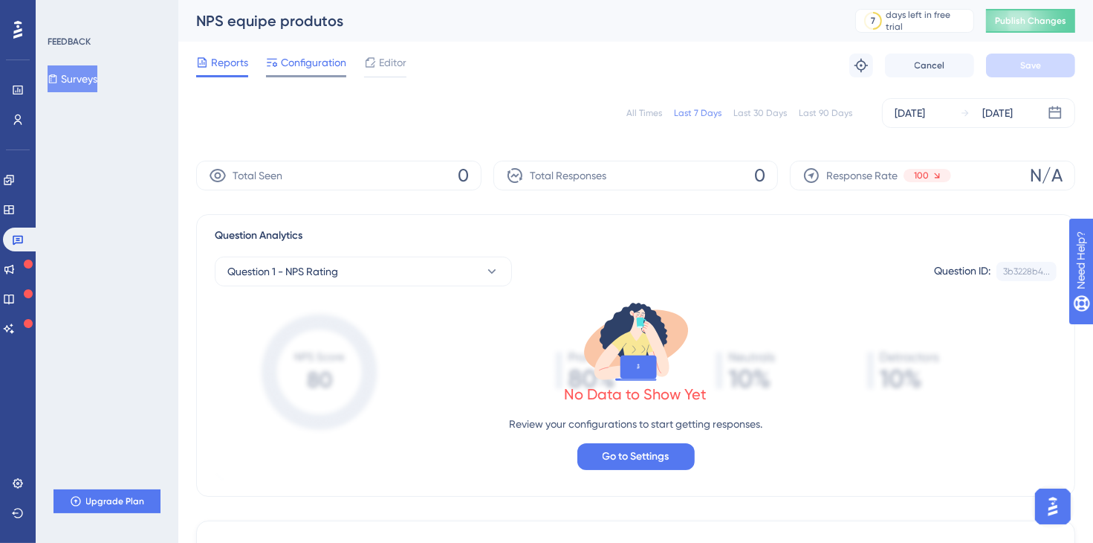
click at [337, 65] on span "Configuration" at bounding box center [313, 63] width 65 height 18
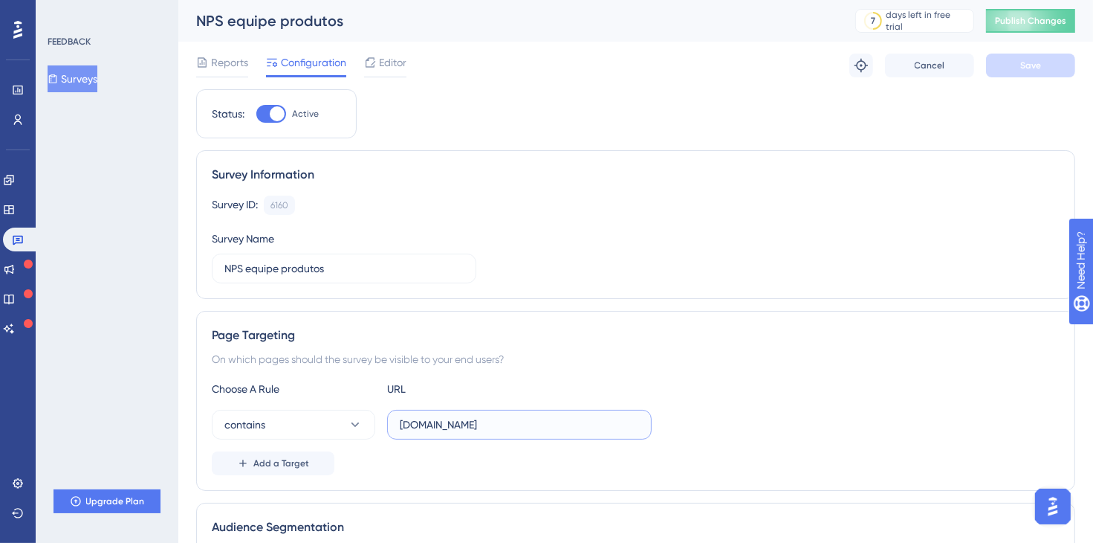
click at [520, 419] on input "homolog-areadocliente.liguelead.com.br" at bounding box center [519, 424] width 239 height 16
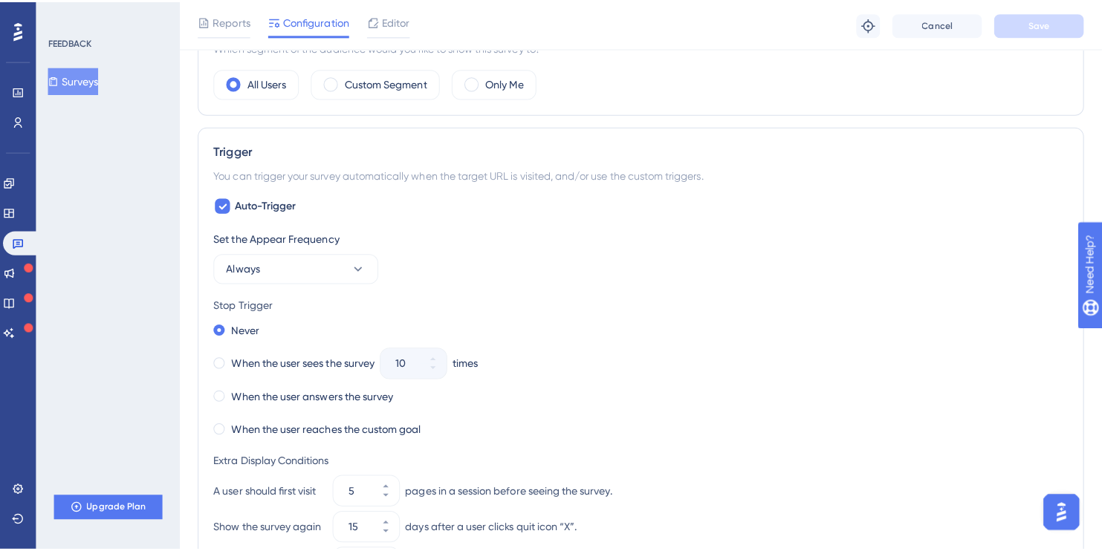
scroll to position [571, 0]
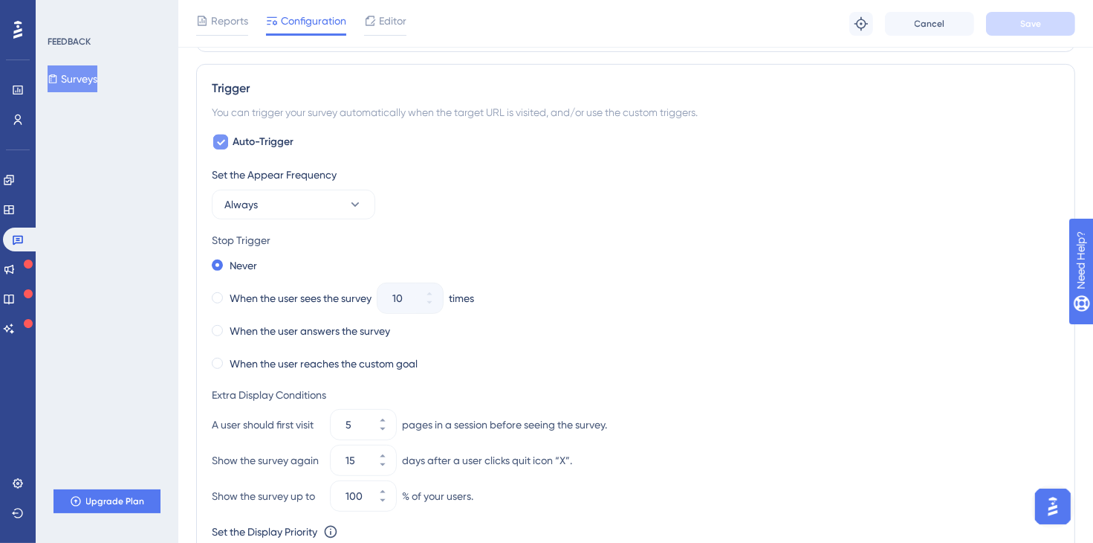
click at [225, 143] on div at bounding box center [220, 142] width 15 height 15
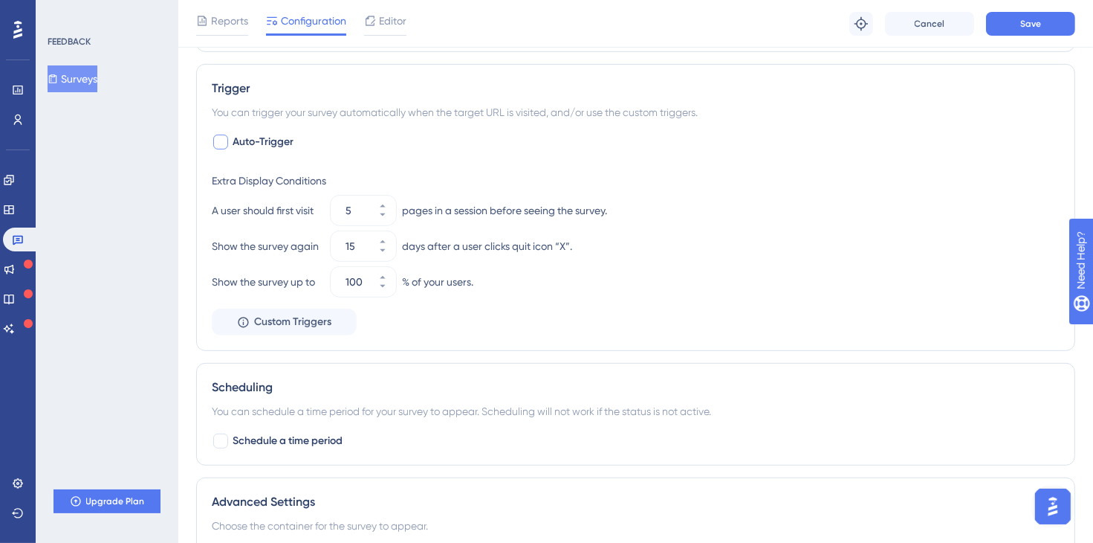
click at [225, 143] on div at bounding box center [220, 142] width 15 height 15
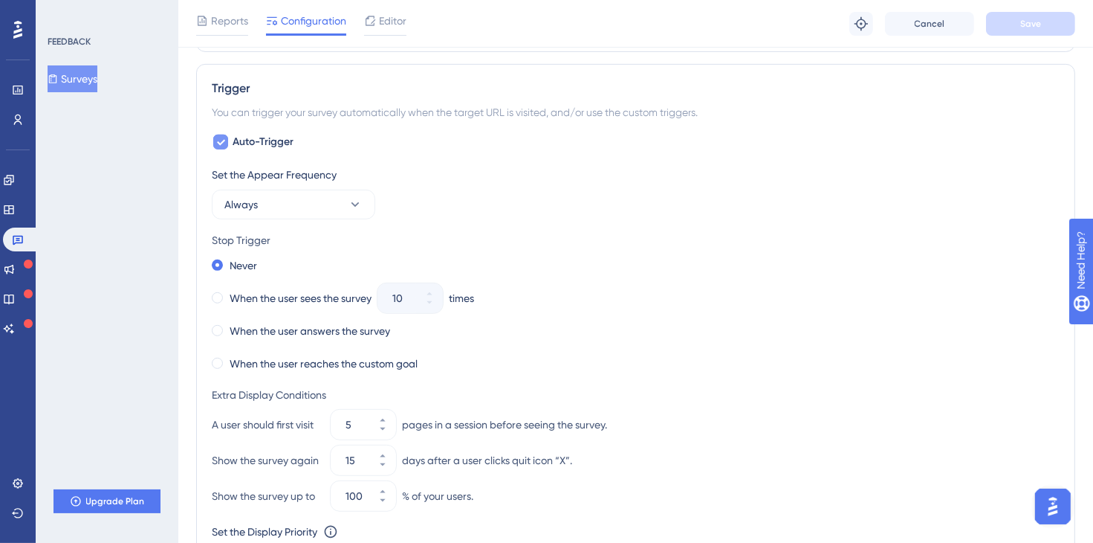
click at [225, 143] on div at bounding box center [220, 142] width 15 height 15
checkbox input "false"
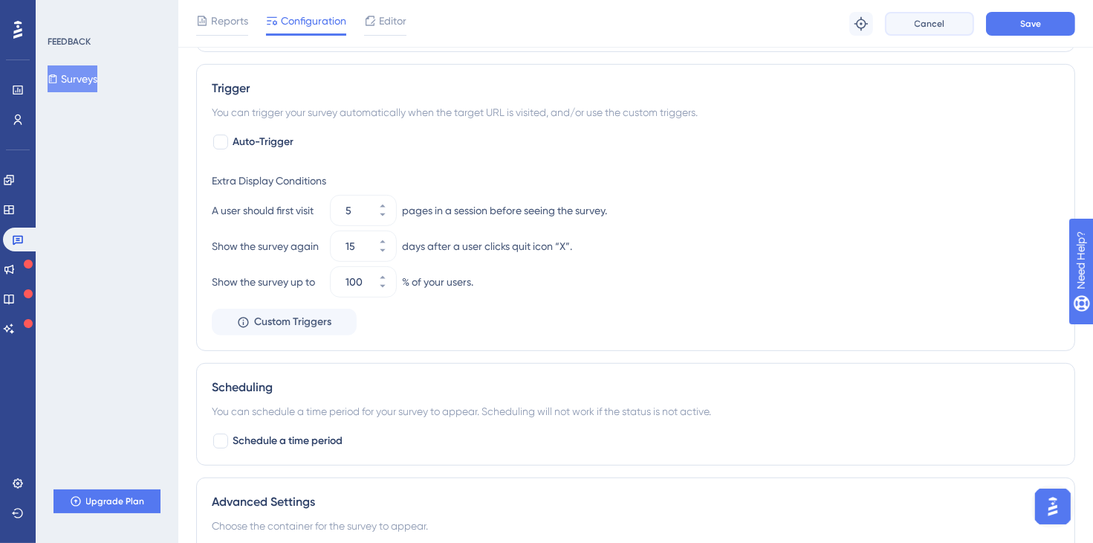
click at [899, 23] on button "Cancel" at bounding box center [929, 24] width 89 height 24
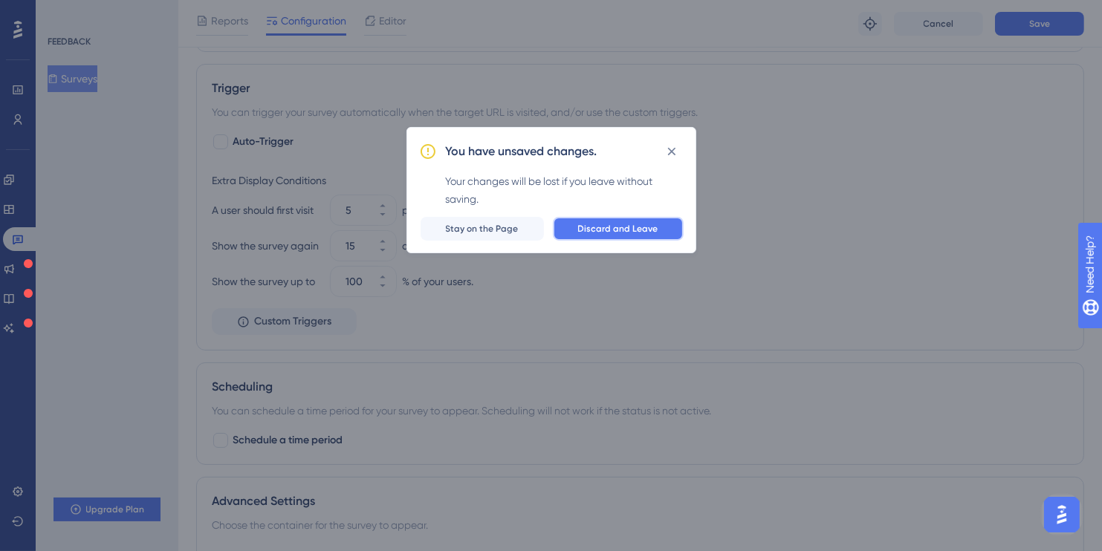
click at [639, 224] on span "Discard and Leave" at bounding box center [618, 229] width 80 height 12
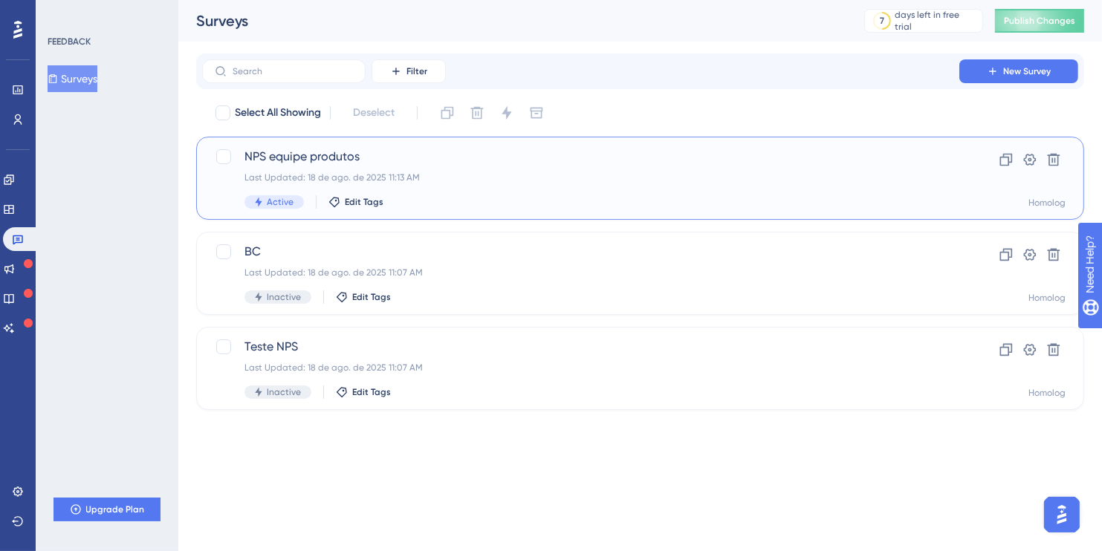
click at [415, 169] on div "NPS equipe produtos Last Updated: 18 de ago. de 2025 11:13 AM Active Edit Tags" at bounding box center [581, 178] width 673 height 61
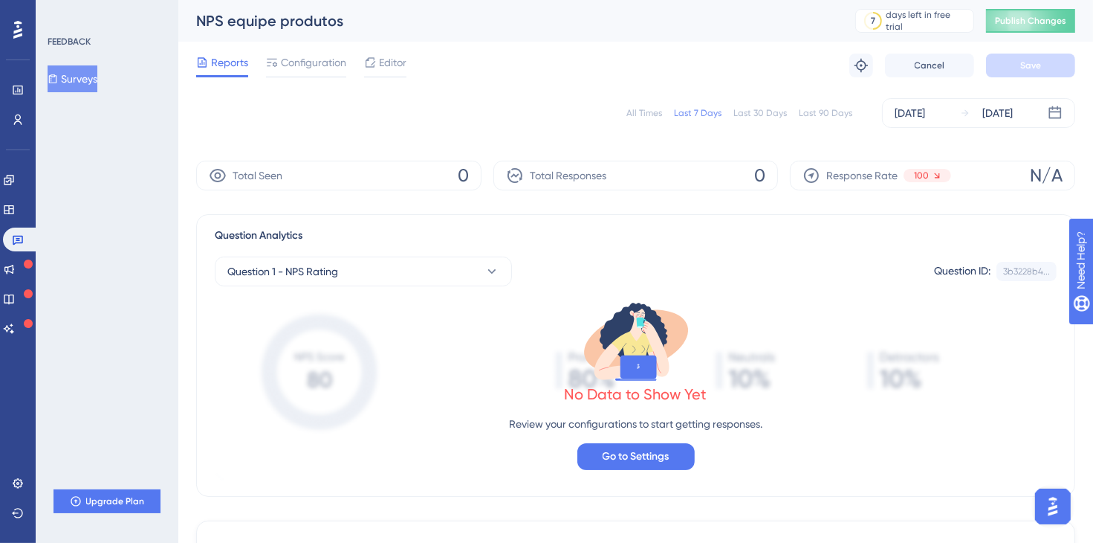
click at [657, 109] on div "All Times" at bounding box center [645, 113] width 36 height 12
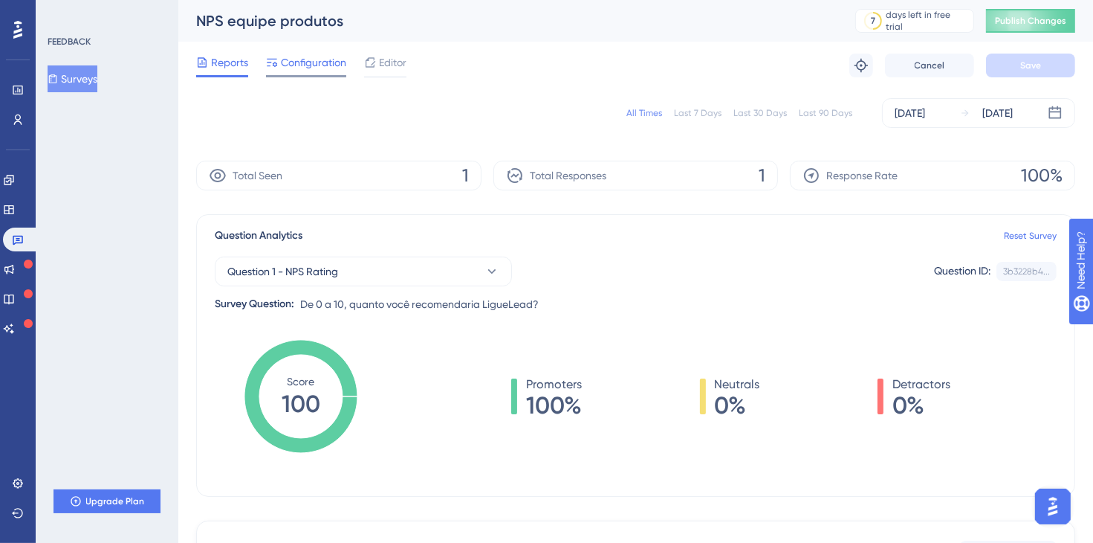
click at [312, 62] on span "Configuration" at bounding box center [313, 63] width 65 height 18
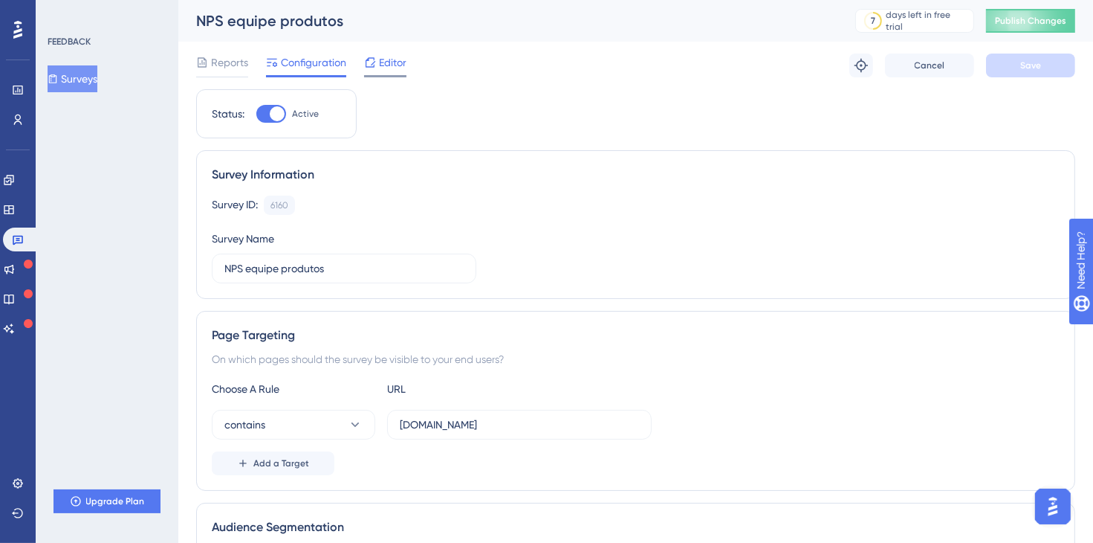
click at [378, 55] on div "Editor" at bounding box center [385, 63] width 42 height 18
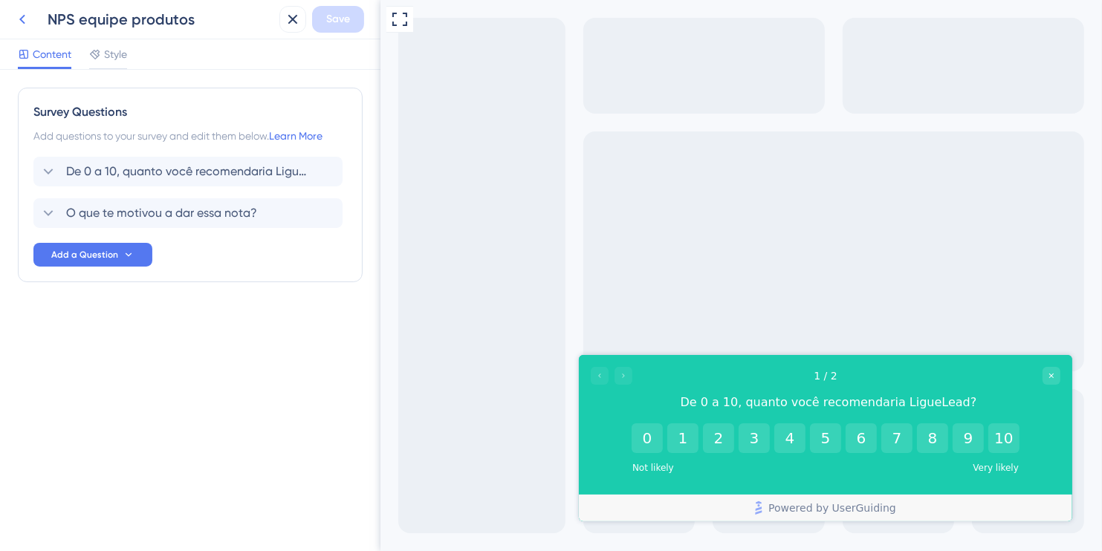
click at [21, 19] on icon at bounding box center [22, 20] width 6 height 10
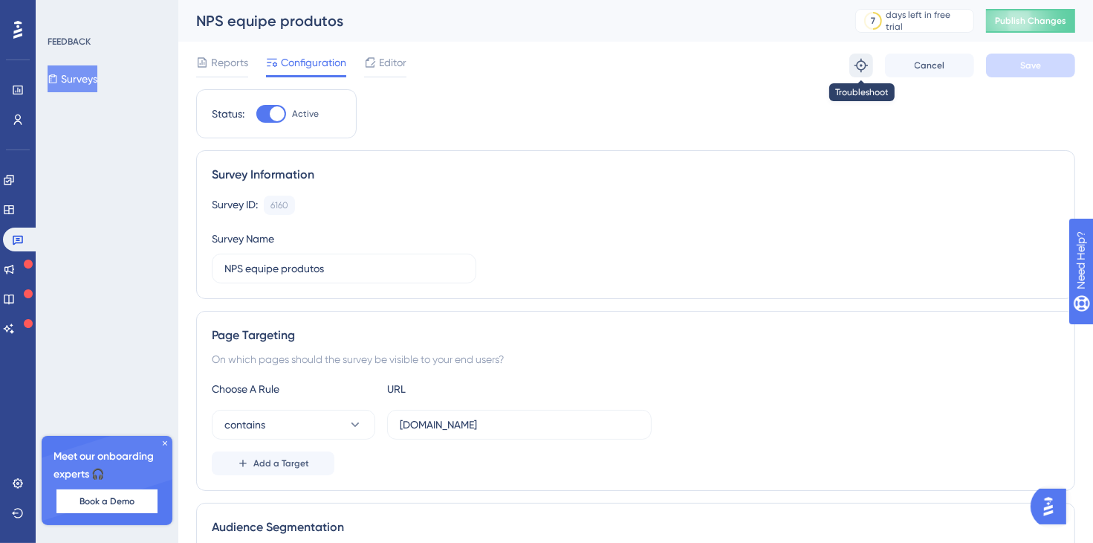
click at [861, 71] on icon at bounding box center [861, 65] width 13 height 13
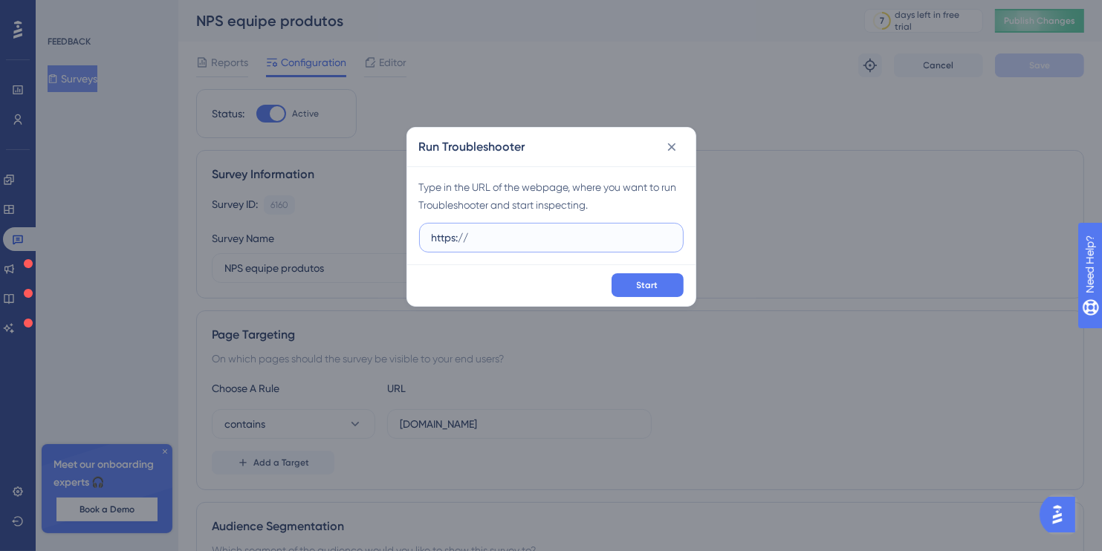
paste input "https://homolog-areadocliente.liguelead.com.br/"
drag, startPoint x: 467, startPoint y: 235, endPoint x: 373, endPoint y: 235, distance: 93.6
click at [373, 235] on div "Run Troubleshooter Type in the URL of the webpage, where you want to run Troubl…" at bounding box center [551, 275] width 1102 height 551
type input "https://homolog-areadocliente.liguelead.com.br/"
click at [532, 231] on input "https://homolog-areadocliente.liguelead.com.br/" at bounding box center [551, 238] width 239 height 16
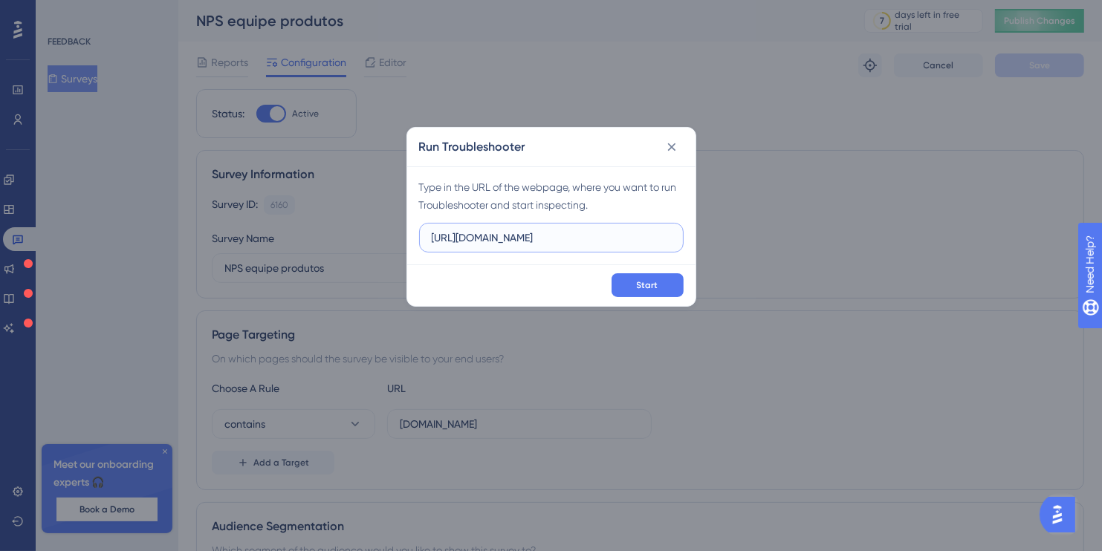
drag, startPoint x: 532, startPoint y: 231, endPoint x: 554, endPoint y: 238, distance: 22.6
click at [532, 231] on input "https://homolog-areadocliente.liguelead.com.br/" at bounding box center [551, 238] width 239 height 16
click at [554, 238] on input "https://homolog-areadocliente.liguelead.com.br/" at bounding box center [551, 238] width 239 height 16
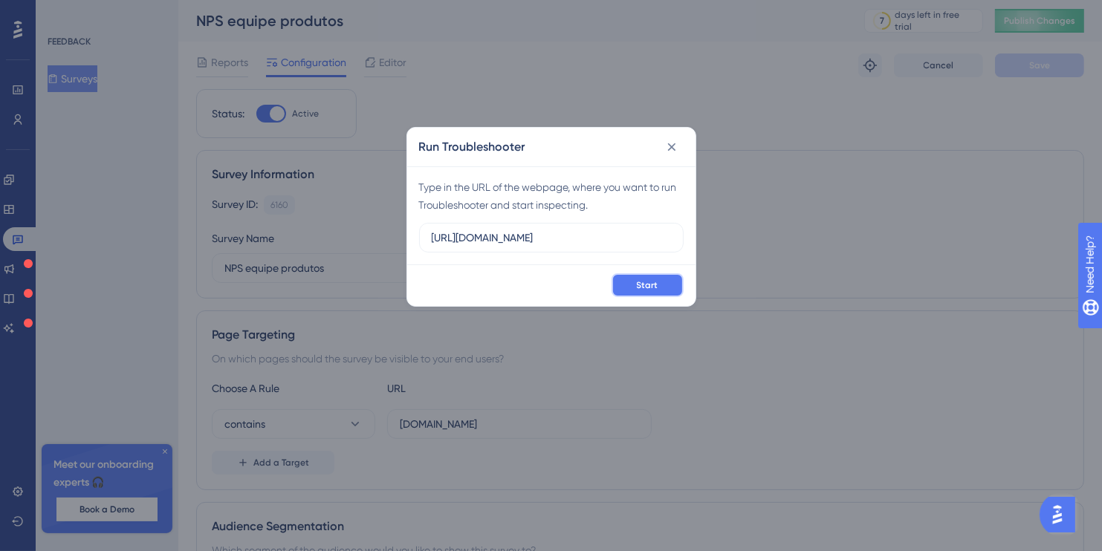
click at [654, 288] on span "Start" at bounding box center [648, 285] width 22 height 12
click at [671, 149] on icon at bounding box center [671, 147] width 15 height 15
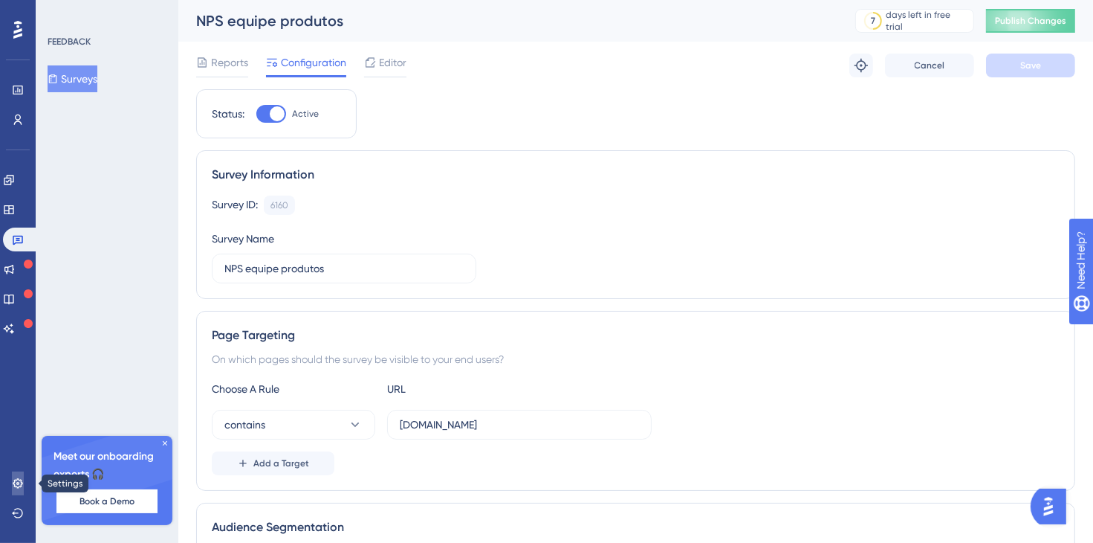
click at [21, 482] on icon at bounding box center [18, 483] width 10 height 10
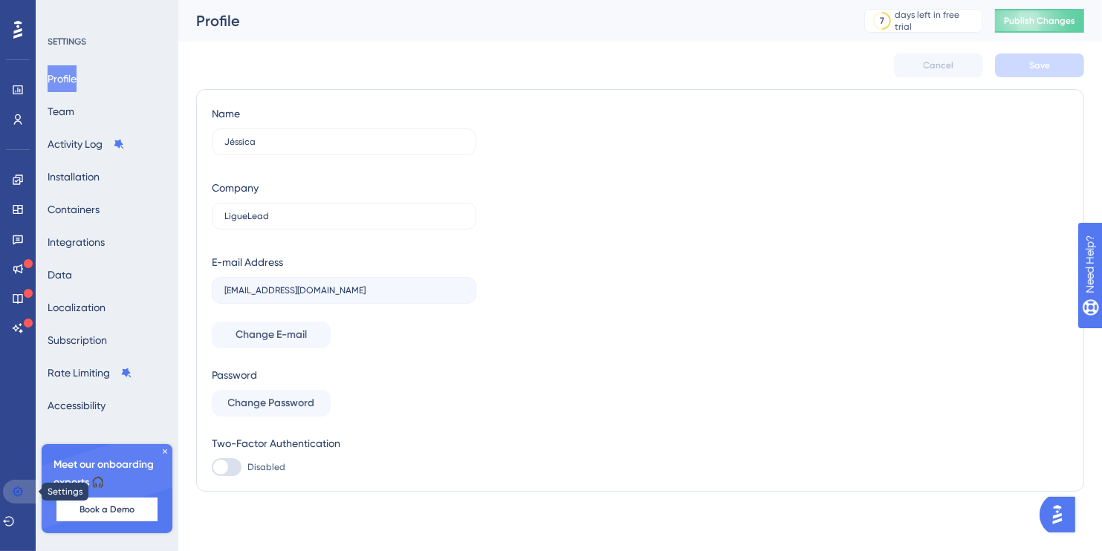
click at [13, 493] on icon at bounding box center [18, 492] width 12 height 12
click at [100, 179] on button "Installation" at bounding box center [74, 177] width 52 height 27
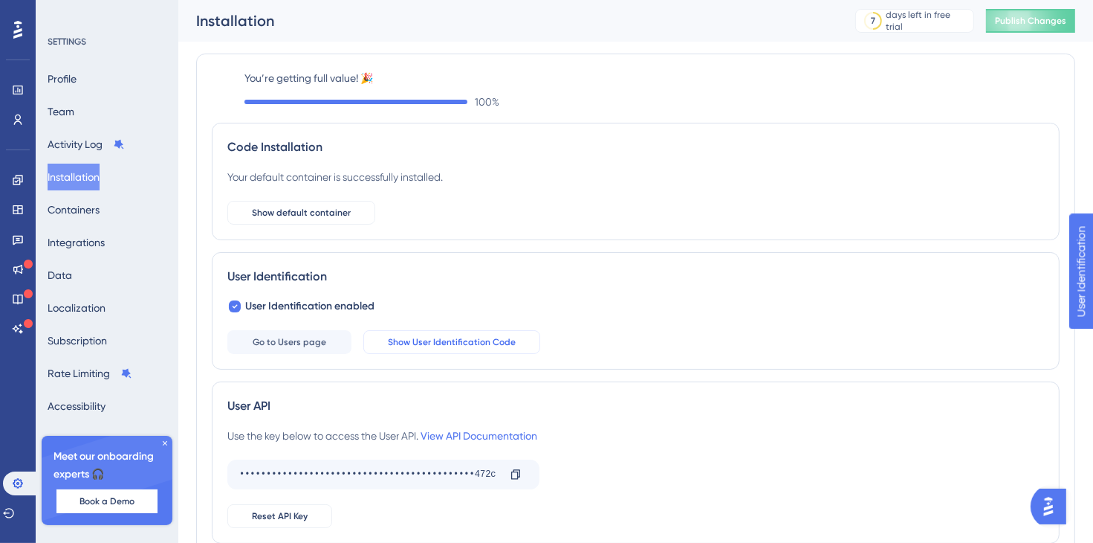
click at [422, 341] on span "Show User Identification Code" at bounding box center [452, 342] width 128 height 12
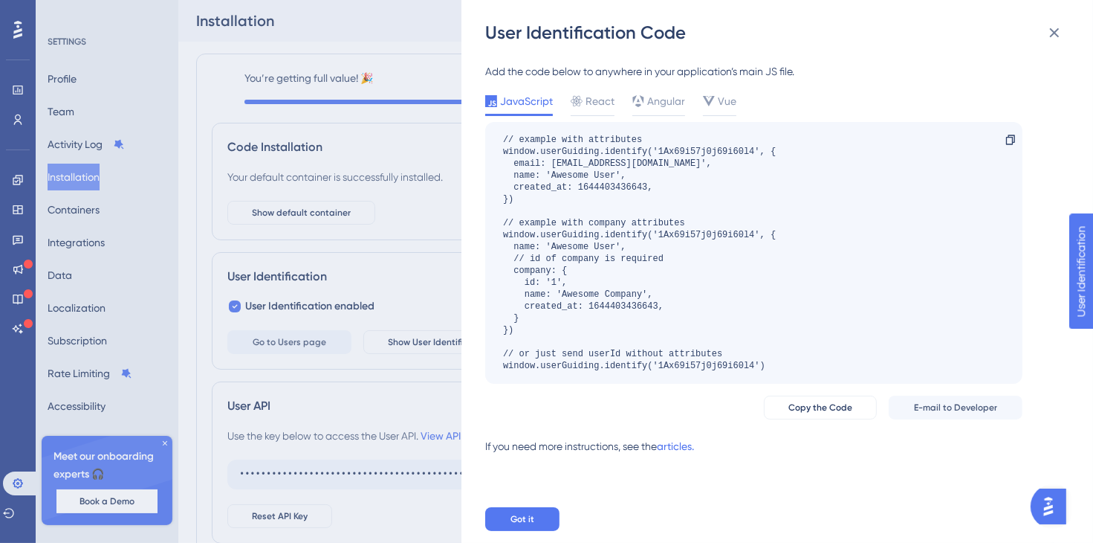
click at [168, 439] on div "User Identification Code Add the code below to anywhere in your application’s m…" at bounding box center [546, 271] width 1093 height 543
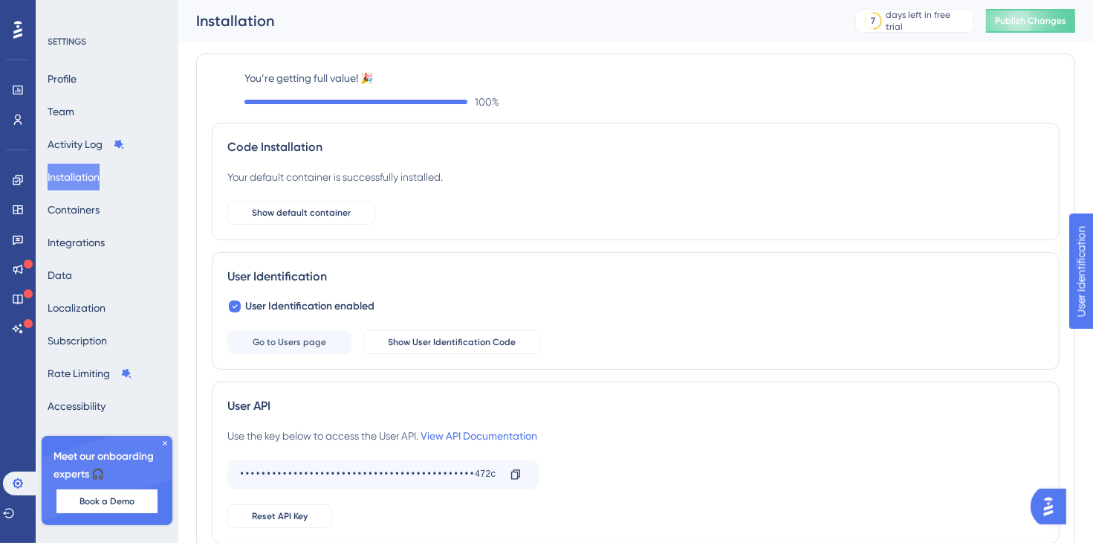
click at [166, 440] on icon at bounding box center [165, 443] width 9 height 9
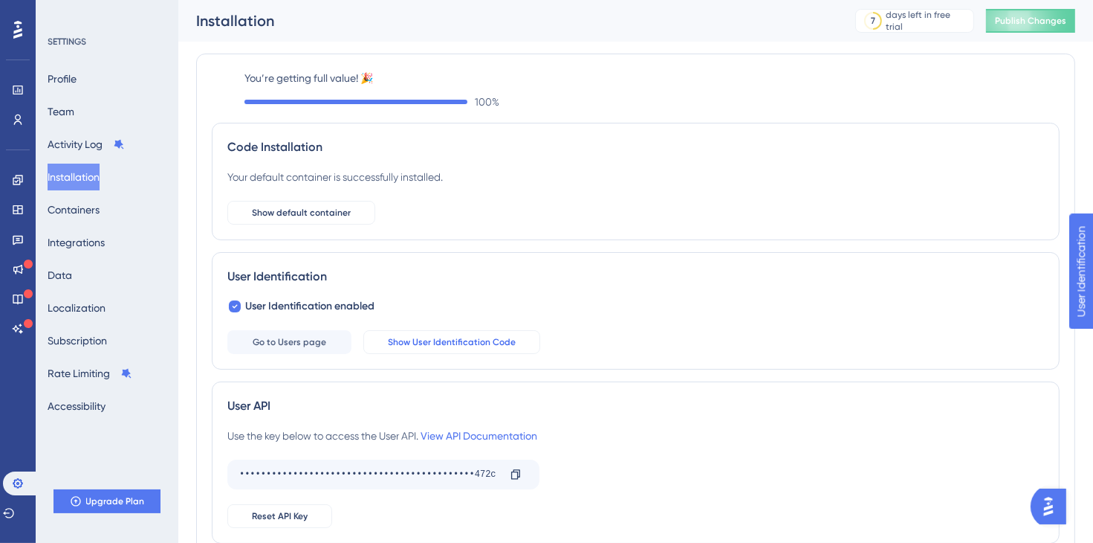
click at [453, 341] on span "Show User Identification Code" at bounding box center [452, 342] width 128 height 12
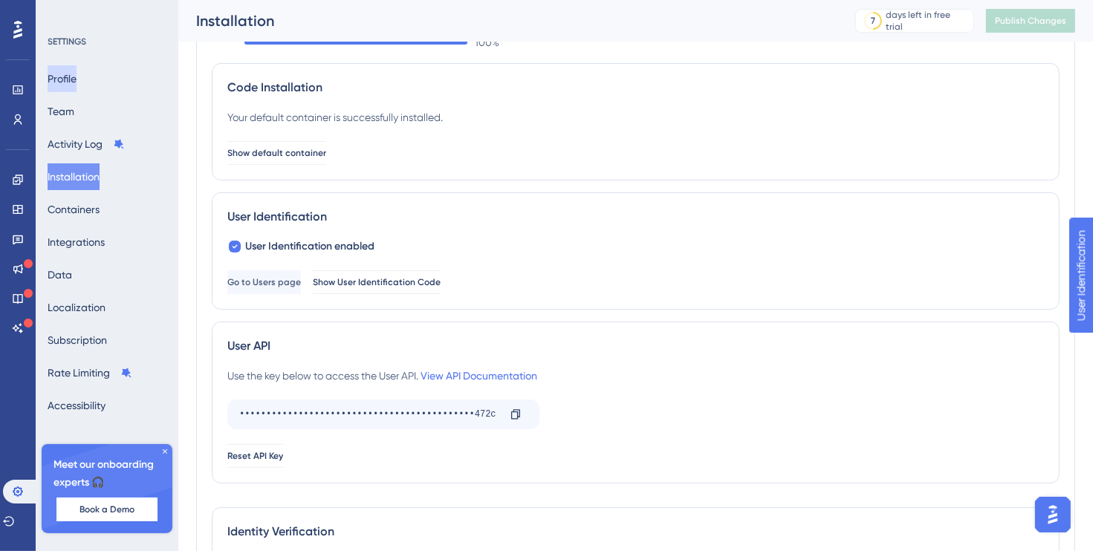
click at [77, 72] on button "Profile" at bounding box center [62, 78] width 29 height 27
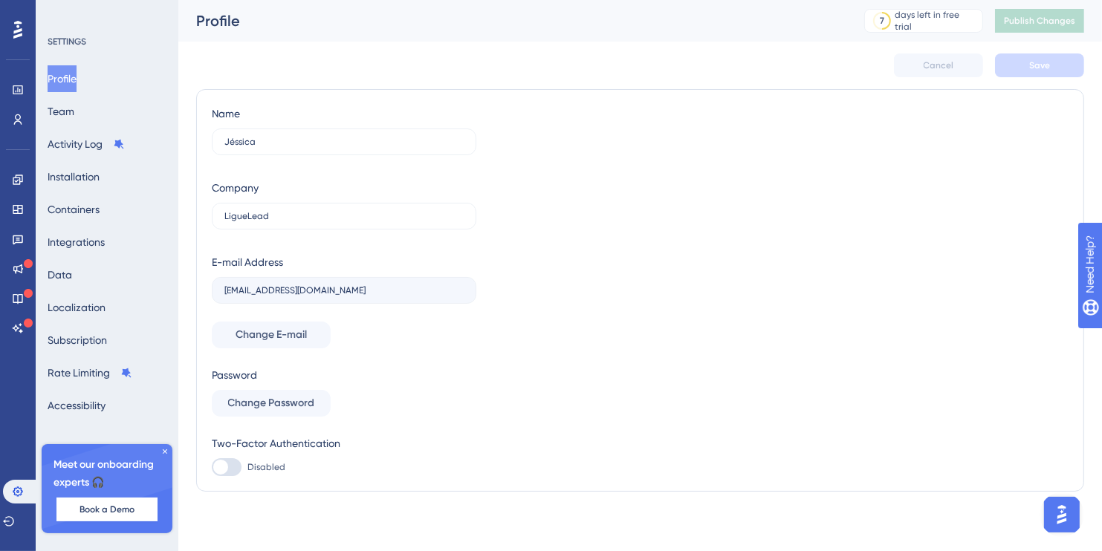
click at [168, 446] on div "Meet our onboarding experts 🎧 Book a Demo" at bounding box center [107, 488] width 131 height 89
click at [161, 455] on icon at bounding box center [165, 451] width 9 height 9
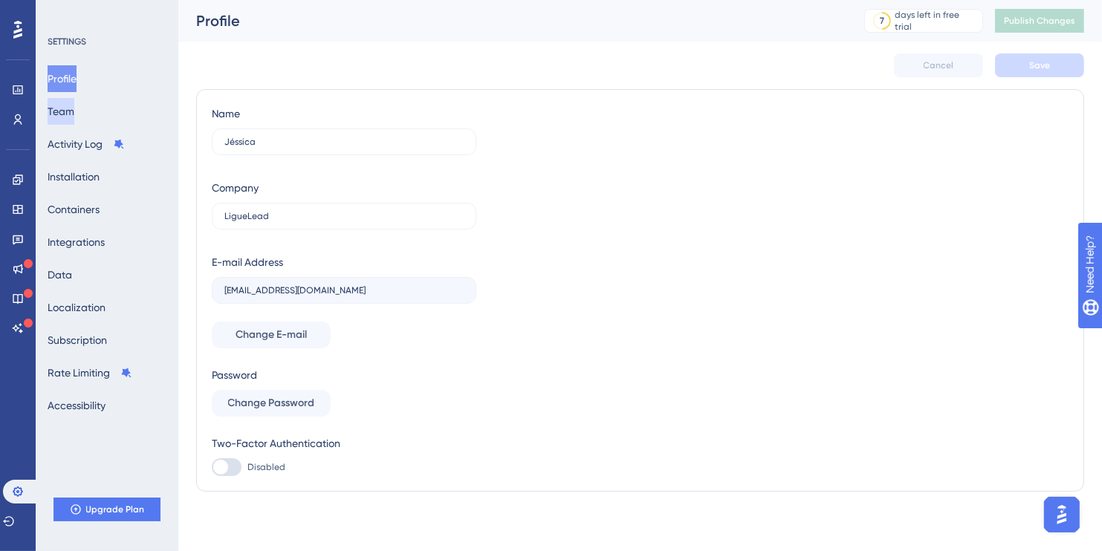
click at [74, 111] on button "Team" at bounding box center [61, 111] width 27 height 27
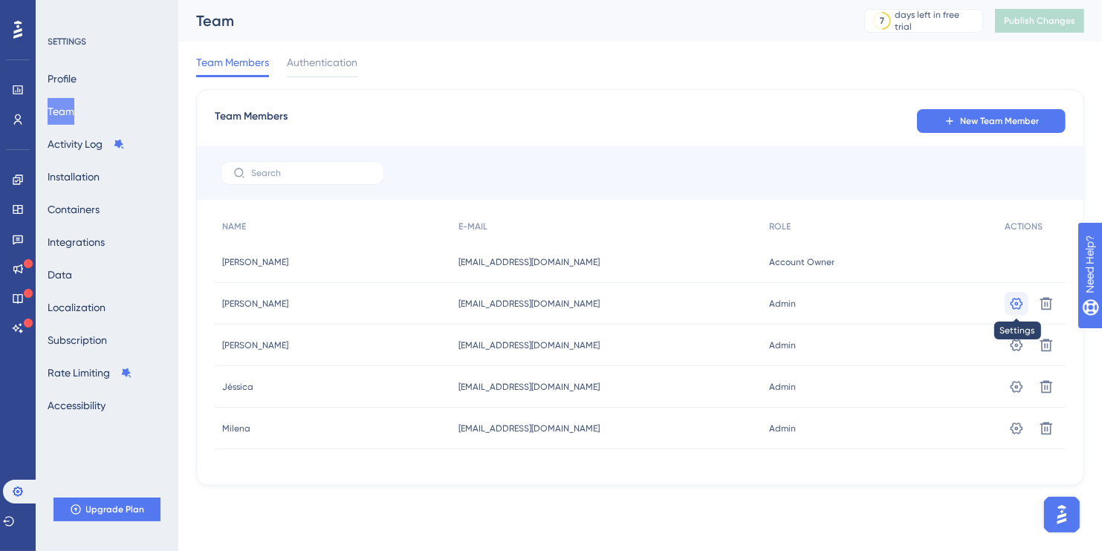
click at [1020, 303] on icon at bounding box center [1016, 304] width 15 height 15
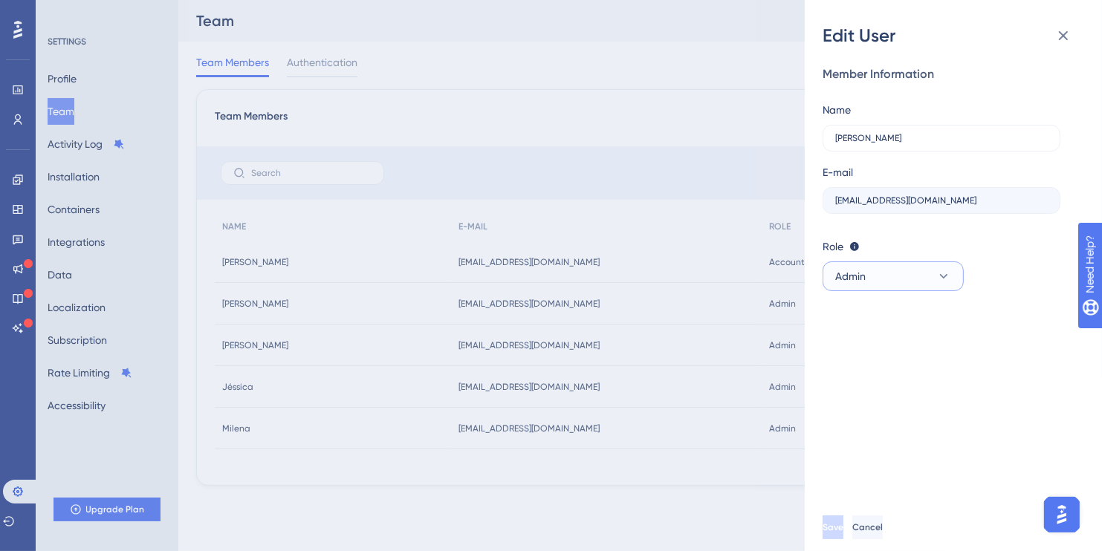
click at [934, 278] on button "Admin" at bounding box center [893, 277] width 141 height 30
click at [1066, 30] on icon at bounding box center [1064, 36] width 18 height 18
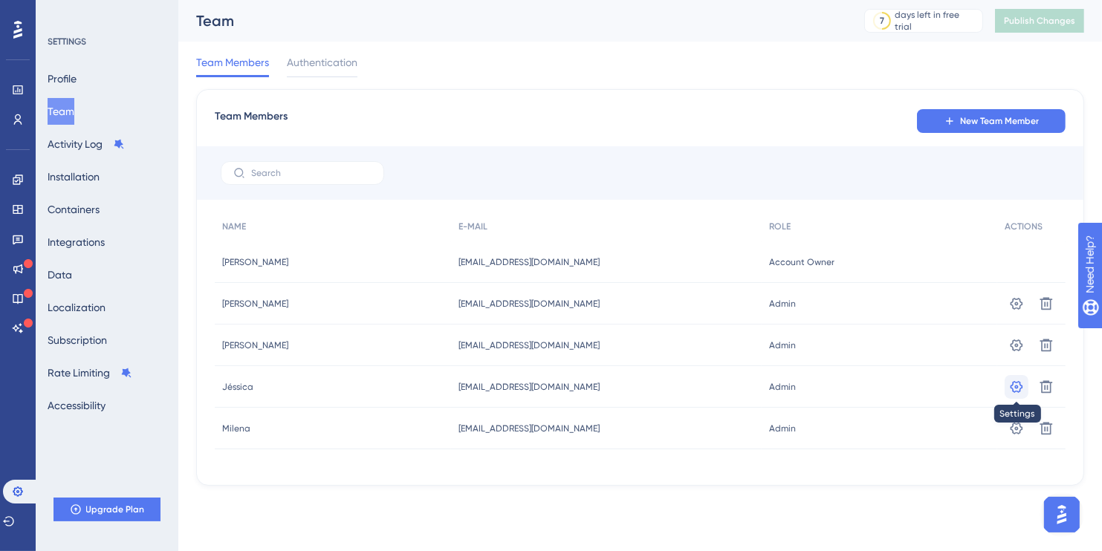
click at [1017, 309] on icon at bounding box center [1017, 303] width 13 height 12
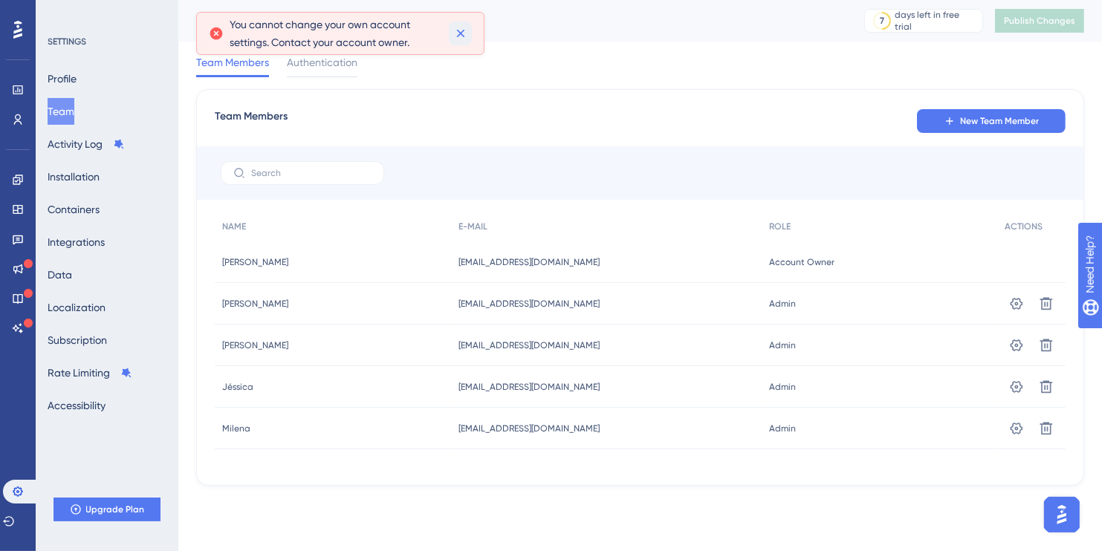
click at [463, 36] on icon at bounding box center [460, 34] width 8 height 8
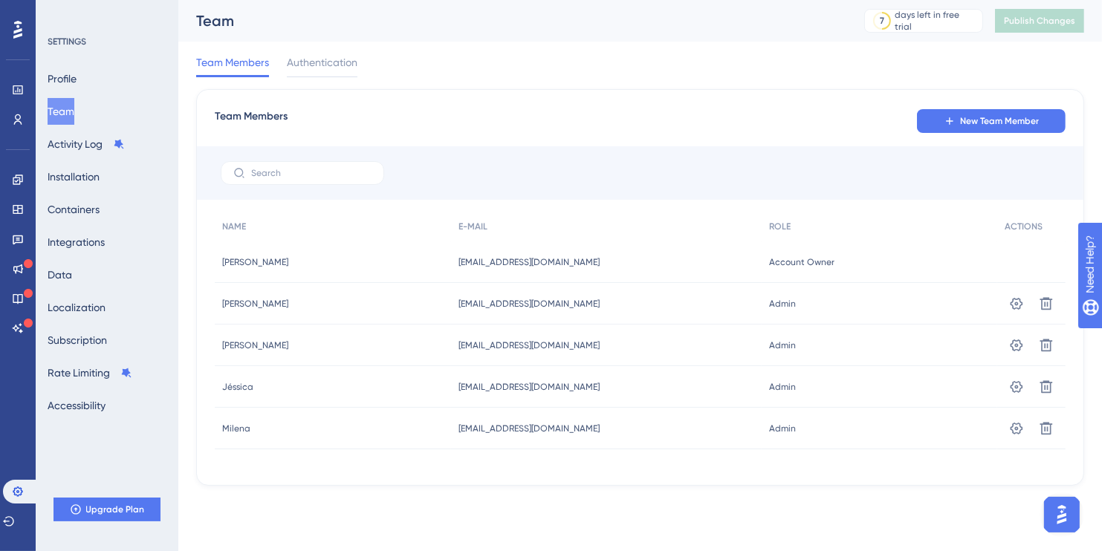
click at [533, 380] on div "jessicagiroldo@liguelead.com.br jessicagiroldo@liguelead.com.br" at bounding box center [606, 387] width 311 height 42
click at [791, 387] on span "Admin" at bounding box center [782, 387] width 27 height 12
click at [1009, 316] on button at bounding box center [1017, 304] width 24 height 24
click at [1021, 302] on icon at bounding box center [1017, 303] width 13 height 12
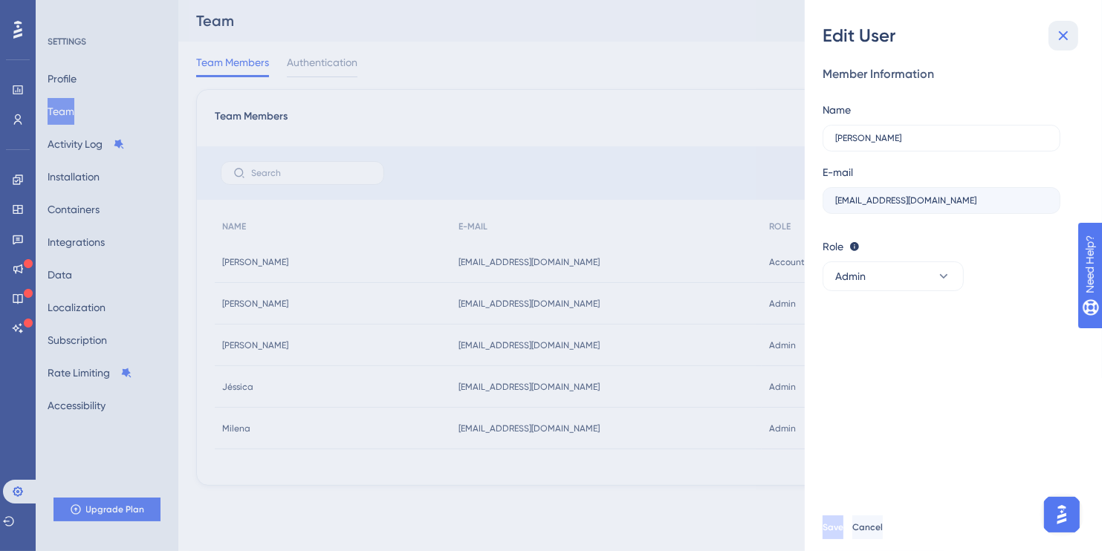
click at [1062, 36] on icon at bounding box center [1064, 36] width 10 height 10
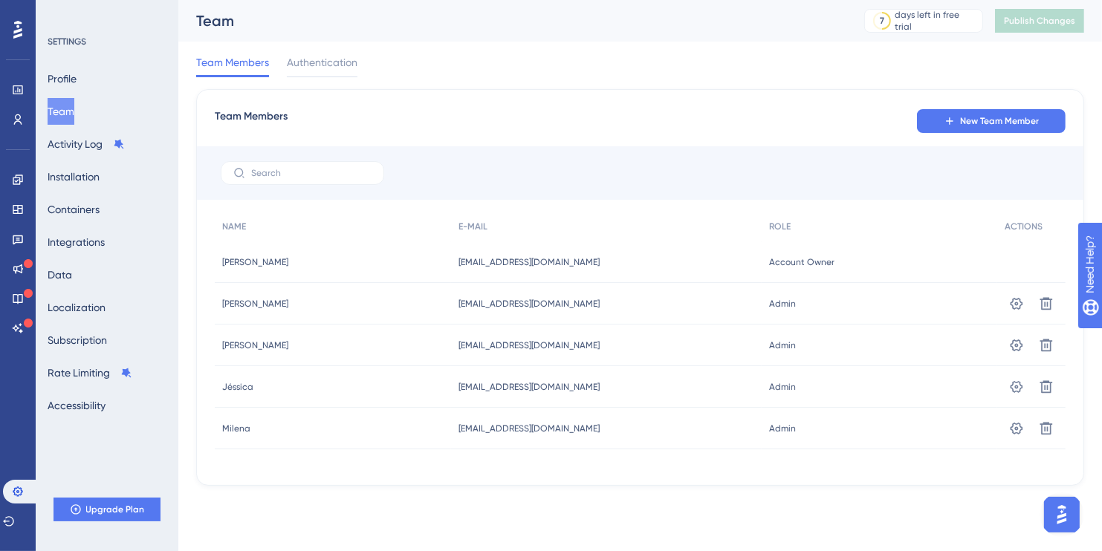
click at [505, 382] on span "[EMAIL_ADDRESS][DOMAIN_NAME]" at bounding box center [529, 387] width 141 height 12
click at [229, 389] on span "Jéssica" at bounding box center [237, 387] width 31 height 12
click at [316, 65] on span "Authentication" at bounding box center [322, 63] width 71 height 18
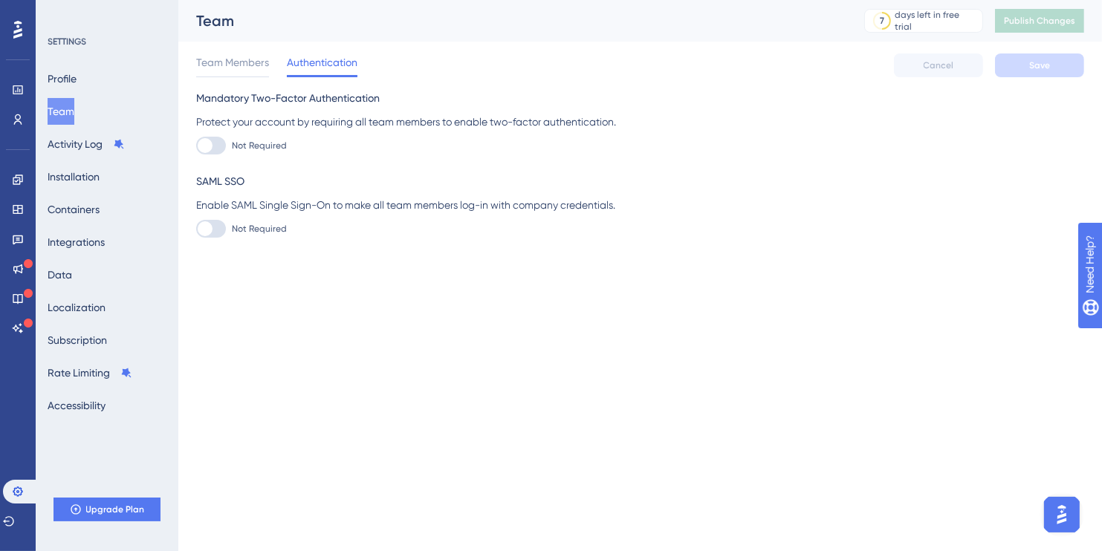
click at [250, 82] on div "Team Members Authentication Cancel Save" at bounding box center [640, 66] width 888 height 48
click at [250, 65] on span "Team Members" at bounding box center [232, 63] width 73 height 18
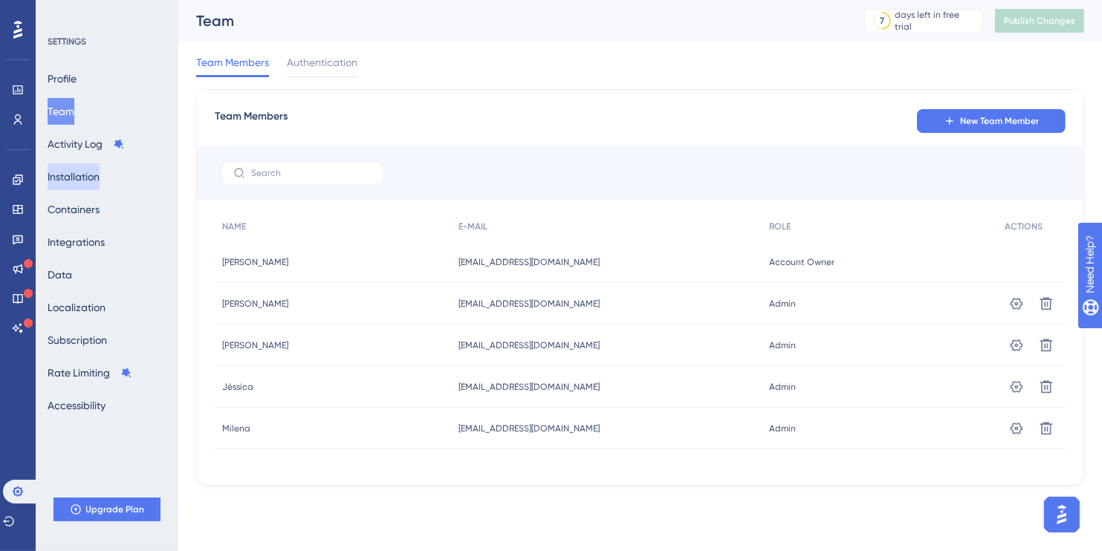
click at [77, 178] on button "Installation" at bounding box center [74, 177] width 52 height 27
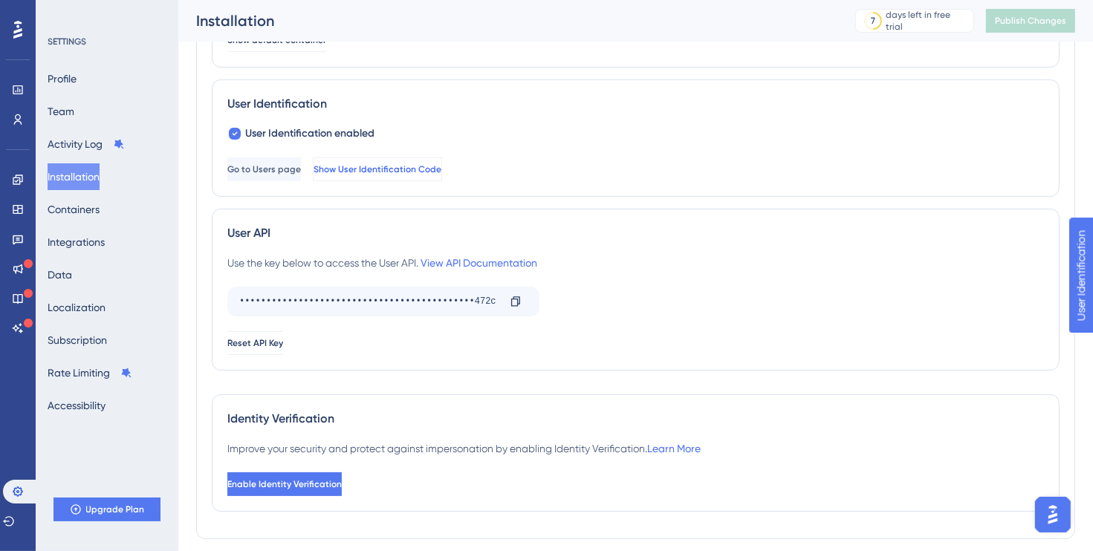
scroll to position [214, 0]
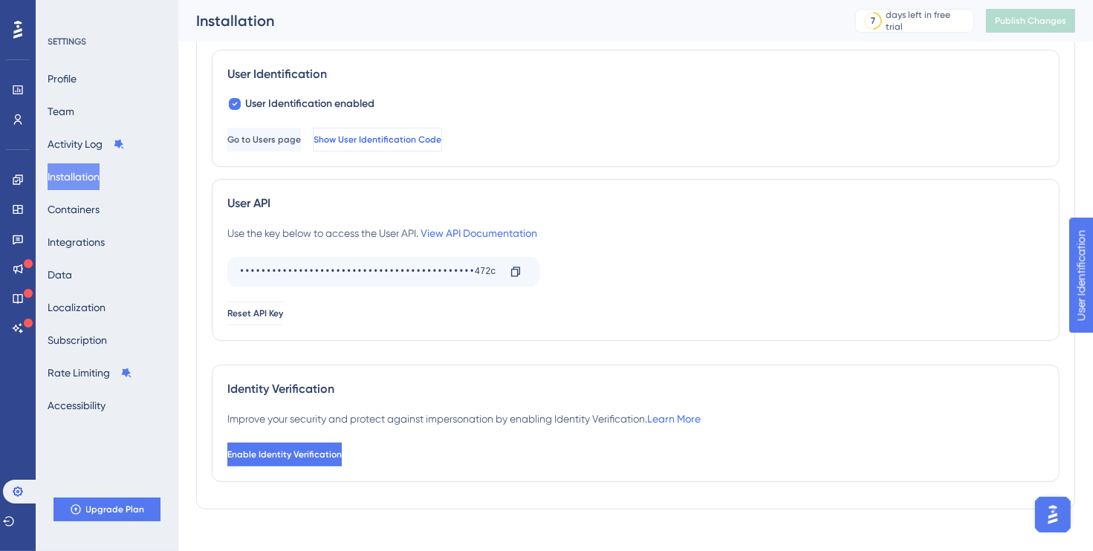
click at [439, 146] on button "Show User Identification Code" at bounding box center [377, 140] width 129 height 24
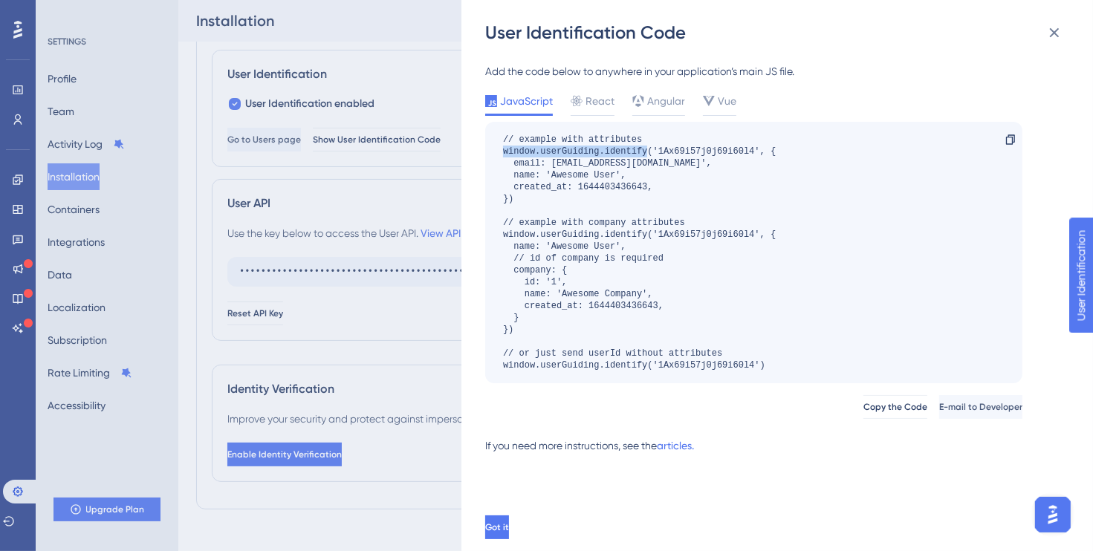
drag, startPoint x: 502, startPoint y: 149, endPoint x: 648, endPoint y: 148, distance: 145.7
click at [648, 148] on div "// example with attributes window.userGuiding.identify('1Ax69i57j0j69i60l4', { …" at bounding box center [753, 253] width 537 height 262
copy div "window.userGuiding.identify"
click at [1056, 508] on img "Open AI Assistant Launcher" at bounding box center [1052, 514] width 27 height 27
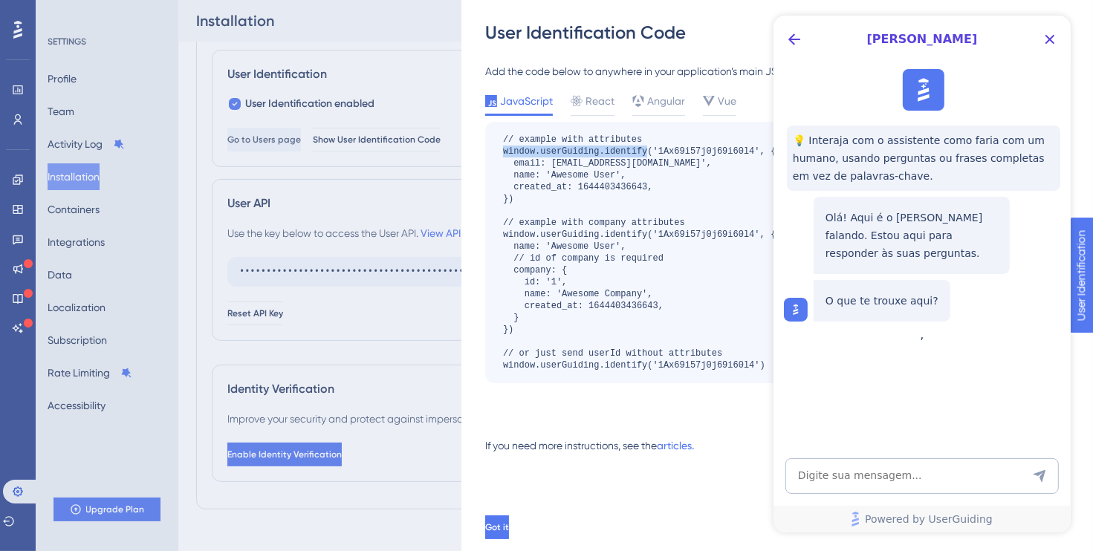
scroll to position [0, 0]
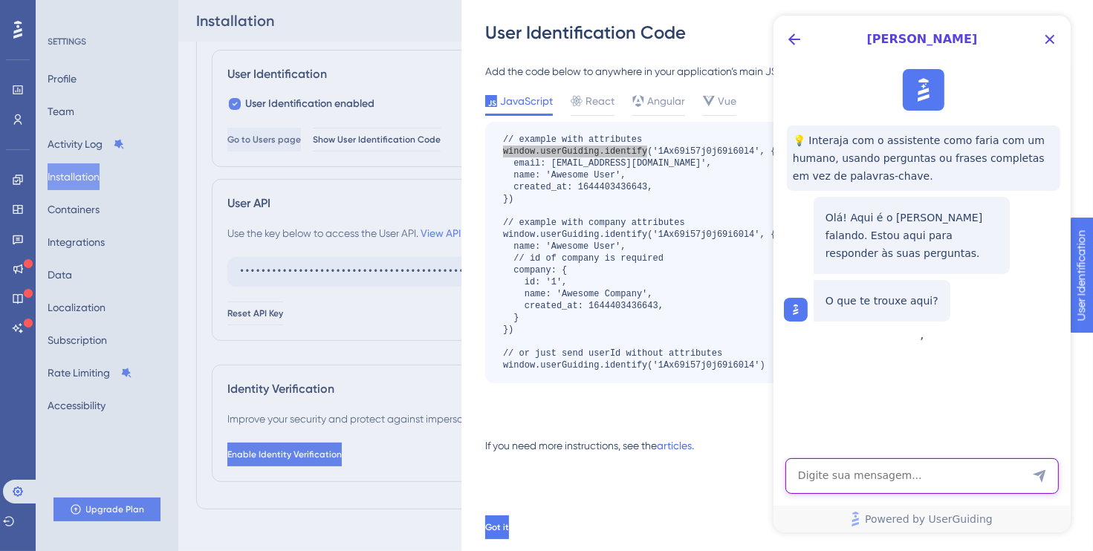
click at [846, 485] on textarea "AI Assistant Text Input" at bounding box center [922, 477] width 274 height 36
paste textarea "window.userGuiding.identify"
type textarea "ô dylan onde eu pego meu window.userGuiding.identify"
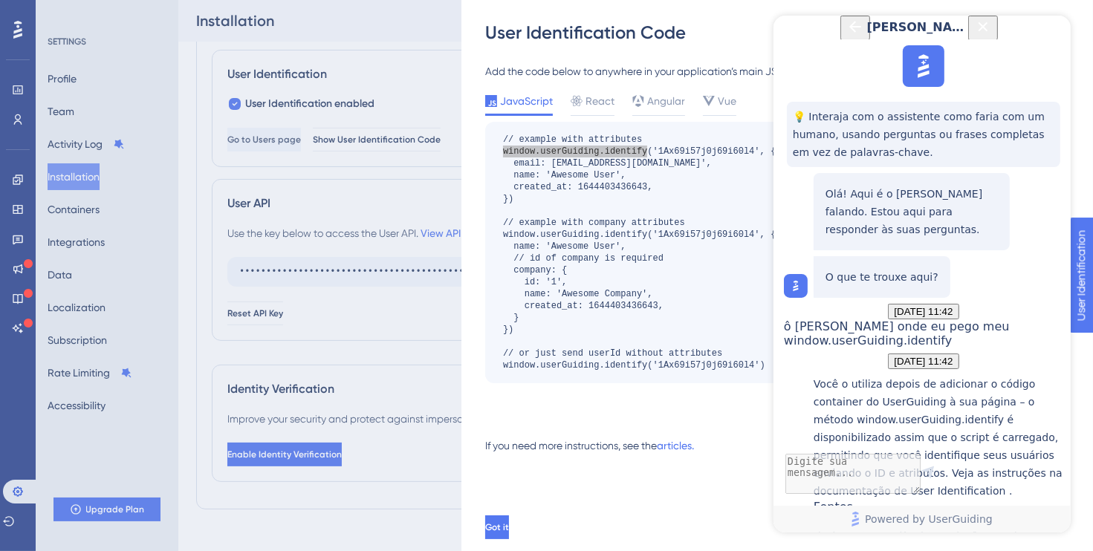
scroll to position [269, 0]
click at [881, 514] on div "Enviando Atributos do Usuário, Atributos da Empresa e Rastreando Ações do Usuár…" at bounding box center [938, 544] width 250 height 60
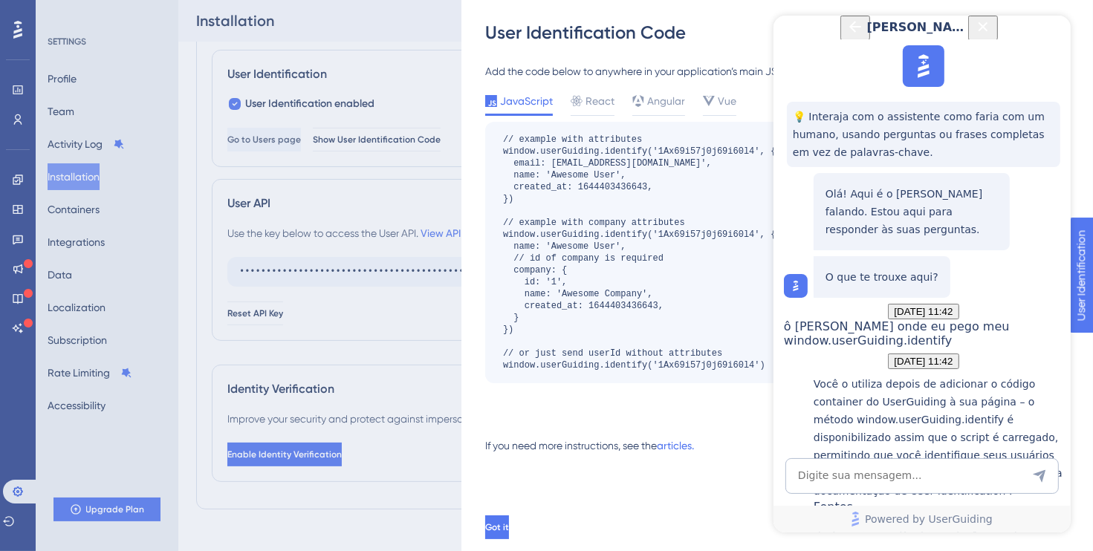
click at [672, 190] on div "// example with attributes window.userGuiding.identify('1Ax69i57j0j69i60l4', { …" at bounding box center [639, 253] width 273 height 238
click at [991, 36] on icon "Close Button" at bounding box center [983, 27] width 18 height 18
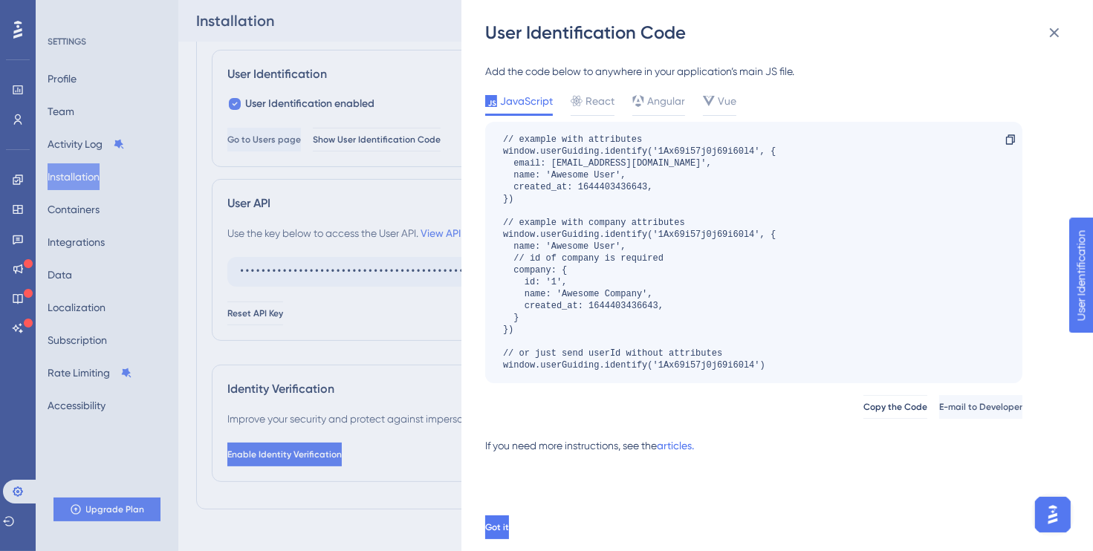
scroll to position [0, 0]
click at [341, 207] on div "User Identification Code Add the code below to anywhere in your application’s m…" at bounding box center [546, 275] width 1093 height 551
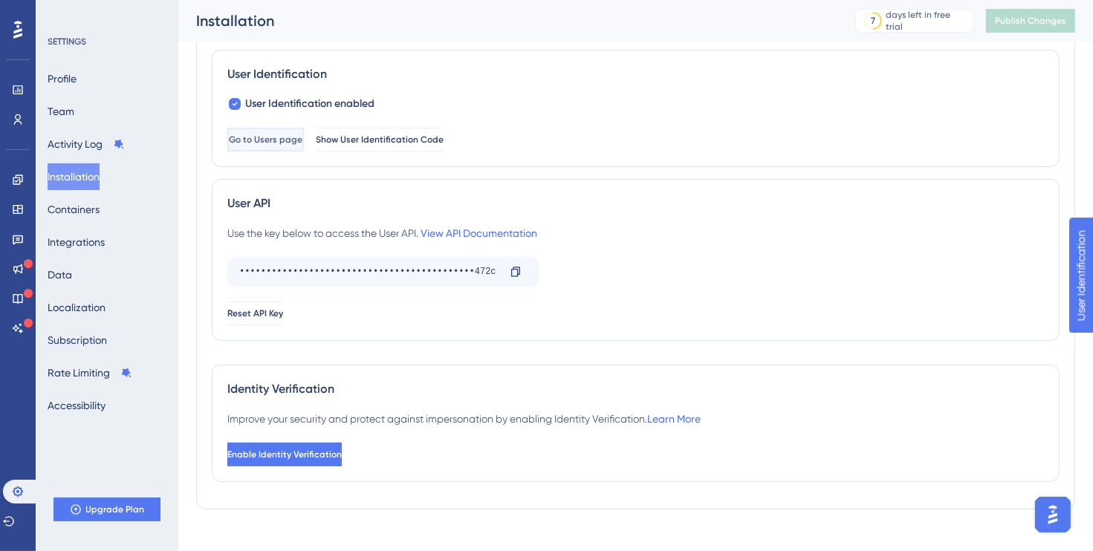
click at [285, 139] on span "Go to Users page" at bounding box center [266, 140] width 74 height 12
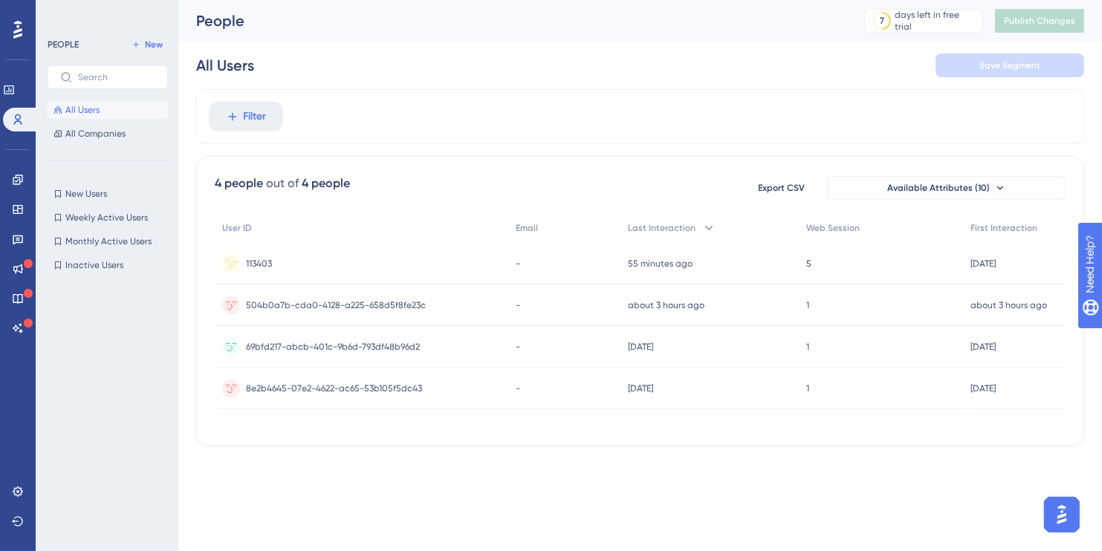
click at [262, 263] on span "113403" at bounding box center [259, 264] width 26 height 12
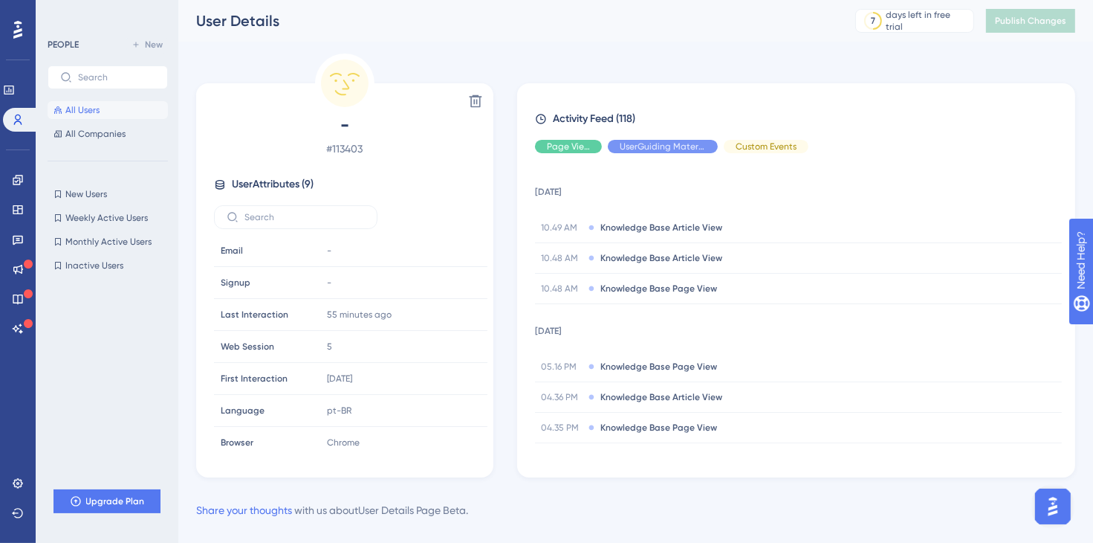
scroll to position [68, 0]
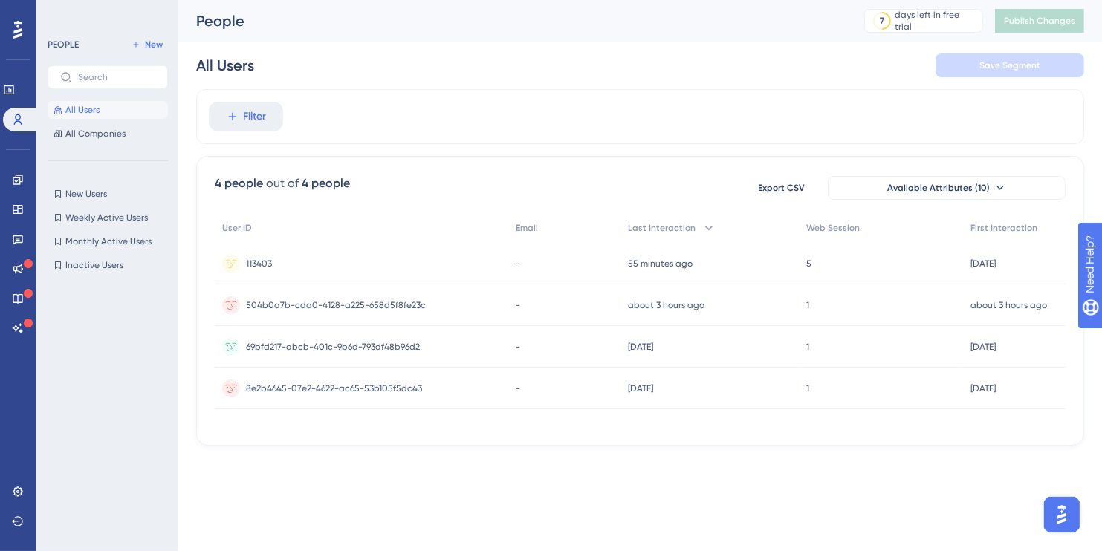
click at [278, 302] on span "504b0a7b-cda0-4128-a225-658d5f8fe23c" at bounding box center [336, 306] width 180 height 12
click at [261, 258] on span "113403" at bounding box center [259, 264] width 26 height 12
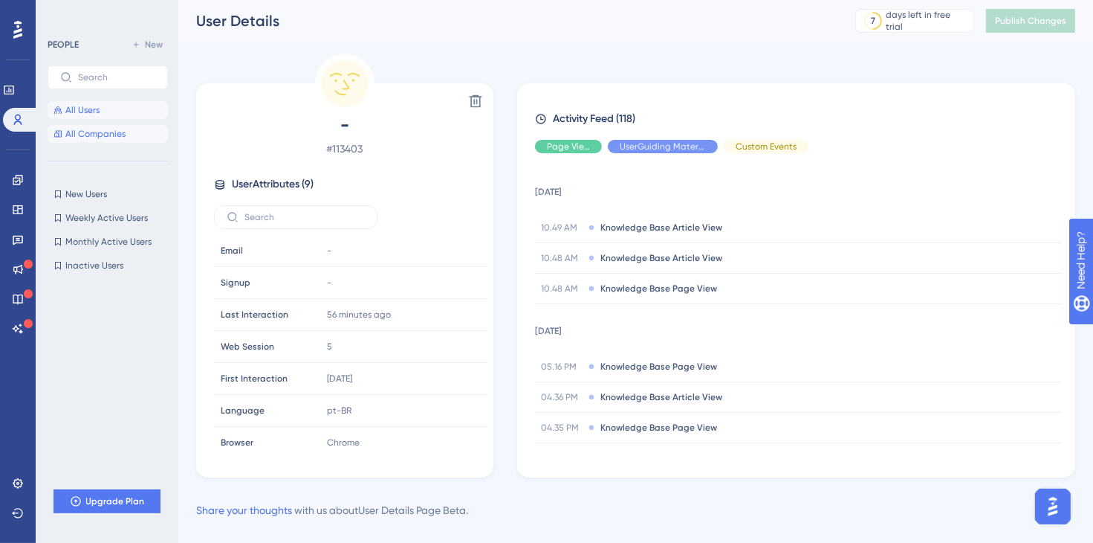
click at [121, 132] on span "All Companies" at bounding box center [95, 134] width 60 height 12
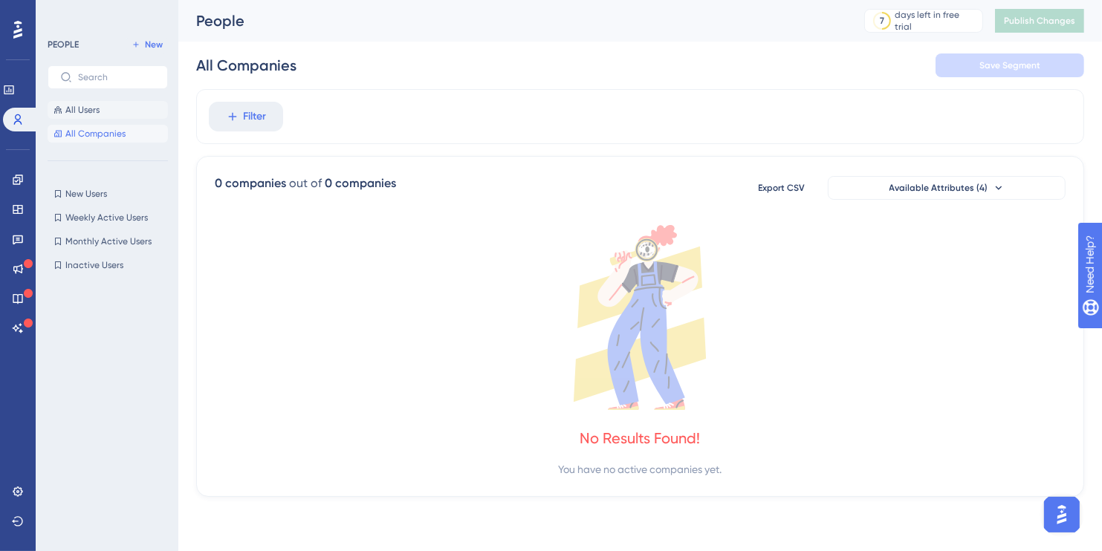
click at [102, 116] on button "All Users" at bounding box center [108, 110] width 120 height 18
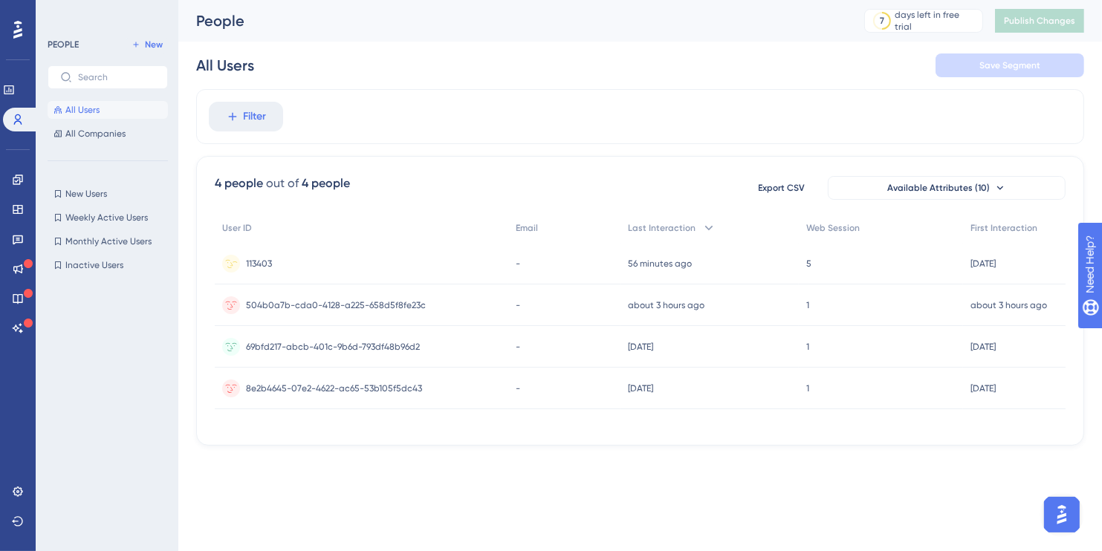
click at [259, 265] on span "113403" at bounding box center [259, 264] width 26 height 12
